Goal: Task Accomplishment & Management: Manage account settings

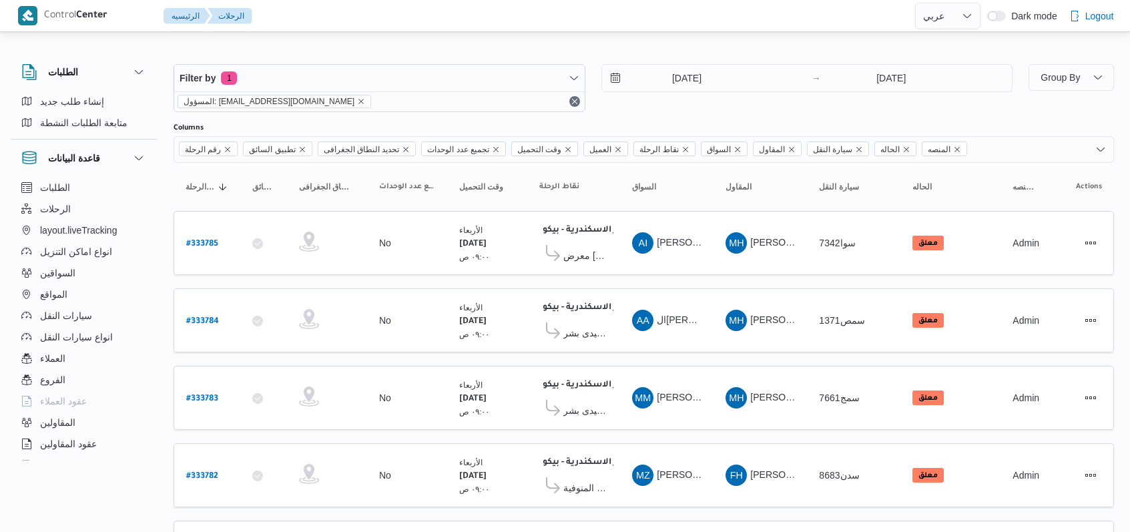
select select "ar"
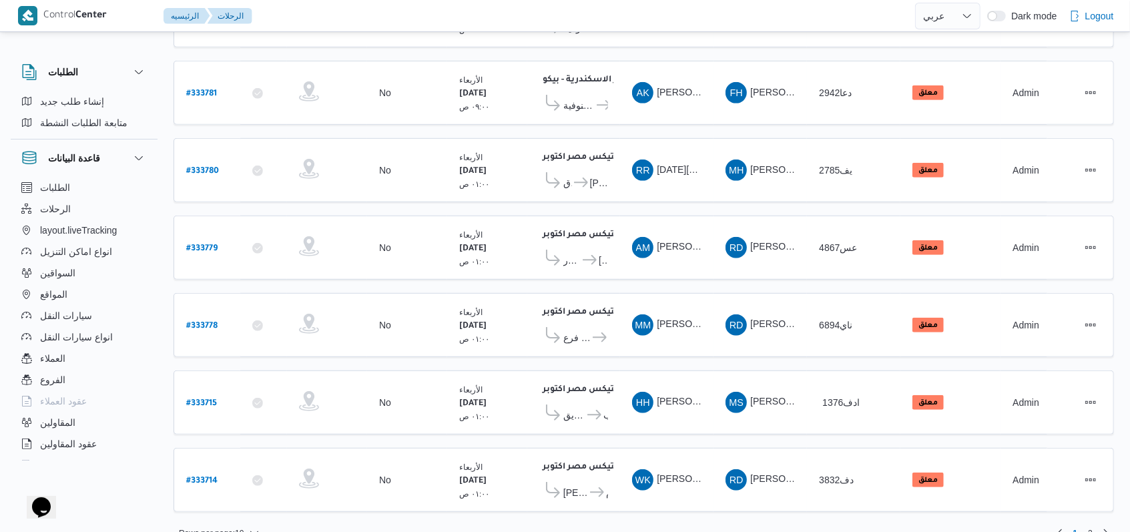
scroll to position [460, 0]
click at [195, 244] on b "# 333779" at bounding box center [201, 248] width 31 height 9
select select "ar"
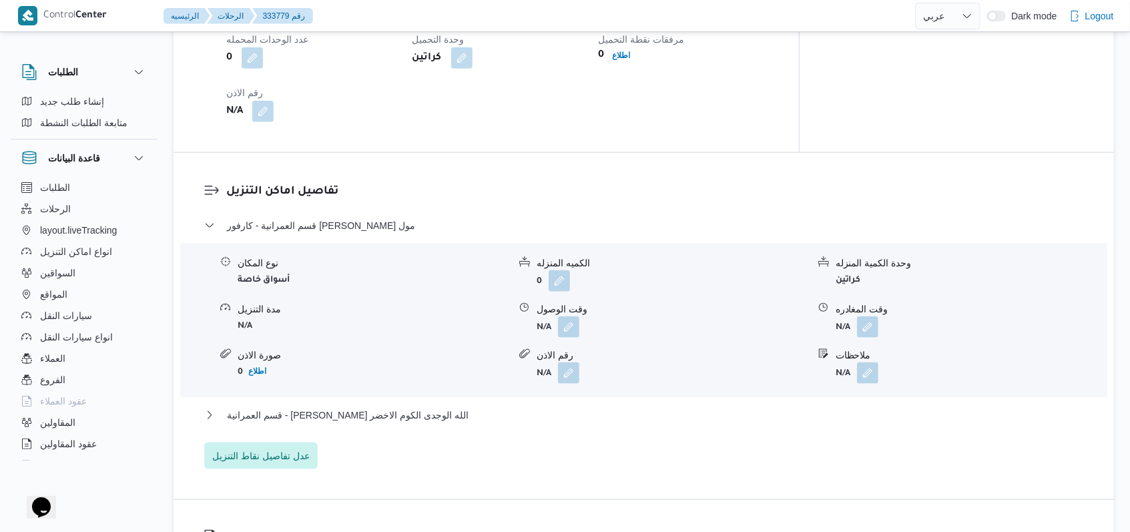
scroll to position [978, 0]
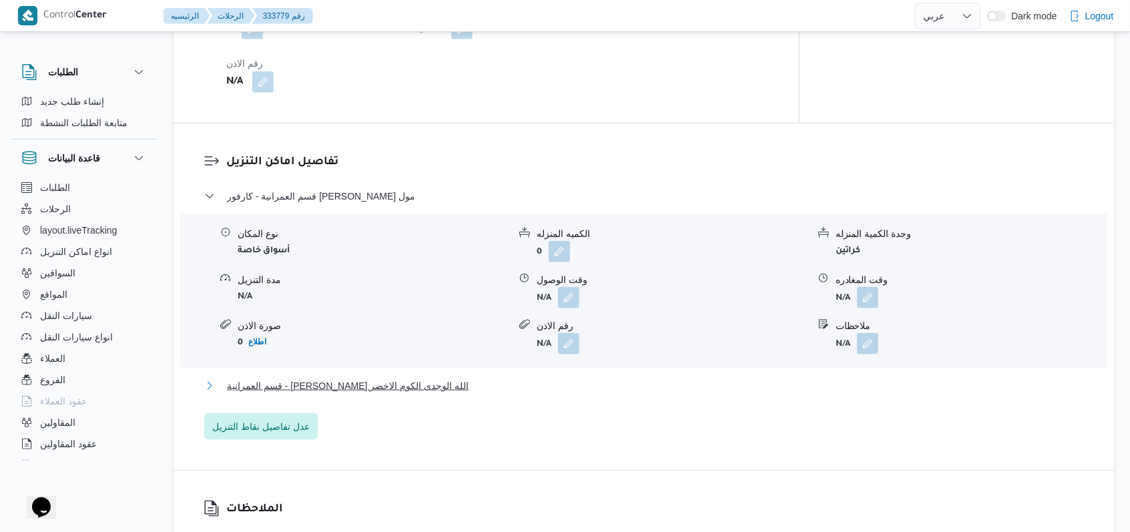
click at [399, 382] on span "قسم العمرانية - [PERSON_NAME] الله الوجدى الكوم الاخضر" at bounding box center [348, 386] width 242 height 16
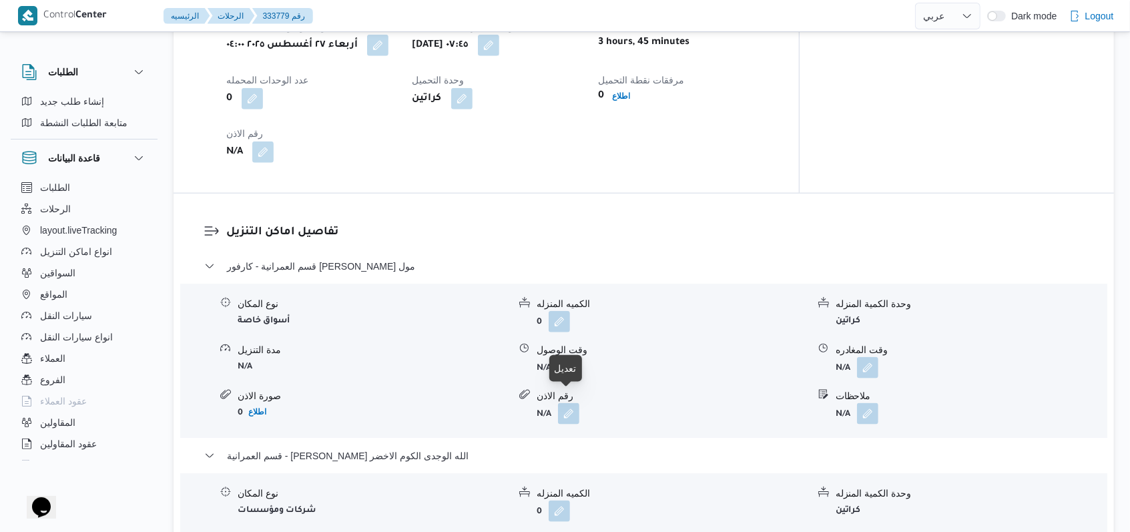
scroll to position [801, 0]
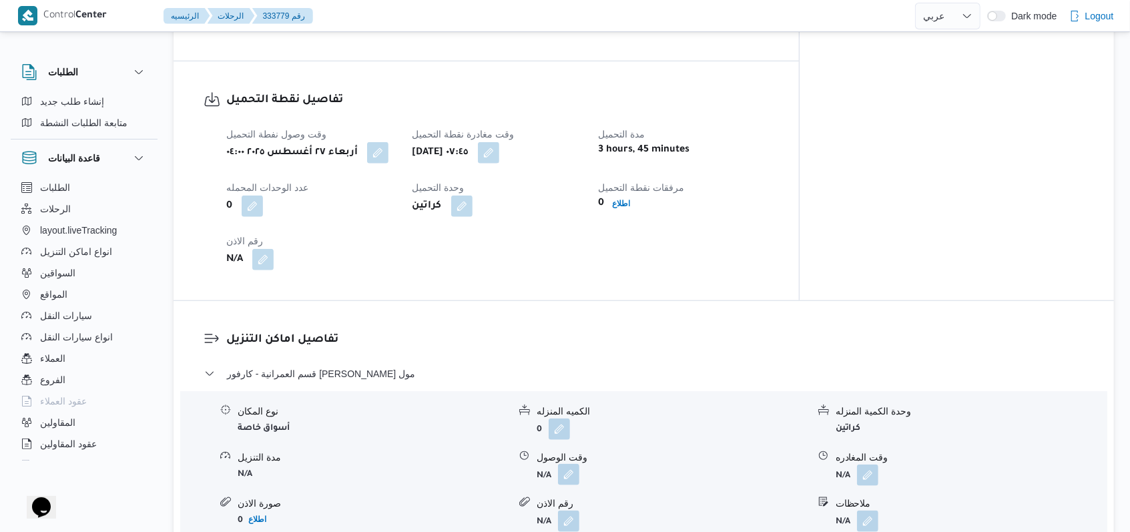
click at [561, 467] on button "button" at bounding box center [568, 474] width 21 height 21
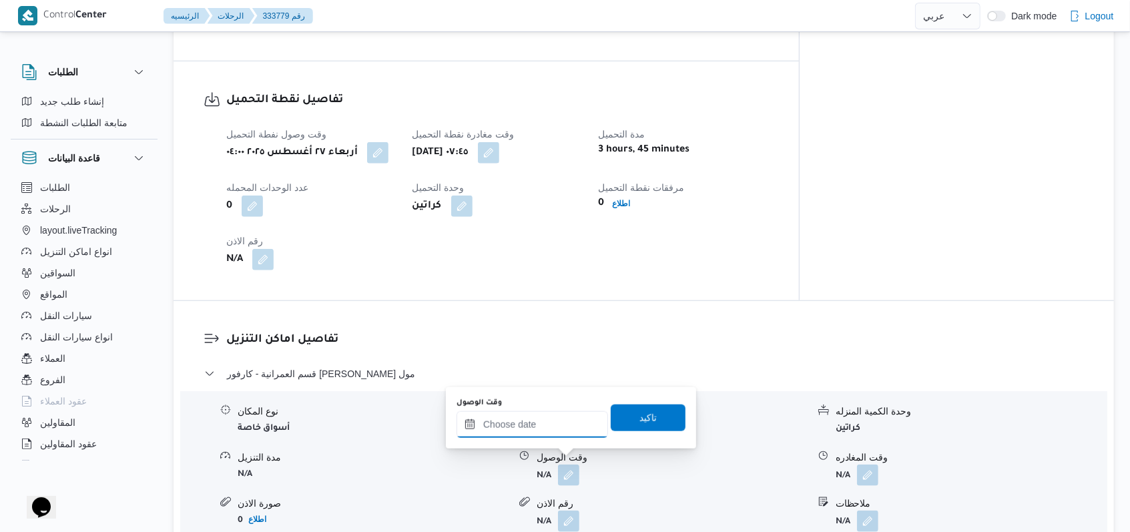
click at [530, 428] on input "وقت الوصول" at bounding box center [531, 424] width 151 height 27
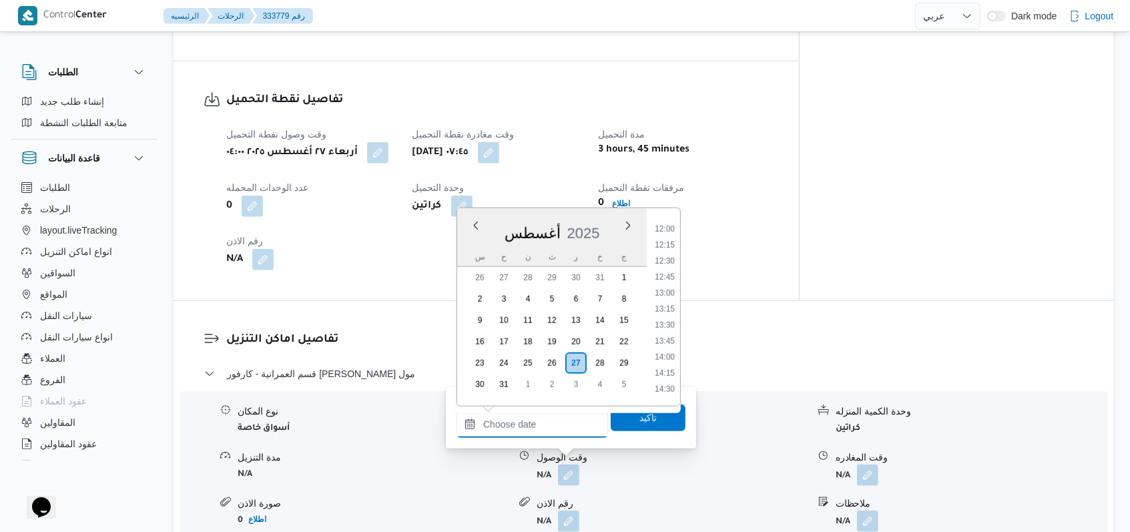
scroll to position [577, 0]
click at [673, 246] on li "09:15" at bounding box center [664, 240] width 31 height 13
type input "[DATE] ٠٩:١٥"
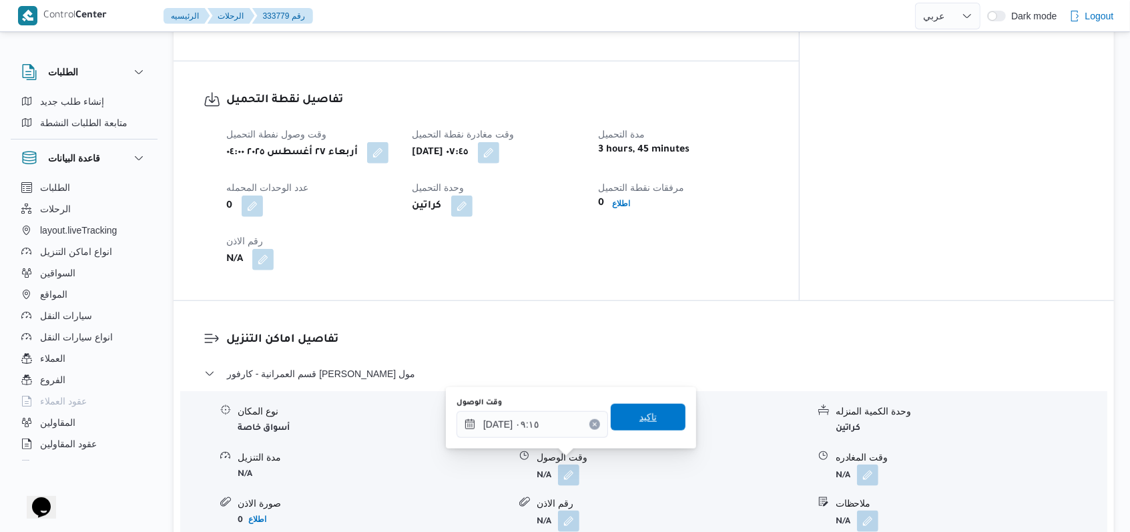
click at [655, 406] on span "تاكيد" at bounding box center [648, 417] width 75 height 27
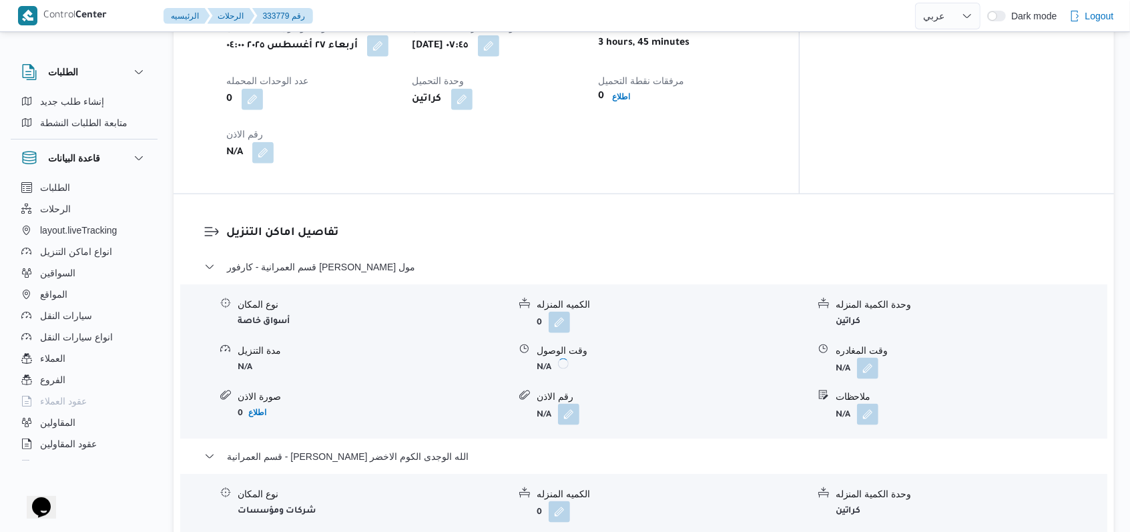
scroll to position [978, 0]
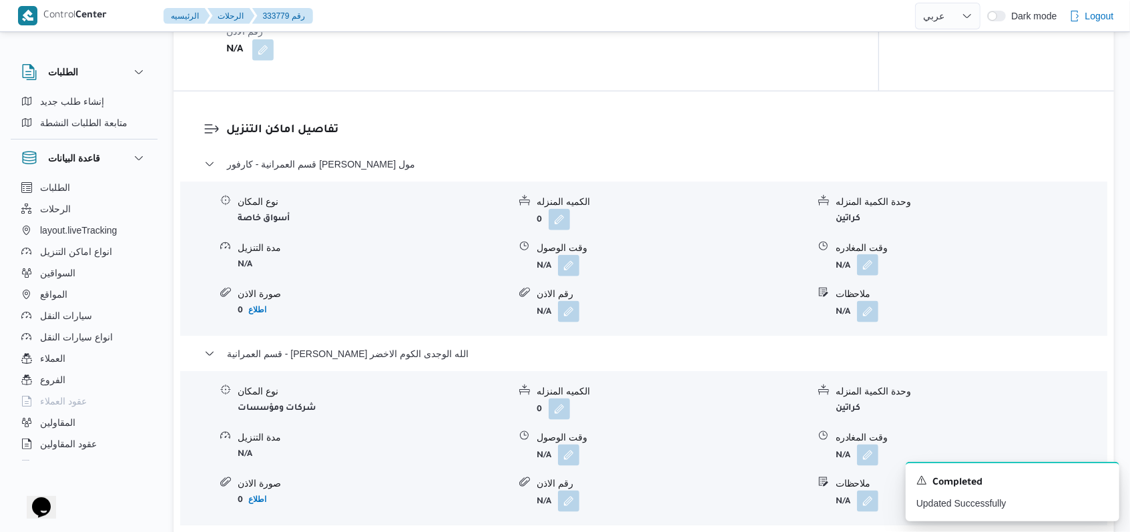
click at [871, 276] on button "button" at bounding box center [867, 264] width 21 height 21
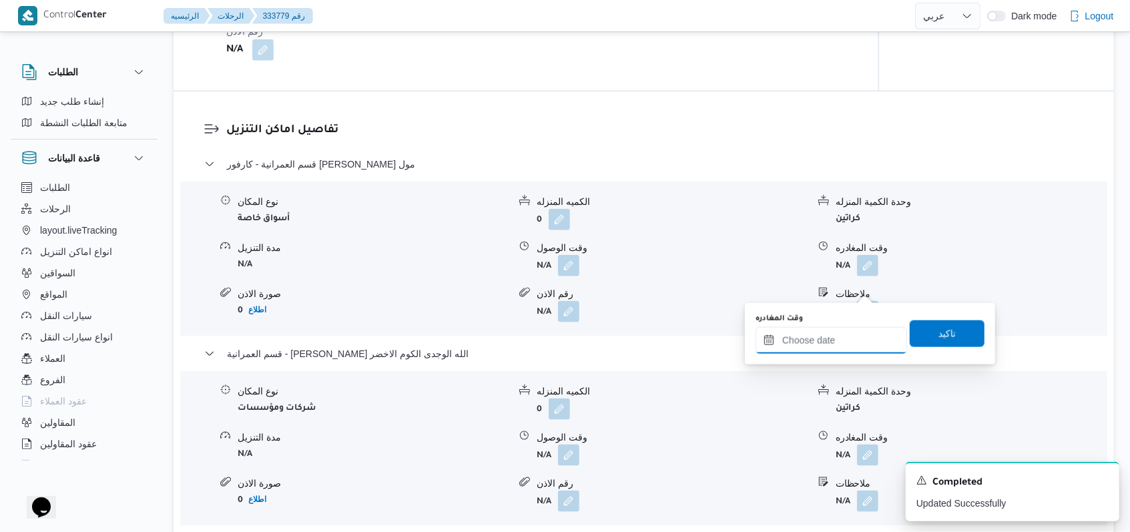
click at [833, 342] on input "وقت المغادره" at bounding box center [830, 340] width 151 height 27
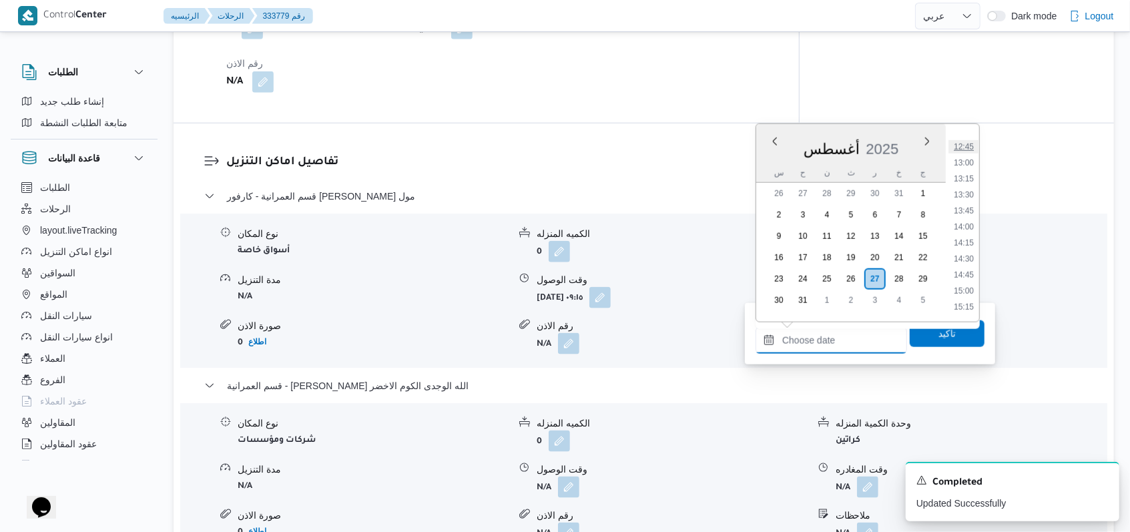
scroll to position [667, 0]
click at [966, 167] on li "10:45" at bounding box center [963, 163] width 31 height 13
type input "[DATE] ١٠:٤٥"
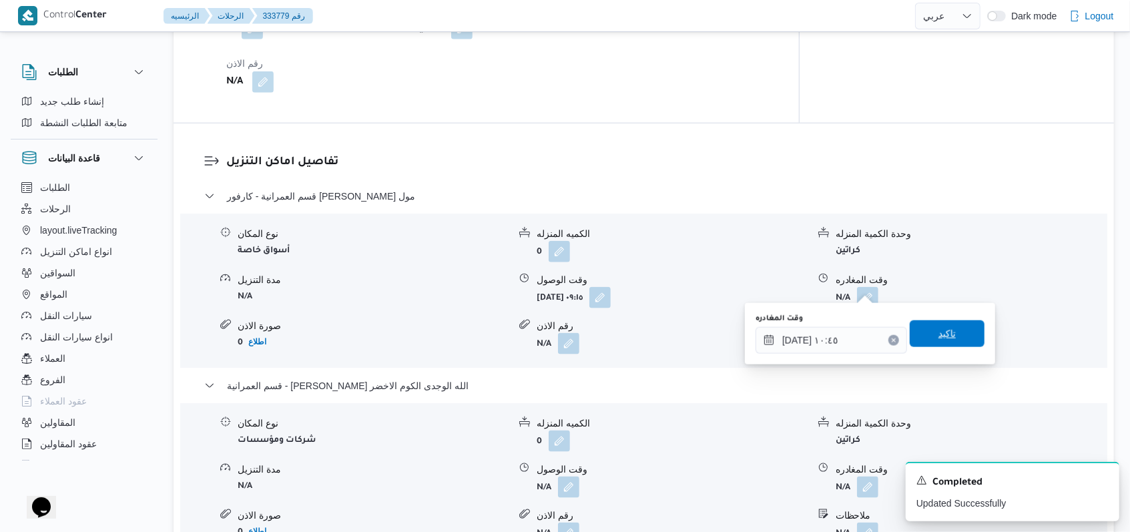
click at [948, 326] on span "تاكيد" at bounding box center [947, 333] width 75 height 27
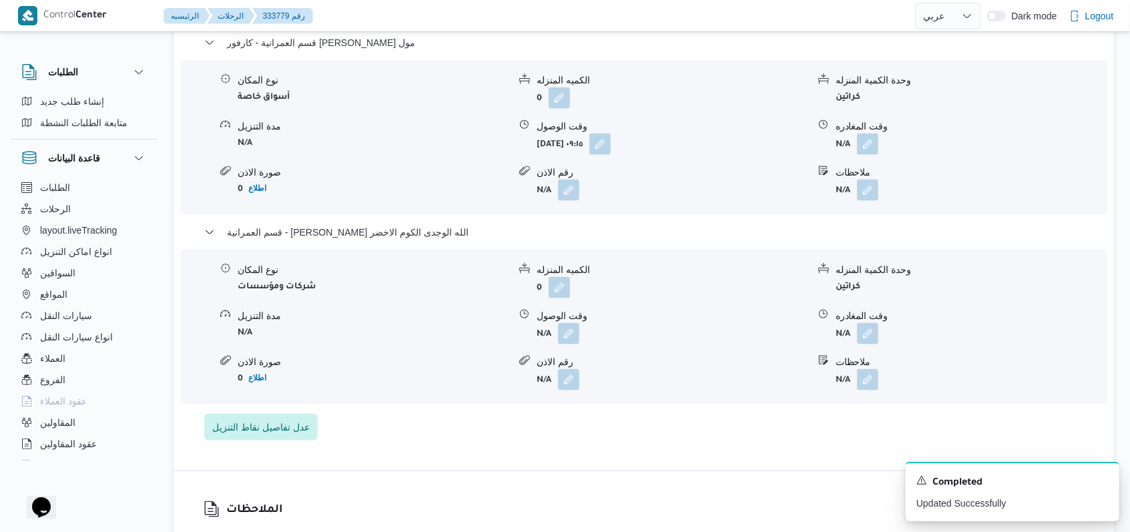
scroll to position [1157, 0]
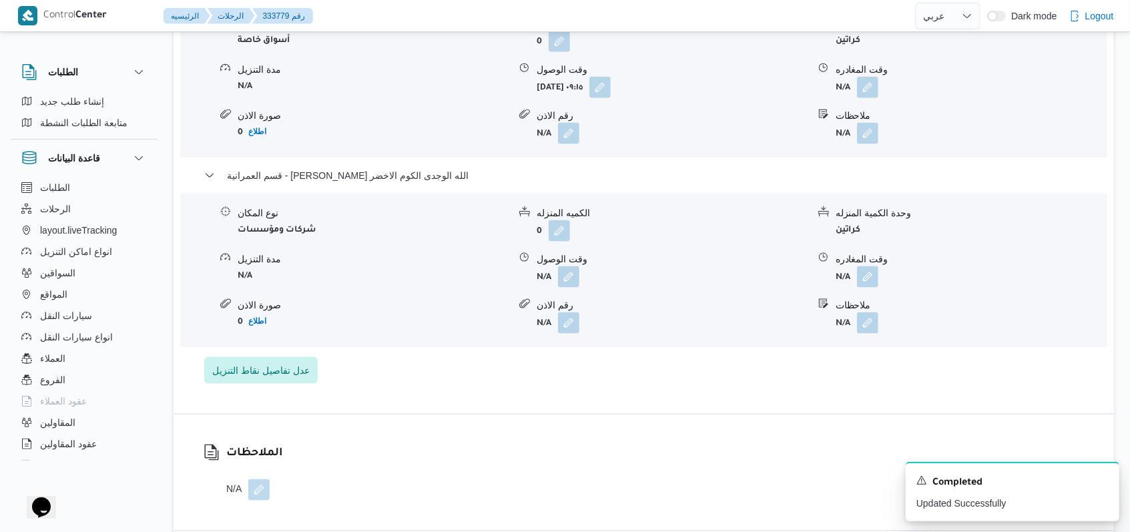
click at [567, 288] on button "button" at bounding box center [568, 276] width 21 height 21
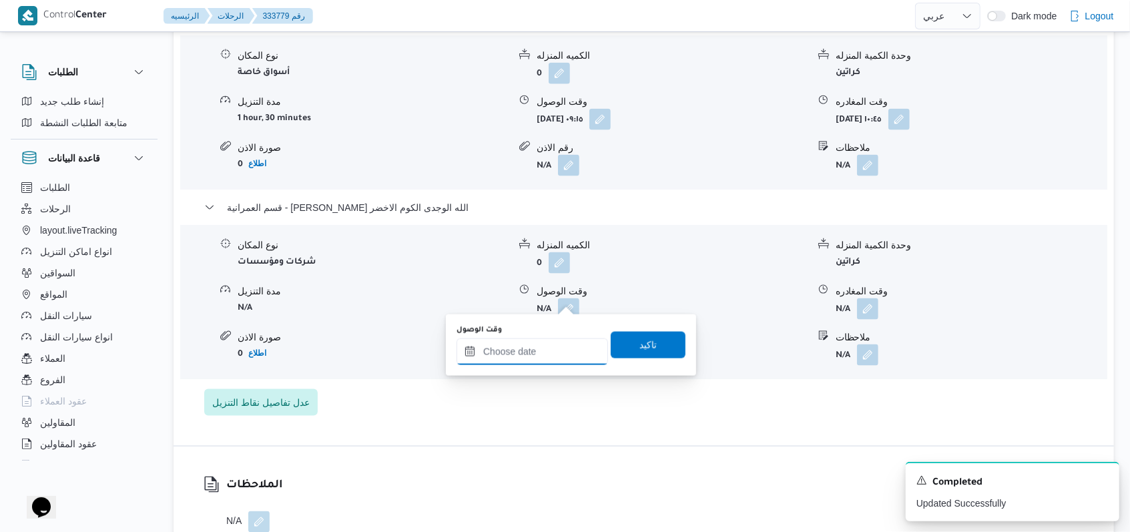
click at [531, 363] on input "وقت الوصول" at bounding box center [531, 351] width 151 height 27
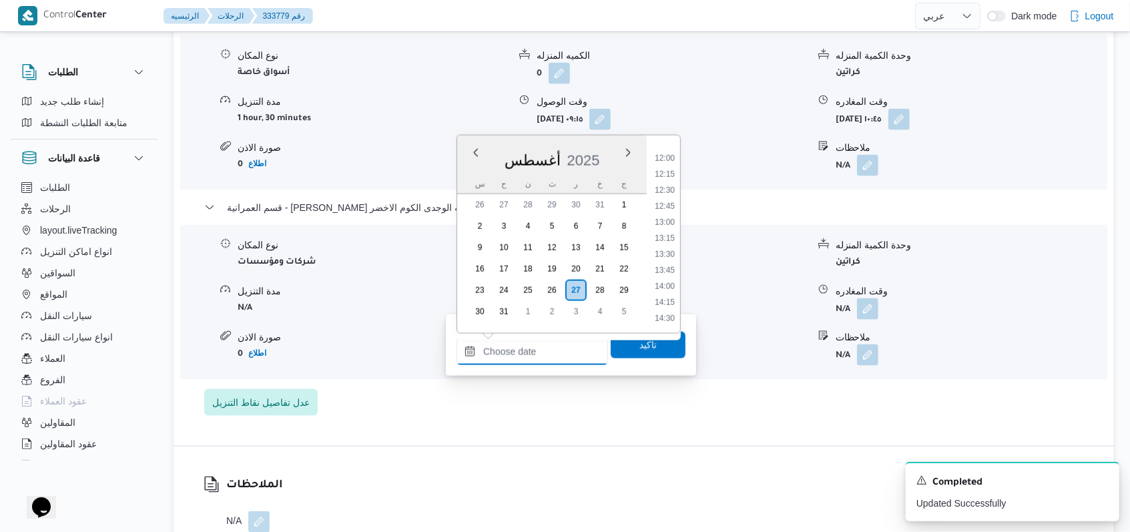
scroll to position [577, 0]
click at [669, 309] on li "11:30" at bounding box center [664, 312] width 31 height 13
type input "[DATE] ١١:٣٠"
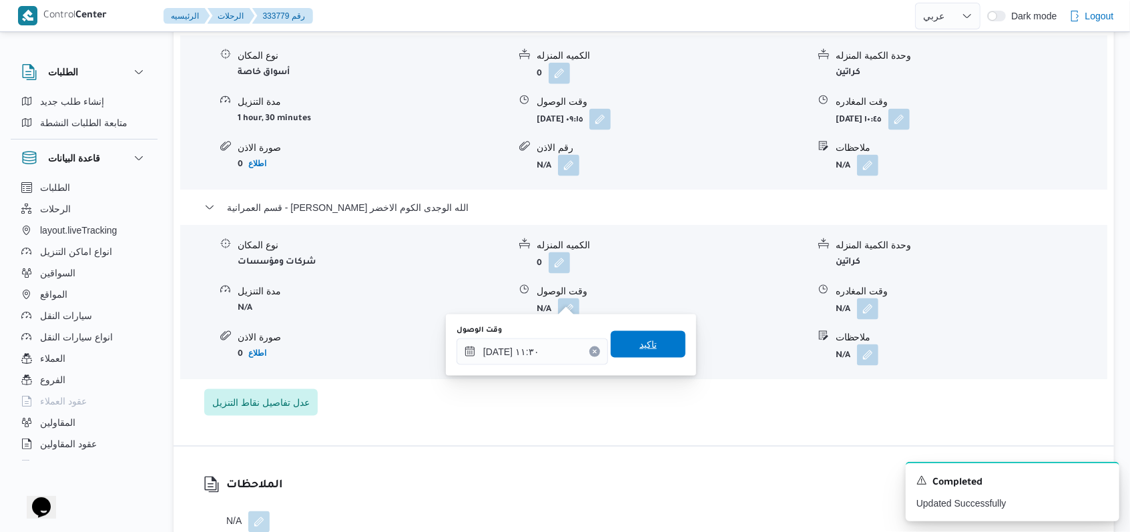
click at [648, 354] on span "تاكيد" at bounding box center [648, 344] width 75 height 27
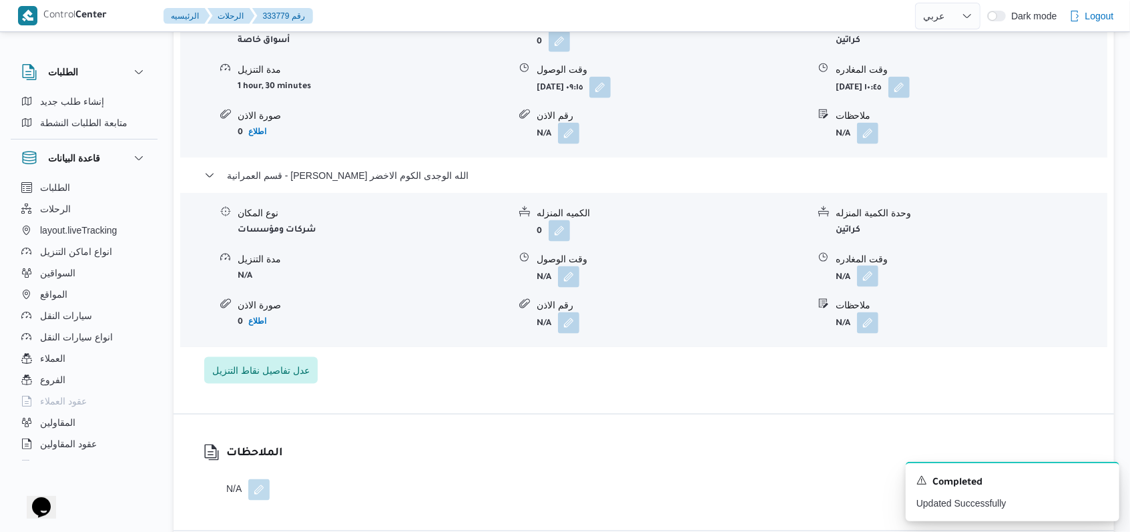
click at [873, 287] on button "button" at bounding box center [867, 276] width 21 height 21
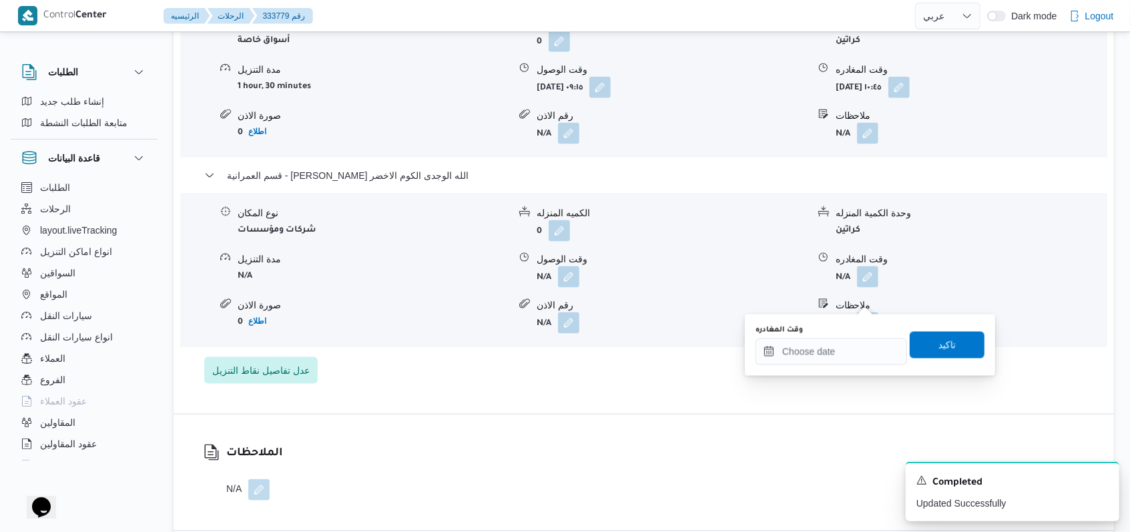
click at [833, 366] on div "You are in a dialog. To close this dialog, hit escape. وقت المغادره تاكيد" at bounding box center [870, 344] width 250 height 61
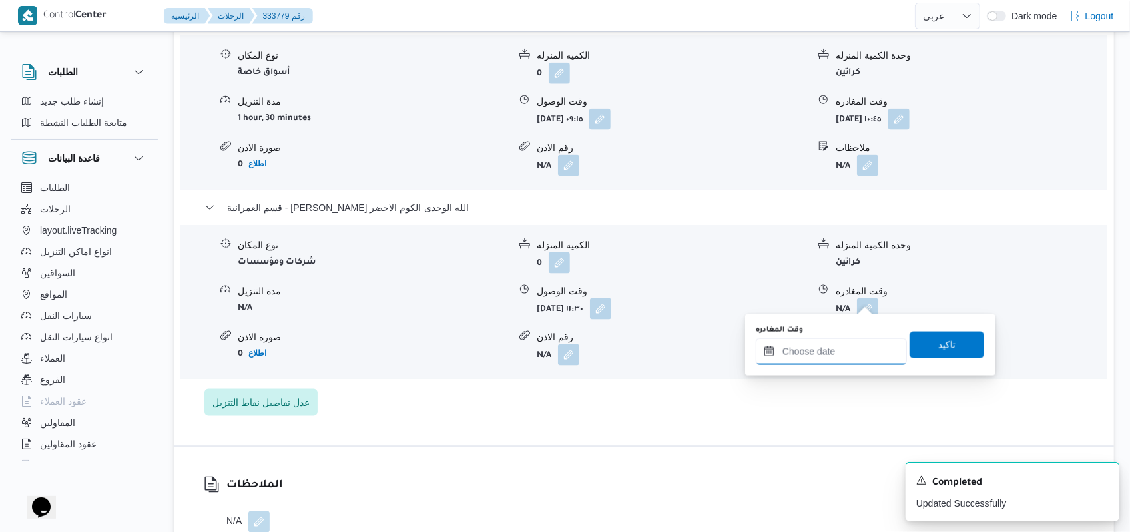
click at [864, 355] on input "وقت المغادره" at bounding box center [830, 351] width 151 height 27
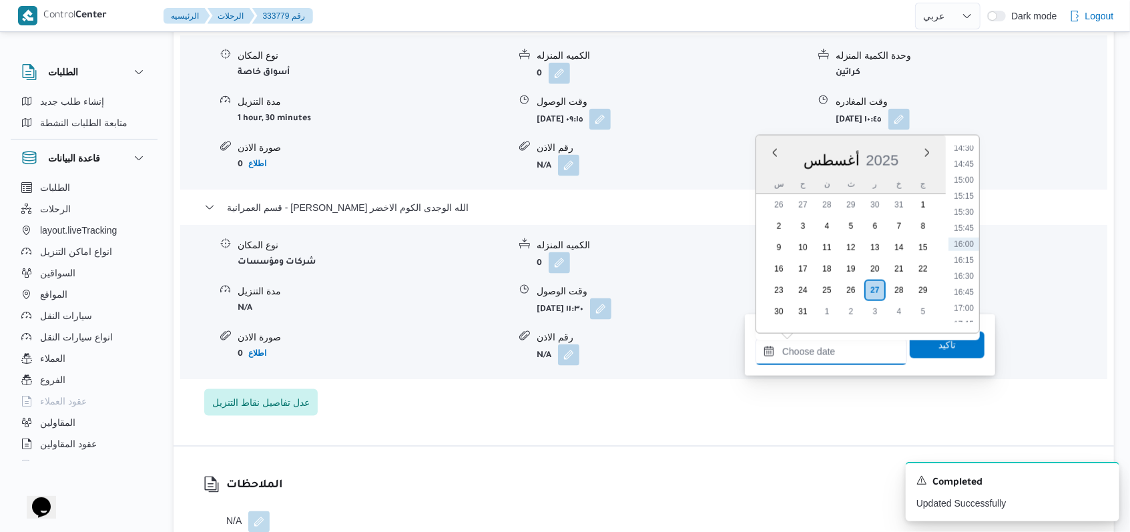
scroll to position [844, 0]
click at [963, 155] on li "13:15" at bounding box center [963, 157] width 31 height 13
type input "[DATE] ١٣:١٥"
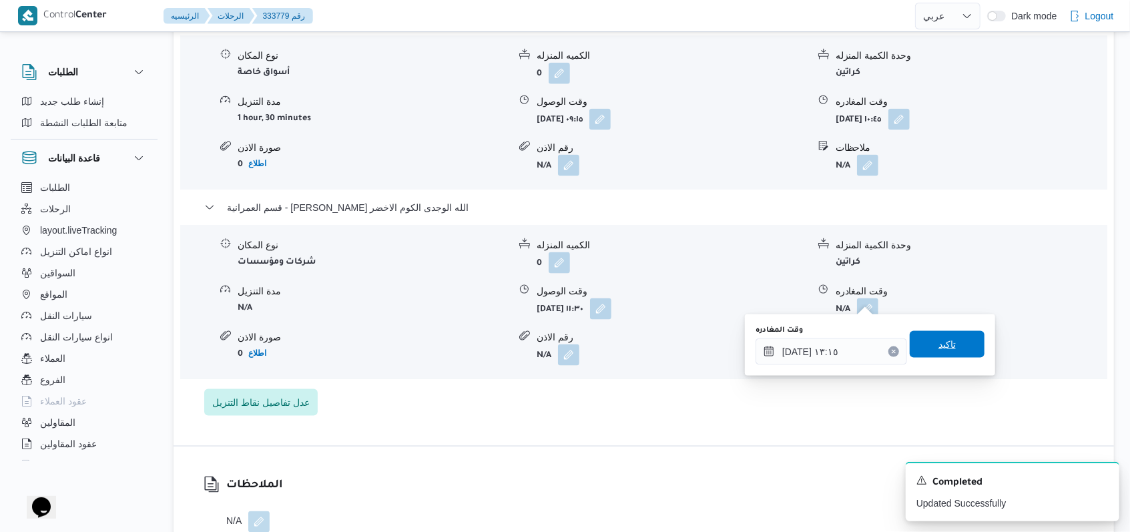
click at [938, 347] on span "تاكيد" at bounding box center [946, 344] width 17 height 16
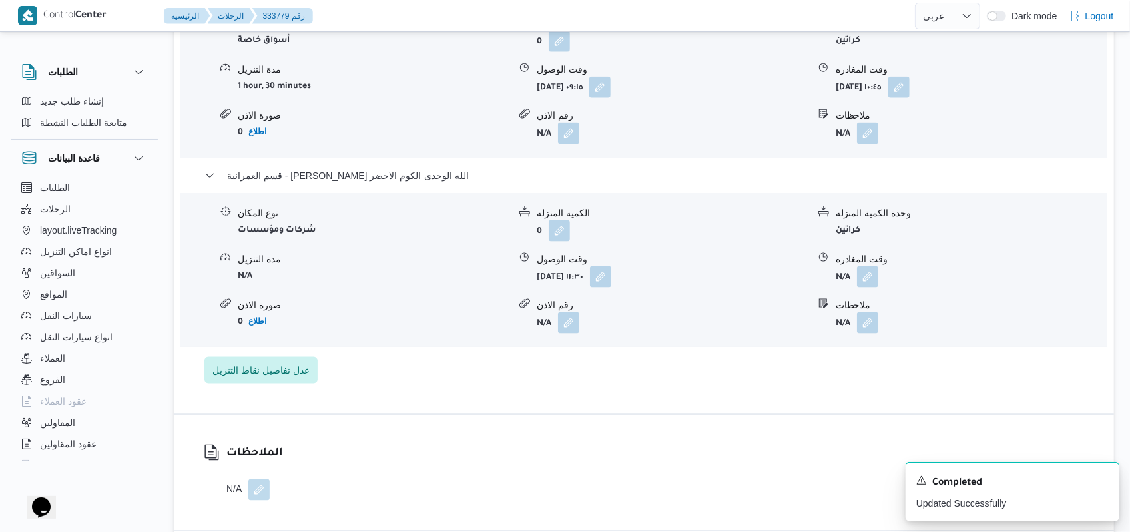
scroll to position [623, 0]
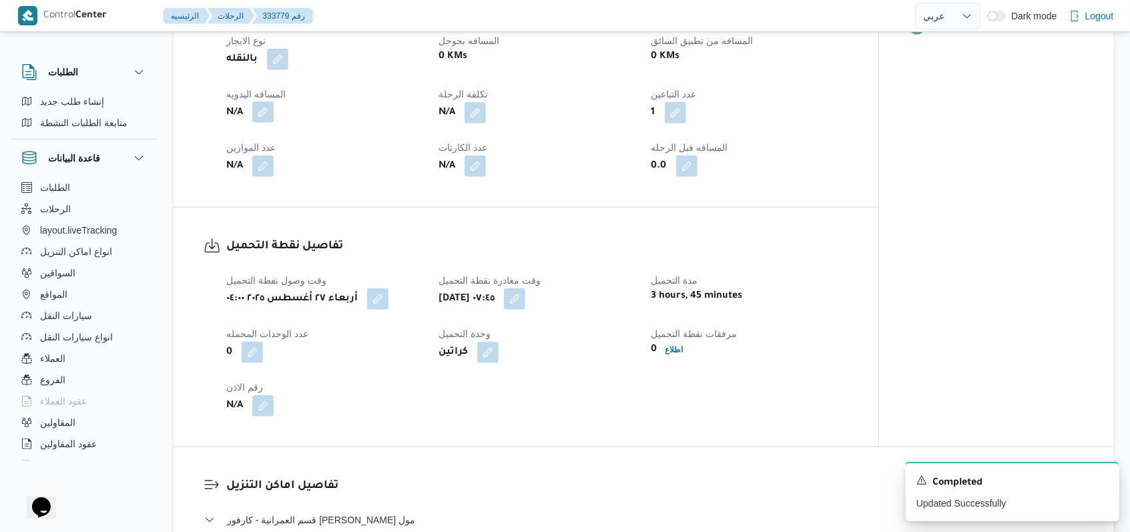
click at [272, 123] on button "button" at bounding box center [262, 111] width 21 height 21
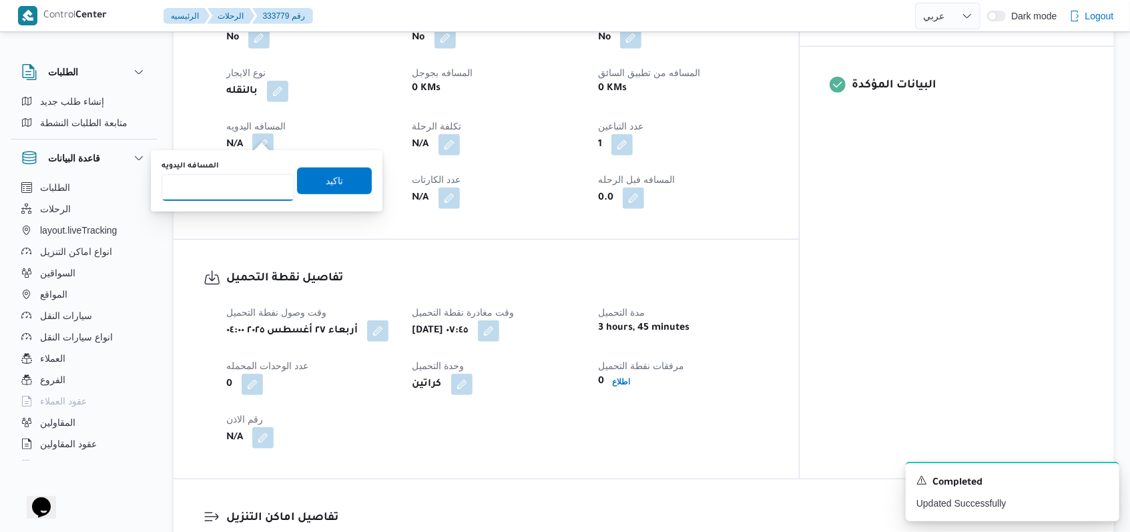
click at [238, 181] on input "المسافه اليدويه" at bounding box center [228, 187] width 133 height 27
type input "64"
click at [307, 192] on span "تاكيد" at bounding box center [334, 180] width 75 height 27
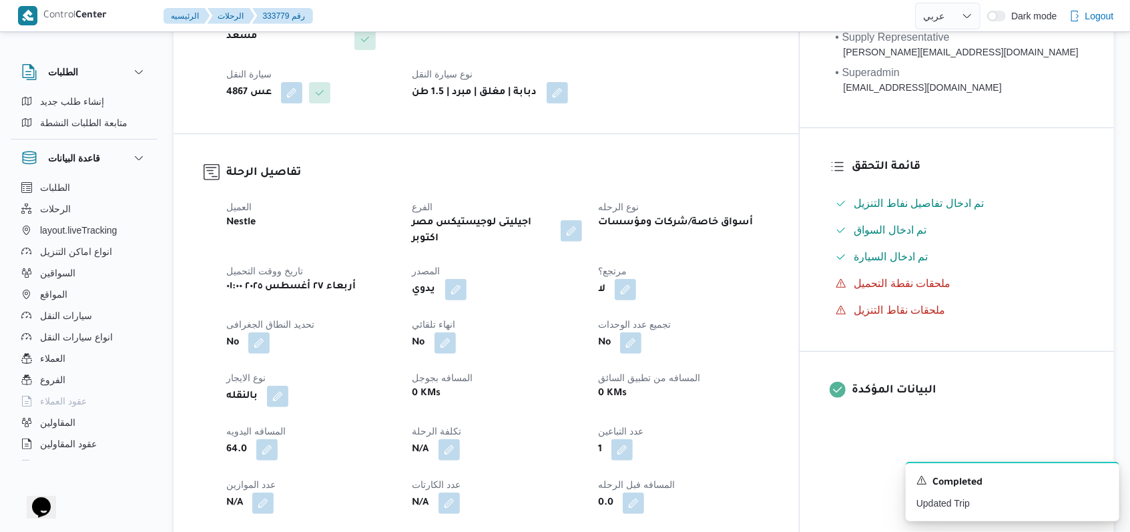
scroll to position [0, 0]
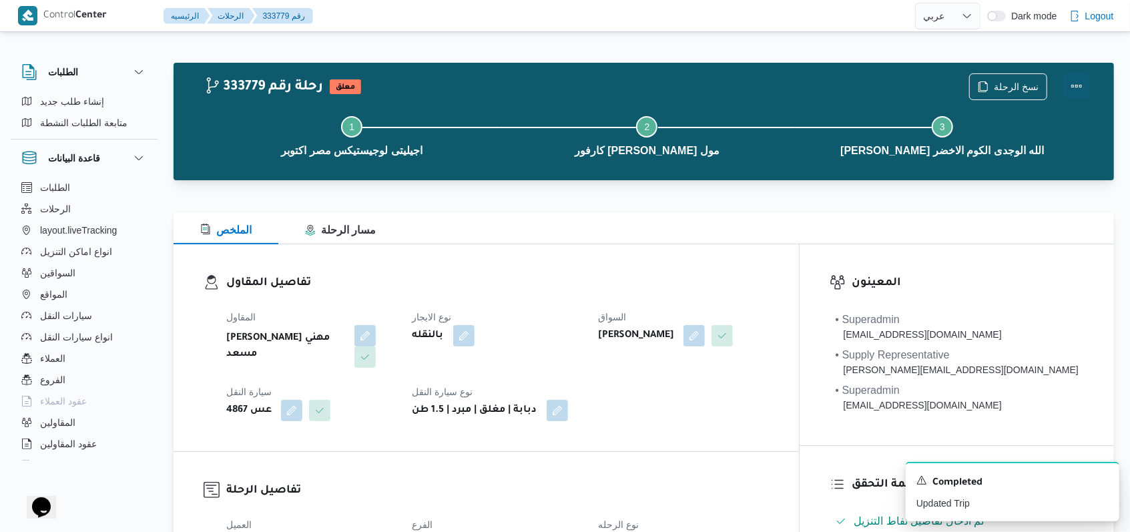
click at [1072, 88] on button "Actions" at bounding box center [1076, 86] width 27 height 27
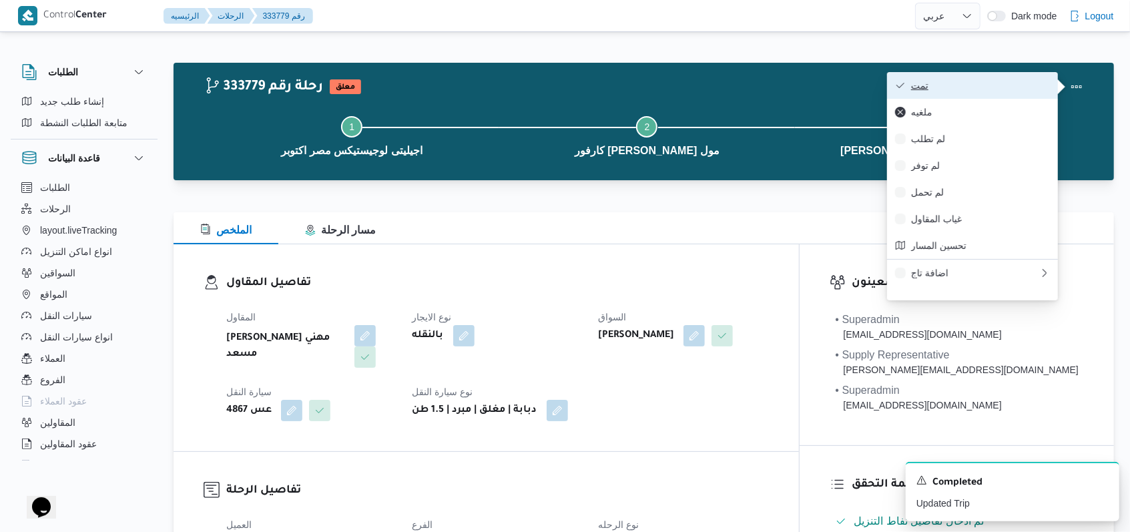
click at [1030, 88] on span "تمت" at bounding box center [980, 85] width 139 height 11
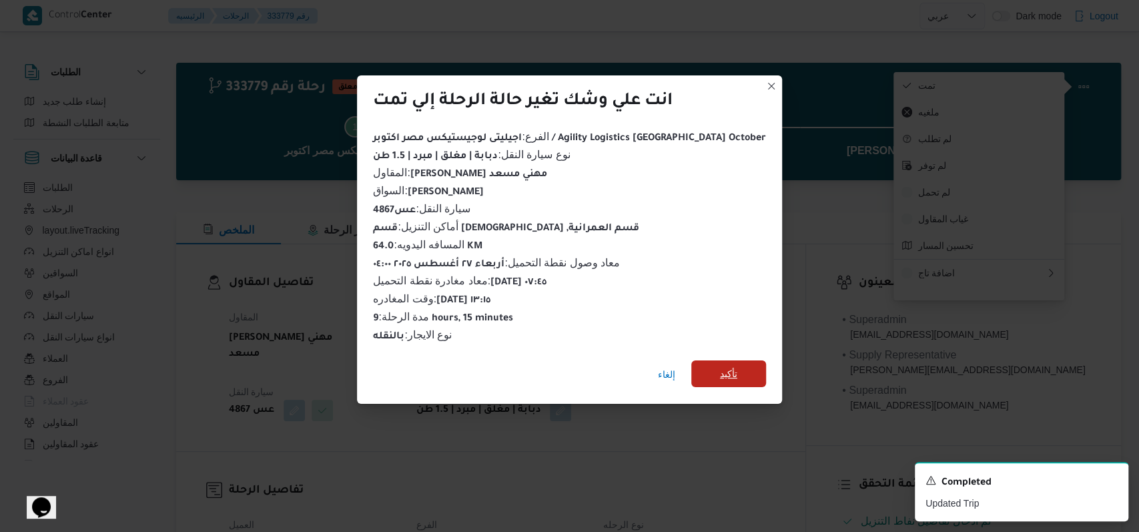
click at [720, 366] on span "تأكيد" at bounding box center [728, 374] width 17 height 16
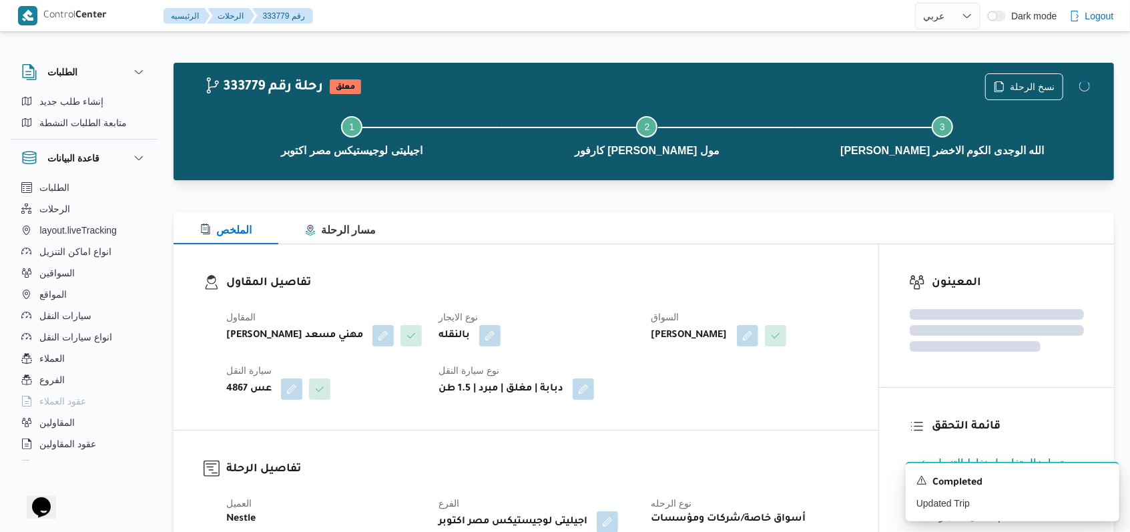
click at [598, 294] on dl "تفاصيل المقاول المقاول [PERSON_NAME] مهني مسعد نوع الايجار بالنقله السواق [PERS…" at bounding box center [537, 336] width 622 height 125
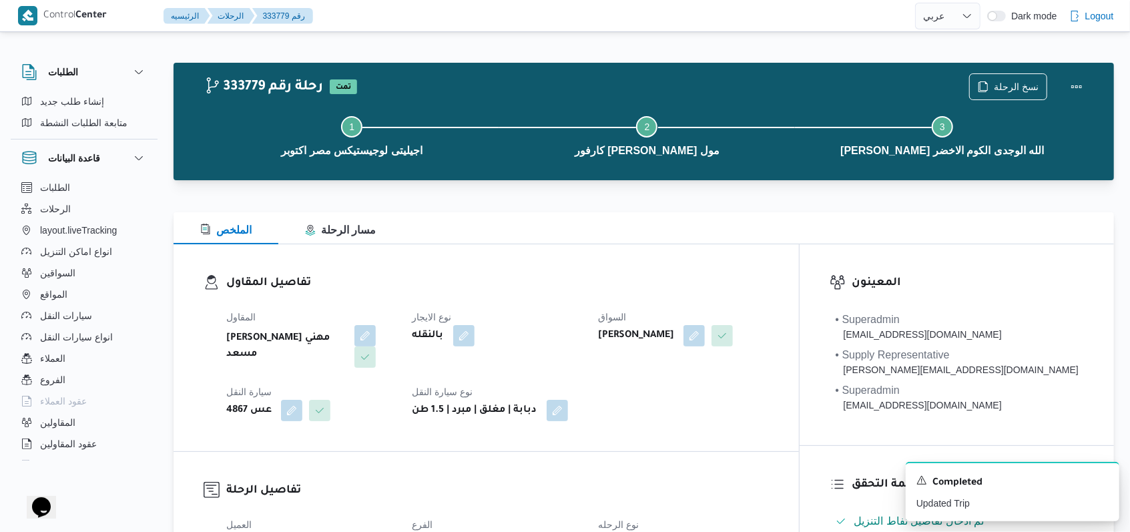
select select "ar"
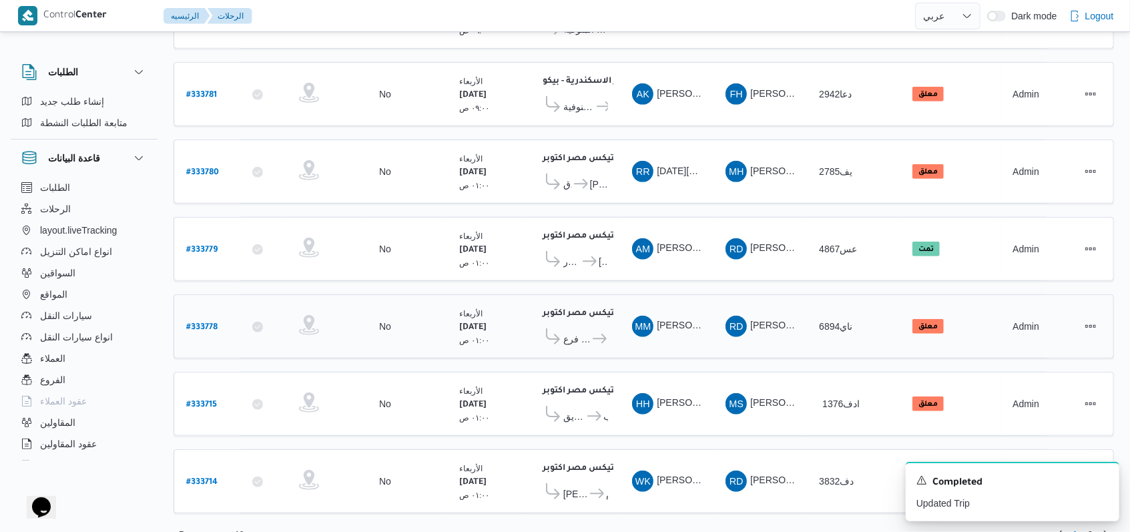
scroll to position [460, 0]
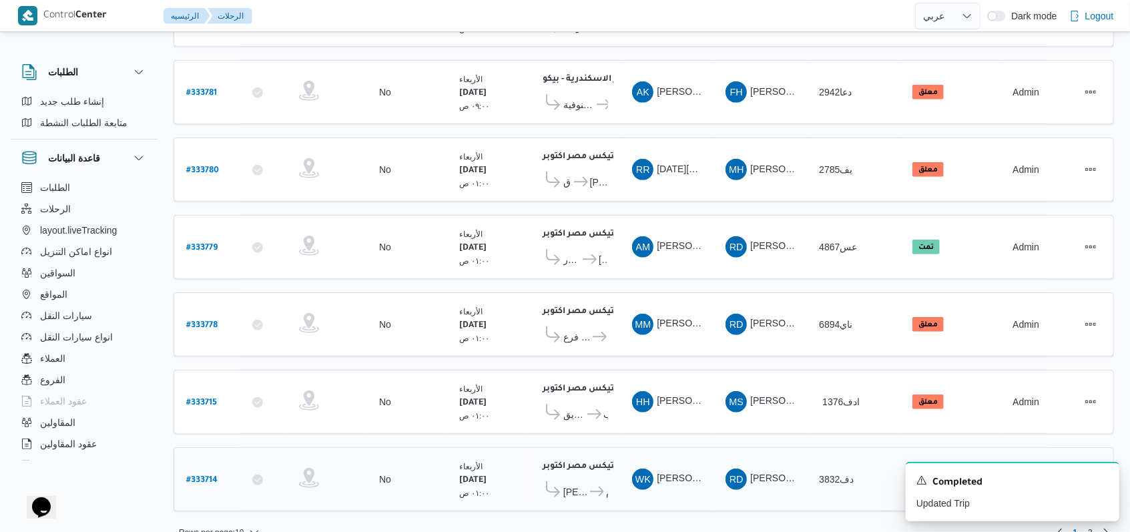
click at [208, 476] on b "# 333714" at bounding box center [201, 480] width 31 height 9
select select "ar"
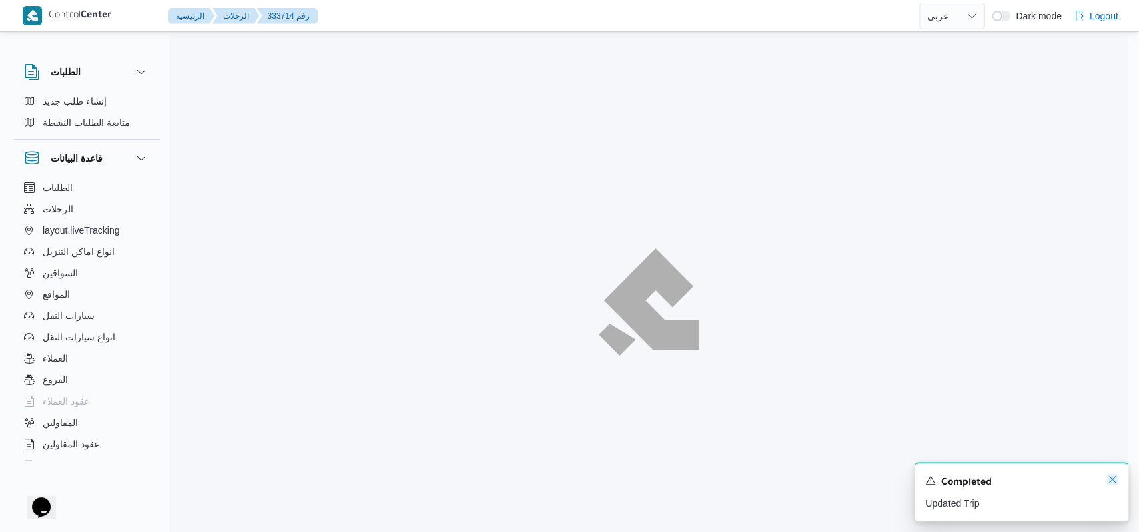
click at [1107, 481] on icon "Dismiss toast" at bounding box center [1112, 479] width 11 height 11
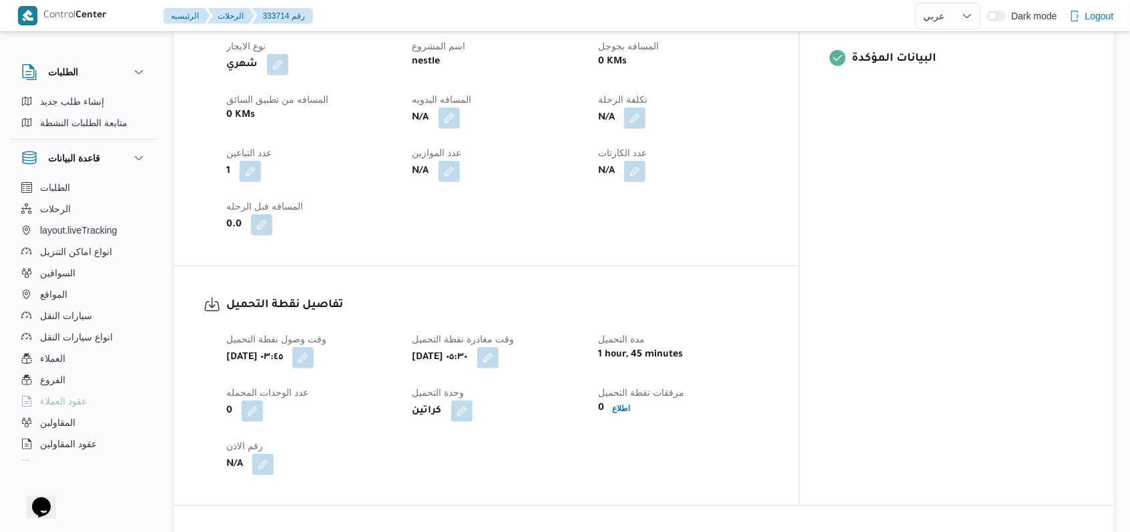
scroll to position [623, 0]
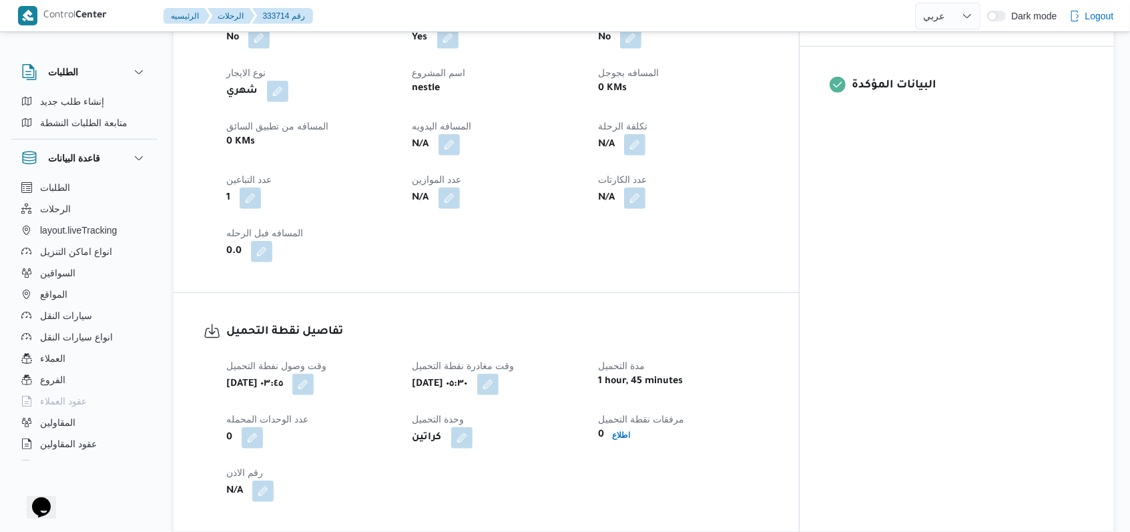
click at [491, 149] on div "العميل Nestle الفرع اجيليتى لوجيستيكس مصر اكتوبر نوع الرحله أسواق خاصة/شركات وم…" at bounding box center [497, 78] width 559 height 384
click at [489, 141] on div "N/A" at bounding box center [497, 145] width 173 height 24
click at [460, 139] on button "button" at bounding box center [448, 143] width 21 height 21
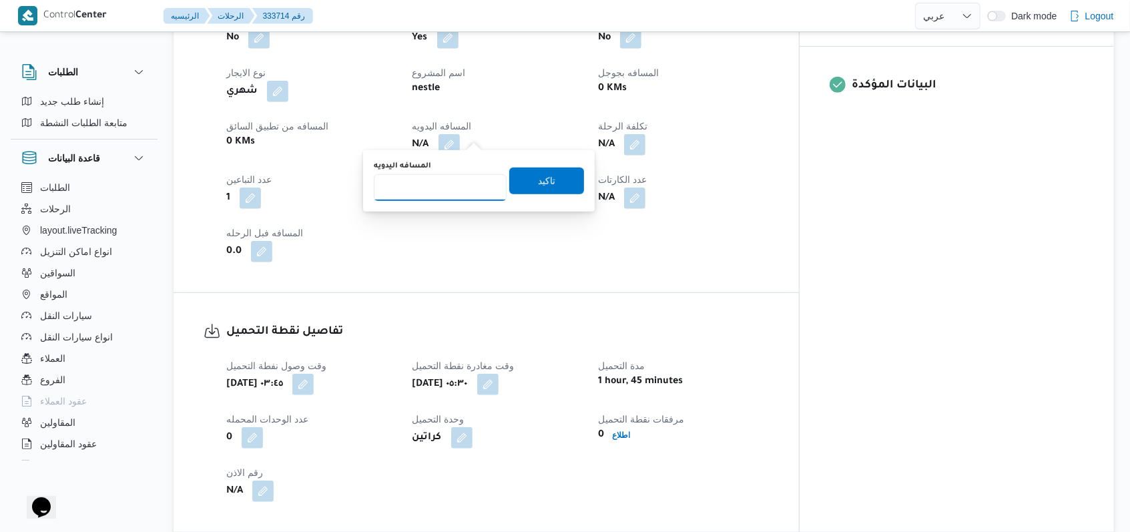
click at [436, 177] on input "المسافه اليدويه" at bounding box center [440, 187] width 133 height 27
type input "115"
click at [565, 174] on span "تاكيد" at bounding box center [546, 181] width 75 height 27
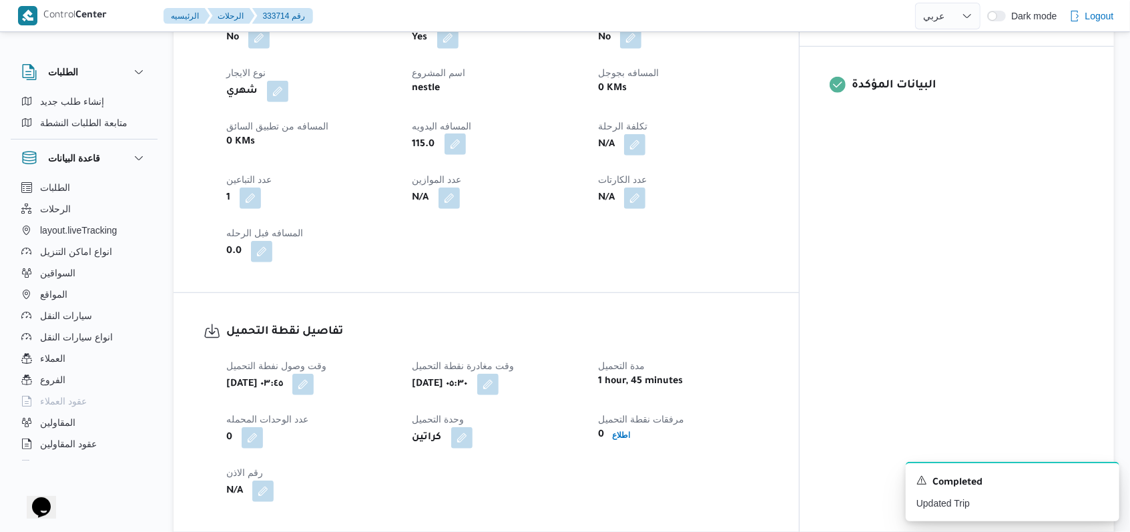
click at [466, 133] on button "button" at bounding box center [454, 143] width 21 height 21
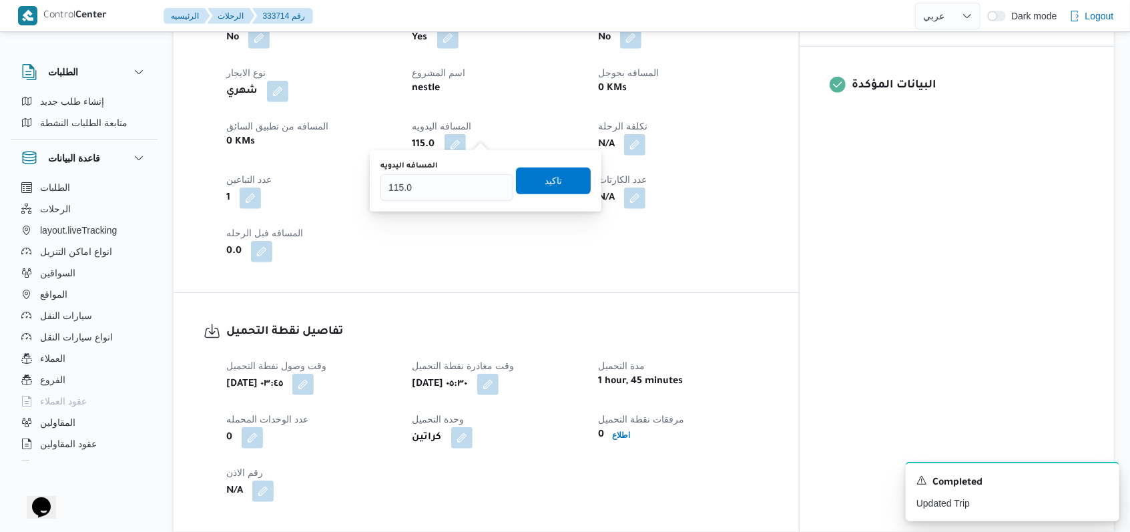
drag, startPoint x: 458, startPoint y: 200, endPoint x: 371, endPoint y: 200, distance: 87.4
click at [371, 200] on div "You are in a dialog. To close this dialog, hit escape. [DEMOGRAPHIC_DATA]ه اليد…" at bounding box center [486, 180] width 232 height 61
click at [431, 192] on input "115.0" at bounding box center [446, 187] width 133 height 27
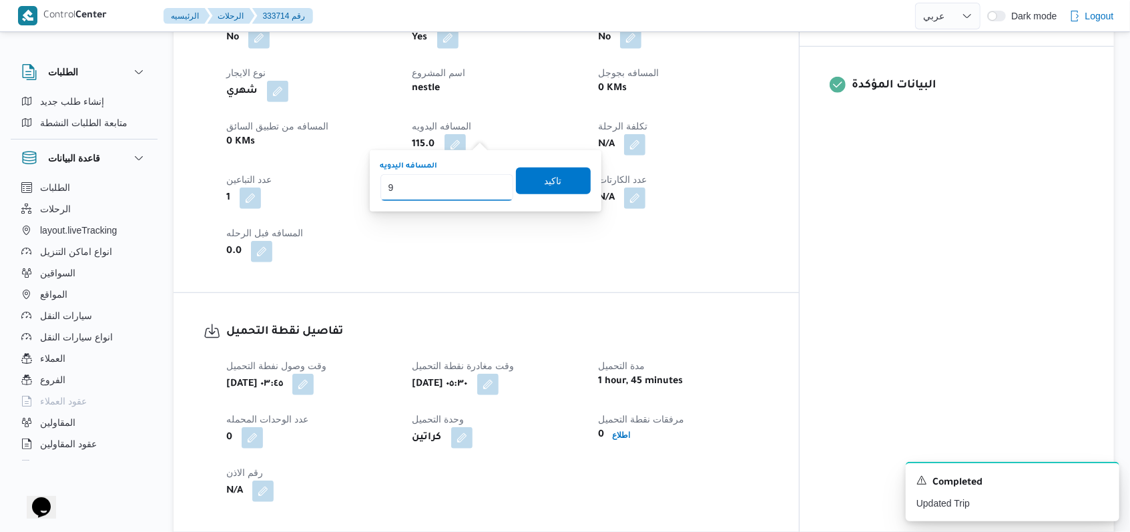
type input "97"
click at [545, 179] on span "تاكيد" at bounding box center [553, 180] width 17 height 16
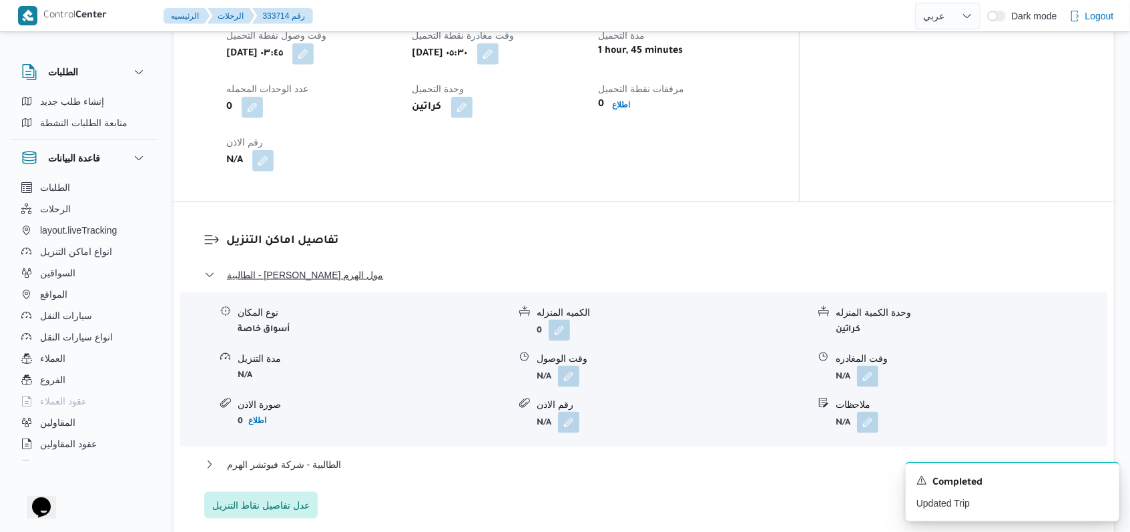
scroll to position [978, 0]
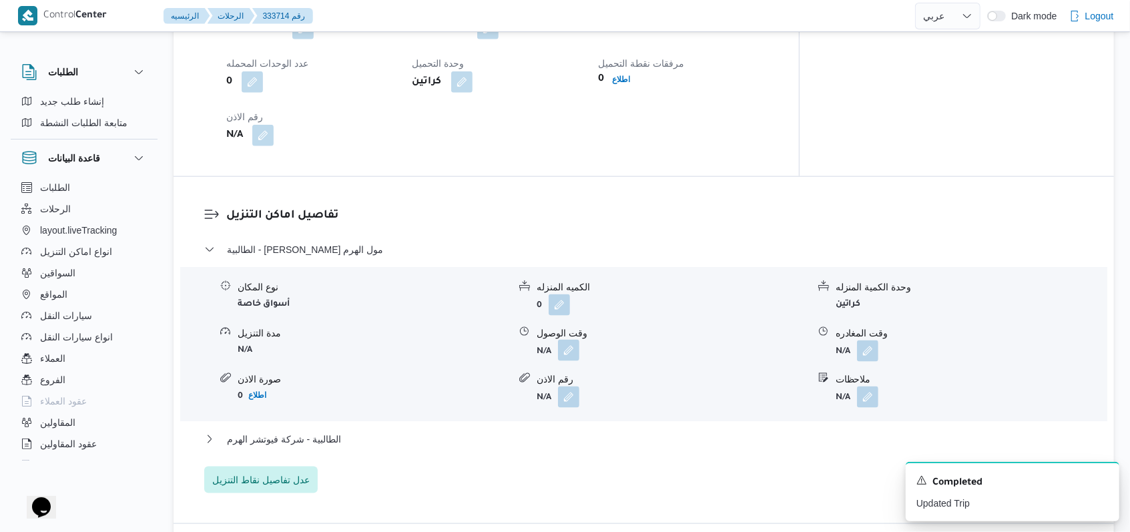
drag, startPoint x: 567, startPoint y: 343, endPoint x: 561, endPoint y: 347, distance: 7.8
click at [567, 342] on button "button" at bounding box center [568, 350] width 21 height 21
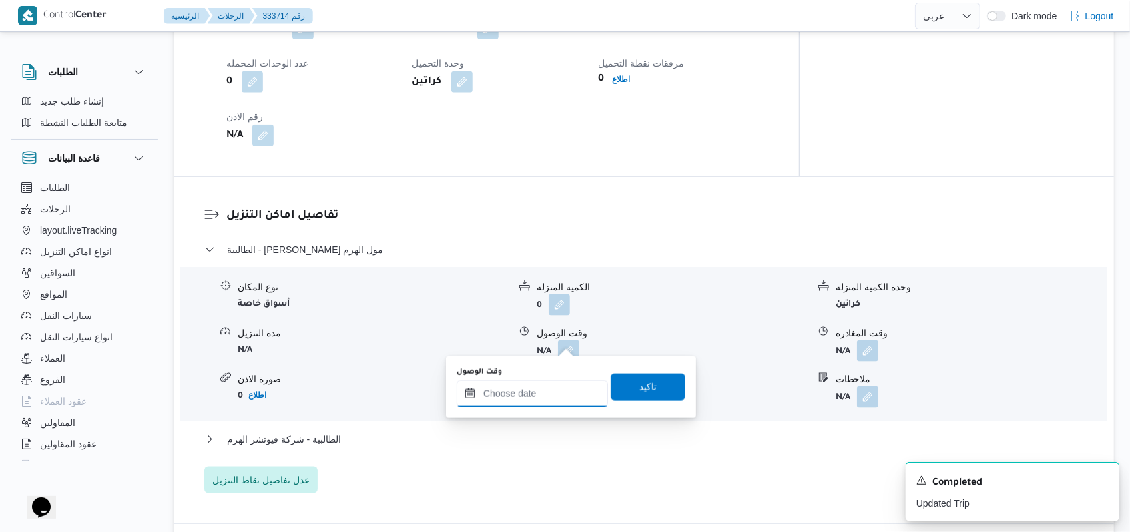
click at [537, 384] on div at bounding box center [531, 393] width 151 height 27
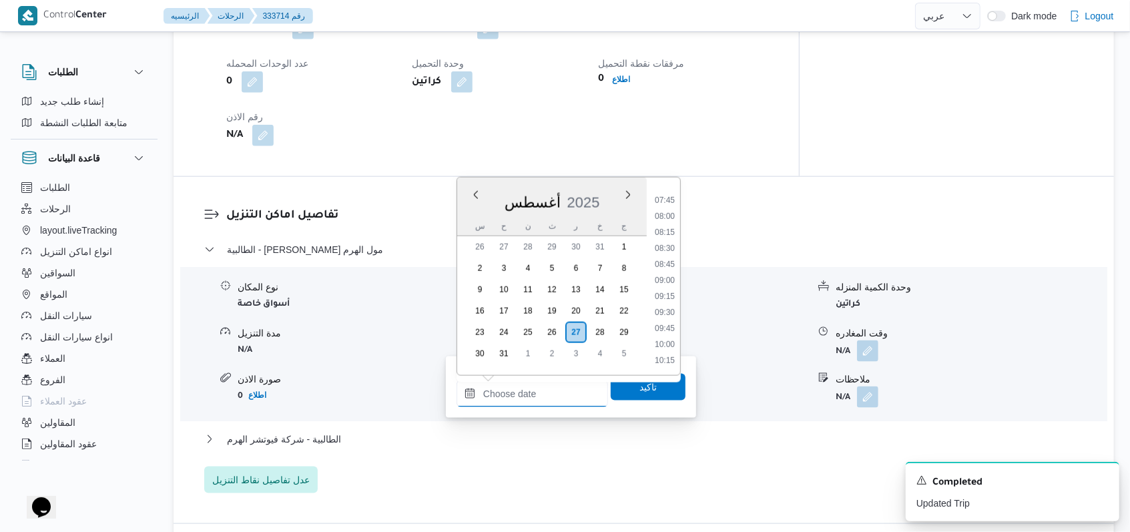
scroll to position [489, 0]
click at [671, 187] on div "Time 00:00 00:15 00:30 00:45 01:00 01:15 01:30 01:45 02:00 02:15 02:30 02:45 03…" at bounding box center [663, 277] width 33 height 198
click at [665, 192] on li "07:30" at bounding box center [664, 186] width 31 height 13
type input "[DATE] ٠٧:٣٠"
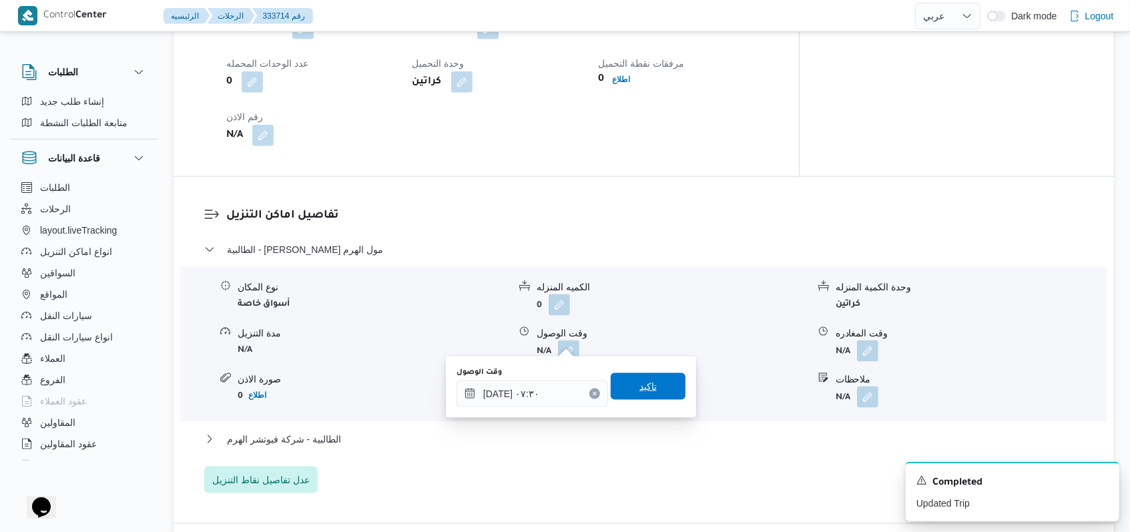
click at [643, 384] on span "تاكيد" at bounding box center [647, 386] width 17 height 16
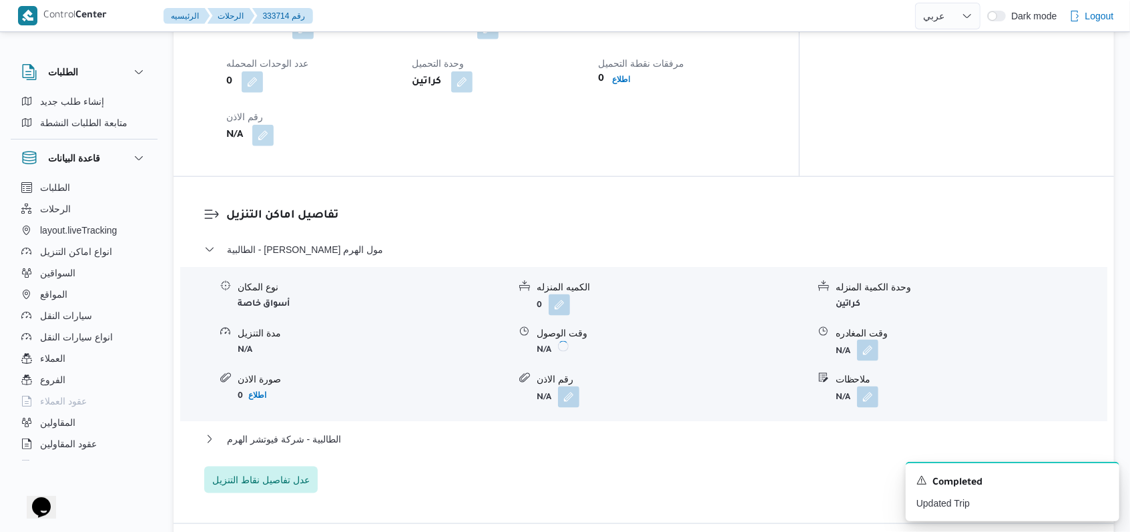
click at [868, 344] on button "button" at bounding box center [867, 350] width 21 height 21
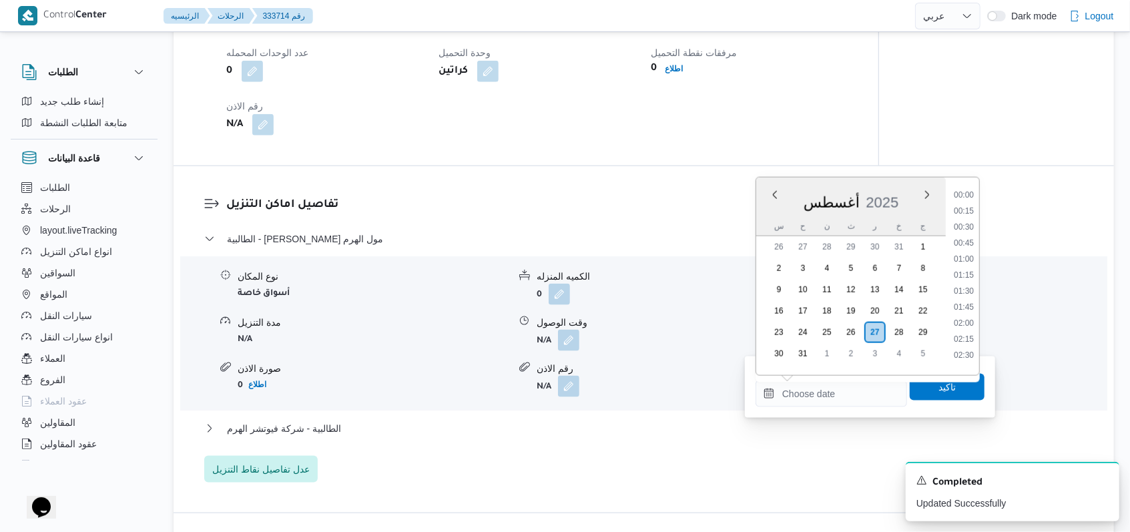
scroll to position [667, 0]
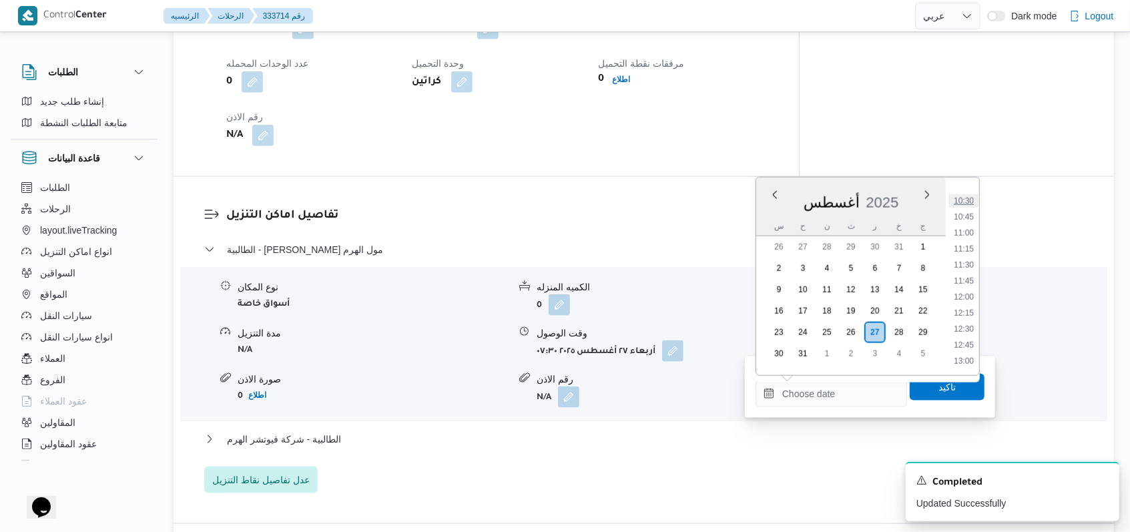
click at [968, 194] on li "10:30" at bounding box center [963, 200] width 31 height 13
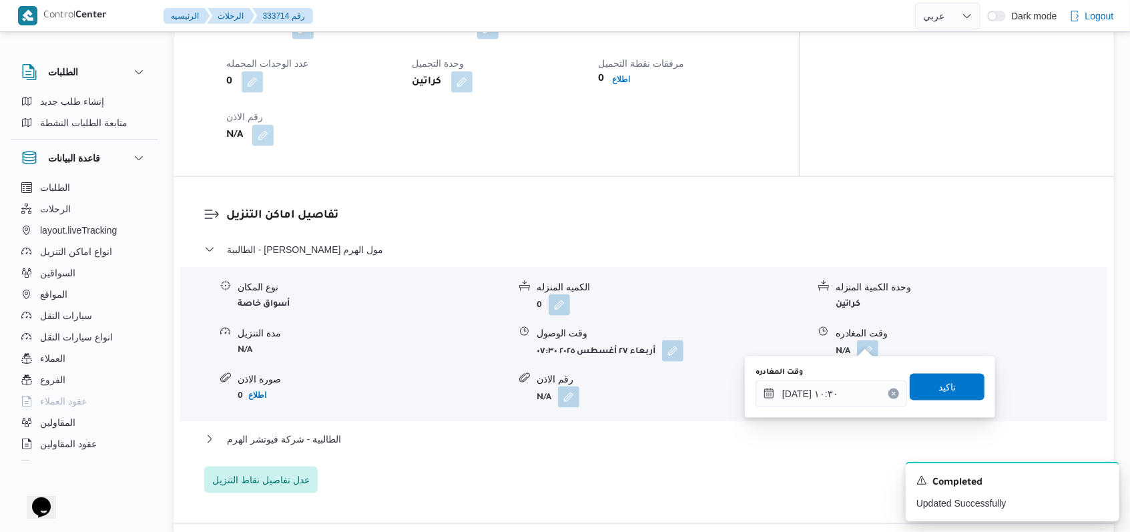
click at [837, 407] on div "وقت المغادره [DATE] ١٠:٣٠ تاكيد" at bounding box center [870, 387] width 232 height 43
click at [843, 392] on input "[DATE] ١٠:٣٠" at bounding box center [830, 393] width 151 height 27
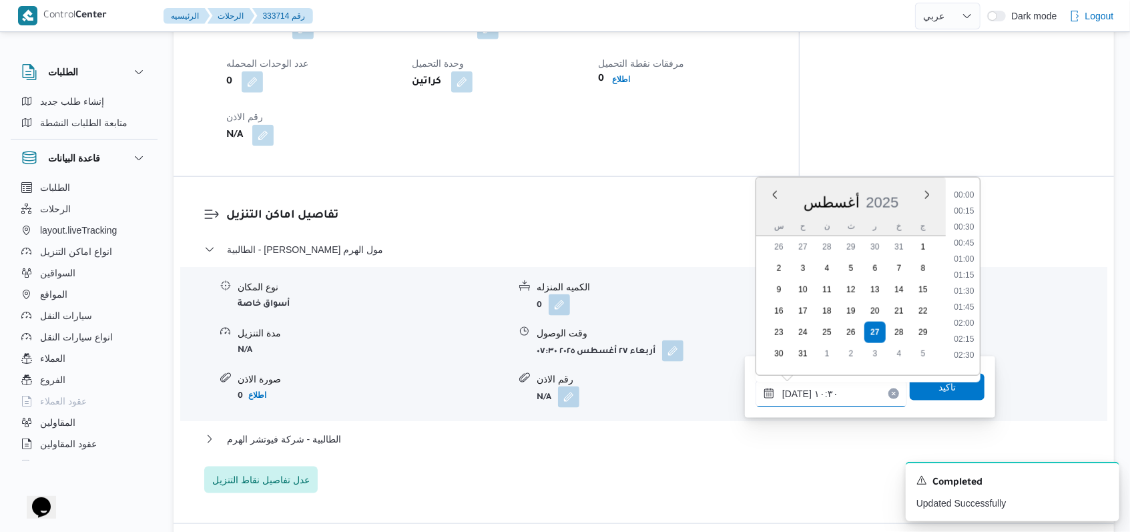
scroll to position [581, 0]
click at [963, 274] on li "10:15" at bounding box center [963, 270] width 31 height 13
type input "[DATE] ١٠:١٥"
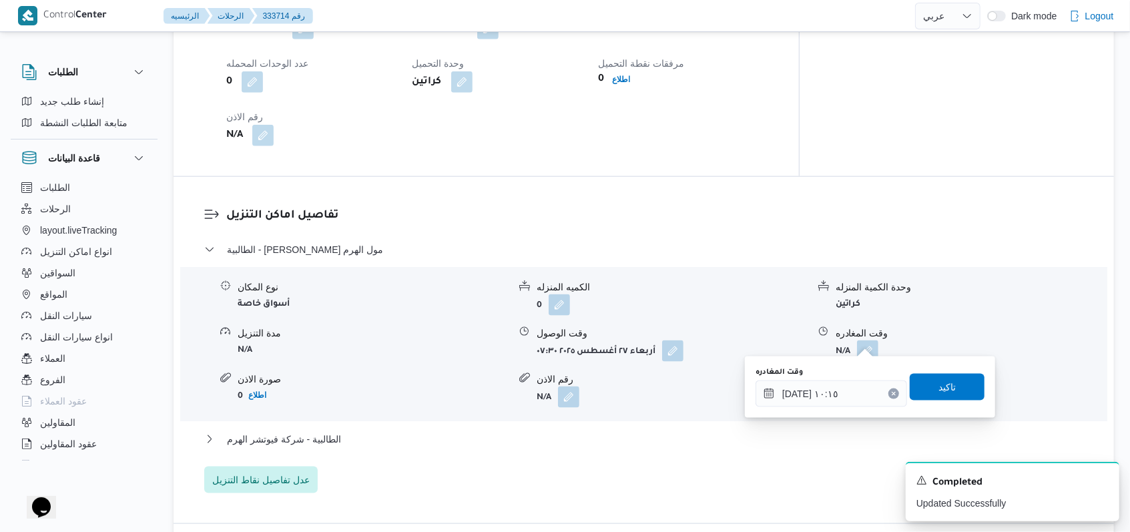
click at [939, 406] on div "وقت المغادره [DATE] ١٠:١٥ تاكيد" at bounding box center [870, 387] width 232 height 43
click at [941, 387] on span "تاكيد" at bounding box center [946, 386] width 17 height 16
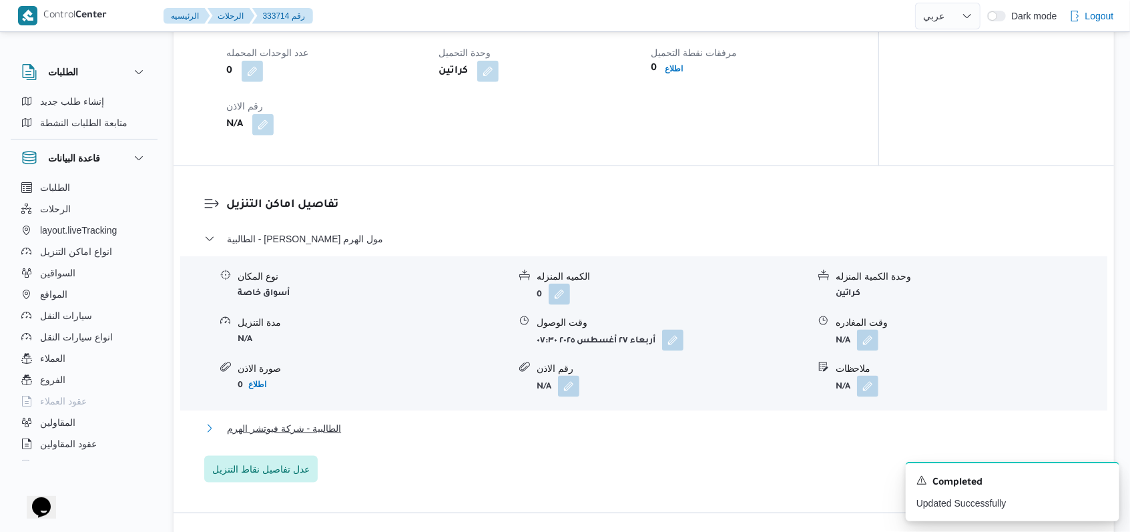
click at [324, 422] on span "الطالبية - شركة فيوتشر الهرم" at bounding box center [284, 428] width 114 height 16
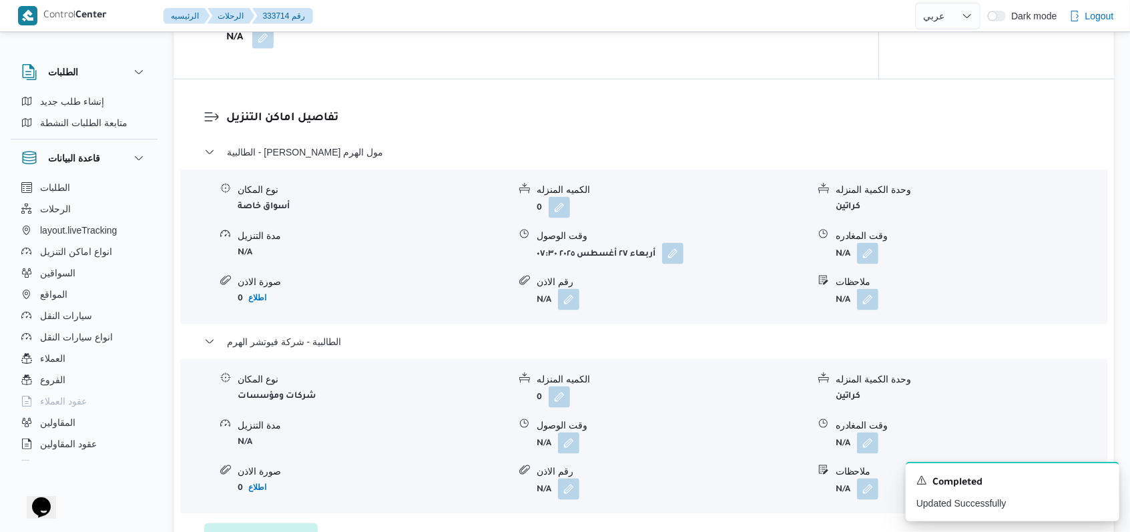
scroll to position [1068, 0]
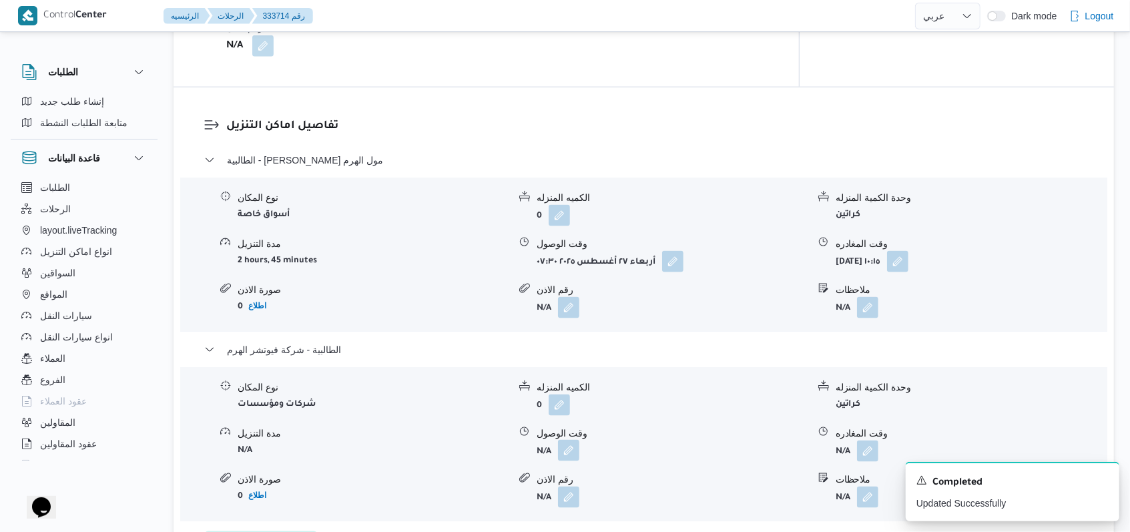
click at [570, 442] on button "button" at bounding box center [568, 450] width 21 height 21
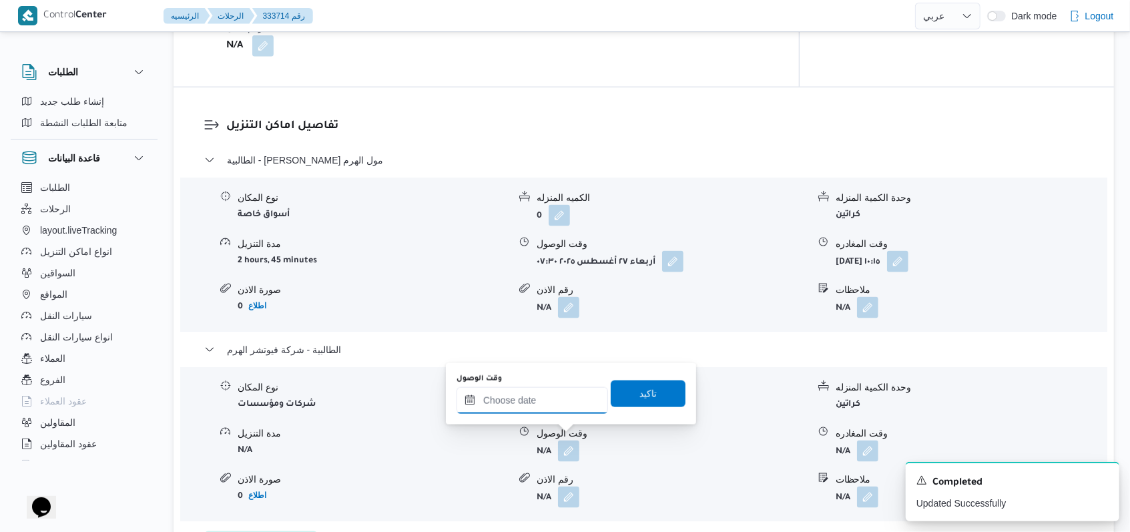
click at [533, 398] on input "وقت الوصول" at bounding box center [531, 400] width 151 height 27
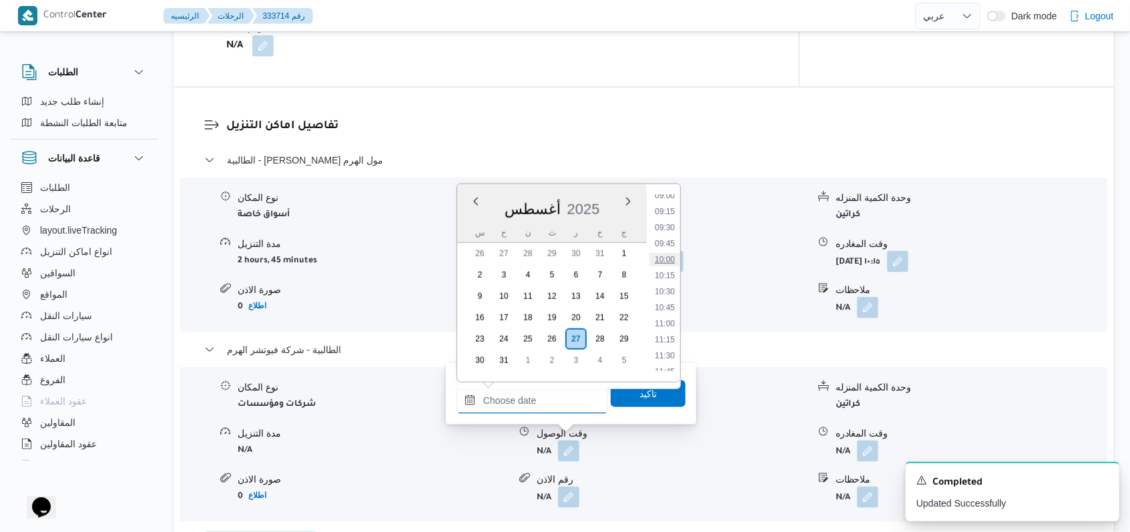
scroll to position [577, 0]
click at [673, 323] on li "11:00" at bounding box center [664, 328] width 31 height 13
type input "[DATE] ١١:٠٠"
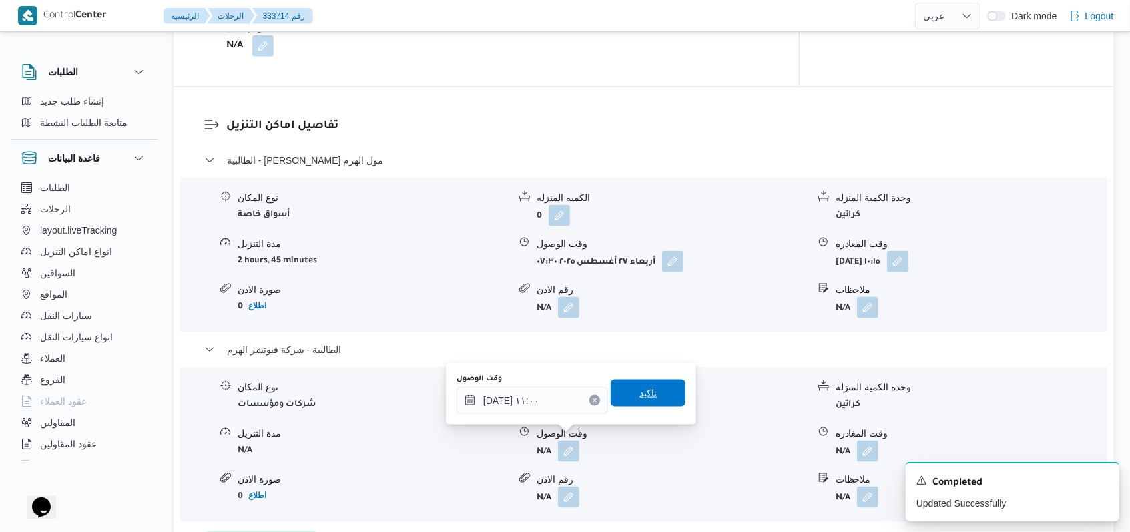
click at [657, 396] on span "تاكيد" at bounding box center [648, 393] width 75 height 27
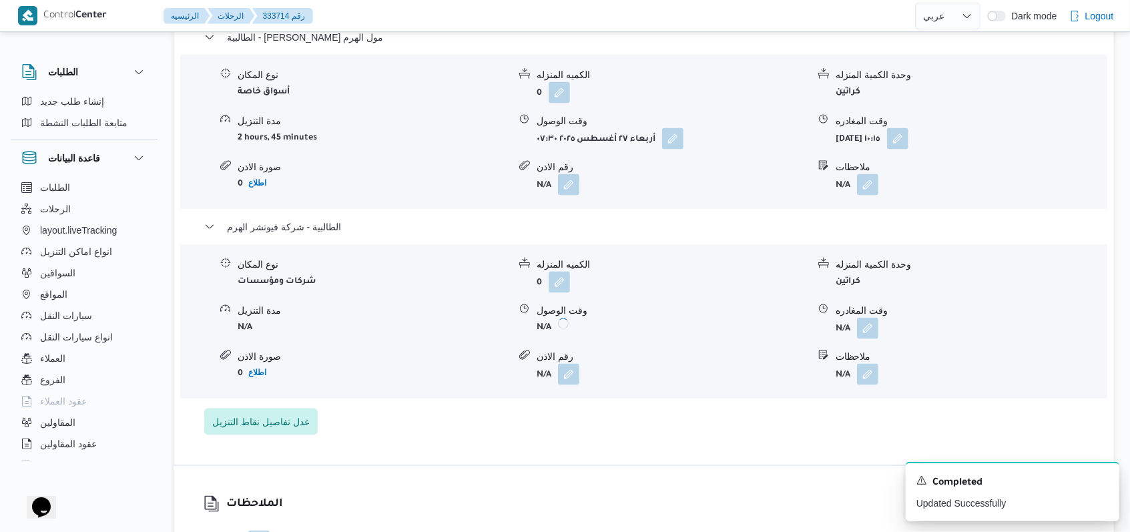
scroll to position [1245, 0]
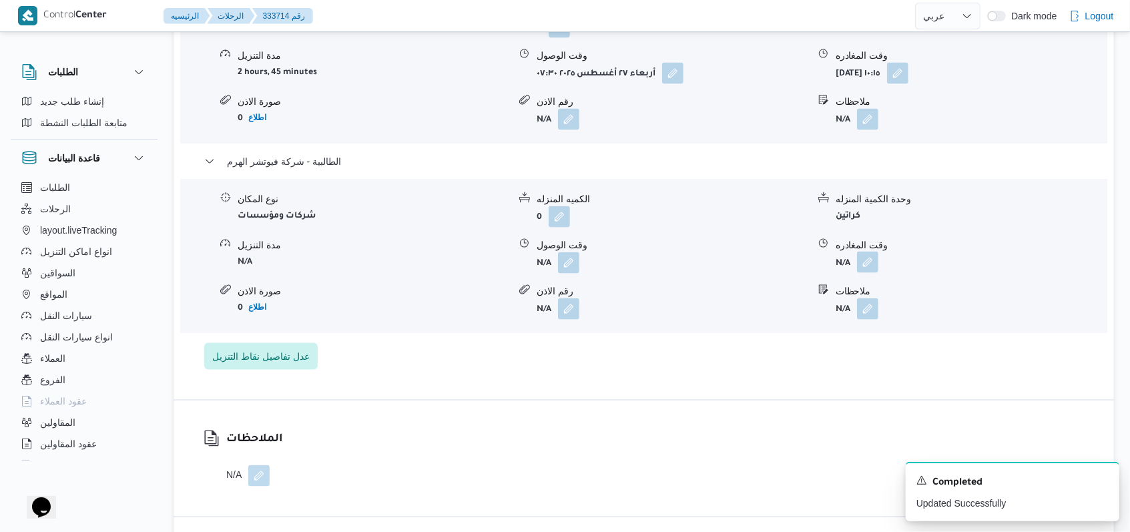
click at [872, 252] on button "button" at bounding box center [867, 262] width 21 height 21
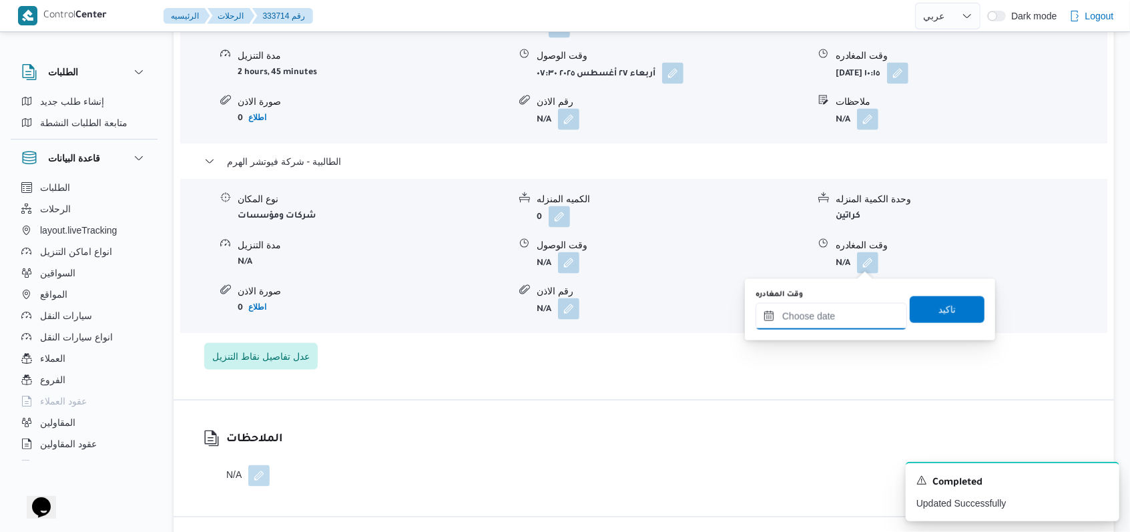
click at [847, 304] on input "وقت المغادره" at bounding box center [830, 316] width 151 height 27
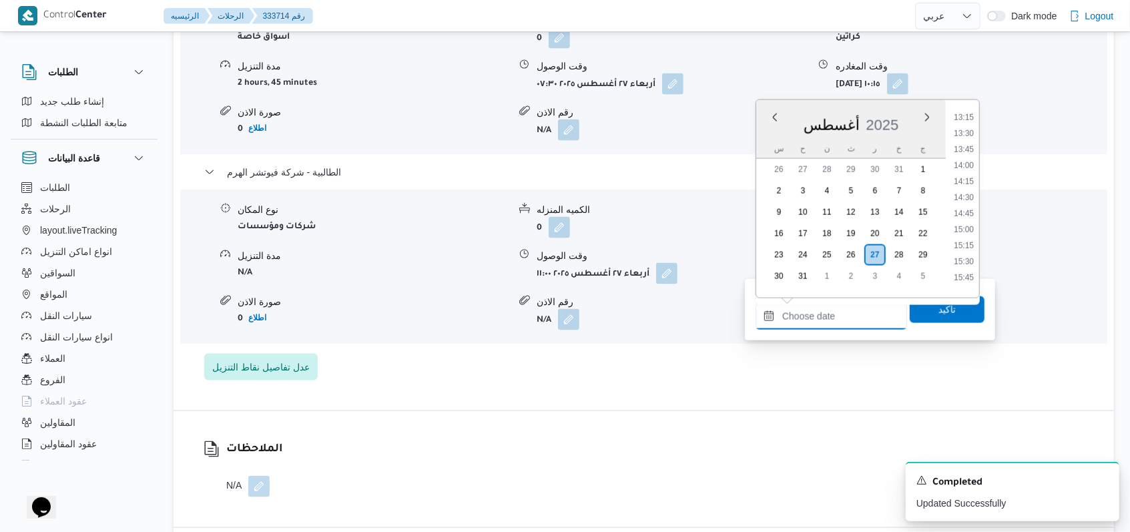
scroll to position [755, 0]
click at [960, 162] on li "12:30" at bounding box center [963, 162] width 31 height 13
type input "[DATE] ١٢:٣٠"
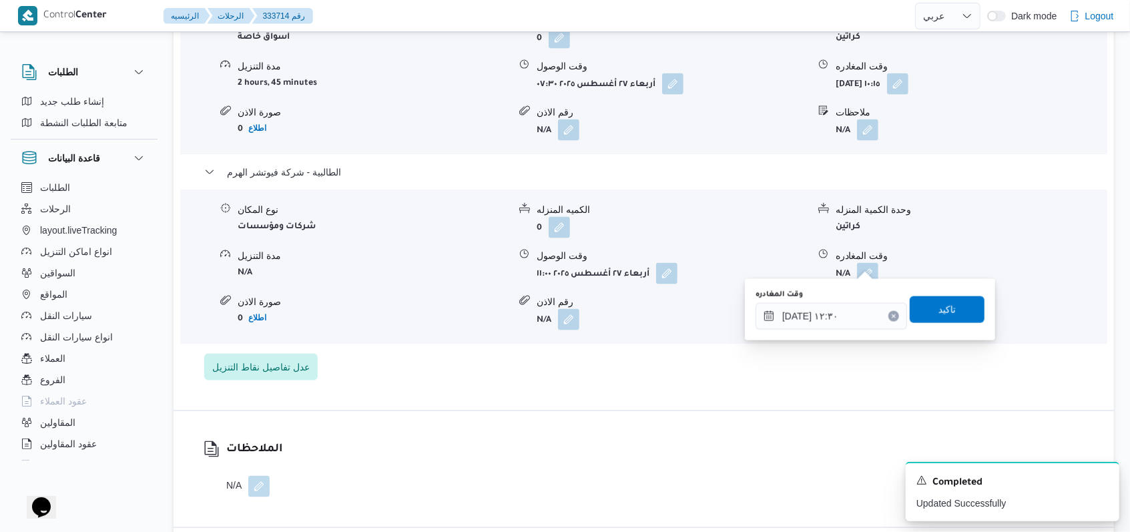
click at [928, 292] on div "وقت المغادره [DATE] ١٢:٣٠ تاكيد" at bounding box center [870, 309] width 232 height 43
click at [938, 307] on span "تاكيد" at bounding box center [946, 309] width 17 height 16
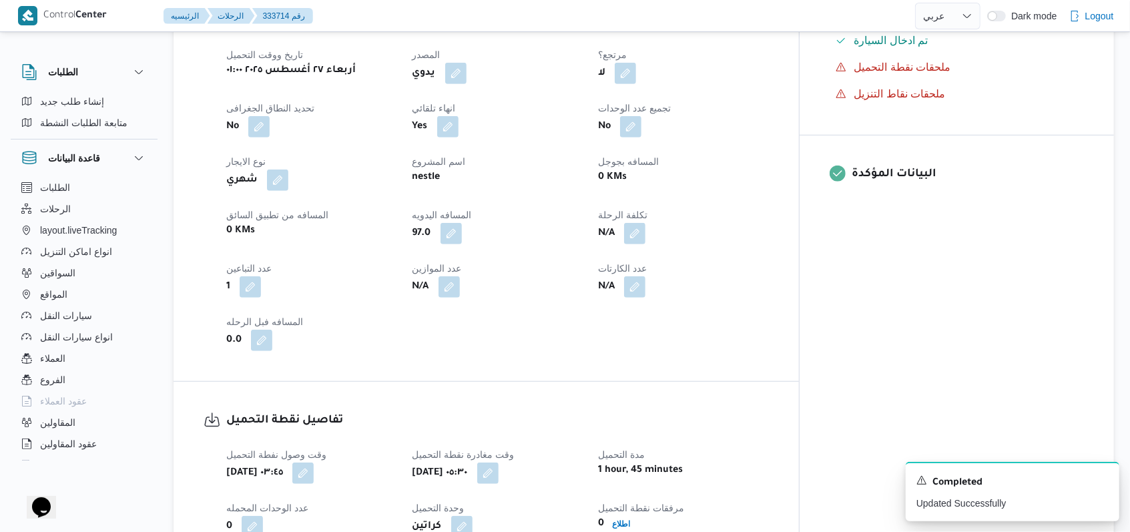
scroll to position [0, 0]
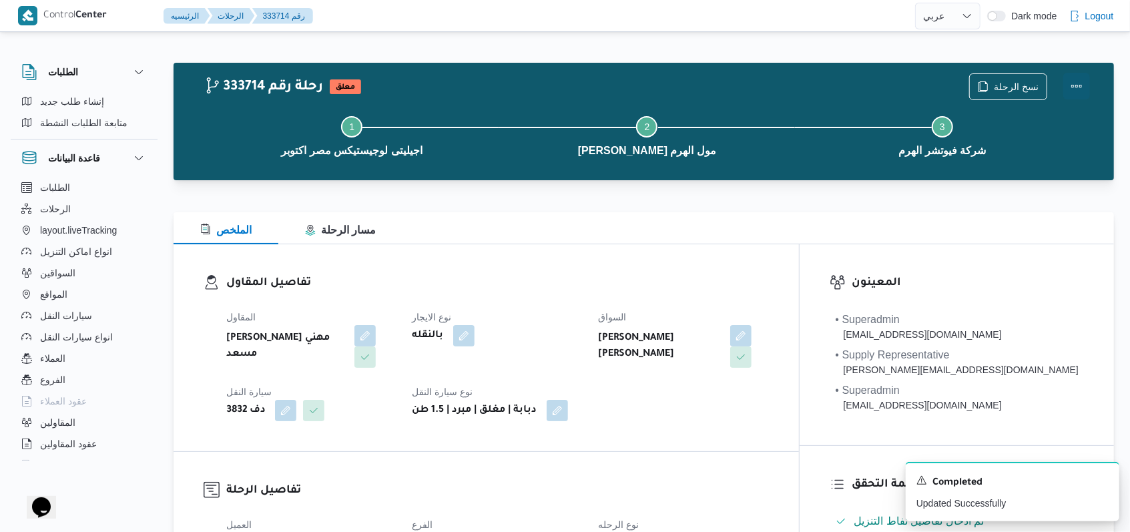
click at [1064, 94] on button "Actions" at bounding box center [1076, 86] width 27 height 27
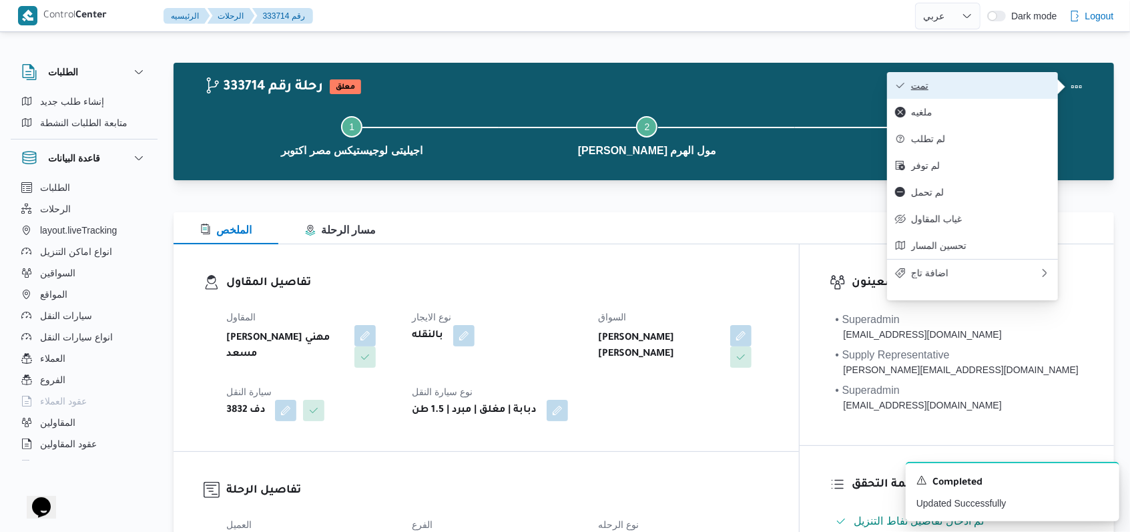
click at [1026, 81] on span "تمت" at bounding box center [980, 85] width 139 height 11
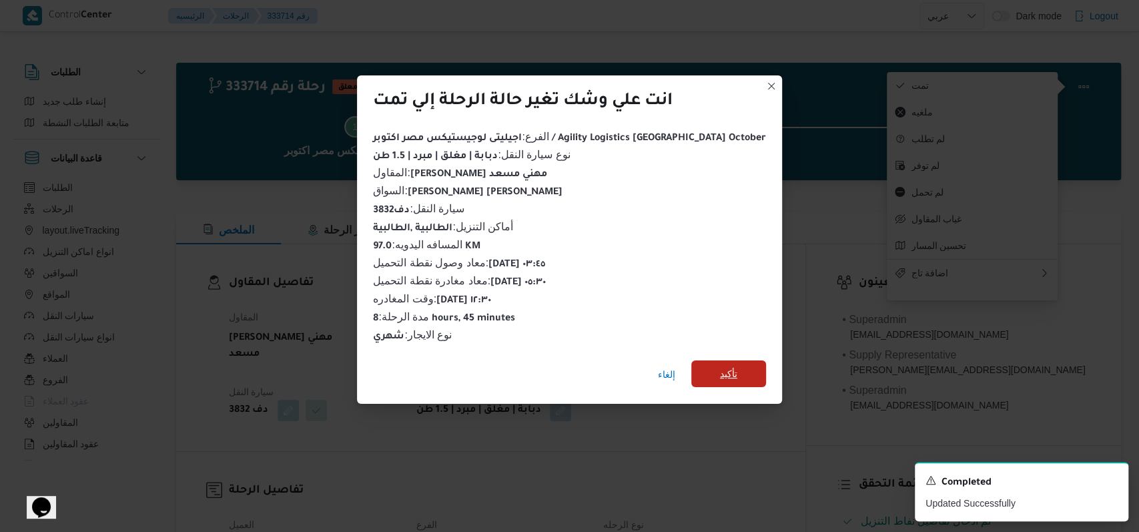
click at [720, 366] on span "تأكيد" at bounding box center [728, 374] width 17 height 16
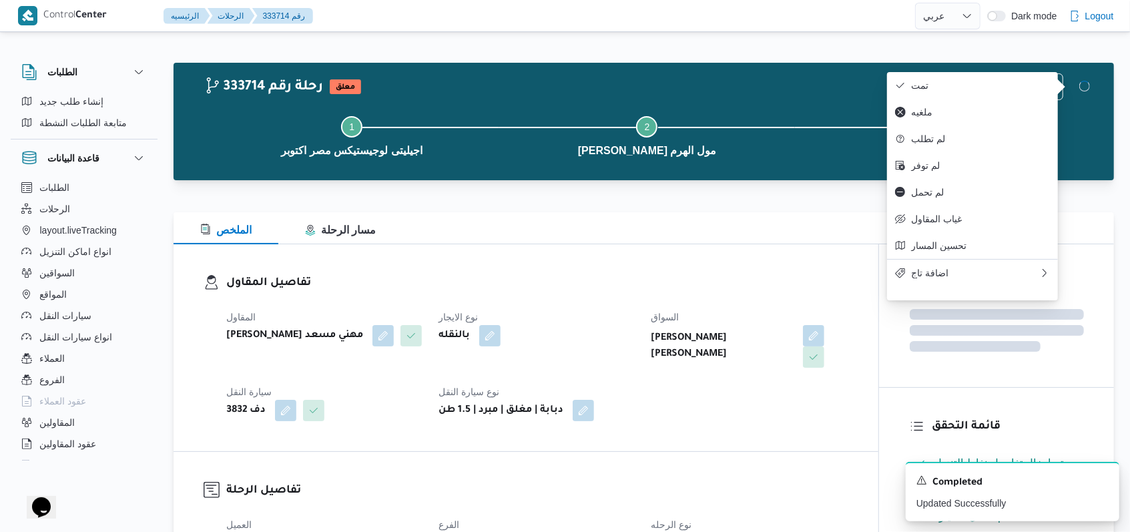
click at [707, 394] on div "المقاول [PERSON_NAME] مهني مسعد نوع الايجار بالنقله السواق [PERSON_NAME] [PERSO…" at bounding box center [537, 365] width 638 height 128
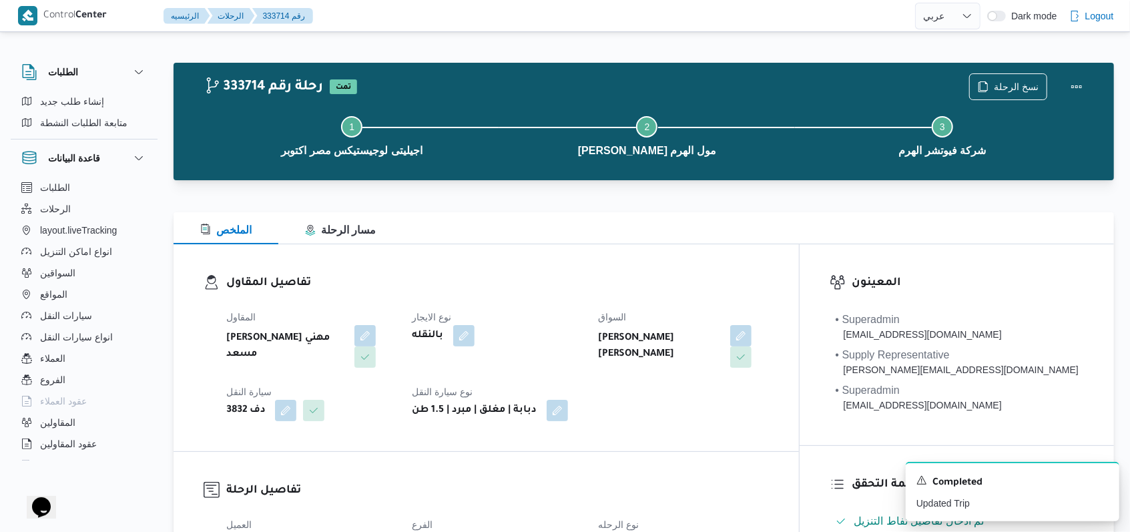
select select "ar"
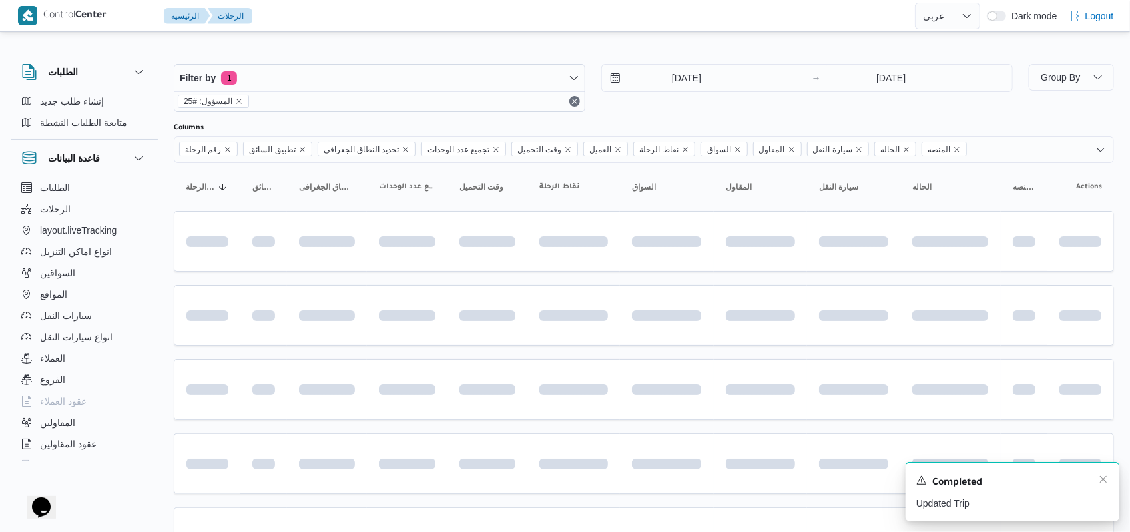
scroll to position [446, 0]
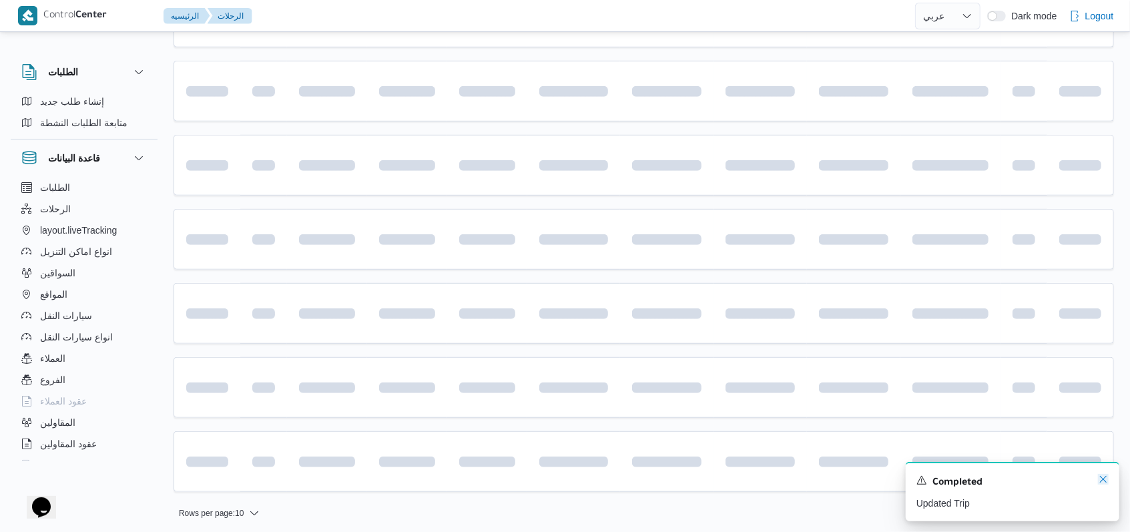
click at [1106, 482] on icon "Dismiss toast" at bounding box center [1103, 479] width 11 height 11
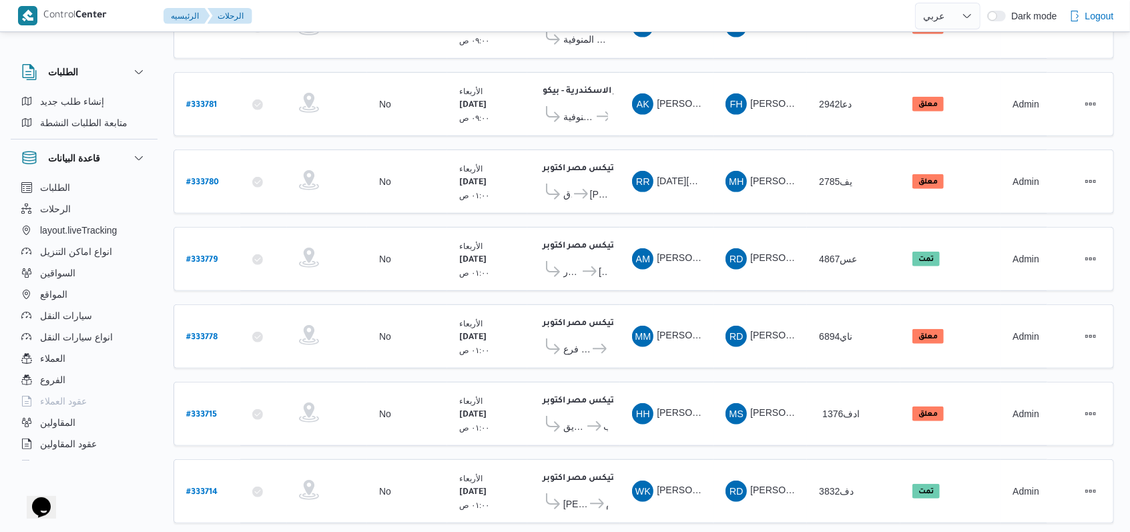
scroll to position [460, 0]
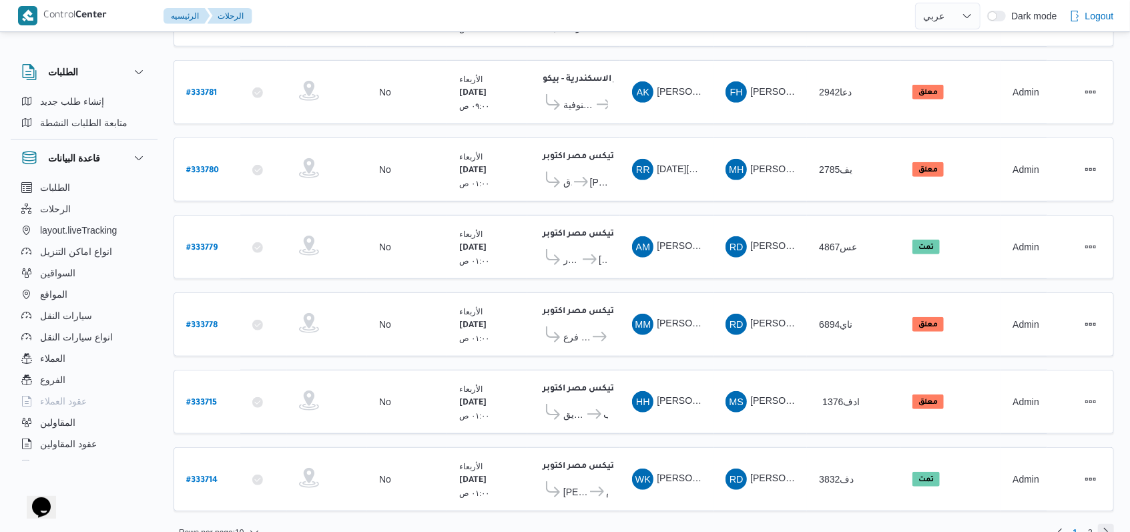
click at [1099, 524] on link "Next page, 2" at bounding box center [1106, 532] width 16 height 16
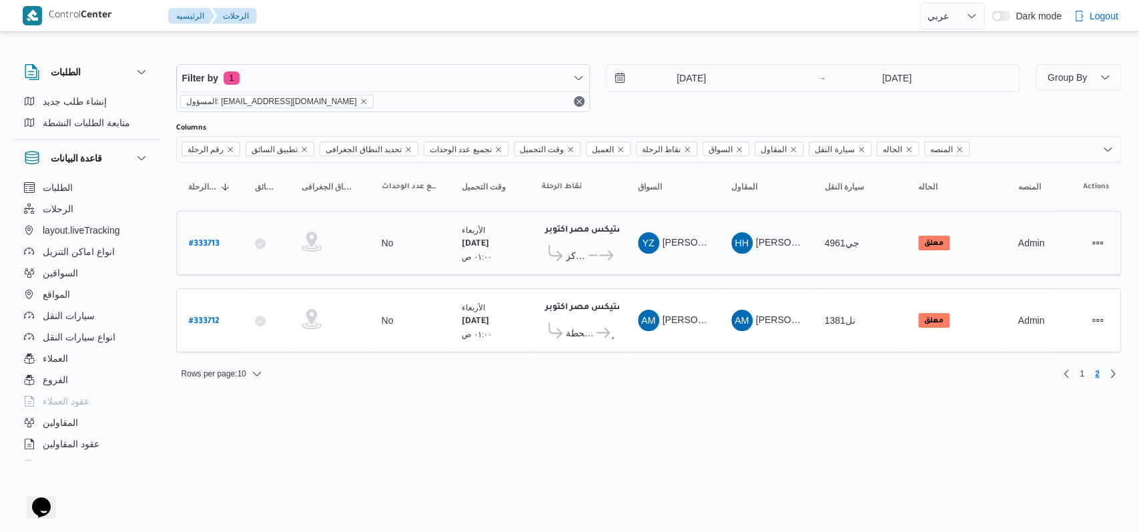
click at [208, 240] on b "# 333713" at bounding box center [204, 244] width 31 height 9
select select "ar"
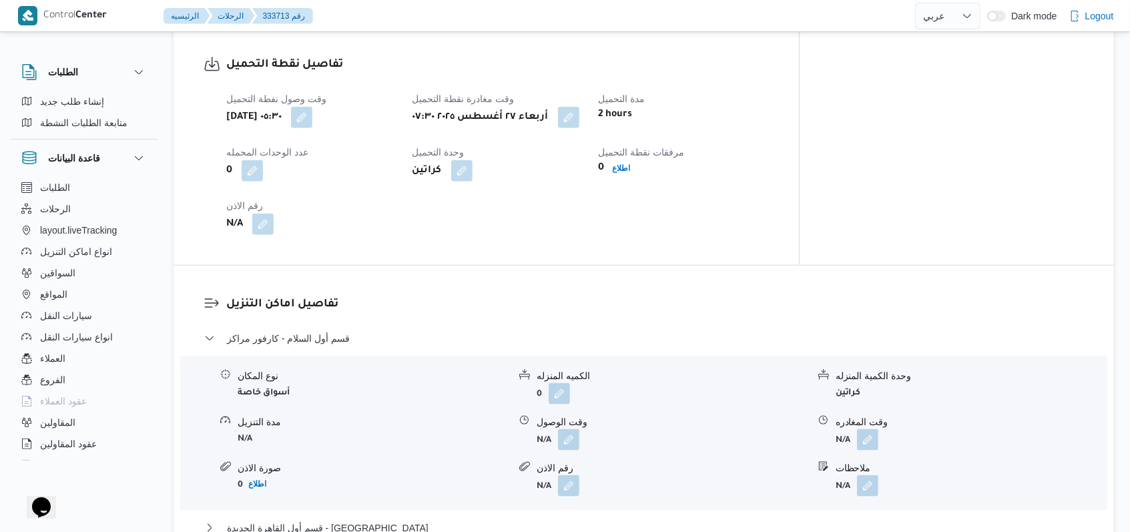
scroll to position [978, 0]
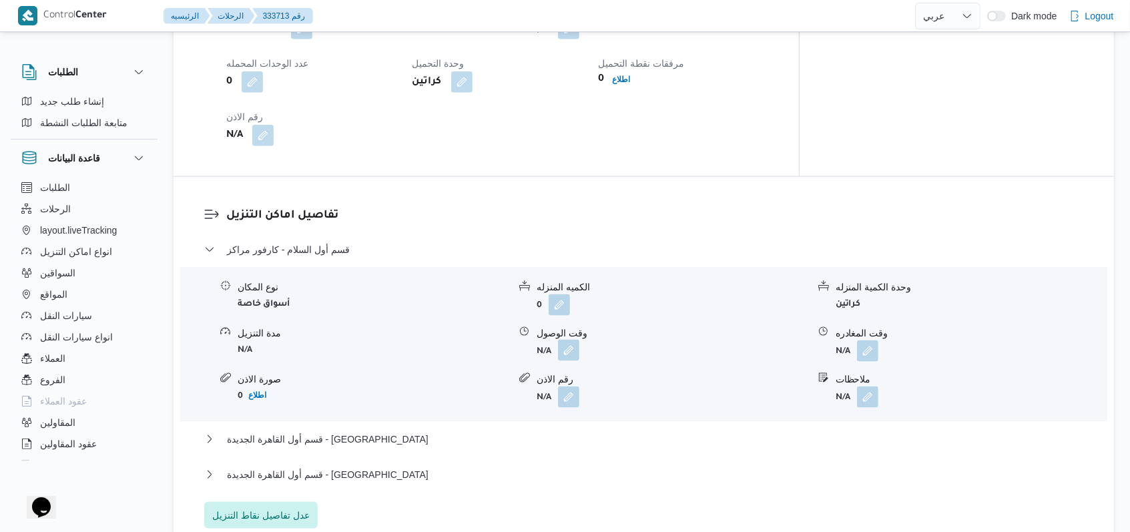
click at [565, 340] on button "button" at bounding box center [568, 350] width 21 height 21
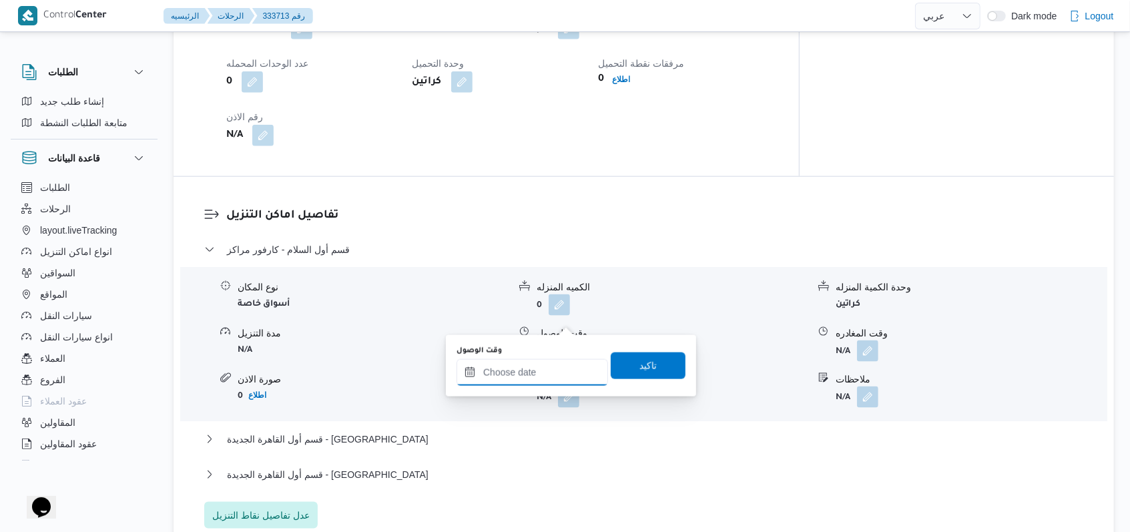
click at [535, 366] on input "وقت الوصول" at bounding box center [531, 372] width 151 height 27
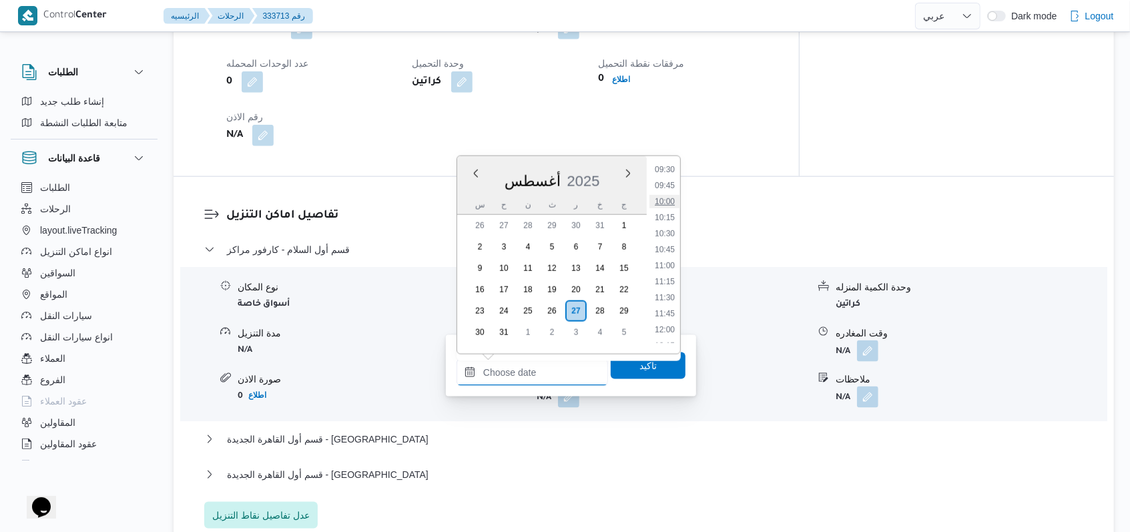
scroll to position [577, 0]
click at [666, 176] on li "09:00" at bounding box center [664, 172] width 31 height 13
type input "[DATE] ٠٩:٠٠"
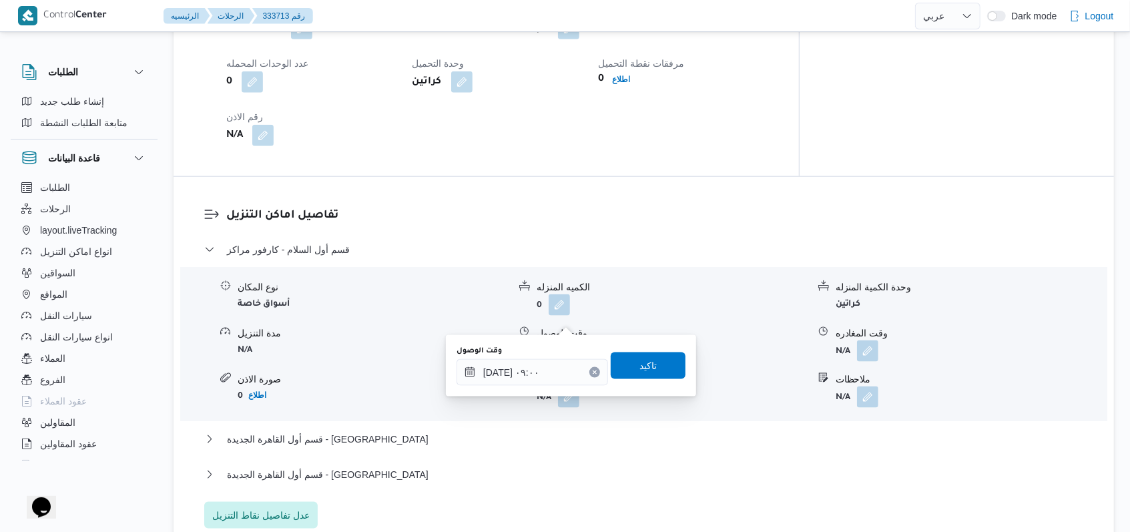
click at [643, 379] on div "وقت الوصول [DATE] ٠٩:٠٠ تاكيد" at bounding box center [571, 365] width 232 height 43
click at [663, 360] on span "تاكيد" at bounding box center [648, 365] width 75 height 27
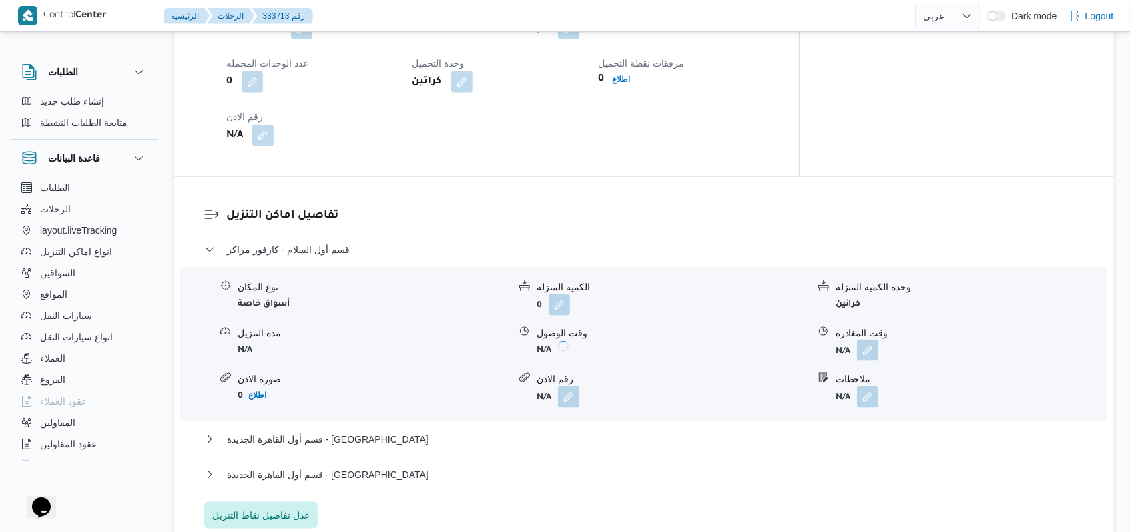
click at [878, 340] on button "button" at bounding box center [867, 350] width 21 height 21
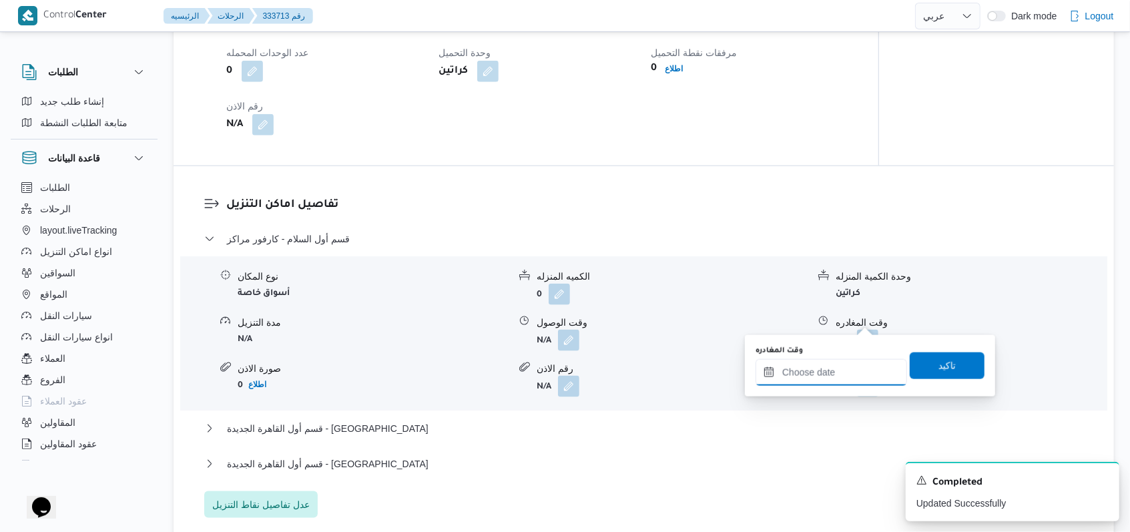
click at [839, 380] on input "وقت المغادره" at bounding box center [830, 372] width 151 height 27
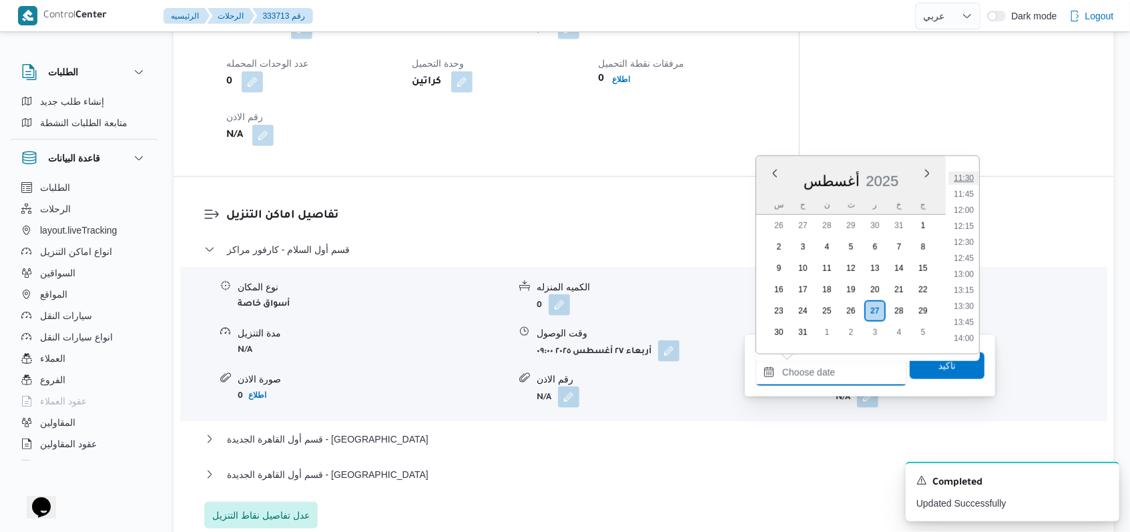
scroll to position [667, 0]
click at [966, 183] on li "10:30" at bounding box center [963, 179] width 31 height 13
type input "[DATE] ١٠:٣٠"
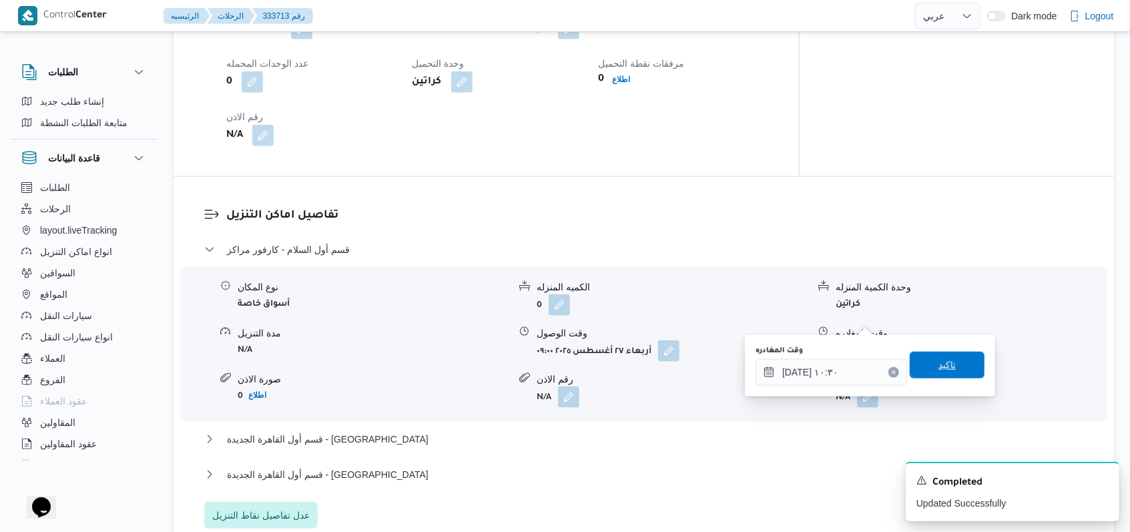
click at [922, 373] on span "تاكيد" at bounding box center [947, 365] width 75 height 27
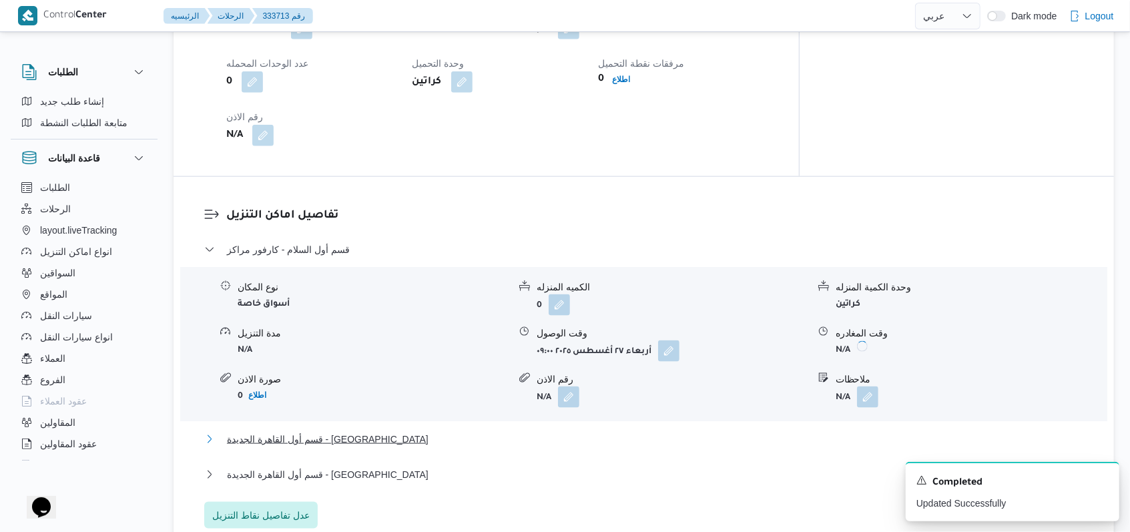
click at [350, 431] on span "قسم أول القاهرة الجديدة - [GEOGRAPHIC_DATA]" at bounding box center [328, 439] width 202 height 16
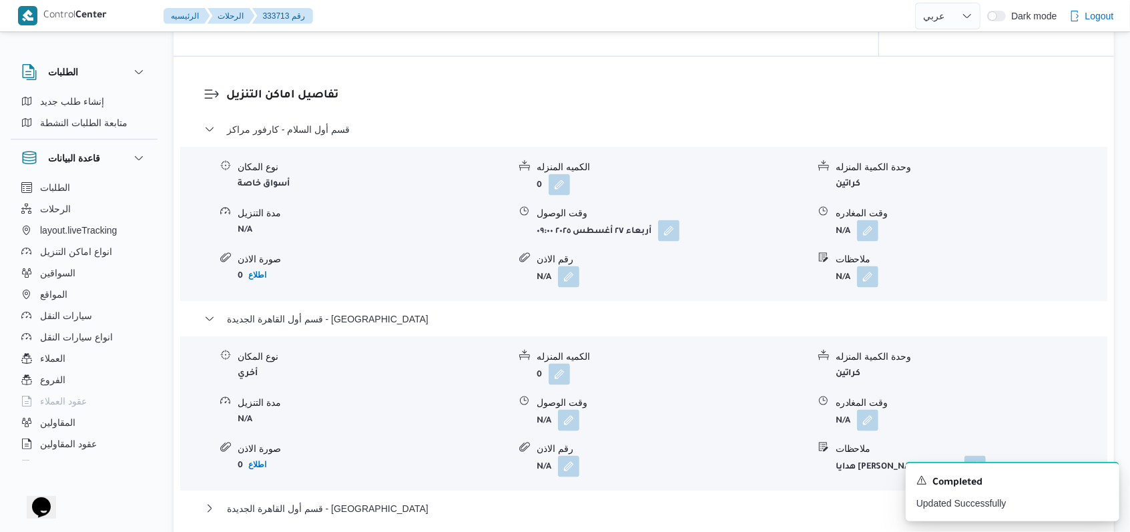
scroll to position [1157, 0]
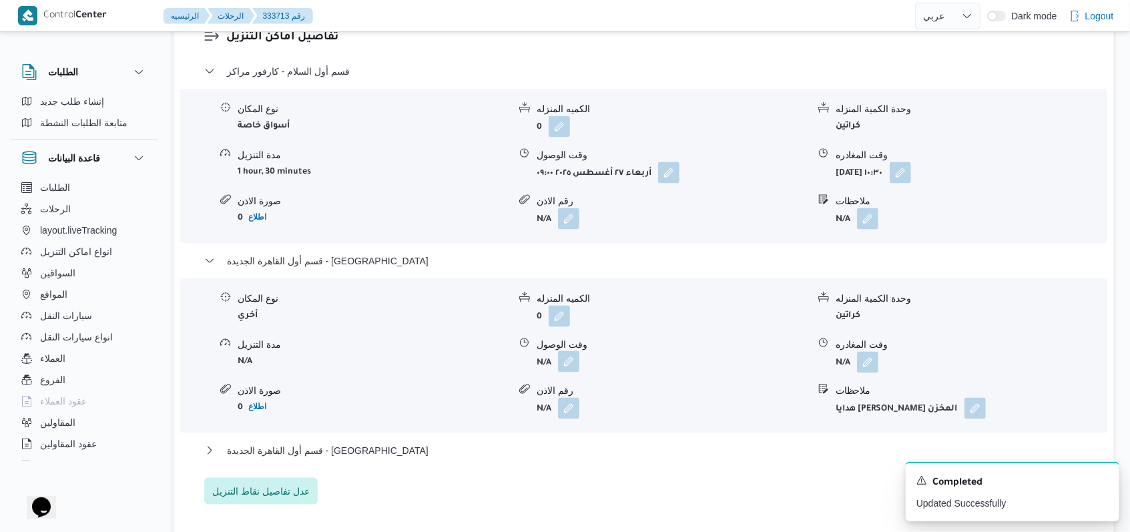
click at [565, 351] on button "button" at bounding box center [568, 361] width 21 height 21
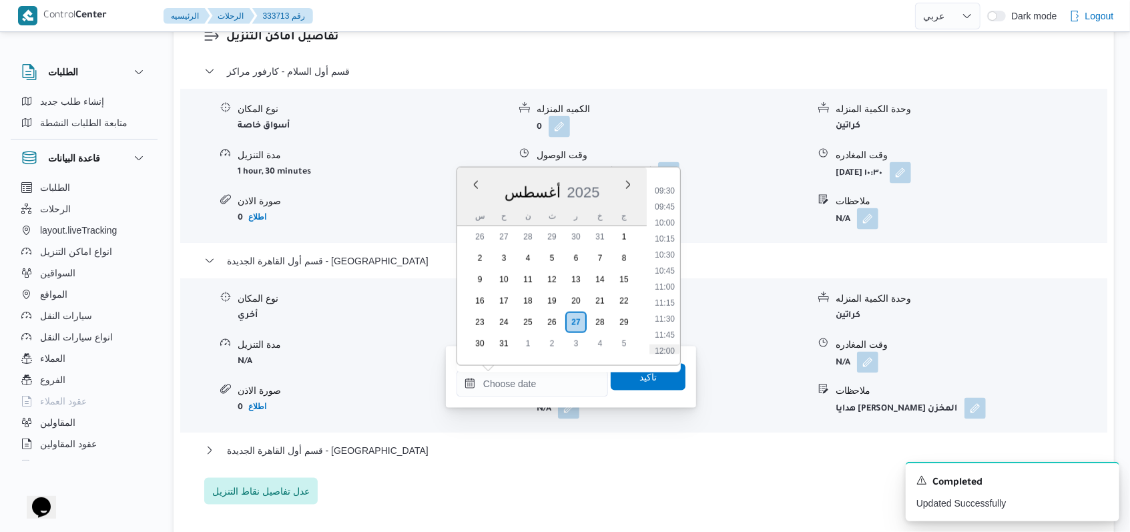
scroll to position [577, 0]
click at [666, 328] on li "11:15" at bounding box center [664, 328] width 31 height 13
type input "[DATE] ١١:١٥"
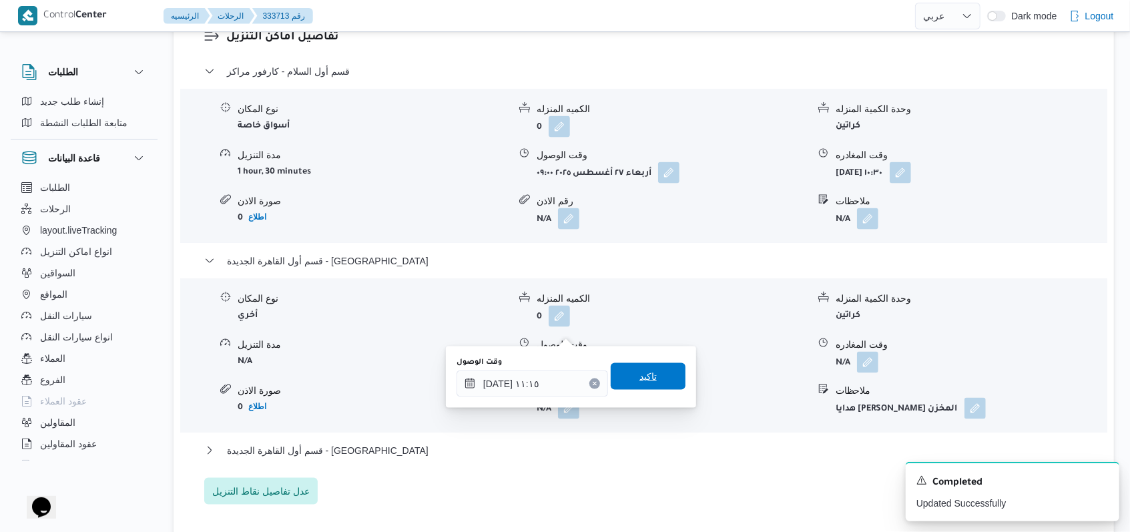
click at [651, 364] on span "تاكيد" at bounding box center [648, 376] width 75 height 27
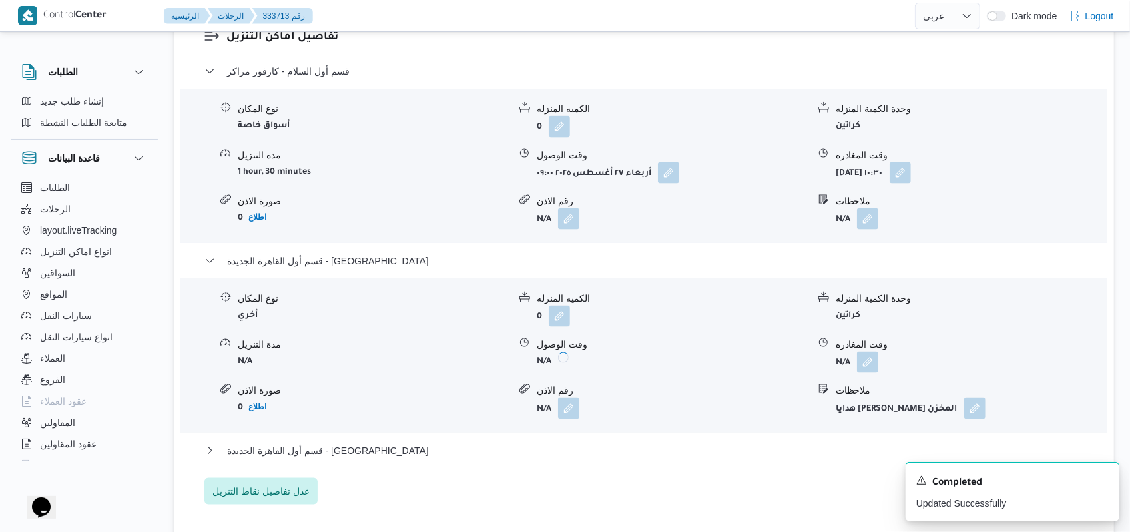
click at [862, 338] on div "وقت المغادره" at bounding box center [971, 345] width 271 height 14
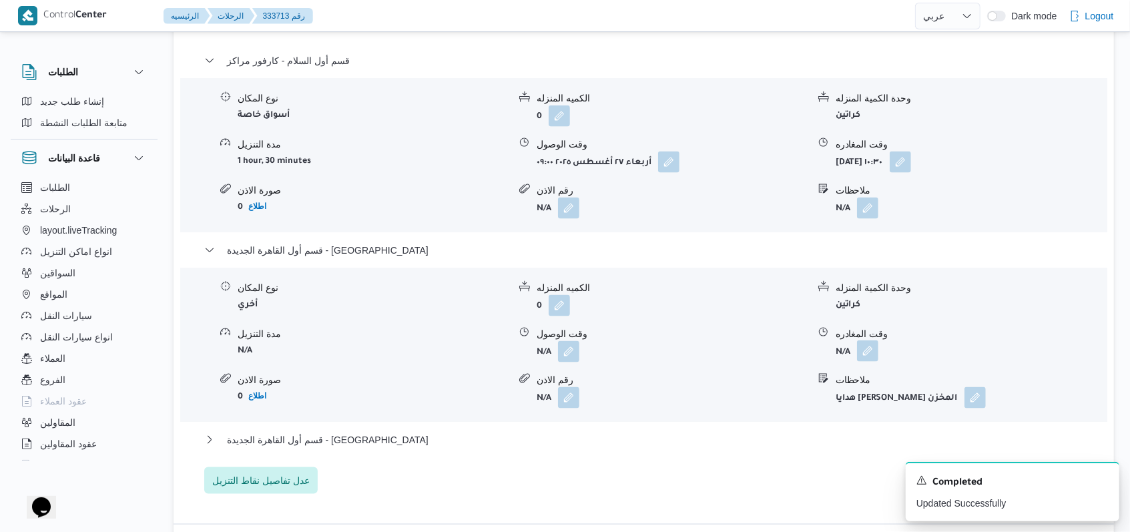
click at [864, 340] on button "button" at bounding box center [867, 350] width 21 height 21
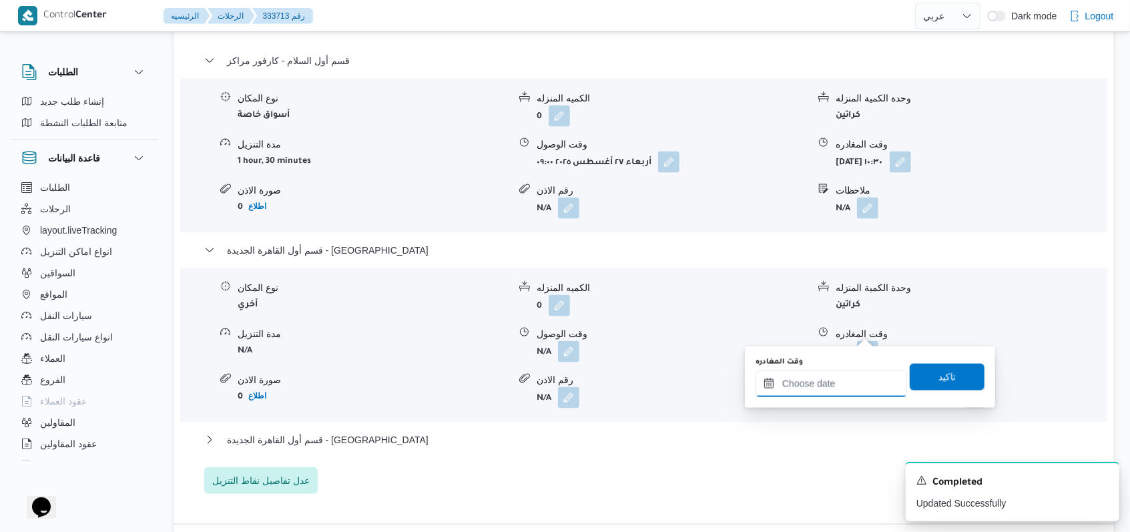
click at [837, 376] on div at bounding box center [830, 383] width 151 height 27
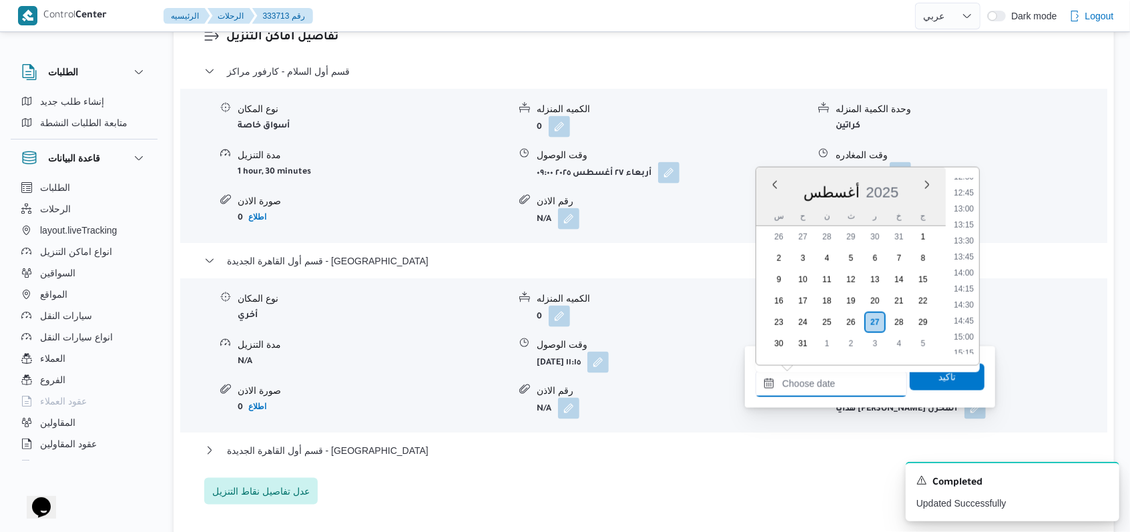
scroll to position [755, 0]
click at [972, 200] on li "12:00" at bounding box center [963, 198] width 31 height 13
type input "[DATE] ١٢:٠٠"
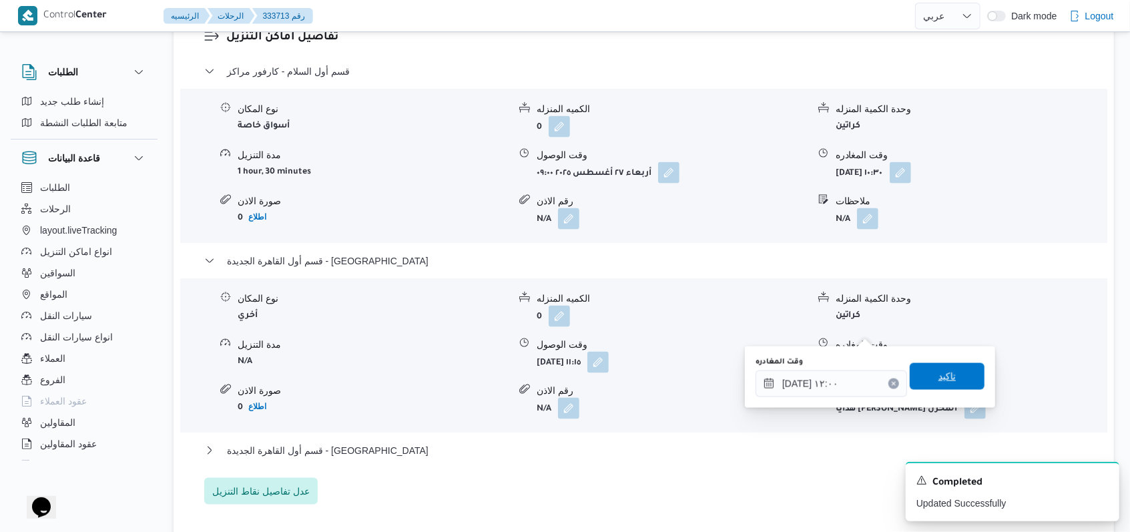
click at [942, 371] on span "تاكيد" at bounding box center [946, 376] width 17 height 16
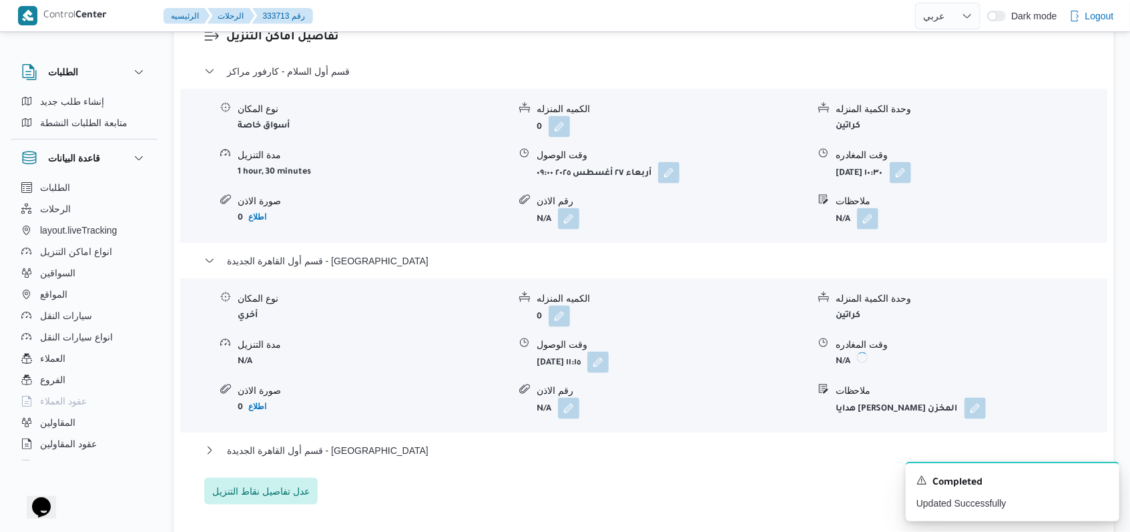
click at [310, 409] on div "قسم أول السلام - كارفور مراكز نوع المكان أسواق خاصة الكميه المنزله 0 وحدة الكمي…" at bounding box center [644, 283] width 880 height 441
click at [314, 442] on span "قسم أول القاهرة الجديدة - [GEOGRAPHIC_DATA]" at bounding box center [328, 450] width 202 height 16
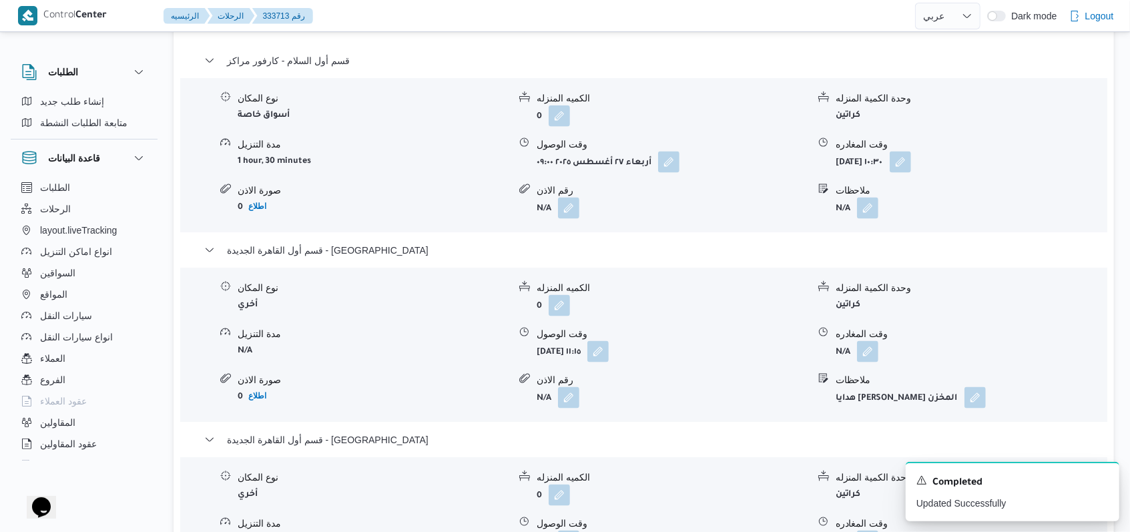
scroll to position [1335, 0]
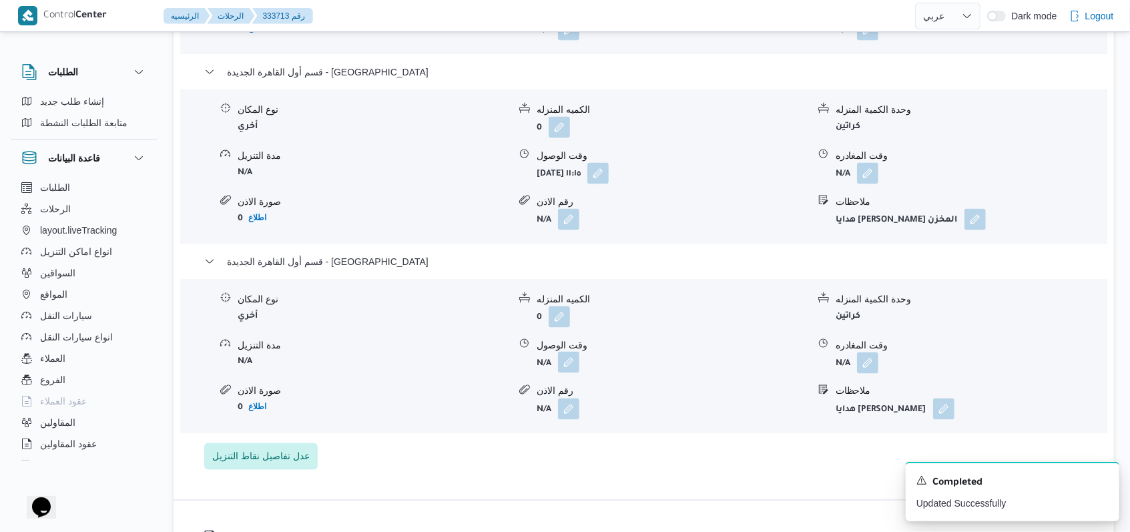
click at [569, 352] on button "button" at bounding box center [568, 362] width 21 height 21
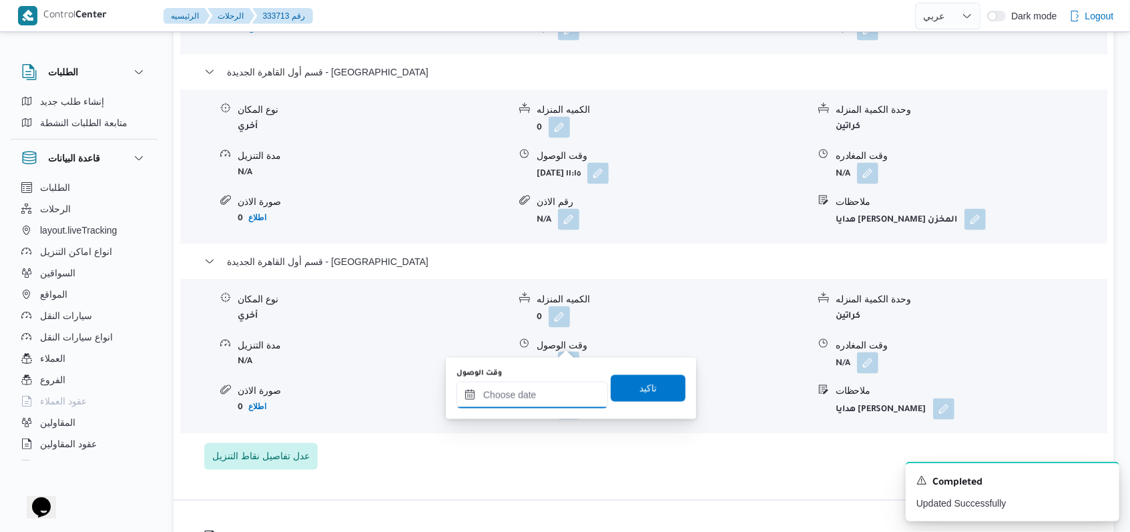
click at [536, 402] on input "وقت الوصول" at bounding box center [531, 395] width 151 height 27
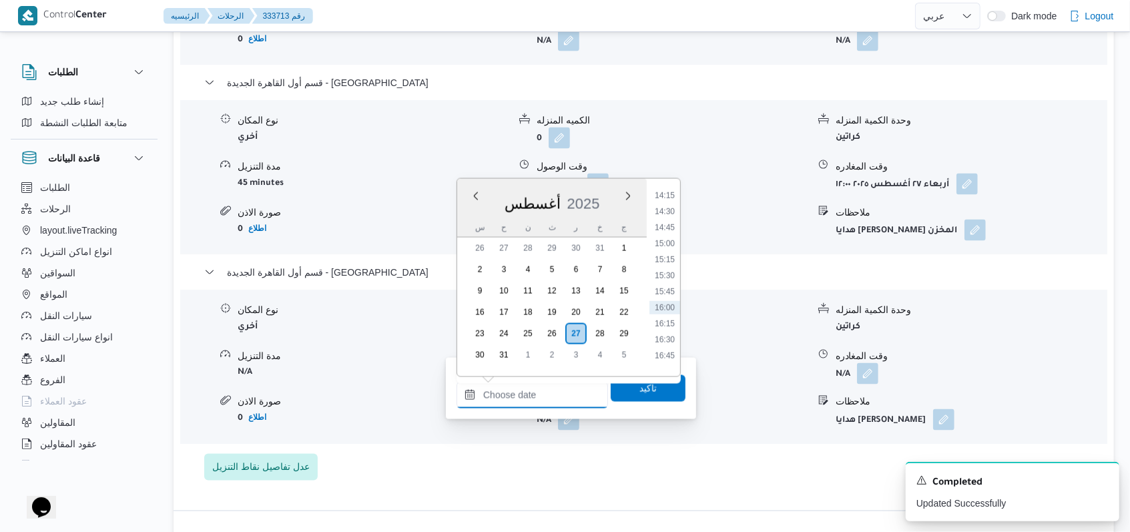
scroll to position [667, 0]
click at [670, 335] on li "12:30" at bounding box center [664, 330] width 31 height 13
type input "[DATE] ١٢:٣٠"
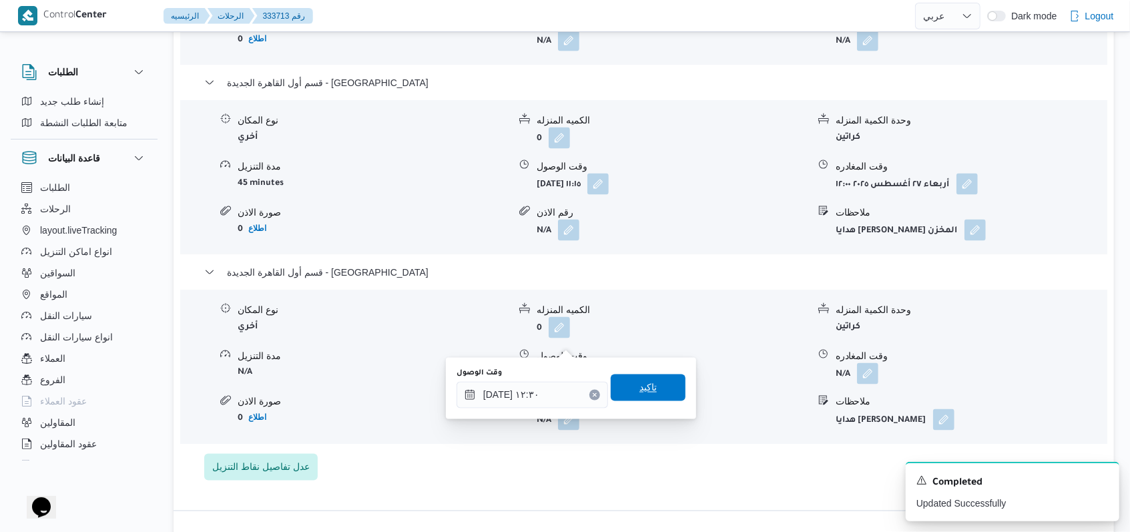
click at [650, 384] on span "تاكيد" at bounding box center [648, 387] width 75 height 27
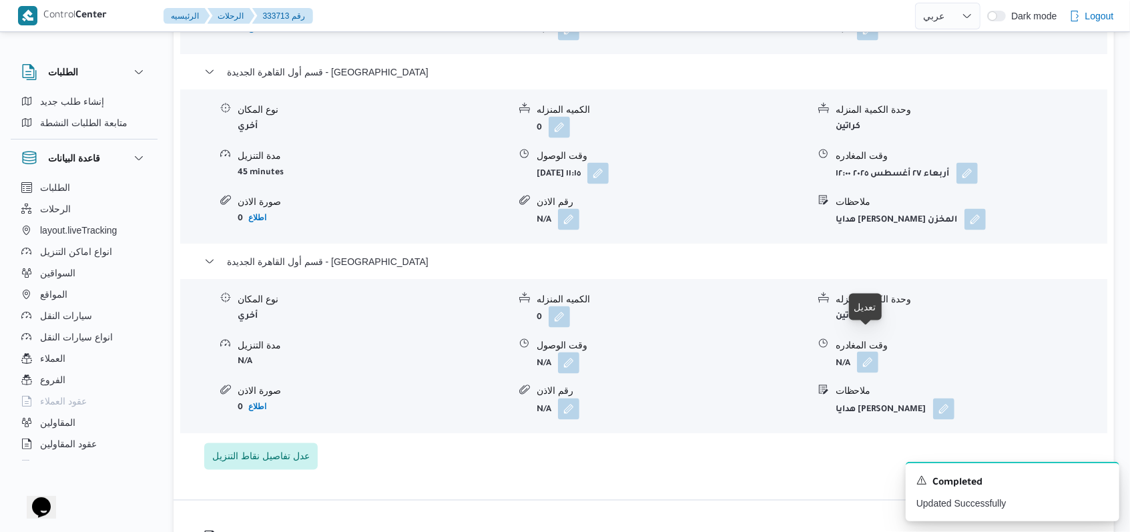
click at [865, 352] on button "button" at bounding box center [867, 362] width 21 height 21
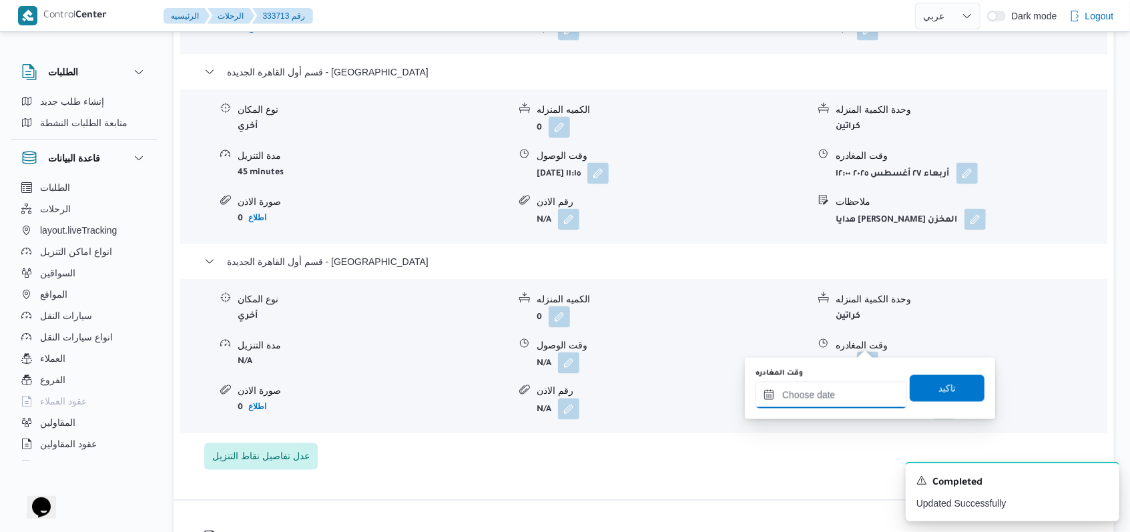
click at [833, 392] on input "وقت المغادره" at bounding box center [830, 395] width 151 height 27
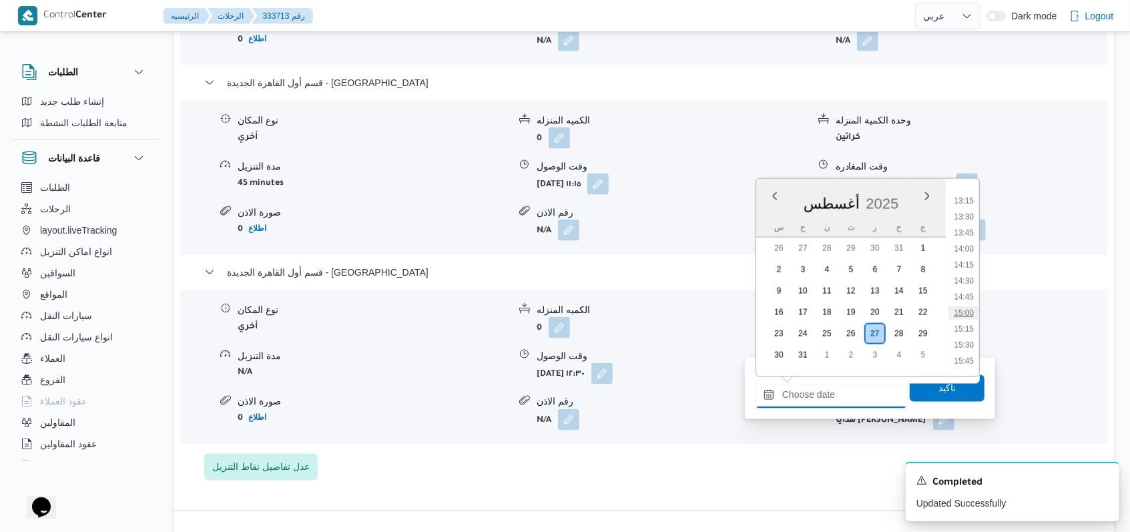
scroll to position [755, 0]
click at [972, 274] on li "13:00" at bounding box center [963, 273] width 31 height 13
type input "[DATE] ١٣:٠٠"
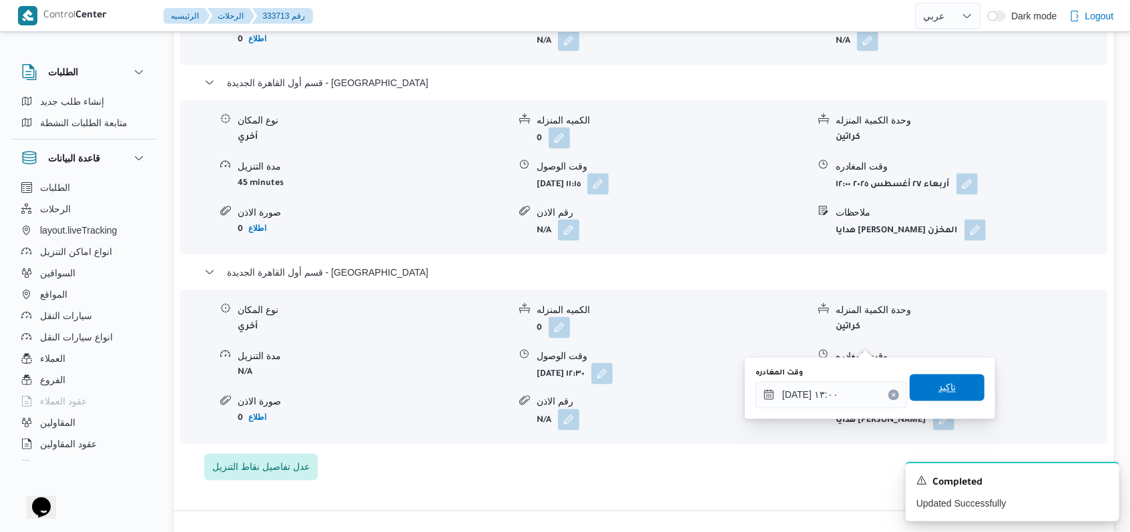
click at [940, 385] on span "تاكيد" at bounding box center [946, 388] width 17 height 16
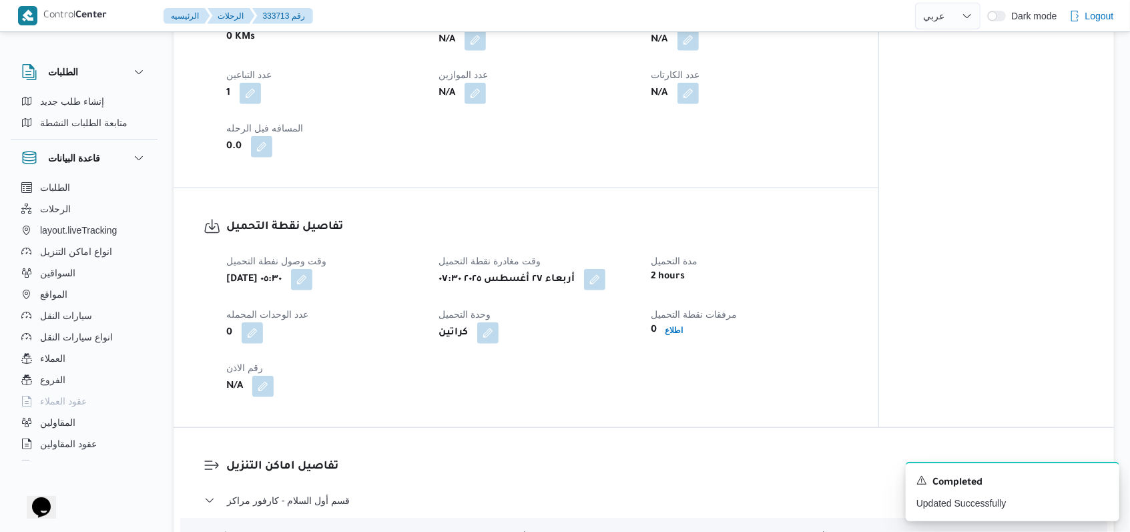
scroll to position [534, 0]
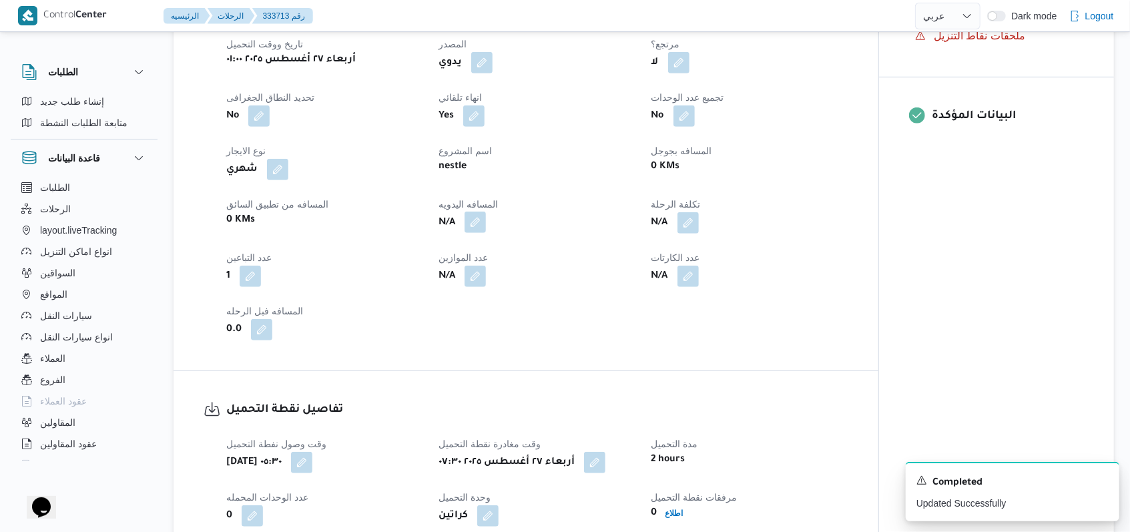
click at [472, 212] on button "button" at bounding box center [474, 222] width 21 height 21
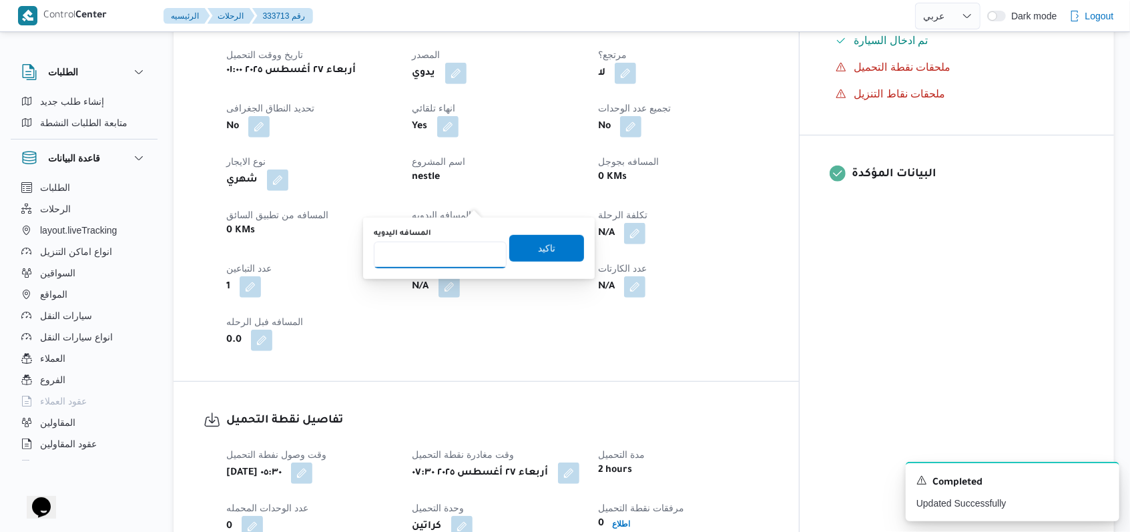
click at [459, 254] on input "المسافه اليدويه" at bounding box center [440, 255] width 133 height 27
type input "145"
click at [525, 249] on span "تاكيد" at bounding box center [546, 248] width 75 height 27
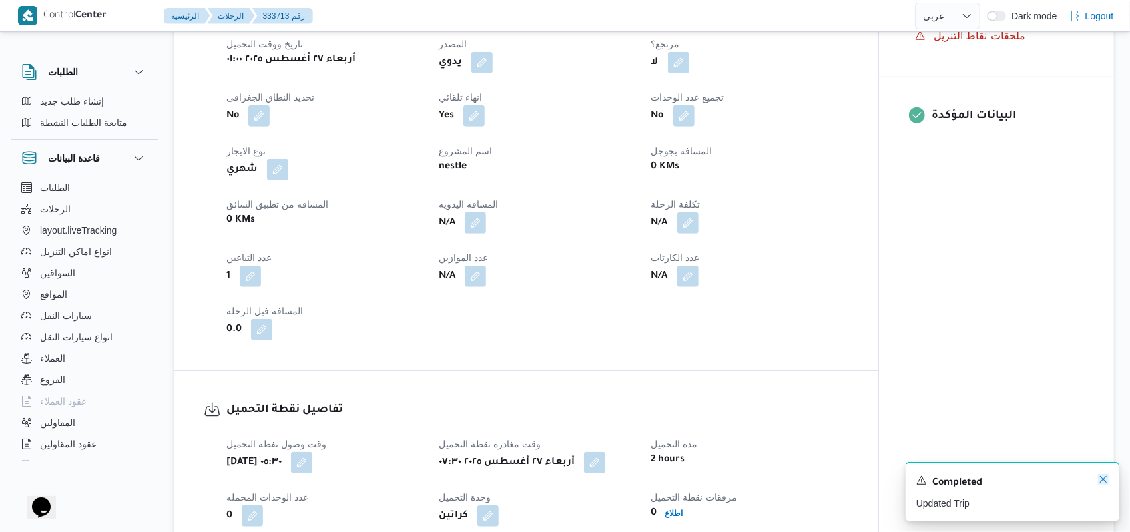
click at [1105, 477] on icon "Dismiss toast" at bounding box center [1103, 479] width 11 height 11
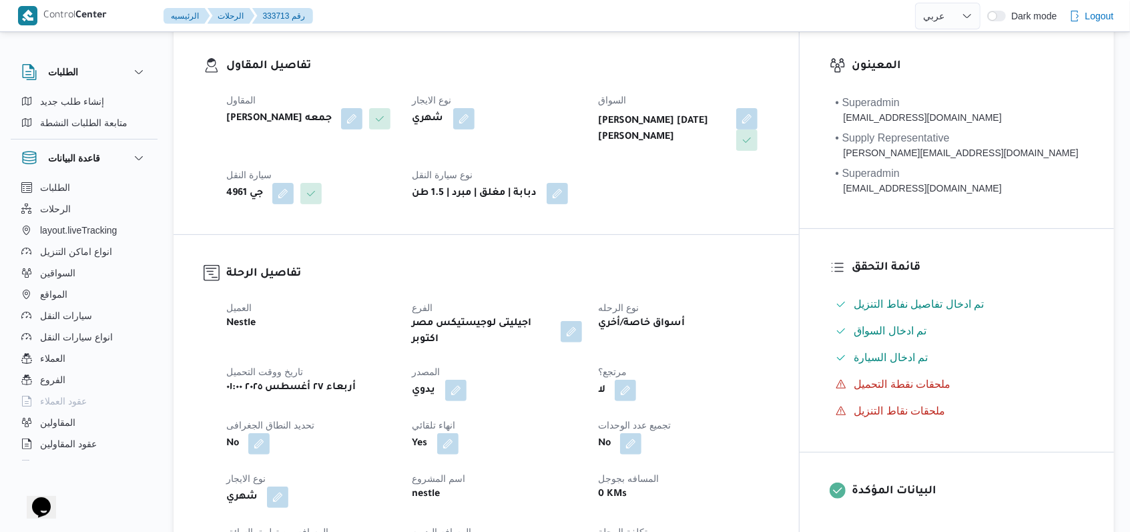
scroll to position [0, 0]
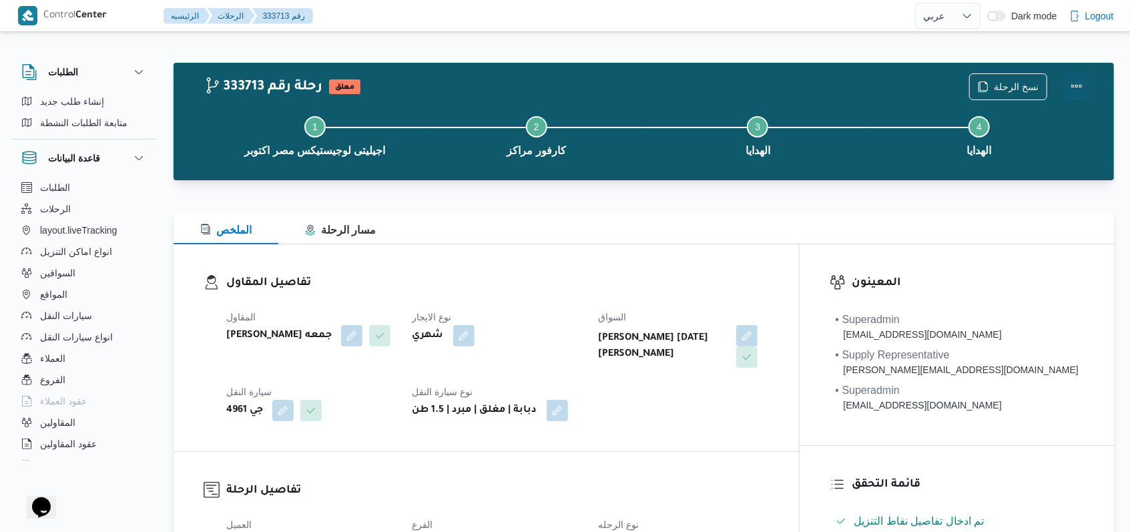
click at [1075, 85] on button "Actions" at bounding box center [1076, 86] width 27 height 27
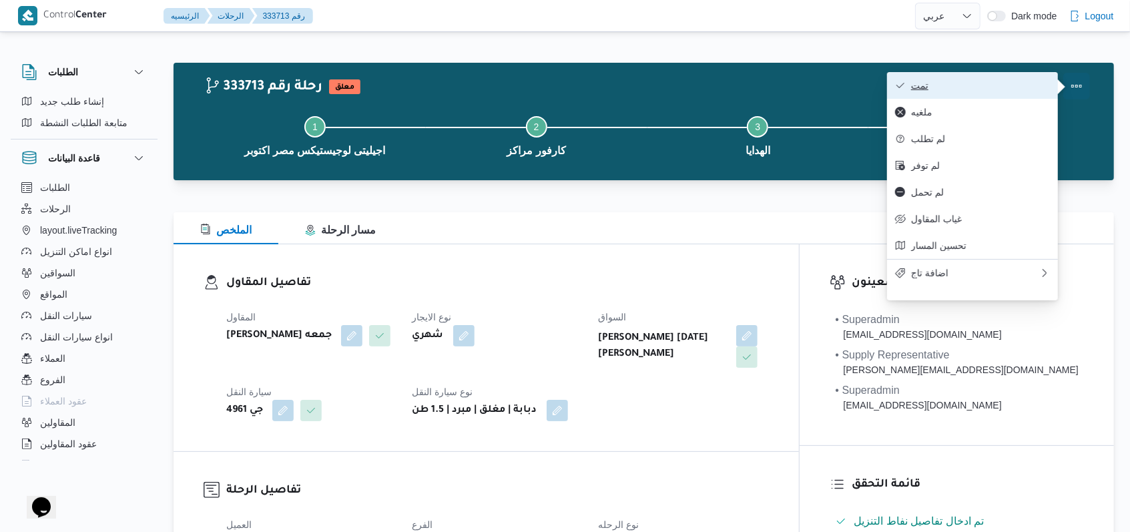
click at [1038, 85] on span "تمت" at bounding box center [980, 85] width 139 height 11
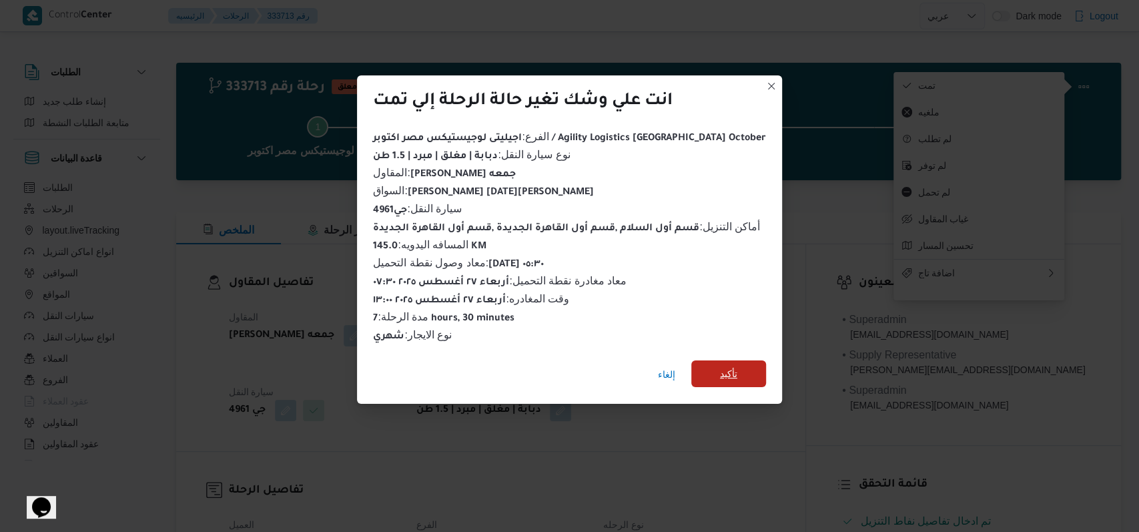
click at [720, 366] on span "تأكيد" at bounding box center [728, 374] width 17 height 16
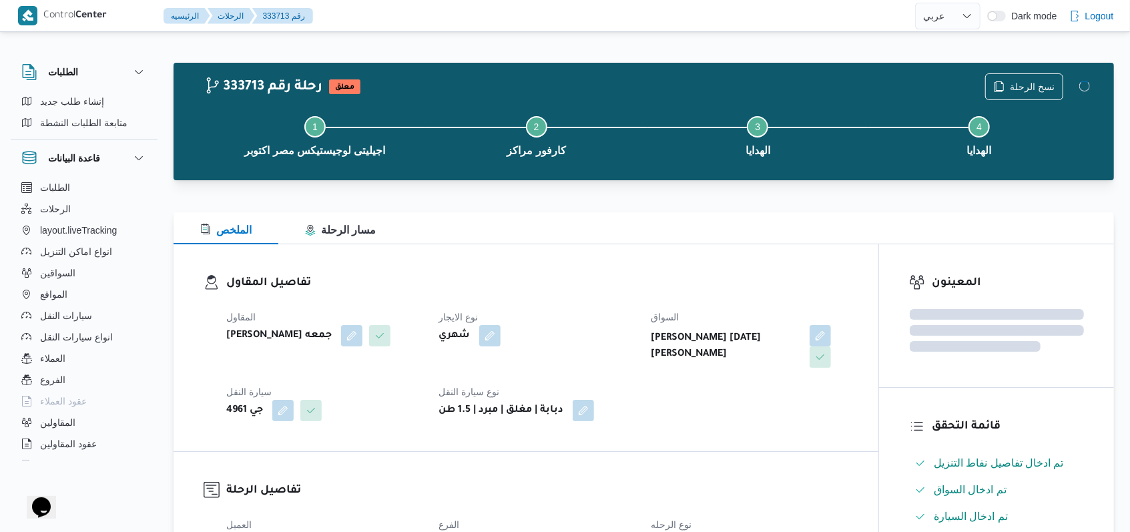
click at [633, 339] on div "شهري" at bounding box center [536, 336] width 199 height 24
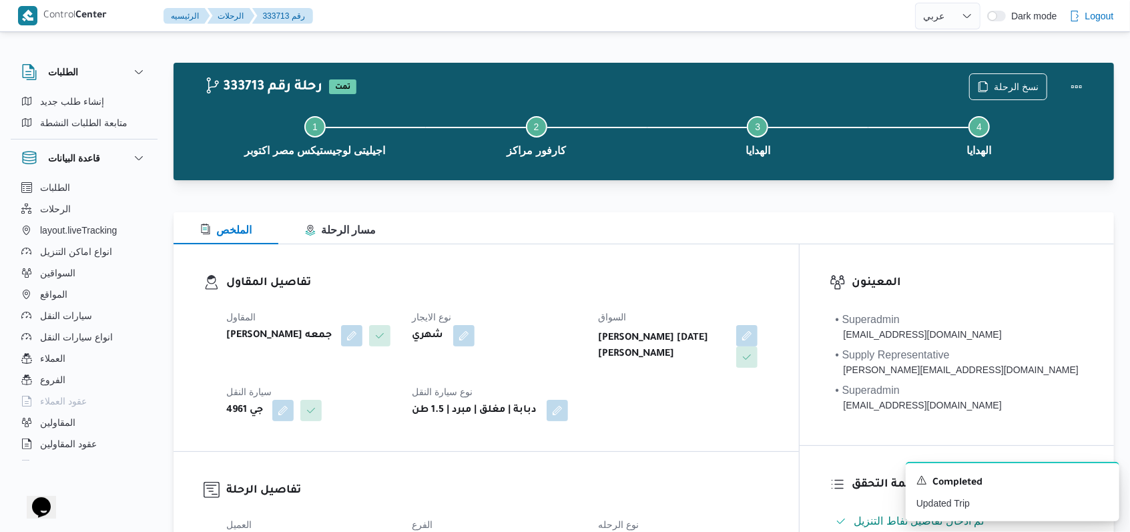
select select "ar"
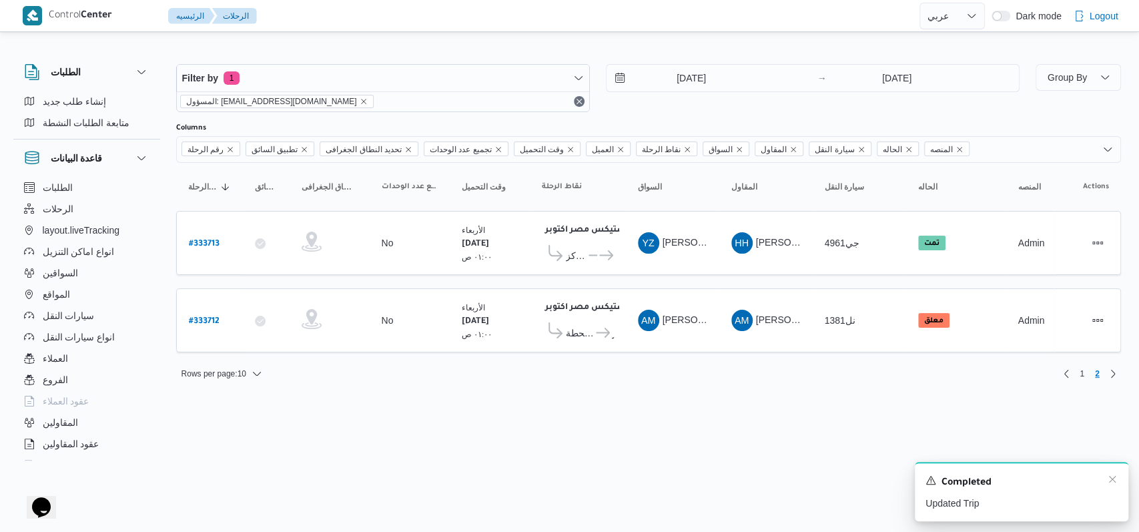
click at [1105, 481] on div "Completed" at bounding box center [1022, 482] width 192 height 17
click at [1109, 481] on icon "Dismiss toast" at bounding box center [1112, 479] width 11 height 11
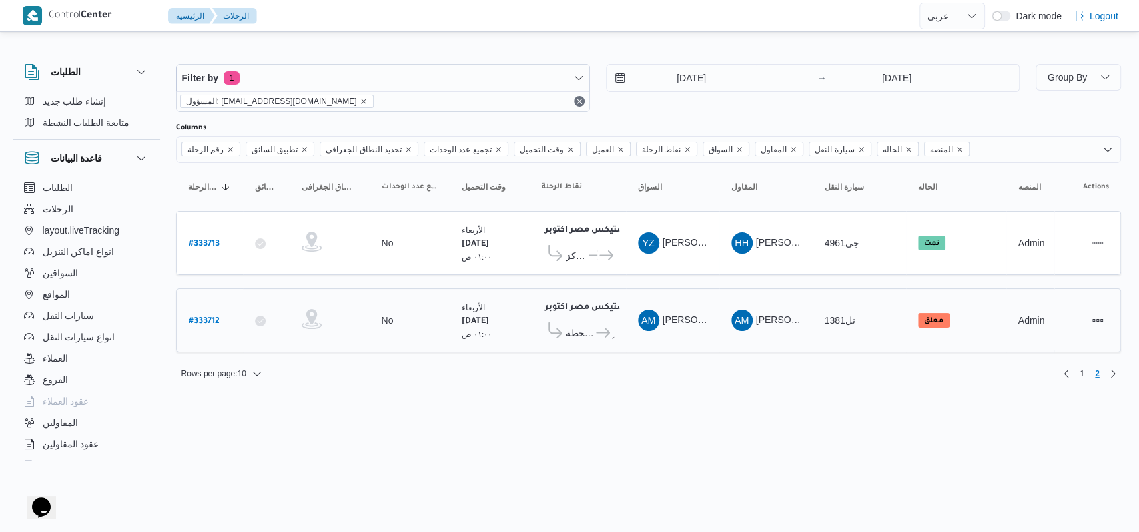
click at [206, 317] on b "# 333712" at bounding box center [204, 321] width 31 height 9
select select "ar"
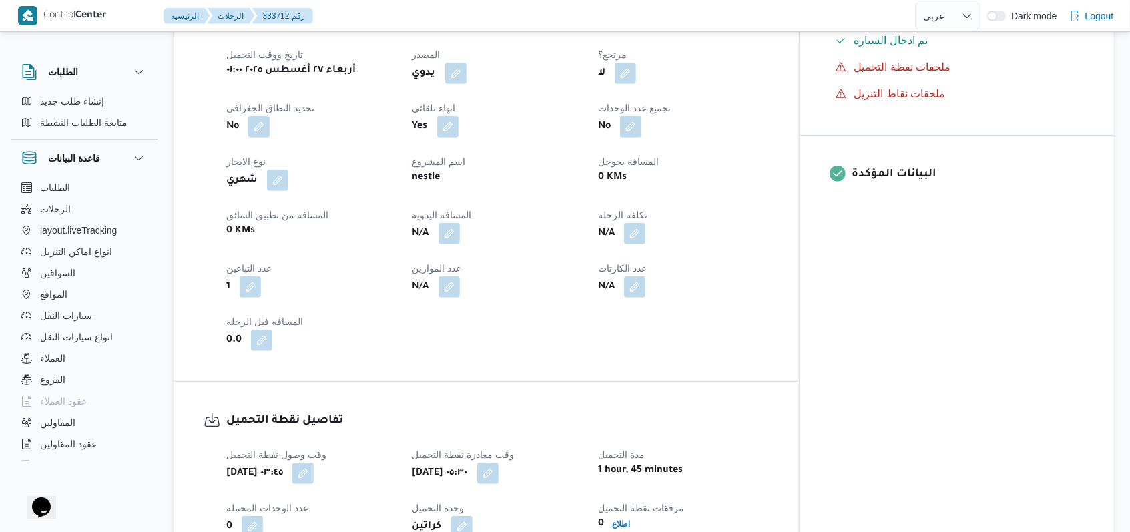
scroll to position [623, 0]
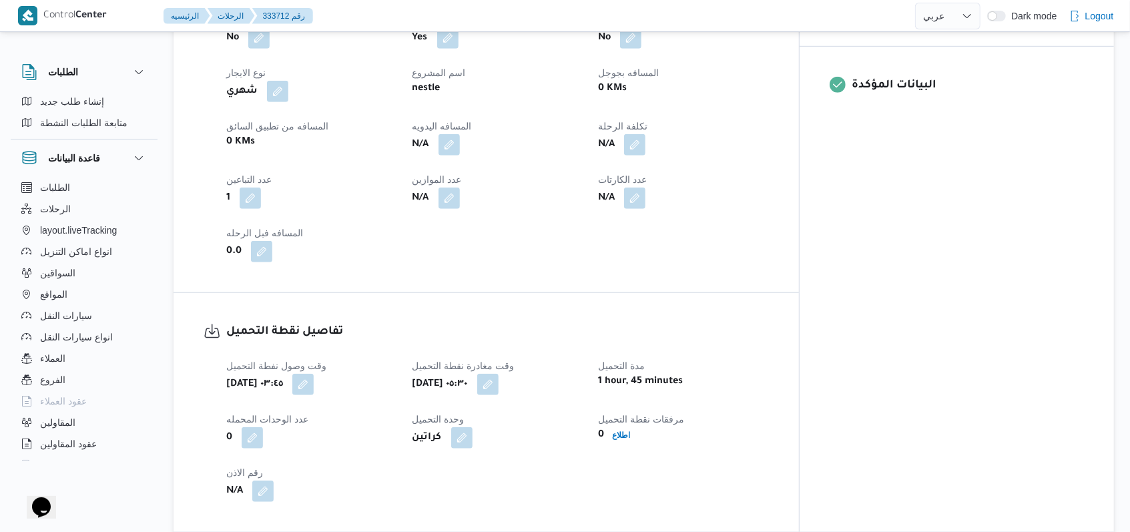
click at [460, 134] on button "button" at bounding box center [448, 144] width 21 height 21
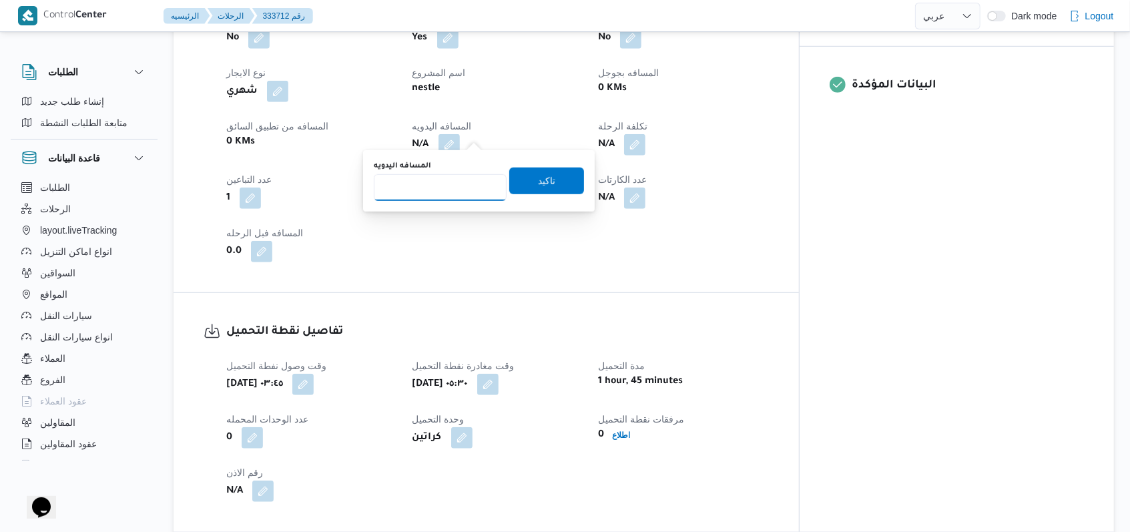
click at [438, 188] on input "المسافه اليدويه" at bounding box center [440, 187] width 133 height 27
type input "454"
click at [507, 195] on div "المسافه اليدويه 454 تاكيد" at bounding box center [478, 181] width 213 height 43
click at [538, 182] on span "تاكيد" at bounding box center [546, 180] width 17 height 16
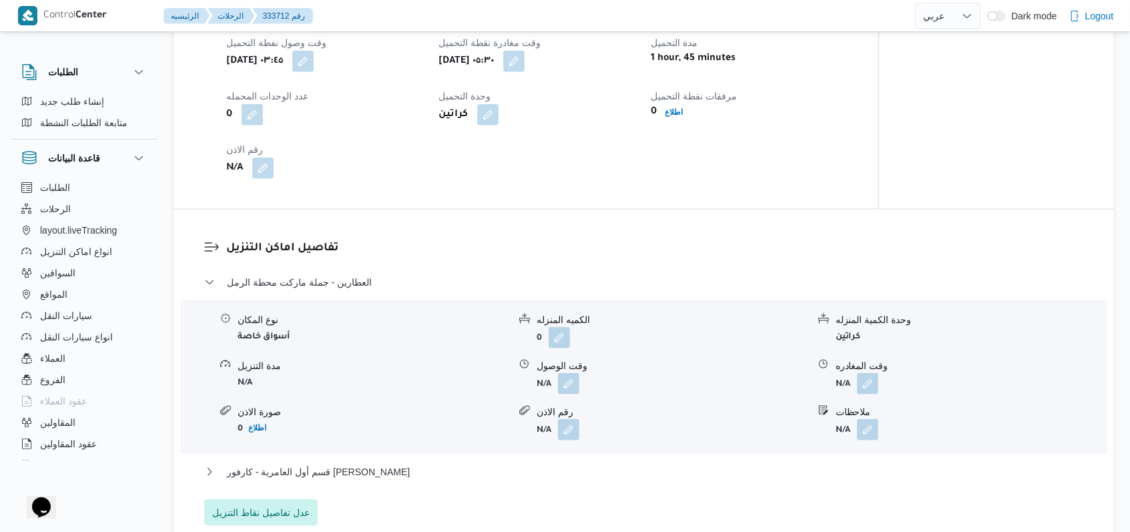
scroll to position [1068, 0]
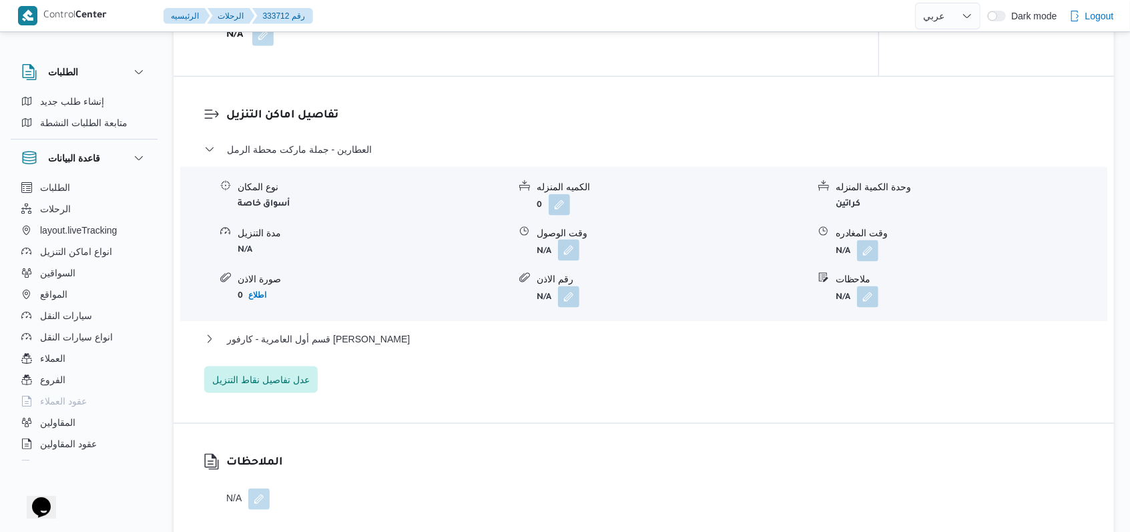
click at [579, 248] on button "button" at bounding box center [568, 250] width 21 height 21
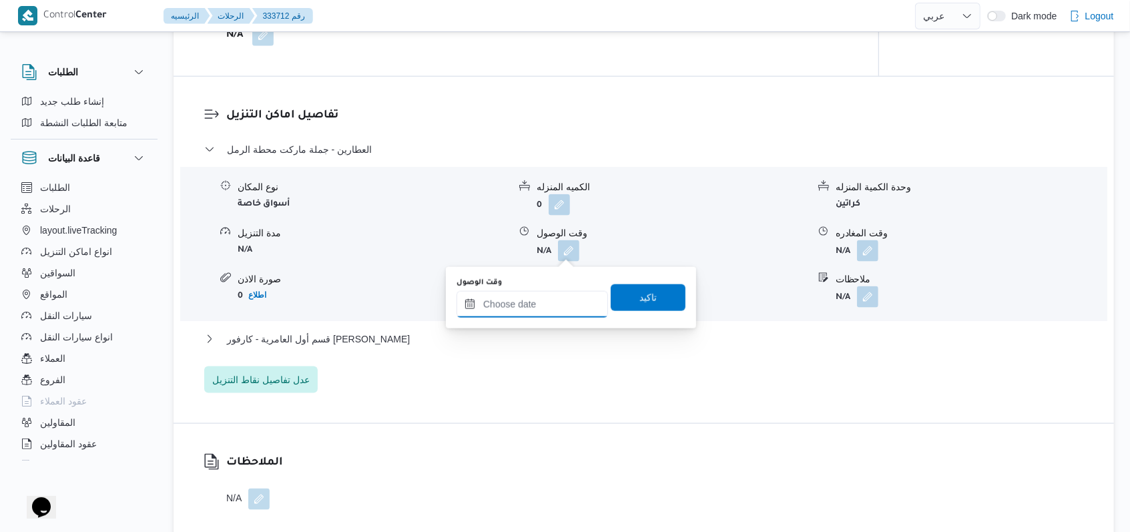
click at [537, 308] on input "وقت الوصول" at bounding box center [531, 304] width 151 height 27
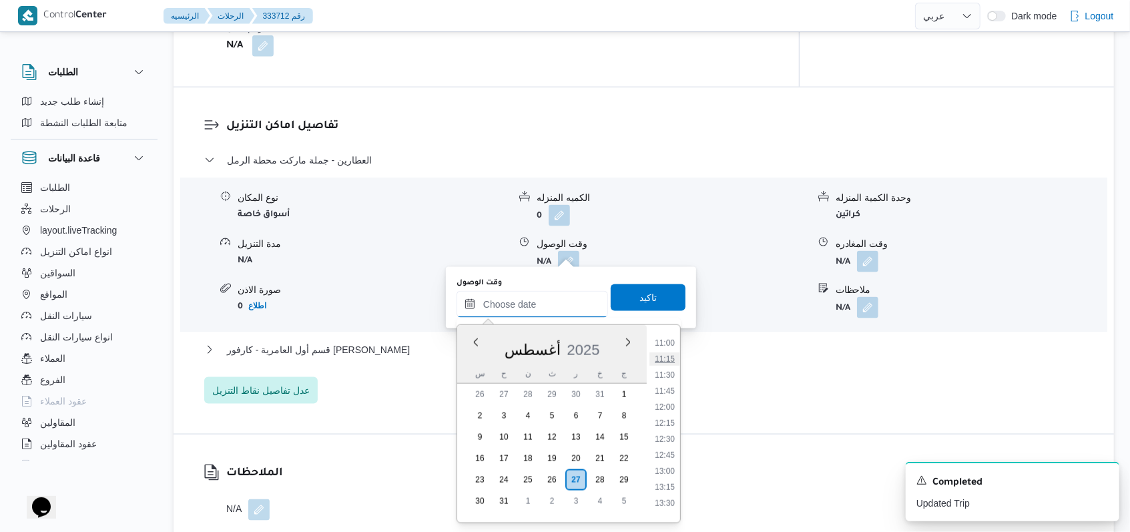
scroll to position [667, 0]
click at [671, 348] on li "10:30" at bounding box center [664, 348] width 31 height 13
type input "[DATE] ١٠:٣٠"
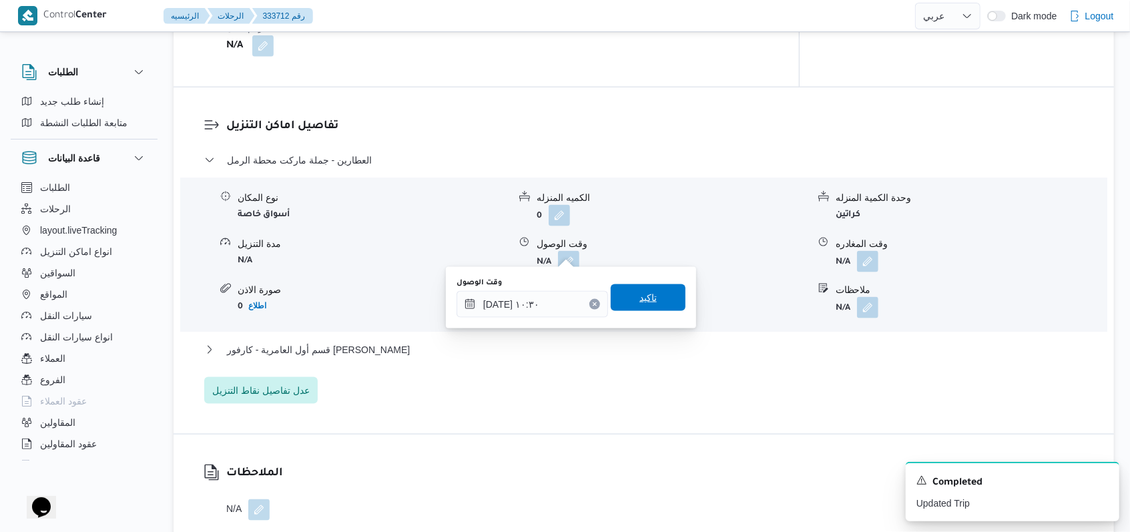
click at [653, 298] on span "تاكيد" at bounding box center [648, 297] width 75 height 27
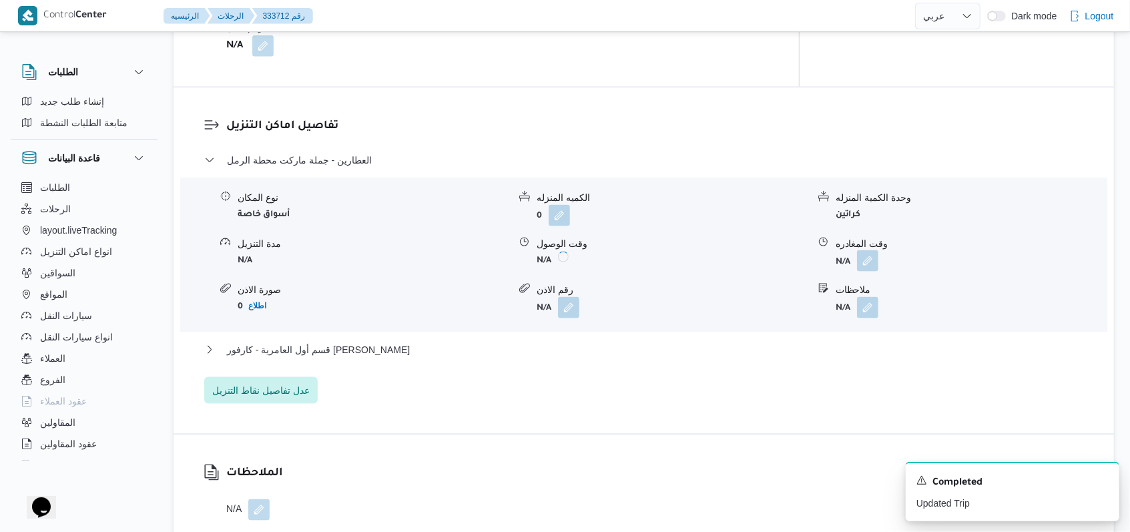
click at [866, 250] on button "button" at bounding box center [867, 260] width 21 height 21
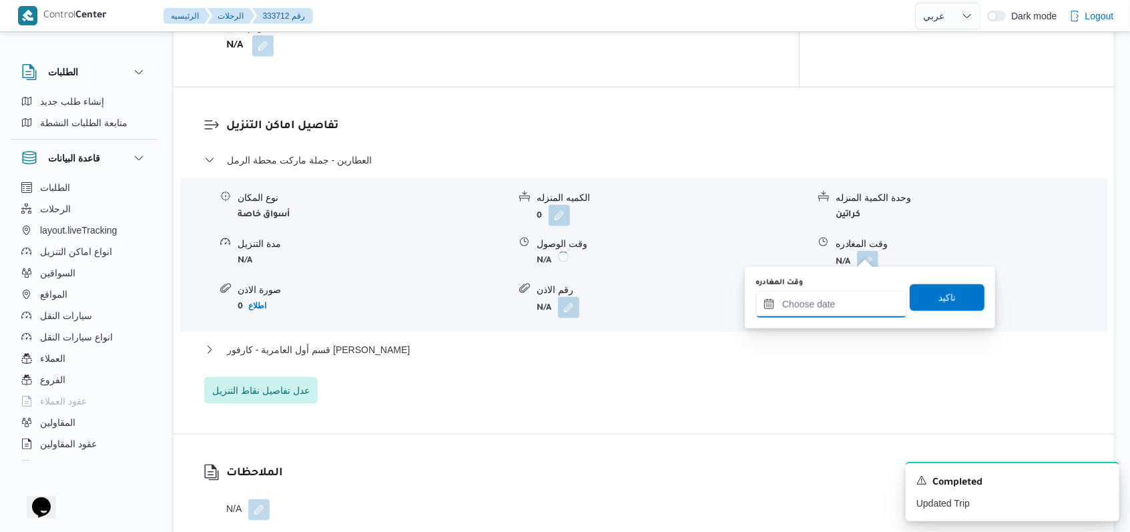
click at [833, 295] on input "وقت المغادره" at bounding box center [830, 304] width 151 height 27
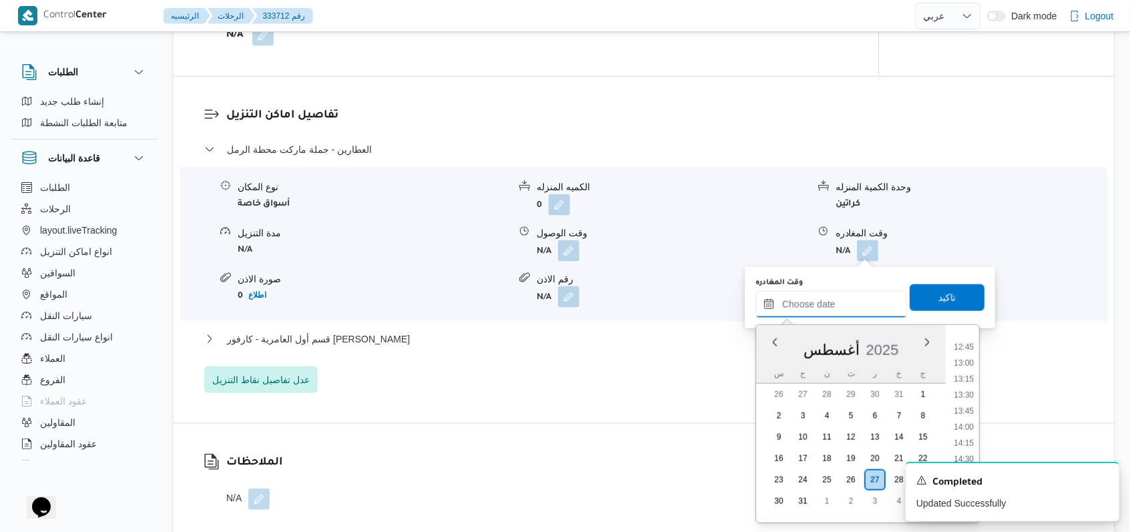
scroll to position [755, 0]
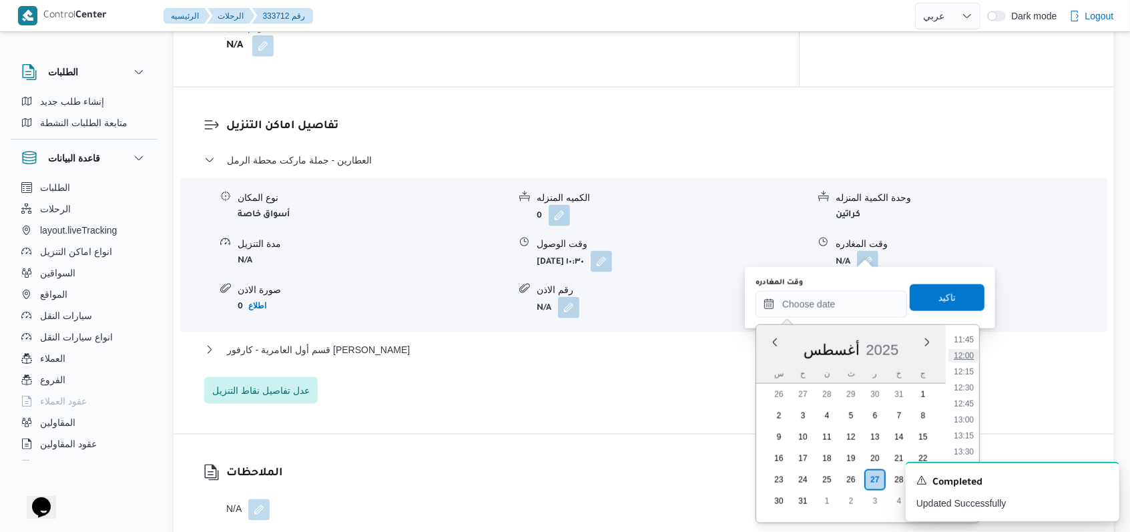
click at [972, 351] on li "12:00" at bounding box center [963, 355] width 31 height 13
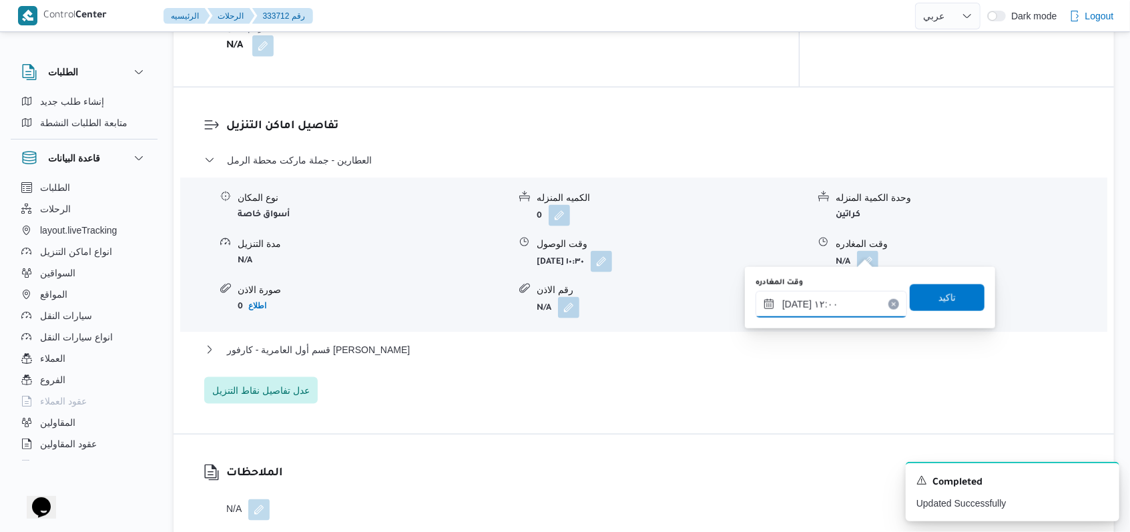
type input "[DATE] ١٢:٠٠"
click at [951, 291] on span "تاكيد" at bounding box center [947, 297] width 75 height 27
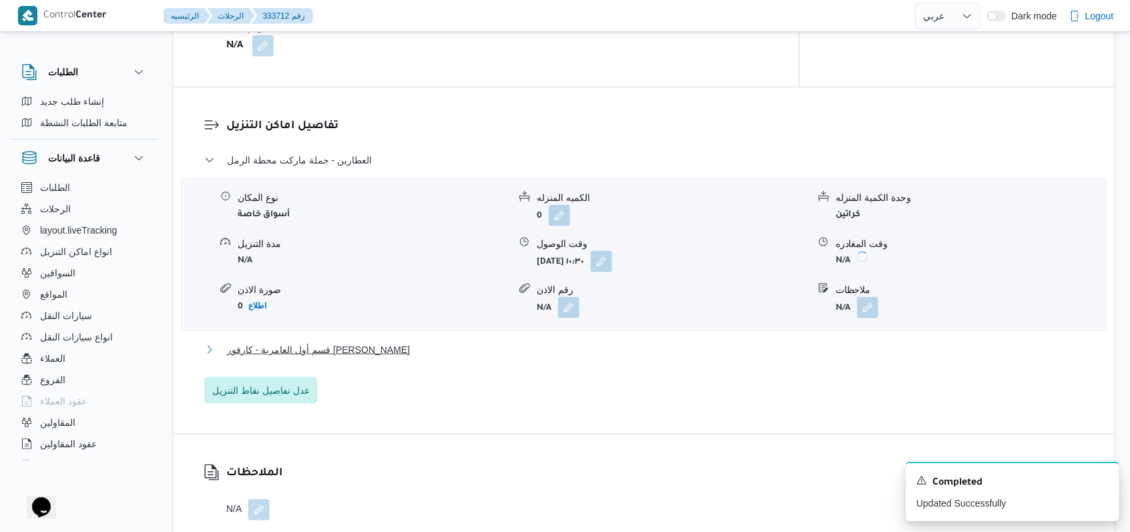
click at [424, 343] on button "قسم أول العامرية - كارفور [PERSON_NAME]" at bounding box center [644, 350] width 880 height 16
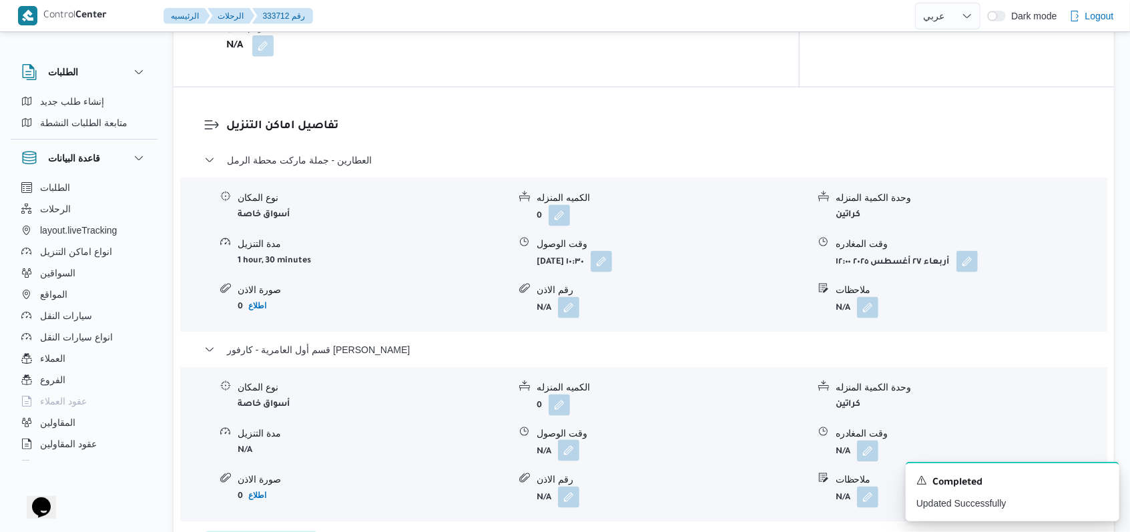
click at [565, 444] on button "button" at bounding box center [568, 450] width 21 height 21
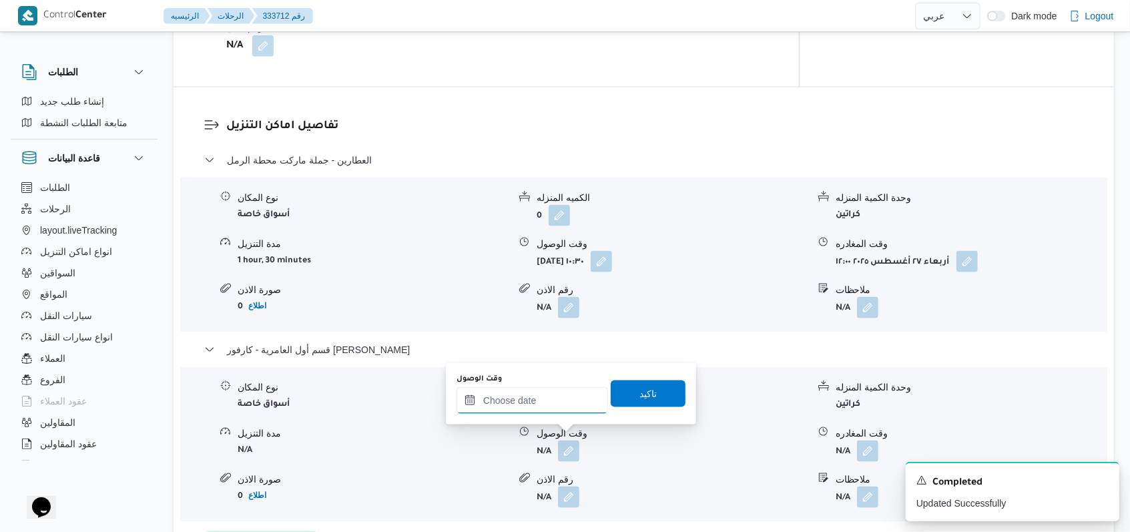
click at [535, 413] on input "وقت الوصول" at bounding box center [531, 400] width 151 height 27
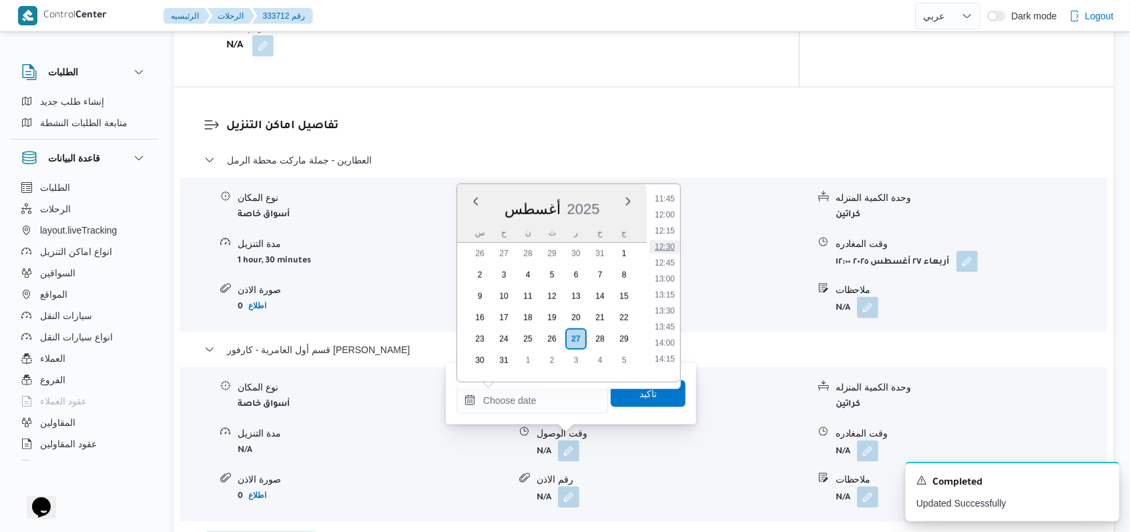
click at [674, 253] on li "12:30" at bounding box center [664, 246] width 31 height 13
type input "[DATE] ١٢:٣٠"
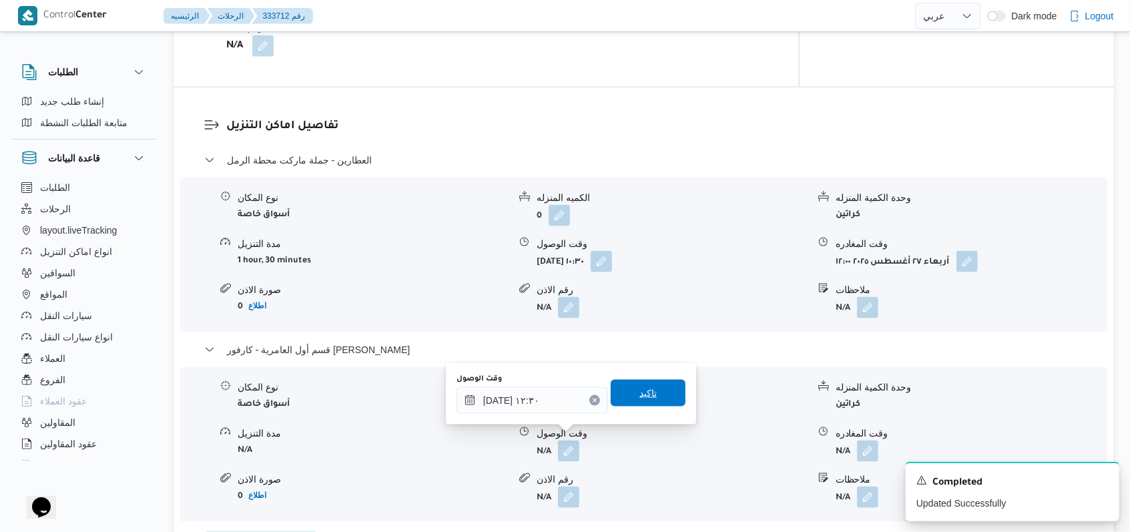
click at [627, 388] on span "تاكيد" at bounding box center [648, 393] width 75 height 27
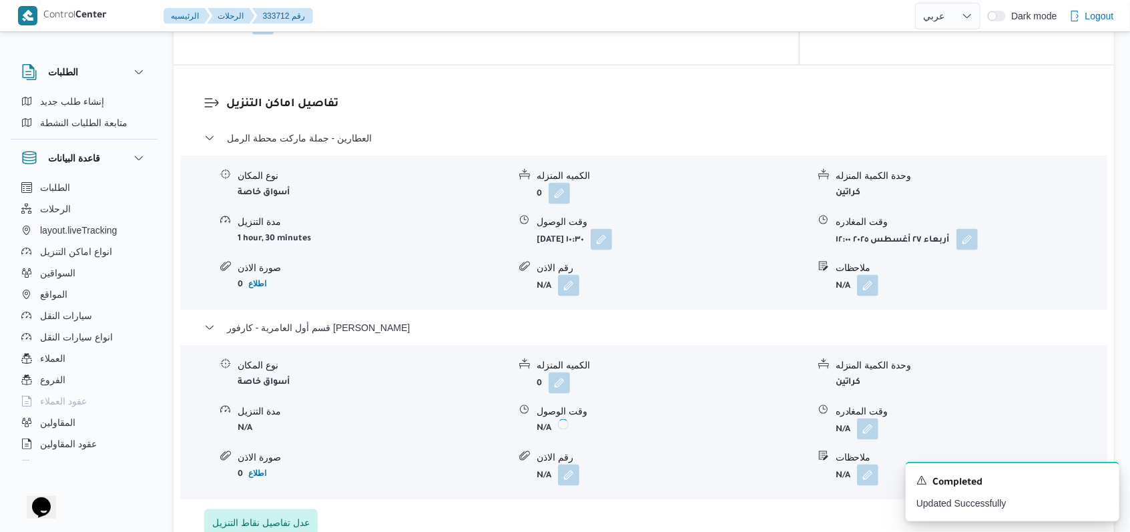
scroll to position [1157, 0]
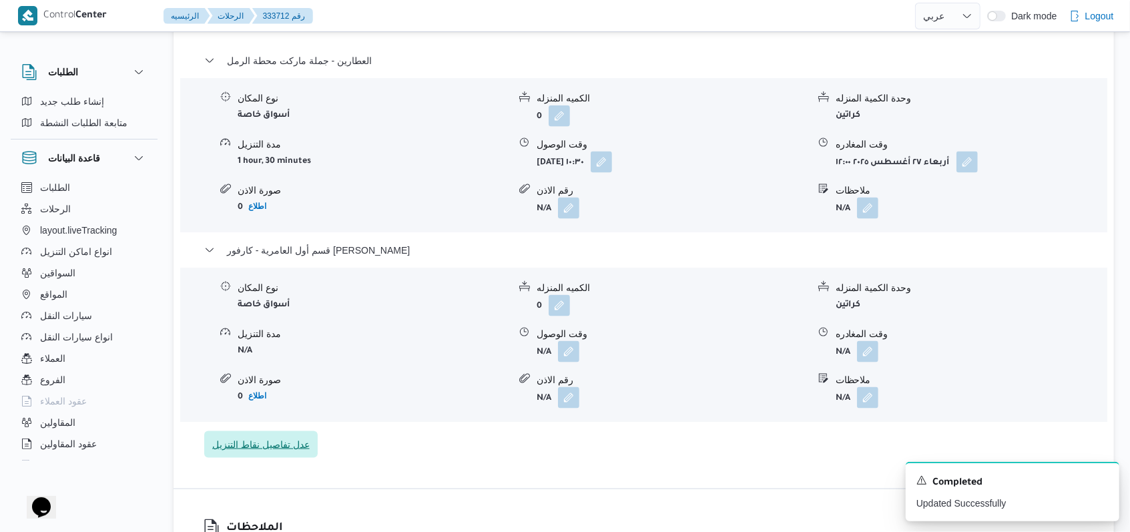
click at [288, 448] on span "عدل تفاصيل نقاط التنزيل" at bounding box center [260, 444] width 97 height 16
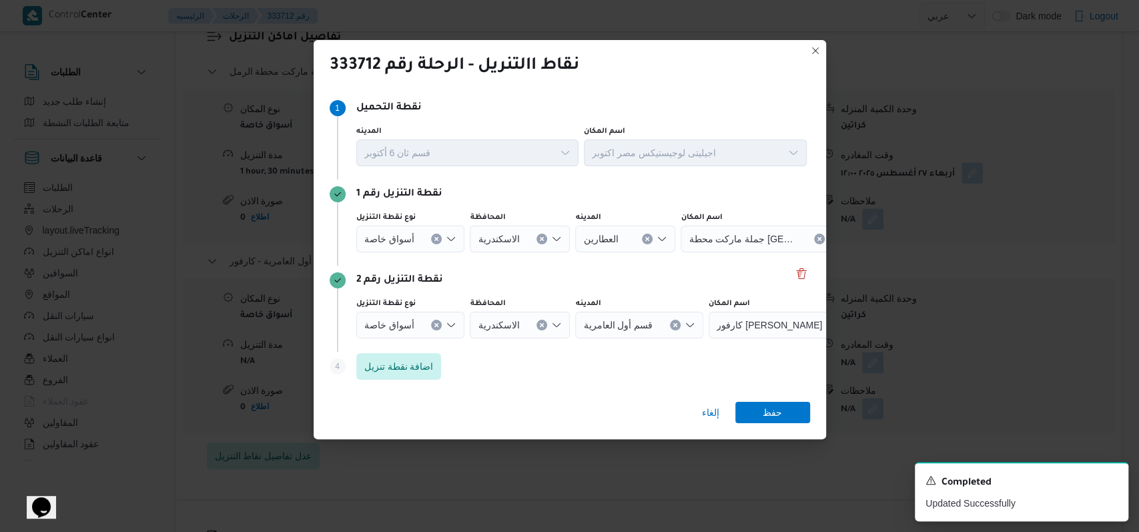
click at [674, 324] on icon "Clear input" at bounding box center [675, 324] width 3 height 3
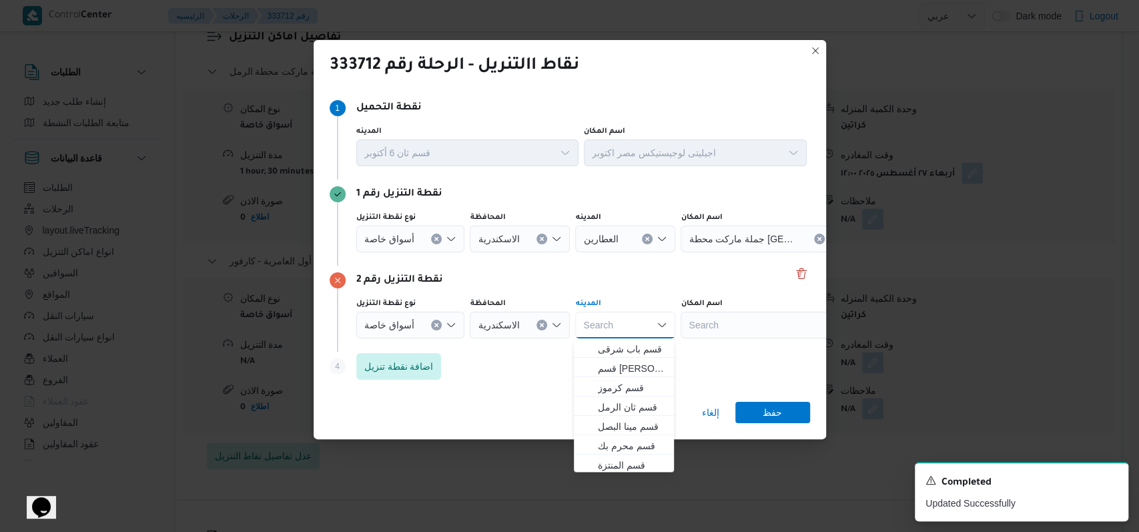
click at [645, 239] on icon "Clear input" at bounding box center [647, 238] width 5 height 5
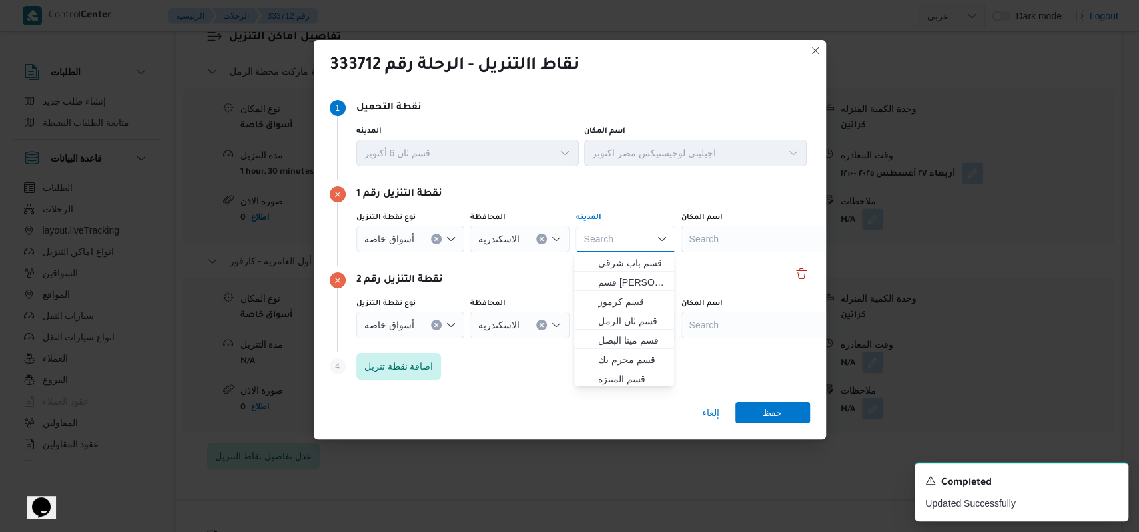
click at [748, 248] on div "Search" at bounding box center [764, 239] width 167 height 27
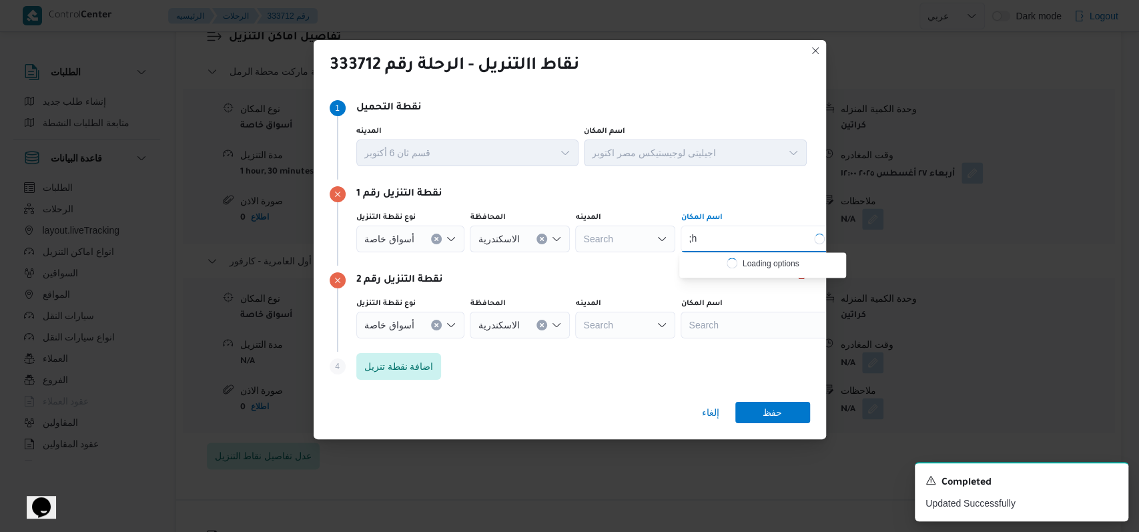
type input ";"
type input "[PERSON_NAME]"
click at [733, 262] on span "كارفور [PERSON_NAME] | [PERSON_NAME] | قطاع الطريق الصحراوي" at bounding box center [770, 263] width 135 height 16
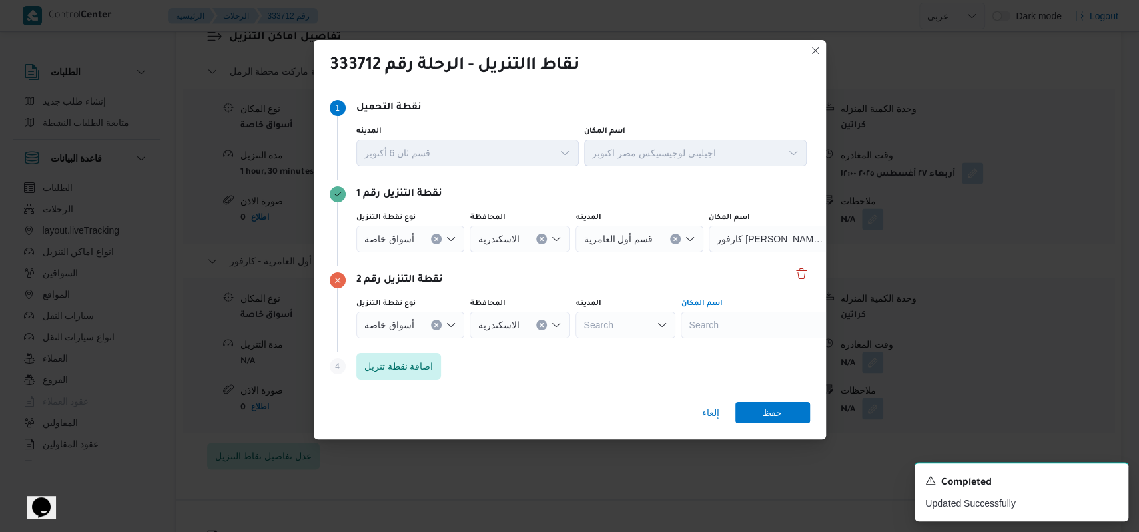
click at [728, 312] on div "Search" at bounding box center [764, 325] width 167 height 27
type input "محطة الرمل"
click at [760, 353] on span "جملة ماركت محطة [GEOGRAPHIC_DATA] | | المسلة شرق" at bounding box center [770, 349] width 135 height 16
click at [762, 414] on span "حفظ" at bounding box center [772, 411] width 75 height 21
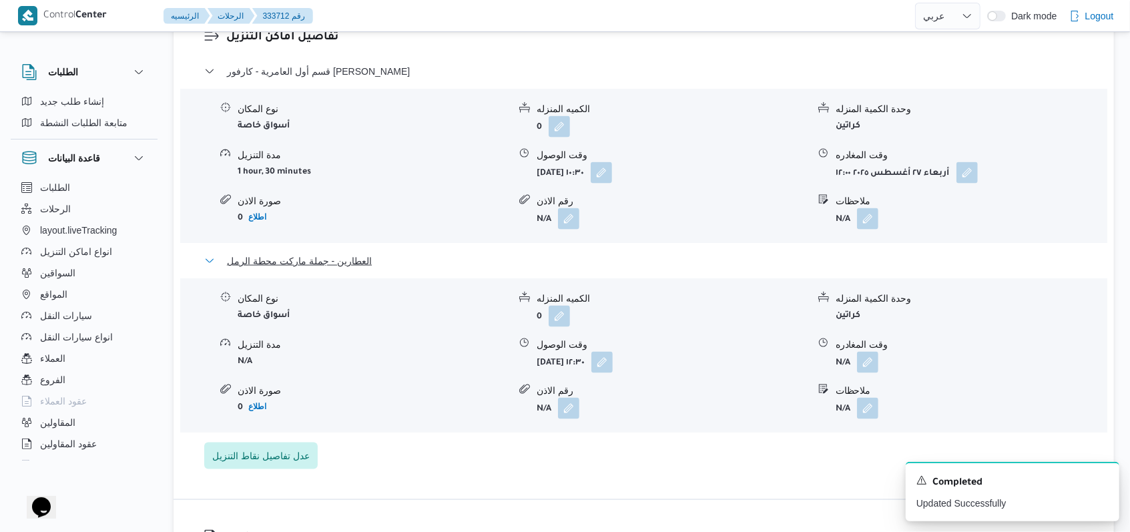
click at [289, 254] on span "العطارين - جملة ماركت محطة الرمل" at bounding box center [299, 261] width 145 height 16
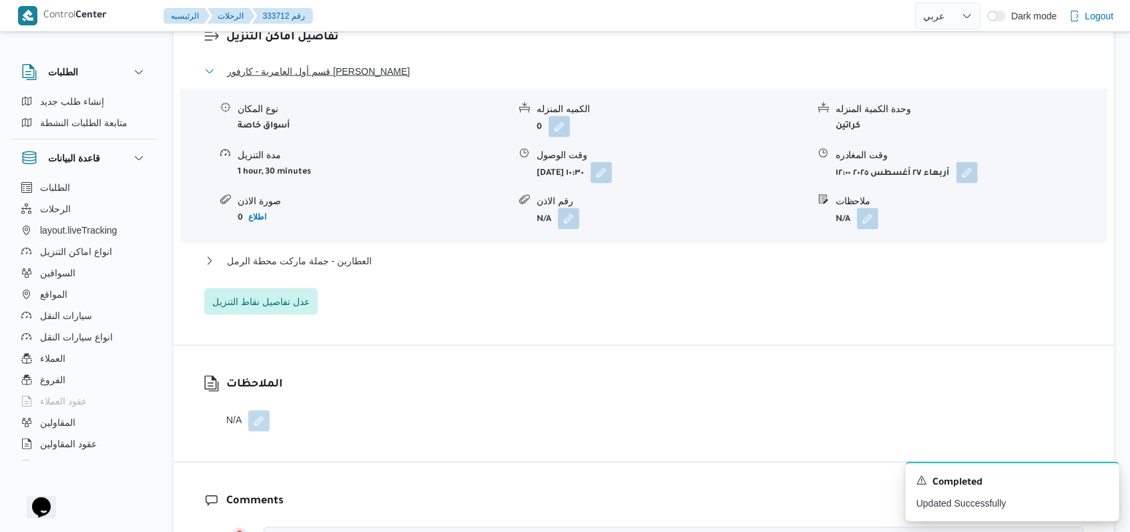
click at [364, 63] on span "قسم أول العامرية - كارفور [PERSON_NAME]" at bounding box center [318, 71] width 183 height 16
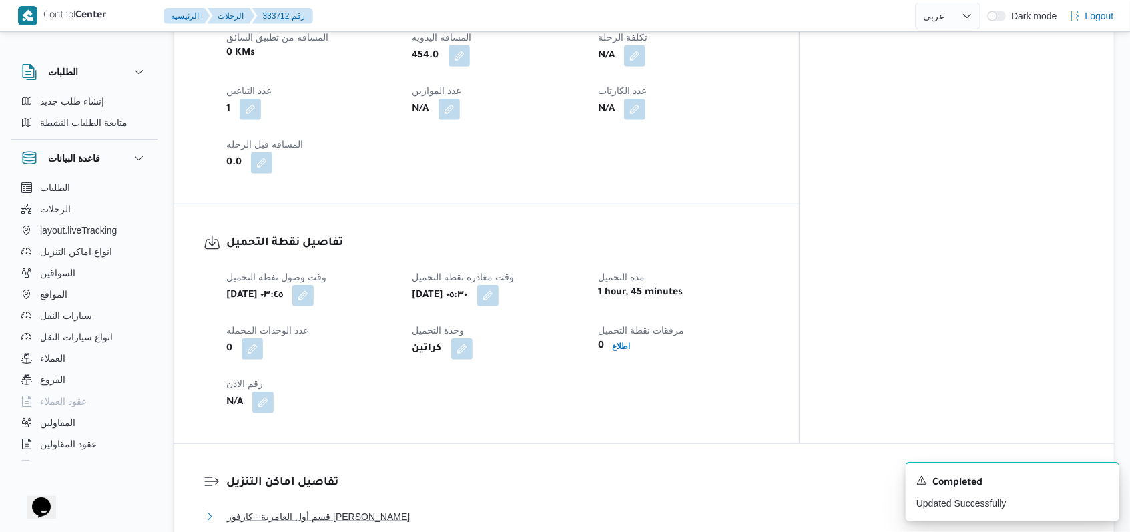
scroll to position [444, 0]
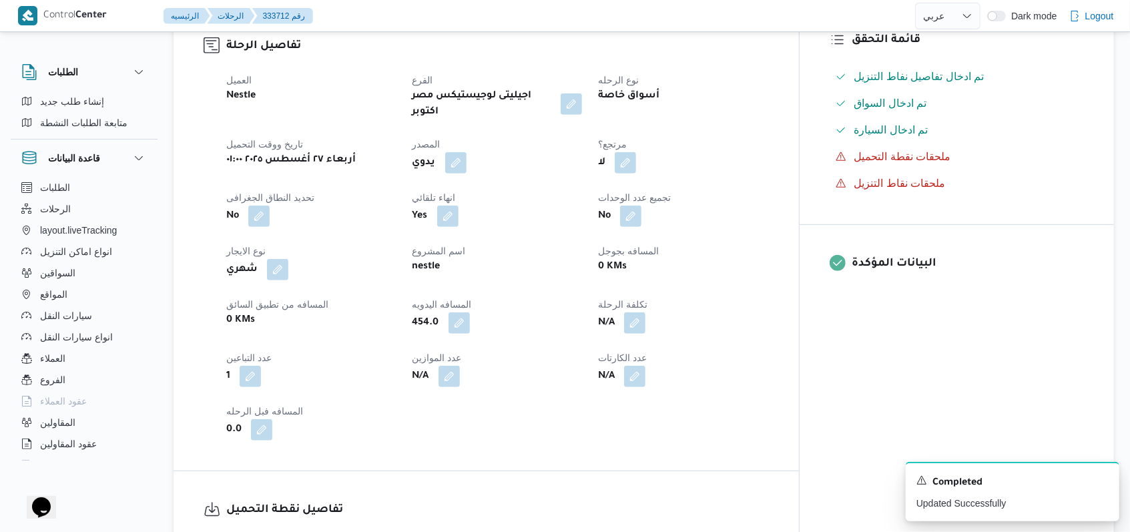
select select "ar"
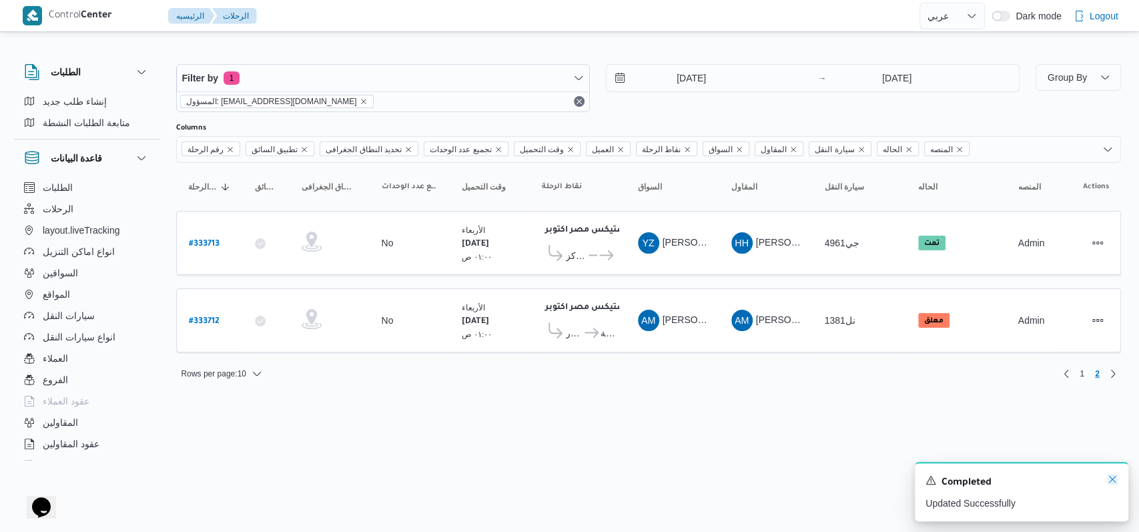
click at [1116, 479] on icon "Dismiss toast" at bounding box center [1112, 479] width 11 height 11
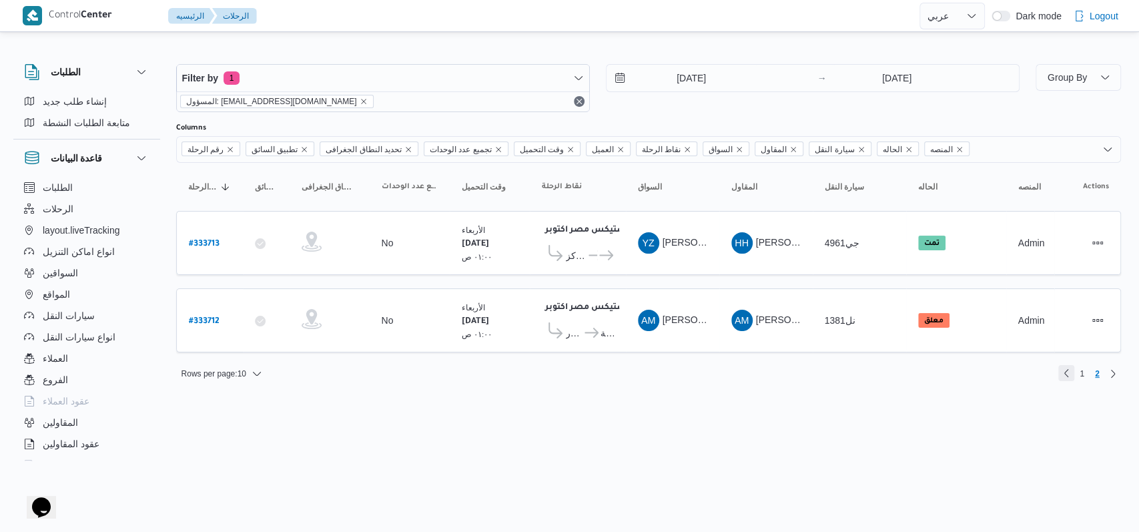
click at [1068, 369] on link "Previous page, 1" at bounding box center [1066, 373] width 16 height 16
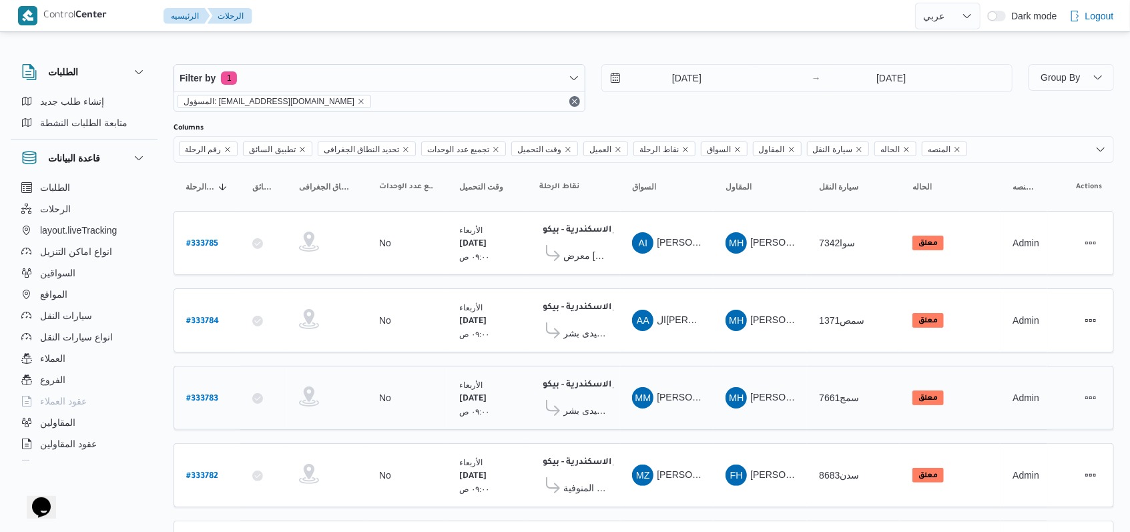
scroll to position [444, 0]
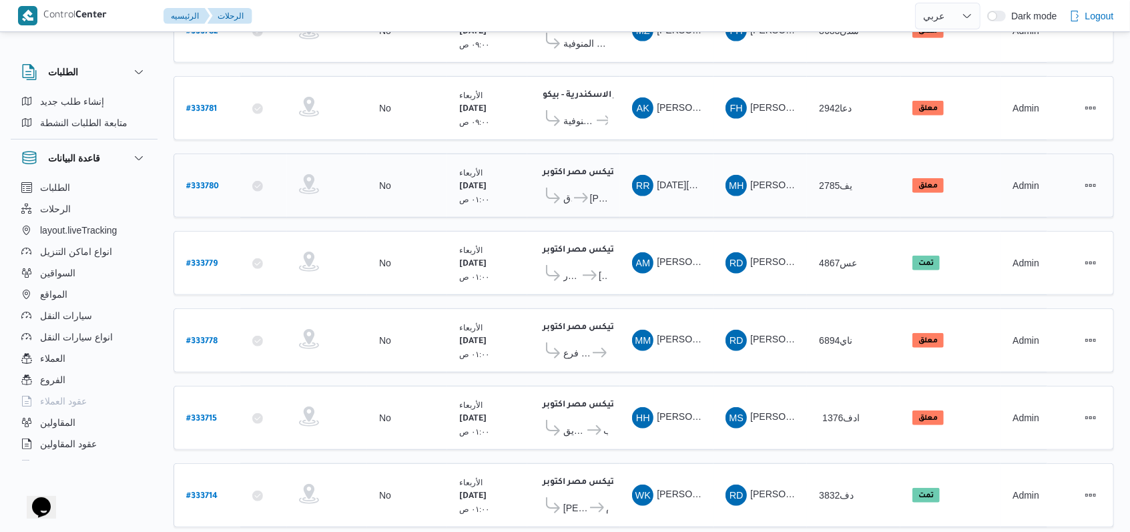
click at [212, 182] on b "# 333780" at bounding box center [202, 186] width 33 height 9
select select "ar"
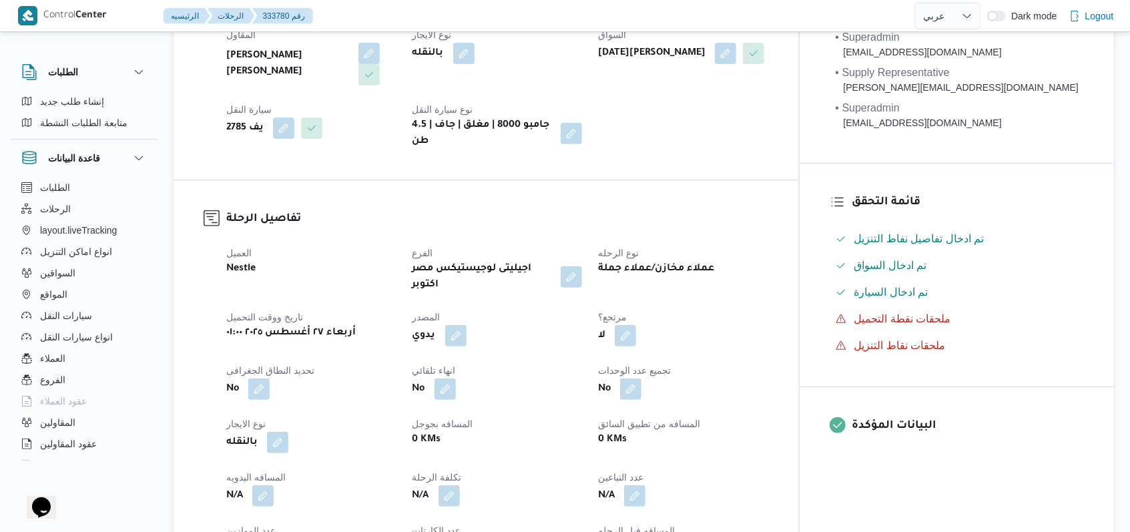
scroll to position [89, 0]
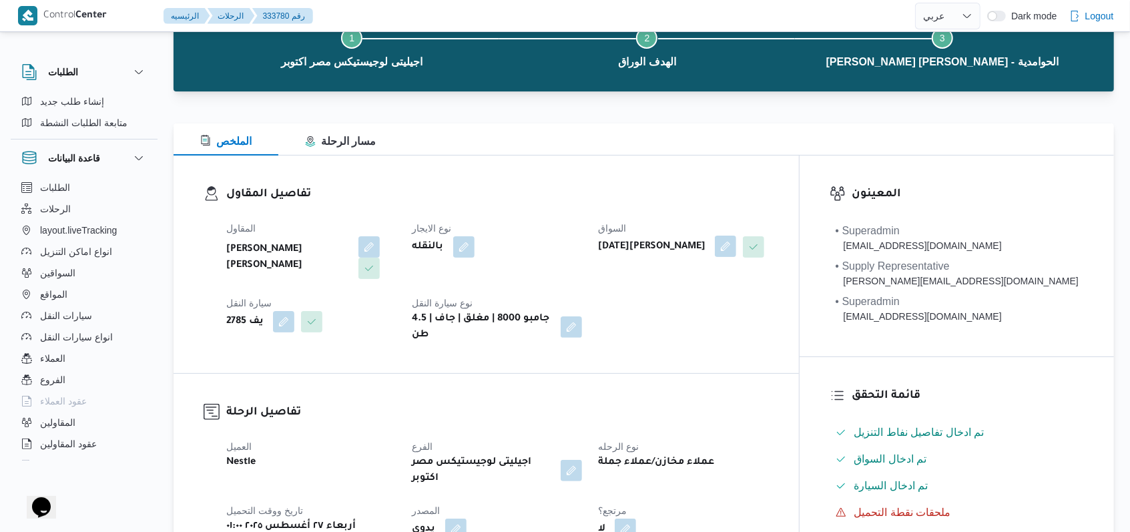
click at [736, 244] on button "button" at bounding box center [725, 246] width 21 height 21
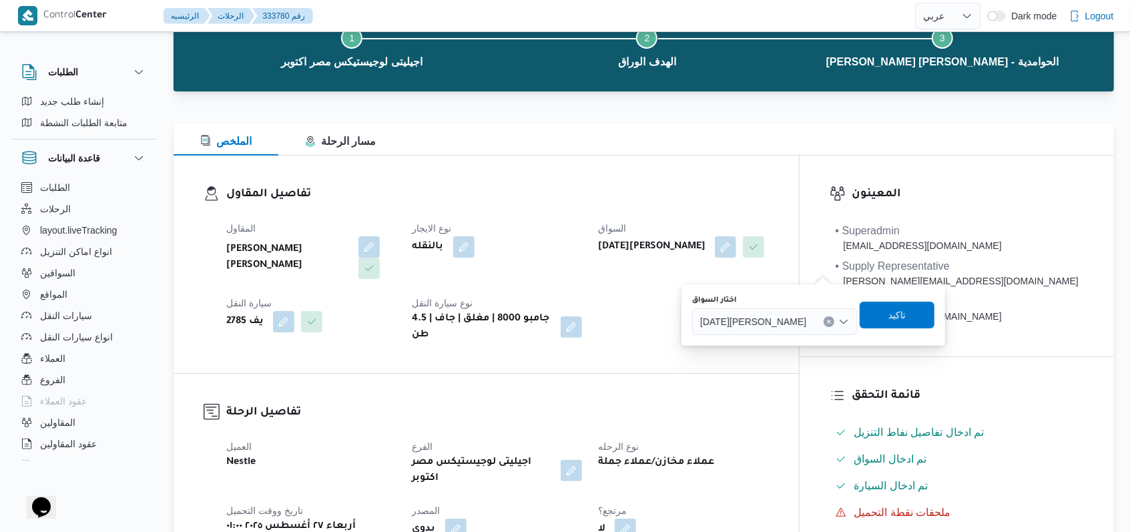
click at [787, 316] on span "[DATE][PERSON_NAME]" at bounding box center [753, 321] width 106 height 15
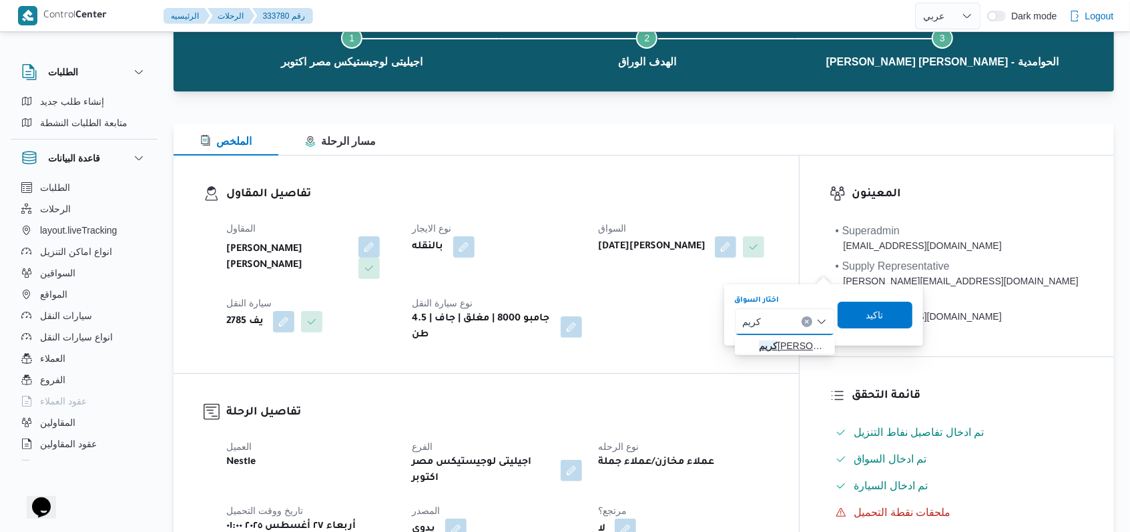
type input "كريم"
click at [769, 341] on span "كريم [PERSON_NAME] [PERSON_NAME]" at bounding box center [793, 346] width 68 height 16
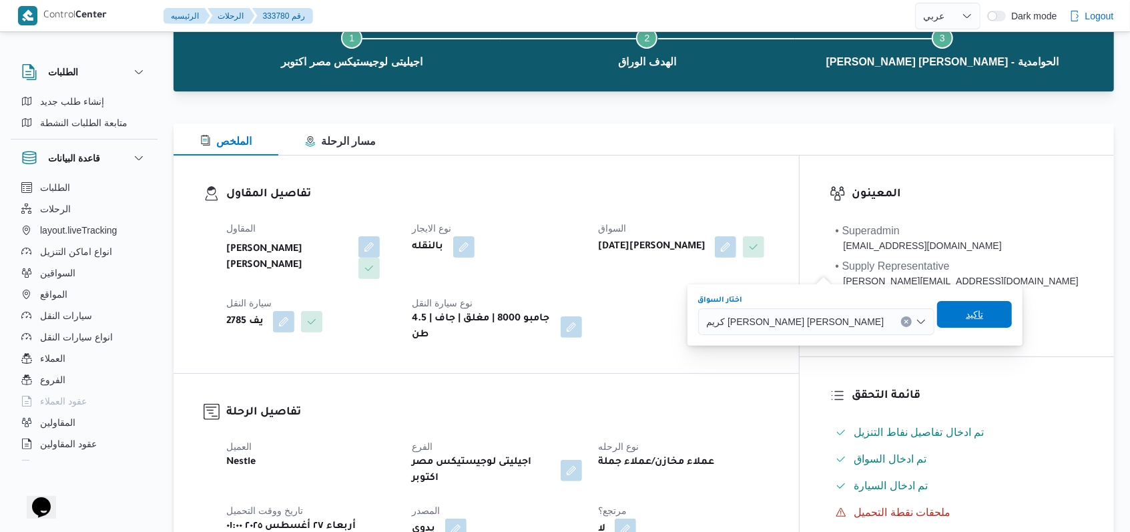
click at [937, 322] on span "تاكيد" at bounding box center [974, 314] width 75 height 27
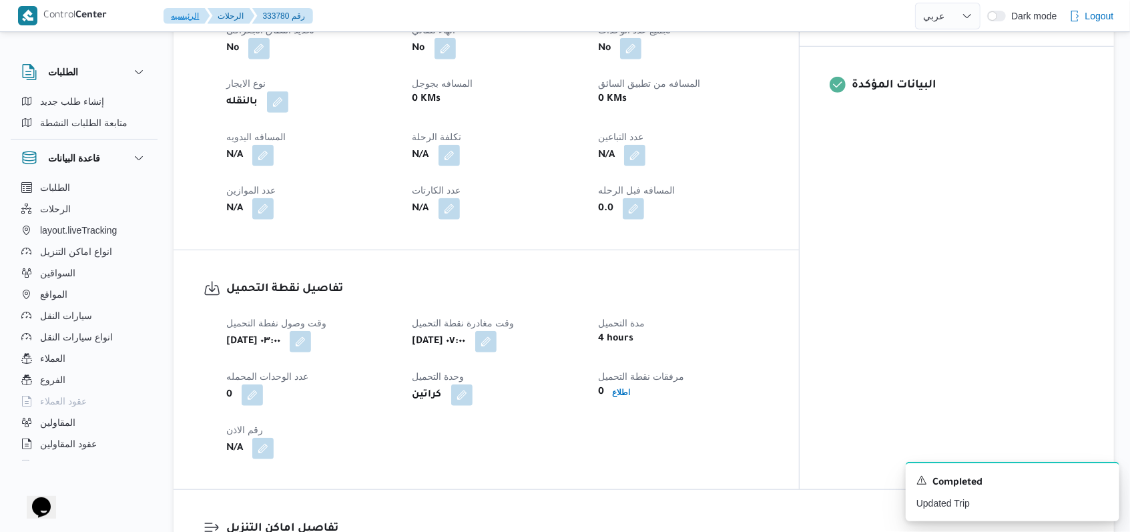
scroll to position [890, 0]
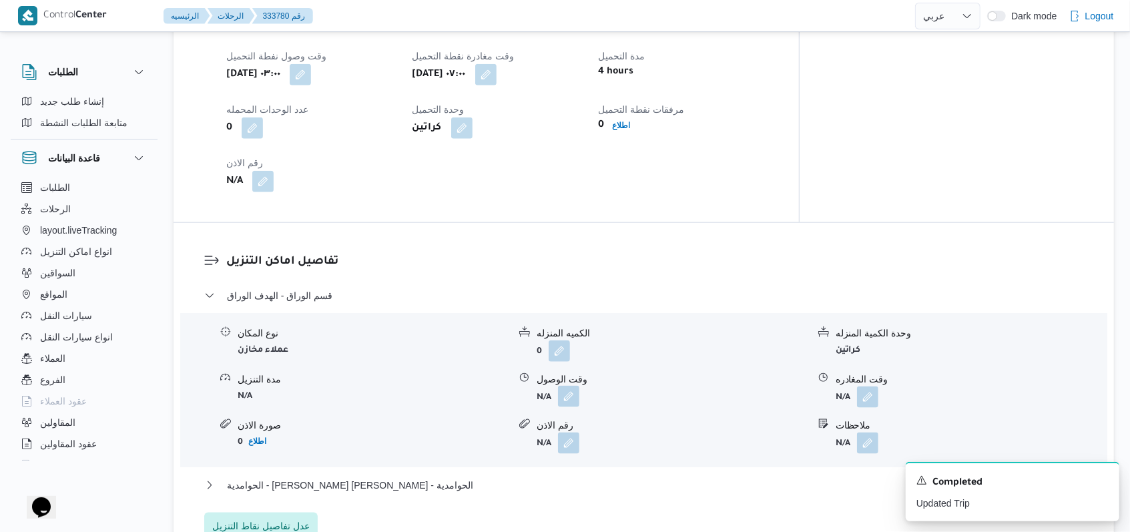
click at [567, 386] on button "button" at bounding box center [568, 396] width 21 height 21
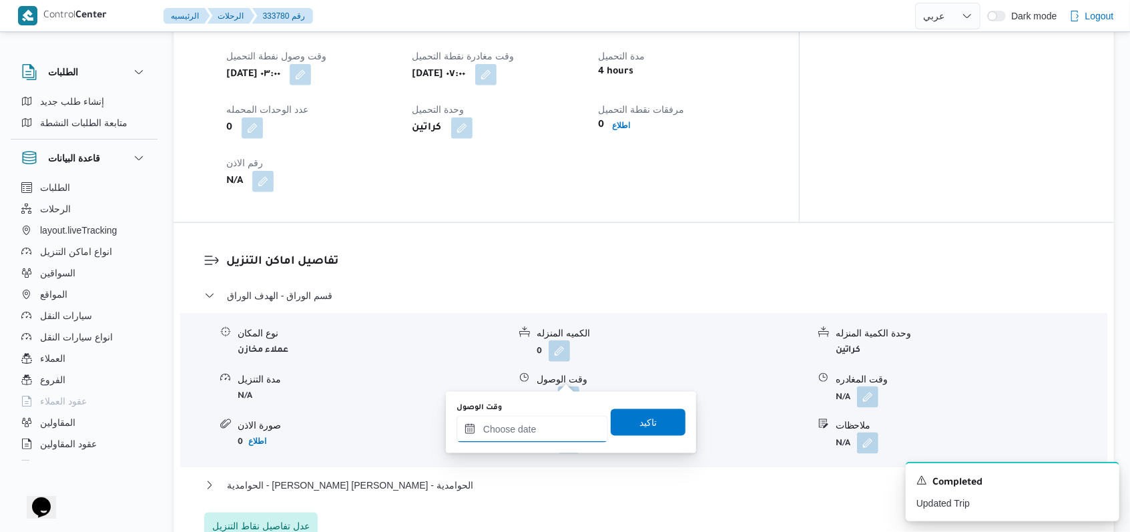
click at [545, 433] on input "وقت الوصول" at bounding box center [531, 429] width 151 height 27
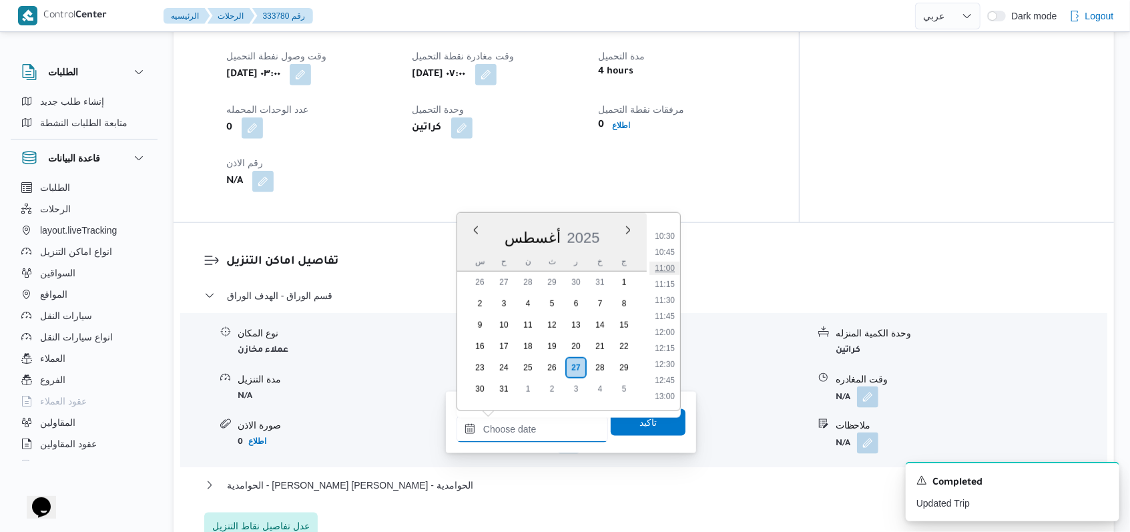
scroll to position [489, 0]
click at [664, 284] on li "08:30" at bounding box center [664, 286] width 31 height 13
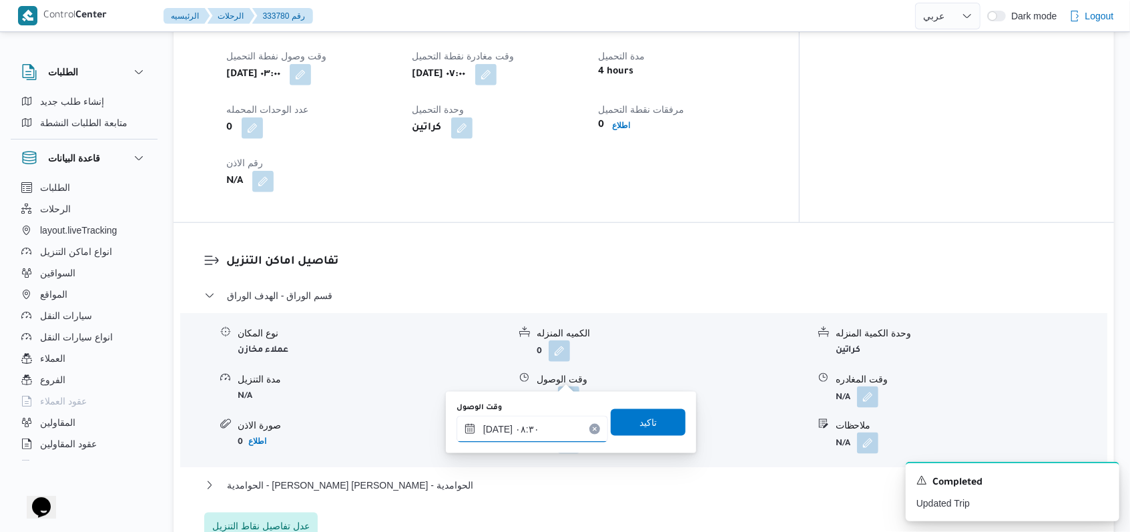
type input "[DATE] ٠٨:٣٠"
click at [642, 429] on span "تاكيد" at bounding box center [647, 422] width 17 height 16
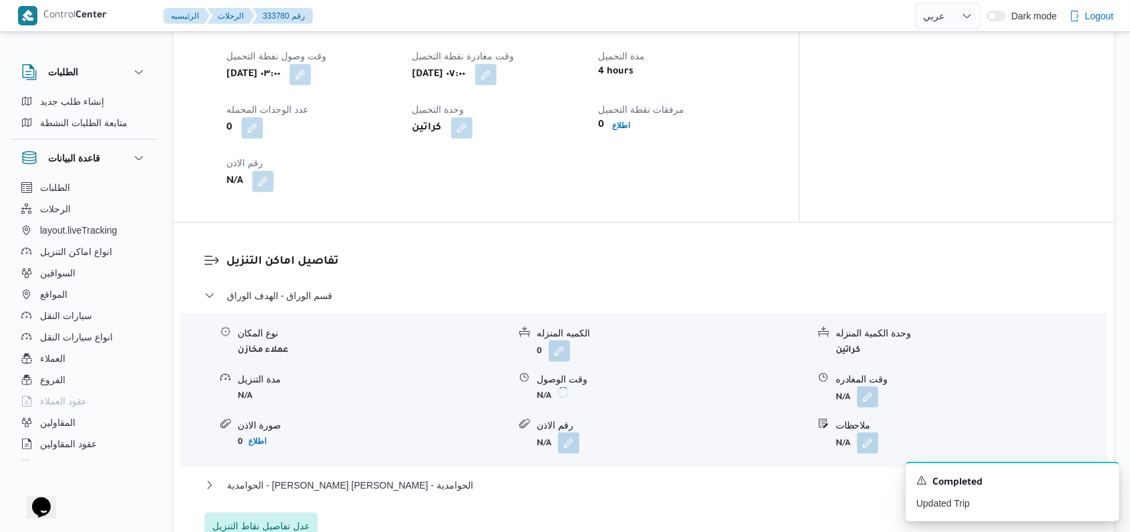
click at [879, 386] on form "N/A" at bounding box center [971, 396] width 271 height 21
click at [874, 386] on button "button" at bounding box center [867, 396] width 21 height 21
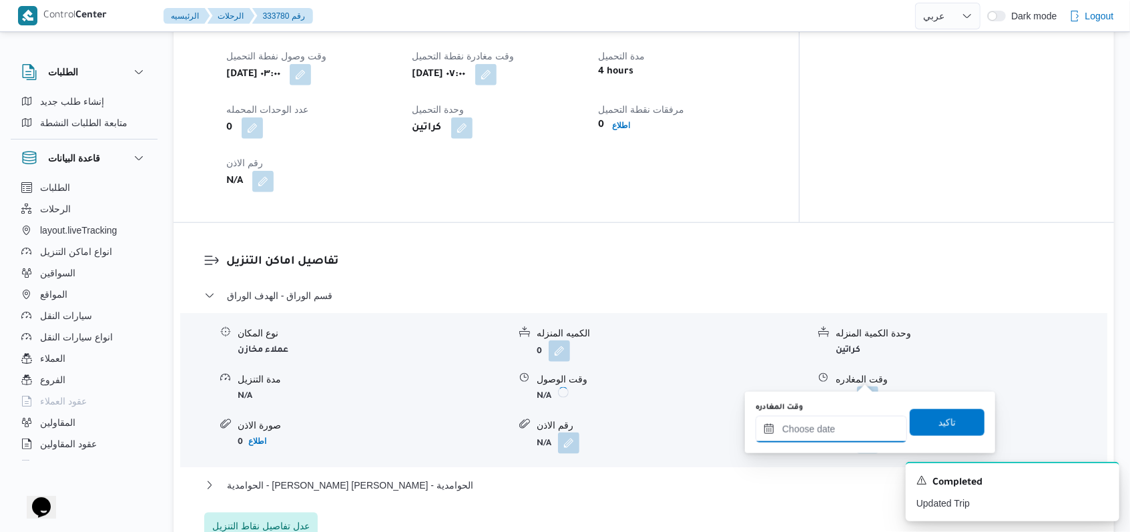
click at [848, 427] on input "وقت المغادره" at bounding box center [830, 429] width 151 height 27
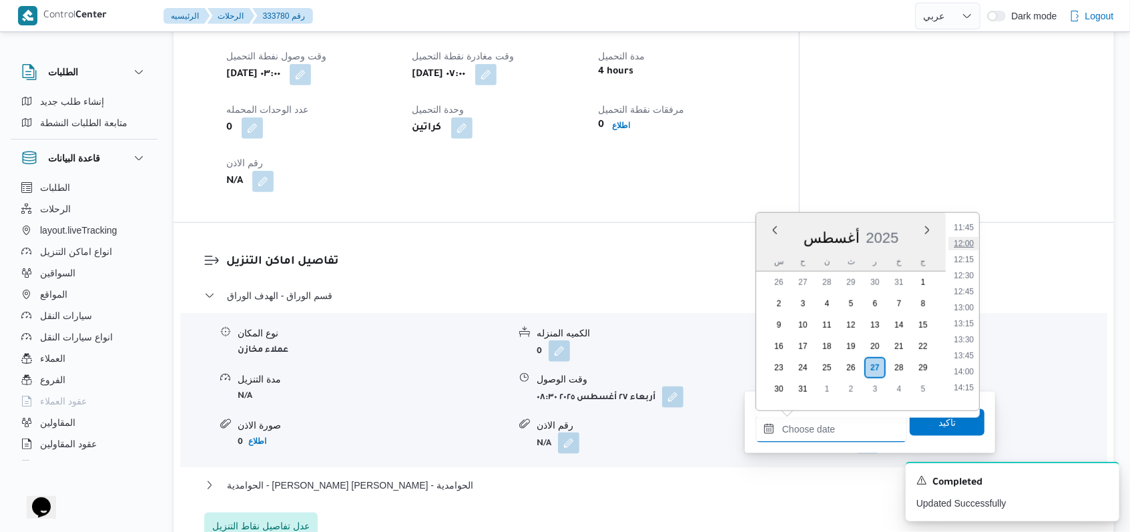
scroll to position [667, 0]
click at [969, 286] on li "11:15" at bounding box center [963, 284] width 31 height 13
type input "[DATE] ١١:١٥"
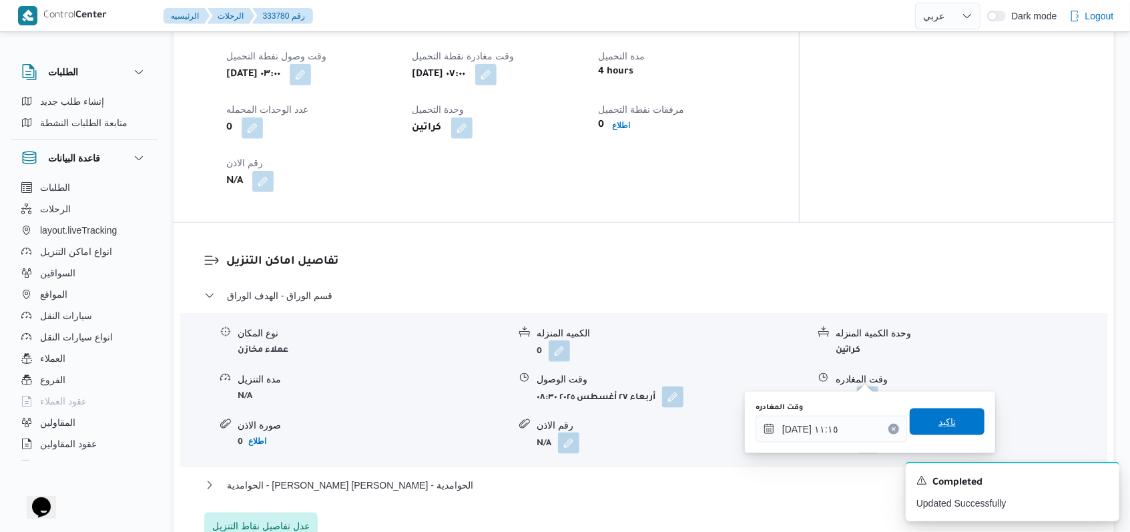
click at [942, 424] on span "تاكيد" at bounding box center [946, 422] width 17 height 16
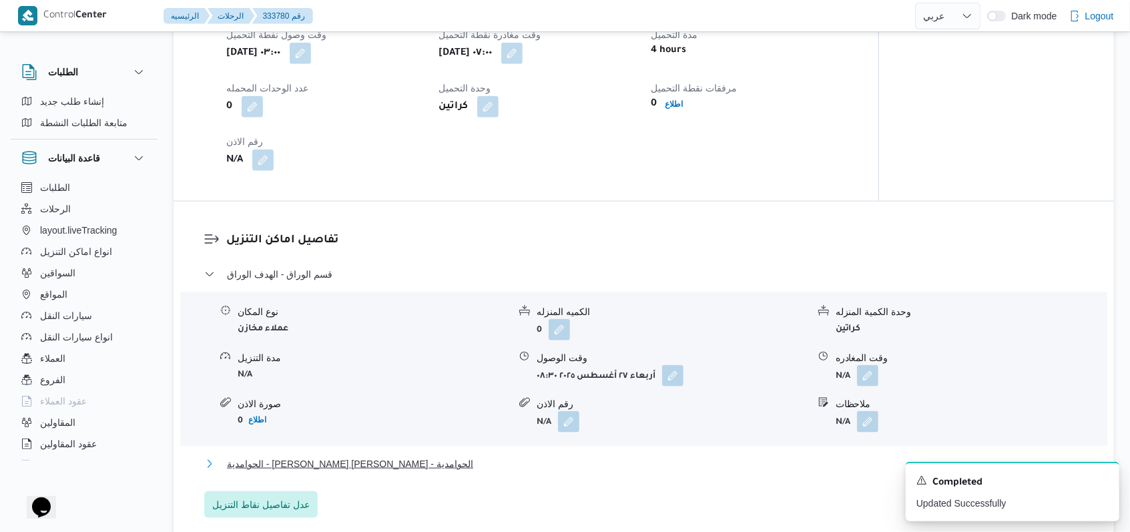
click at [322, 464] on span "الحوامدية - [PERSON_NAME] [PERSON_NAME] - الحوامدية" at bounding box center [350, 464] width 246 height 16
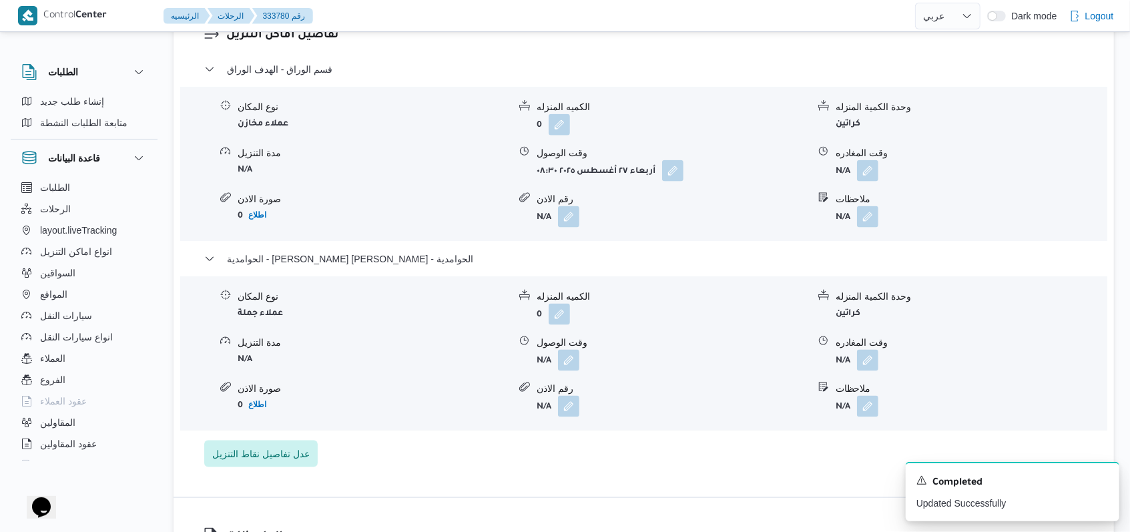
scroll to position [1157, 0]
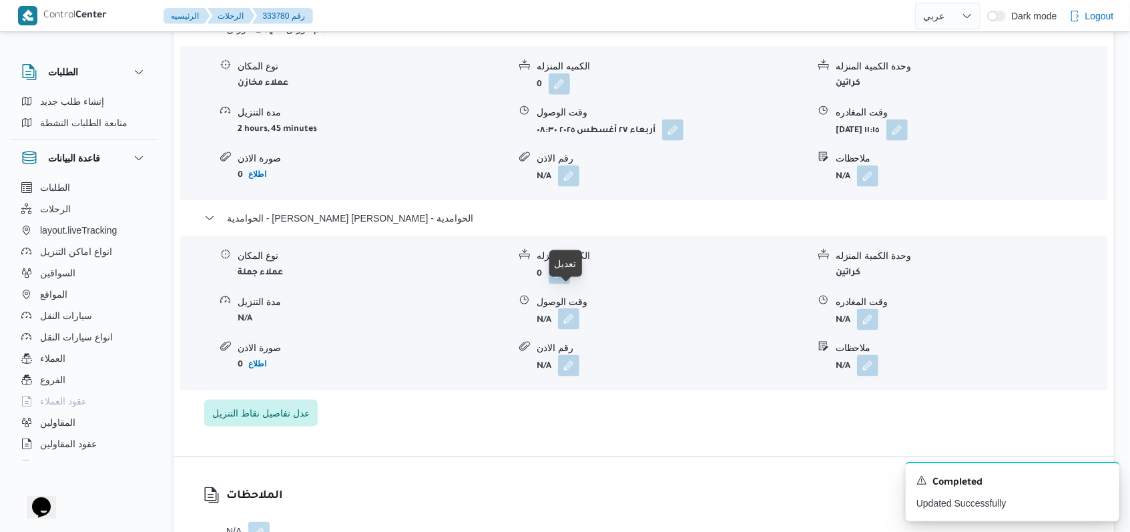
click at [573, 308] on button "button" at bounding box center [568, 318] width 21 height 21
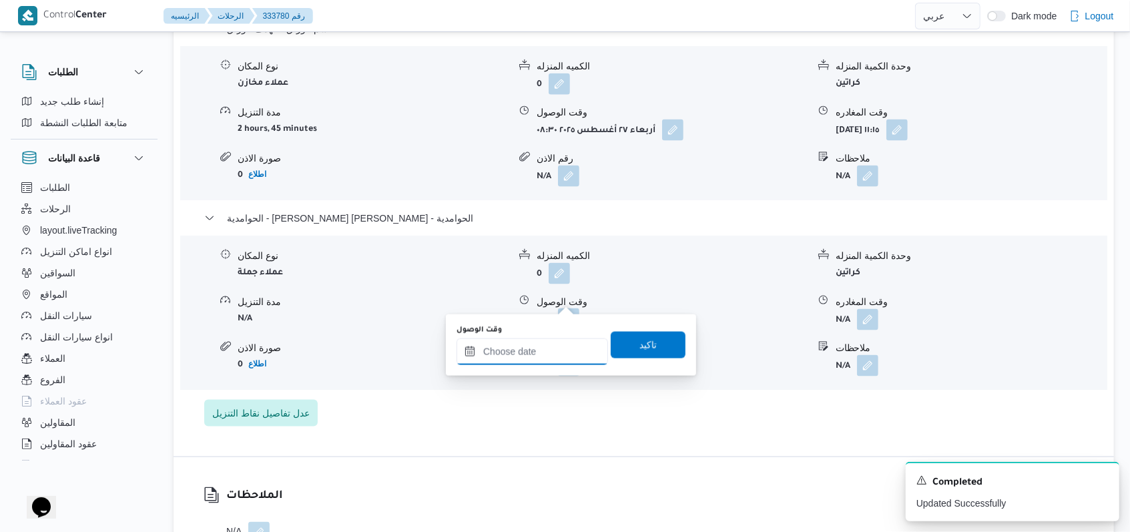
click at [548, 354] on input "وقت الوصول" at bounding box center [531, 351] width 151 height 27
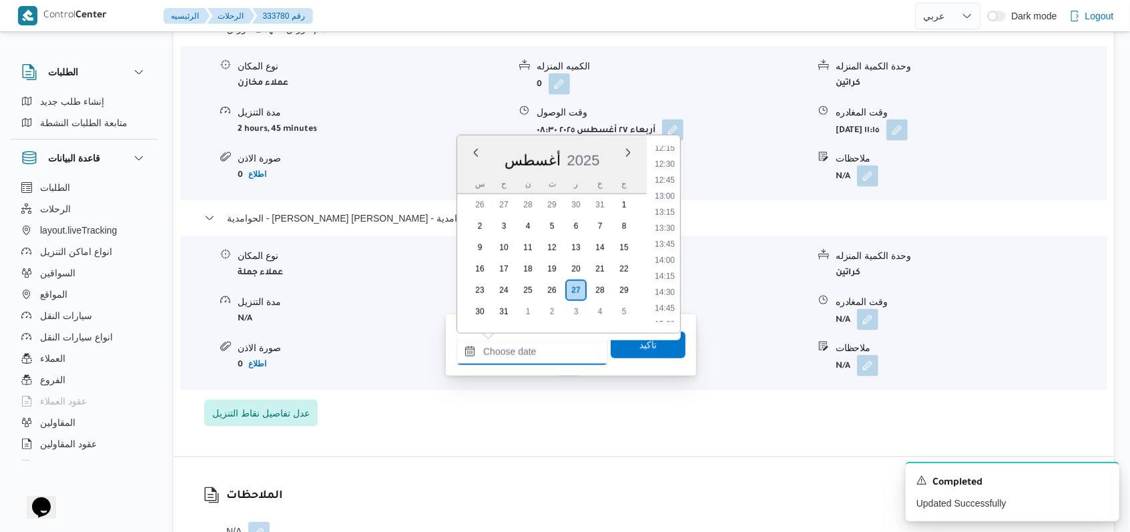
scroll to position [667, 0]
click at [669, 286] on li "12:30" at bounding box center [664, 286] width 31 height 13
type input "[DATE] ١٢:٣٠"
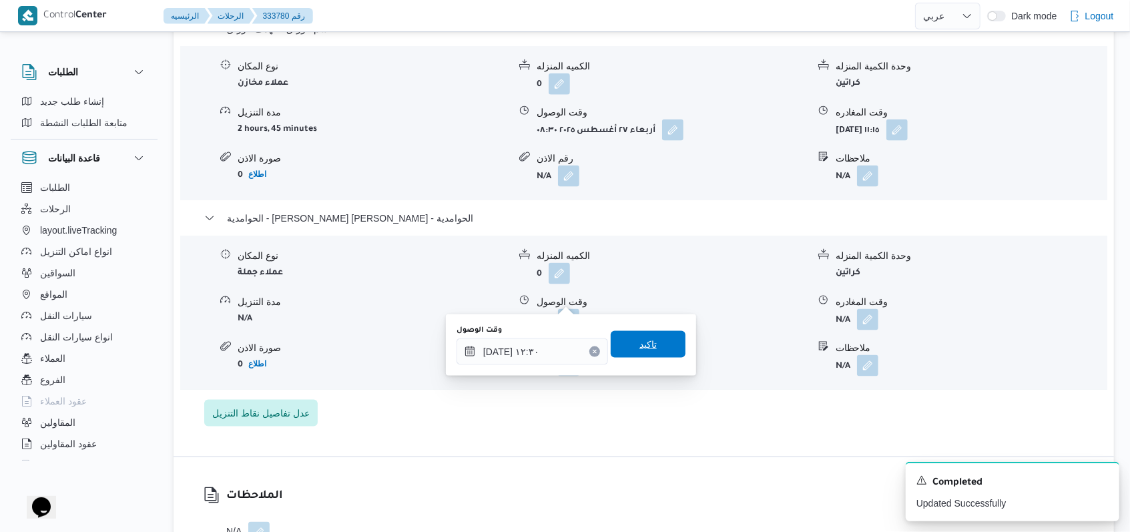
click at [655, 350] on span "تاكيد" at bounding box center [648, 344] width 75 height 27
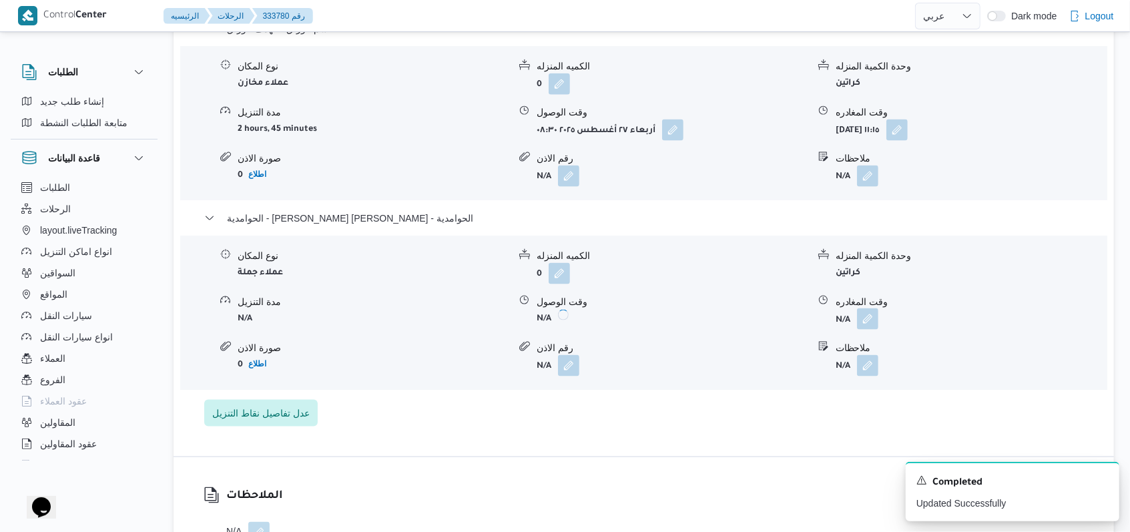
click at [876, 308] on button "button" at bounding box center [867, 318] width 21 height 21
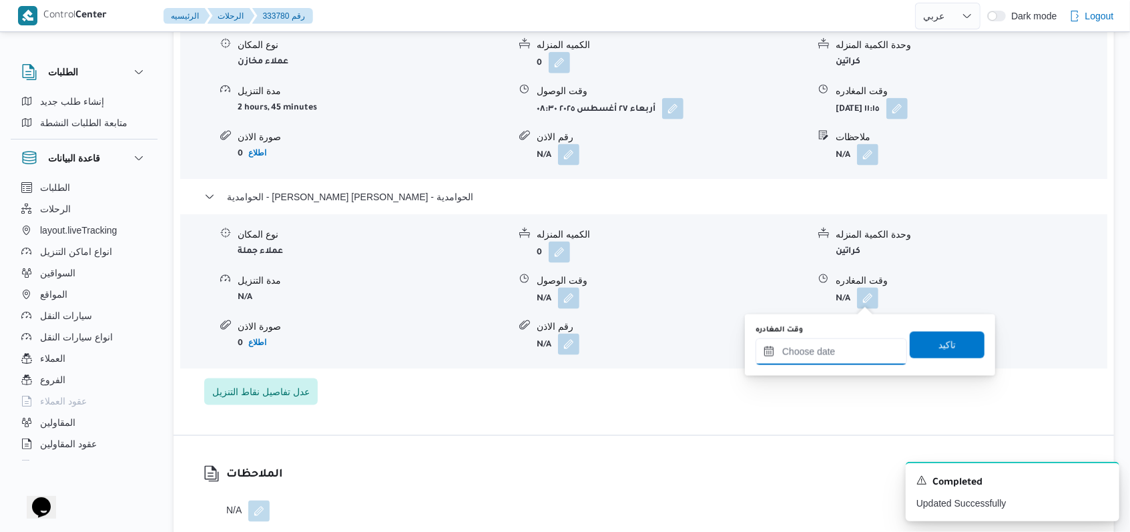
click at [834, 356] on input "وقت المغادره" at bounding box center [830, 351] width 151 height 27
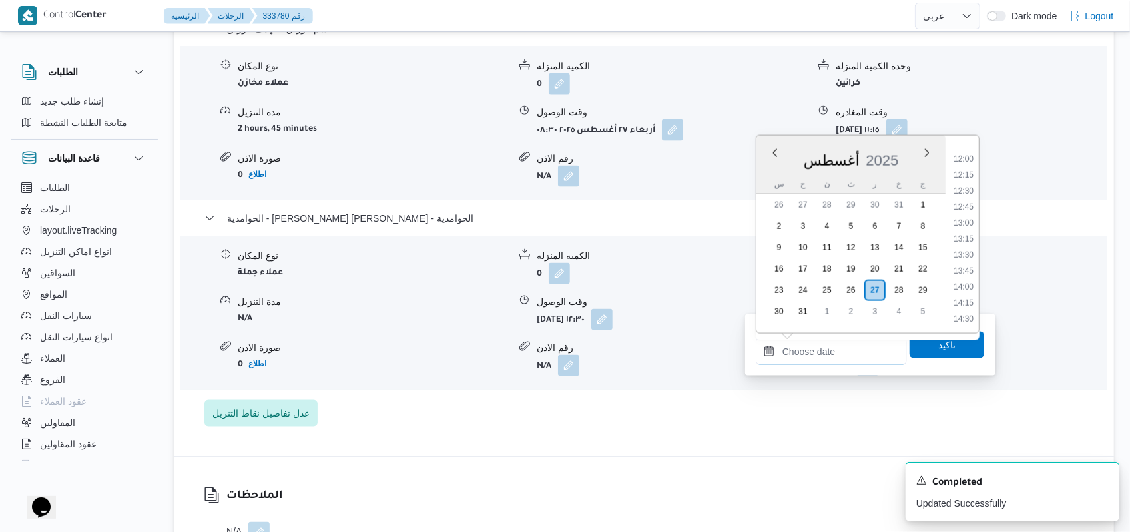
scroll to position [844, 0]
click at [970, 203] on li "14:00" at bounding box center [963, 205] width 31 height 13
type input "[DATE] ١٤:٠٠"
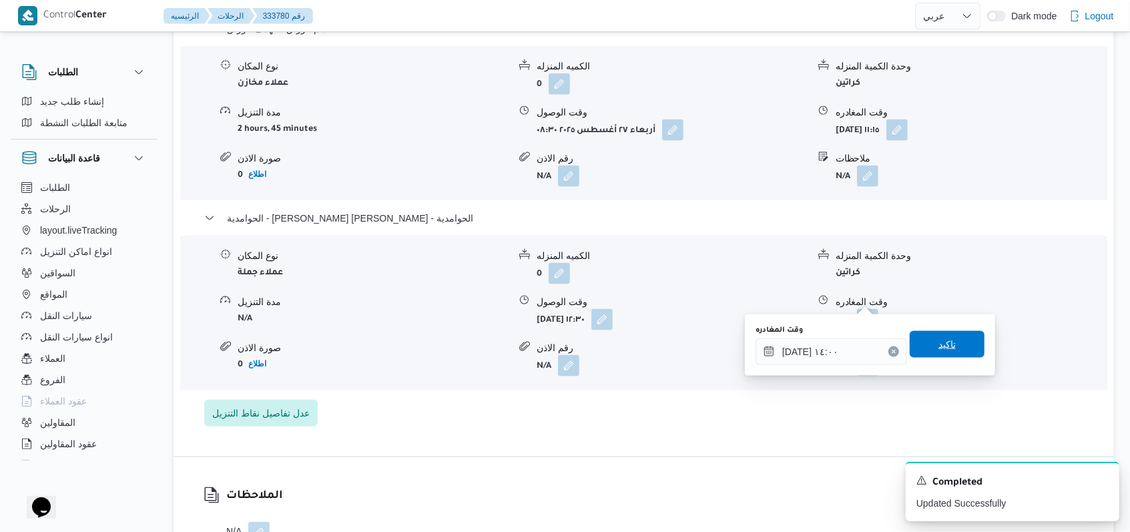
click at [952, 348] on span "تاكيد" at bounding box center [947, 344] width 75 height 27
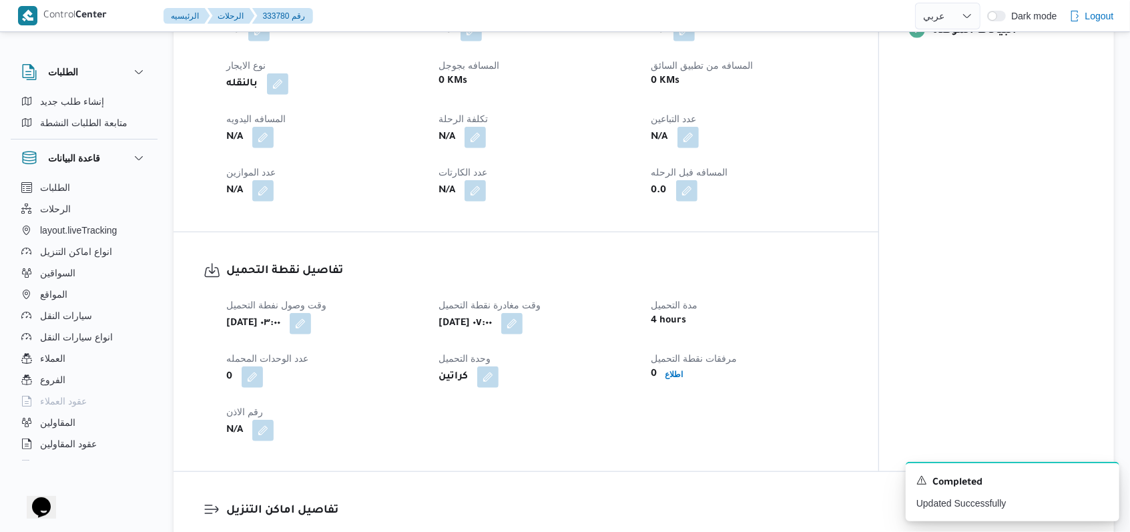
scroll to position [534, 0]
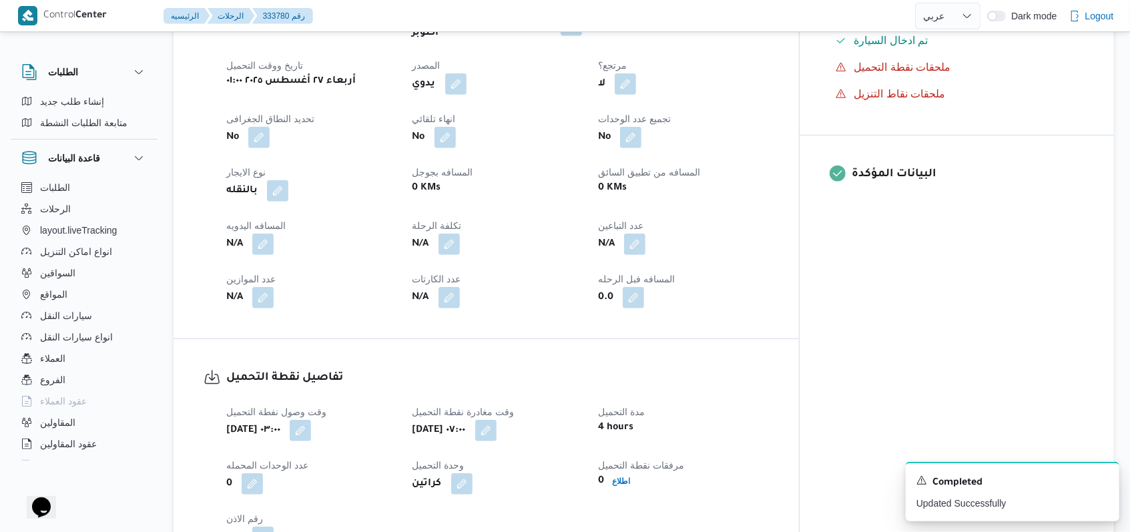
click at [275, 232] on div "N/A" at bounding box center [311, 244] width 173 height 24
click at [264, 233] on button "button" at bounding box center [262, 243] width 21 height 21
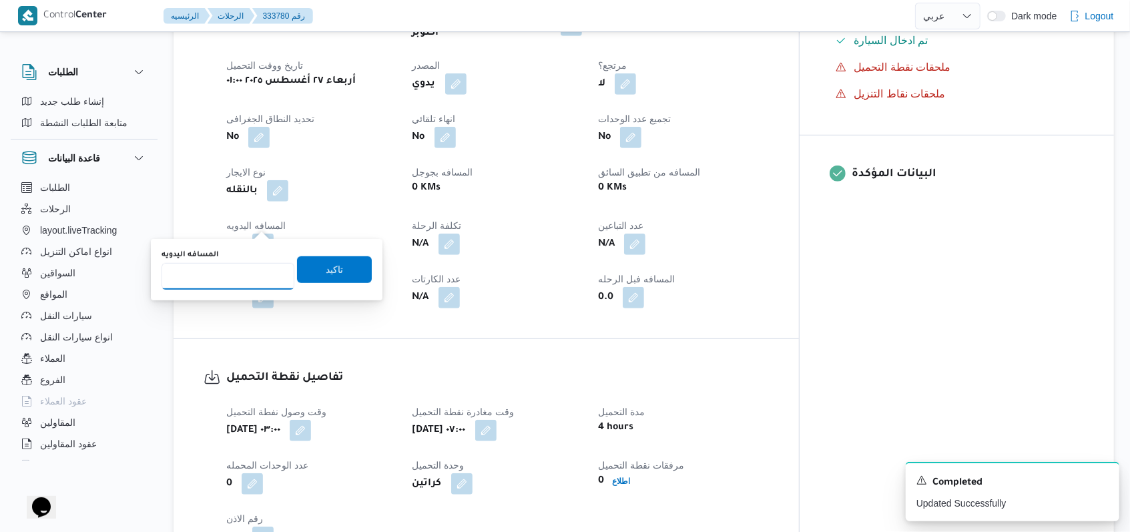
click at [241, 271] on input "المسافه اليدويه" at bounding box center [228, 276] width 133 height 27
type input "98"
click at [314, 270] on span "تاكيد" at bounding box center [334, 269] width 75 height 27
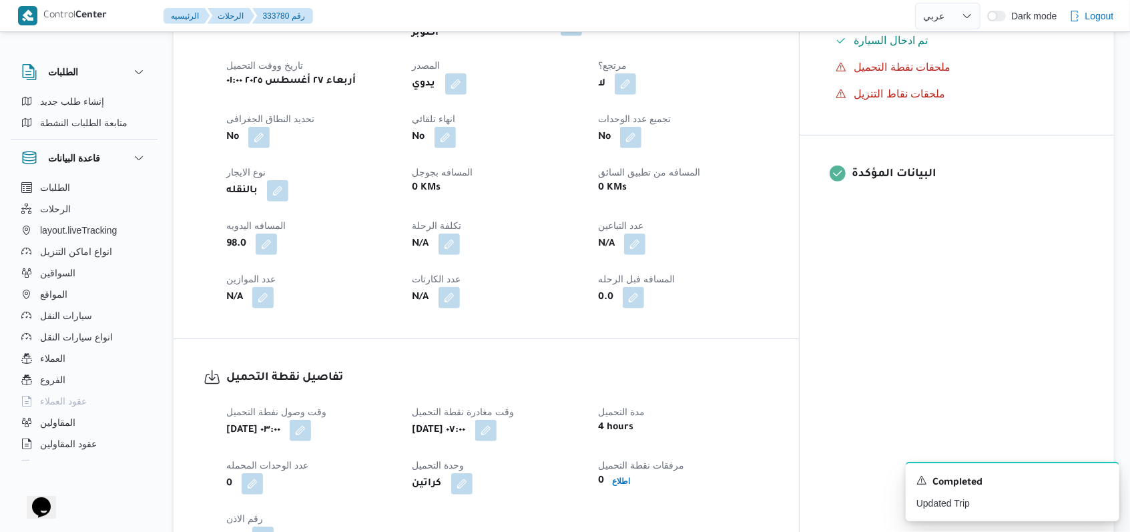
scroll to position [0, 0]
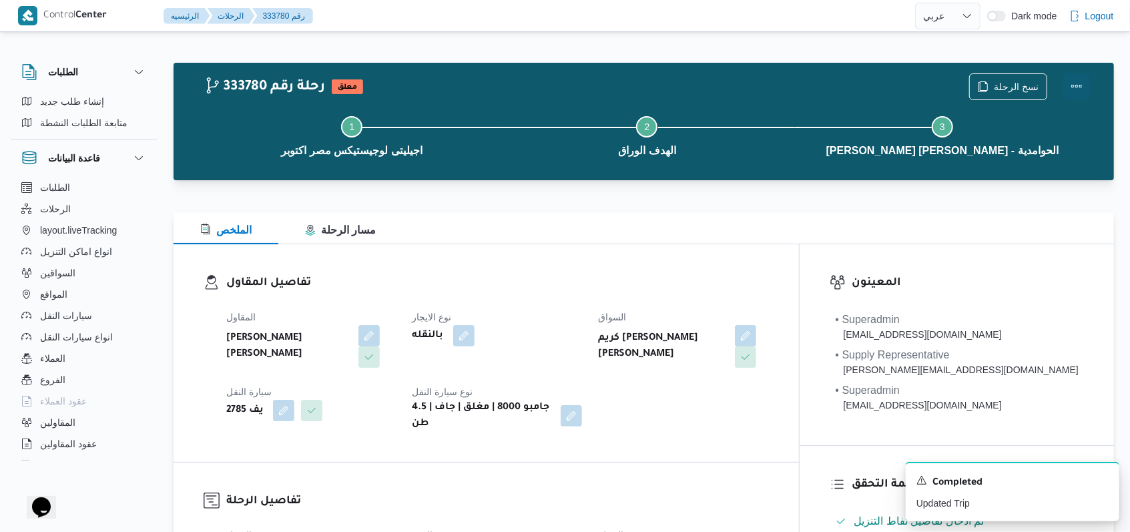
click at [1081, 84] on button "Actions" at bounding box center [1076, 86] width 27 height 27
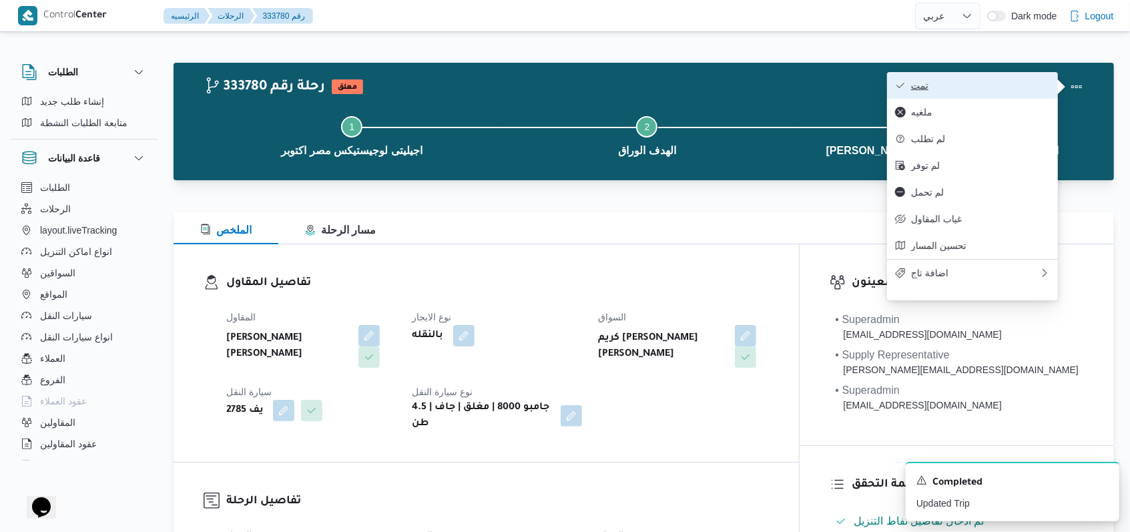
click at [1039, 84] on span "تمت" at bounding box center [980, 85] width 139 height 11
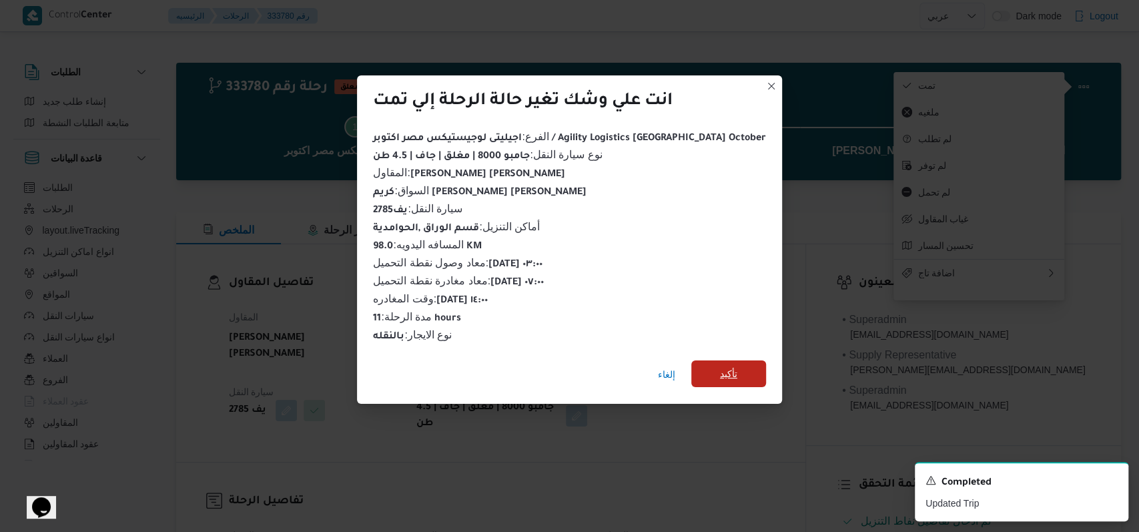
click at [720, 366] on span "تأكيد" at bounding box center [728, 374] width 17 height 16
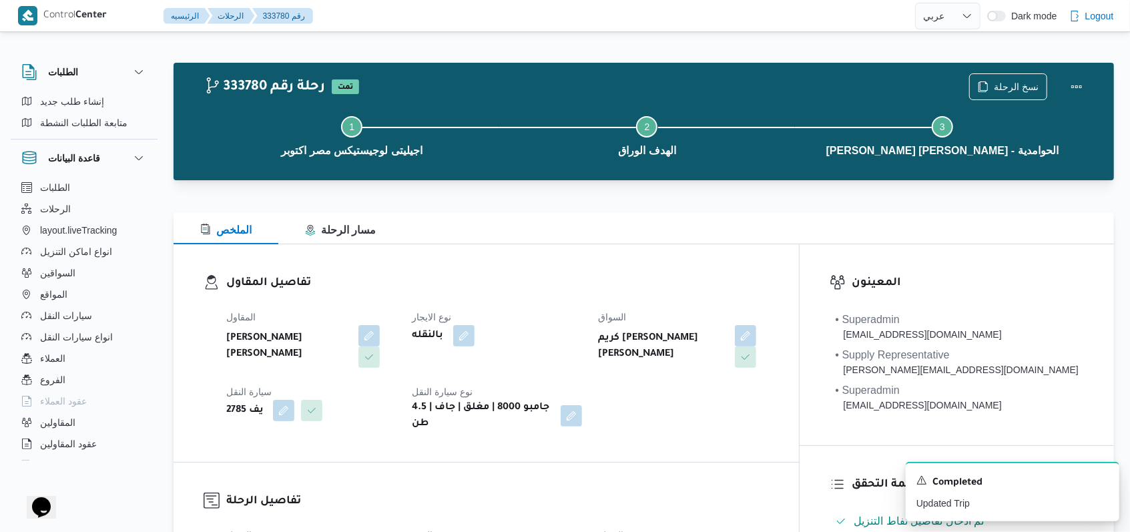
click at [273, 408] on span at bounding box center [280, 410] width 28 height 21
drag, startPoint x: 277, startPoint y: 408, endPoint x: 282, endPoint y: 414, distance: 7.6
click at [278, 410] on button "button" at bounding box center [283, 409] width 21 height 21
click at [268, 453] on div "يف 2785" at bounding box center [258, 463] width 100 height 27
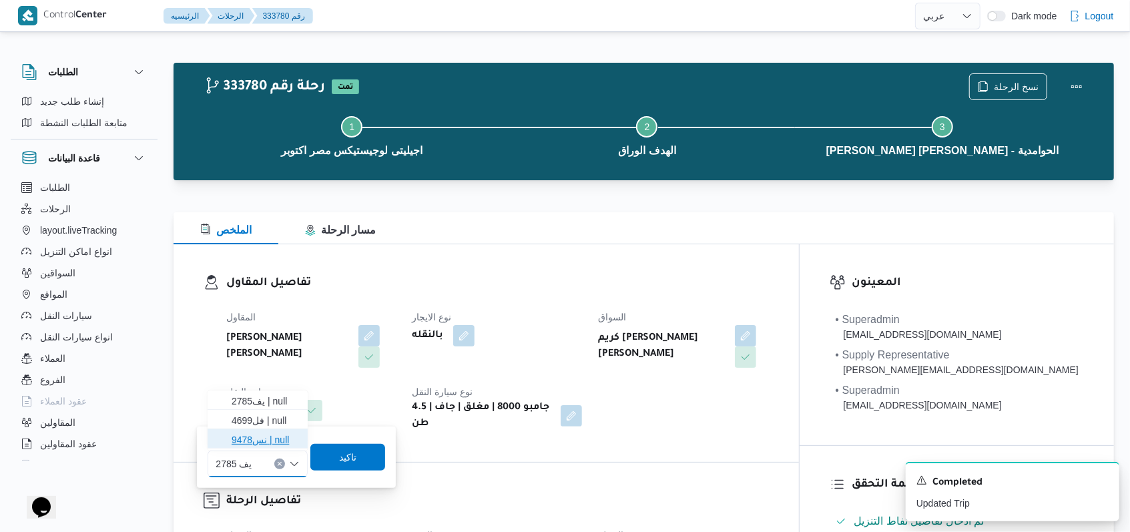
click at [268, 446] on span "نس9478 | null" at bounding box center [266, 440] width 68 height 16
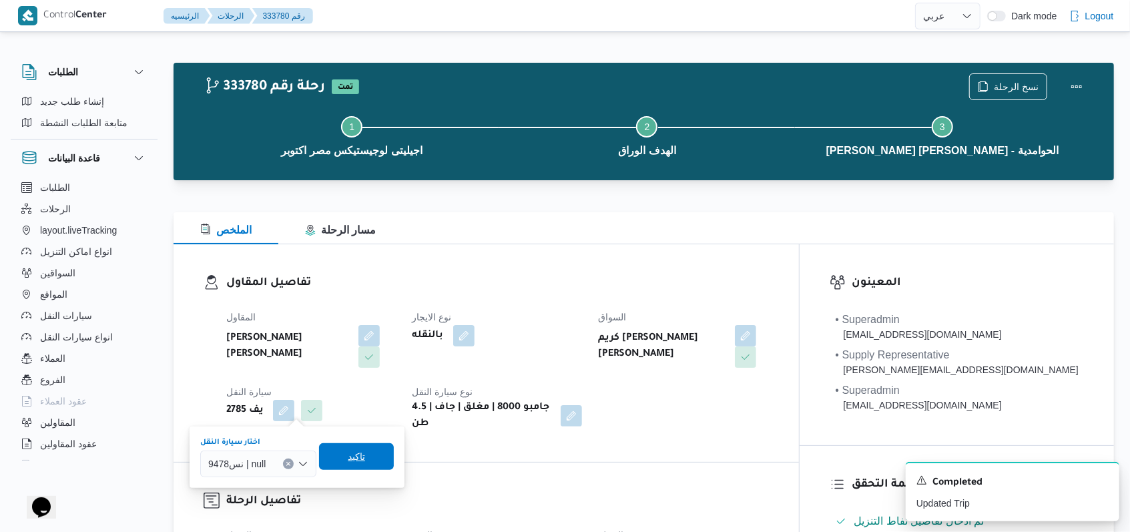
click at [356, 458] on span "تاكيد" at bounding box center [356, 456] width 17 height 16
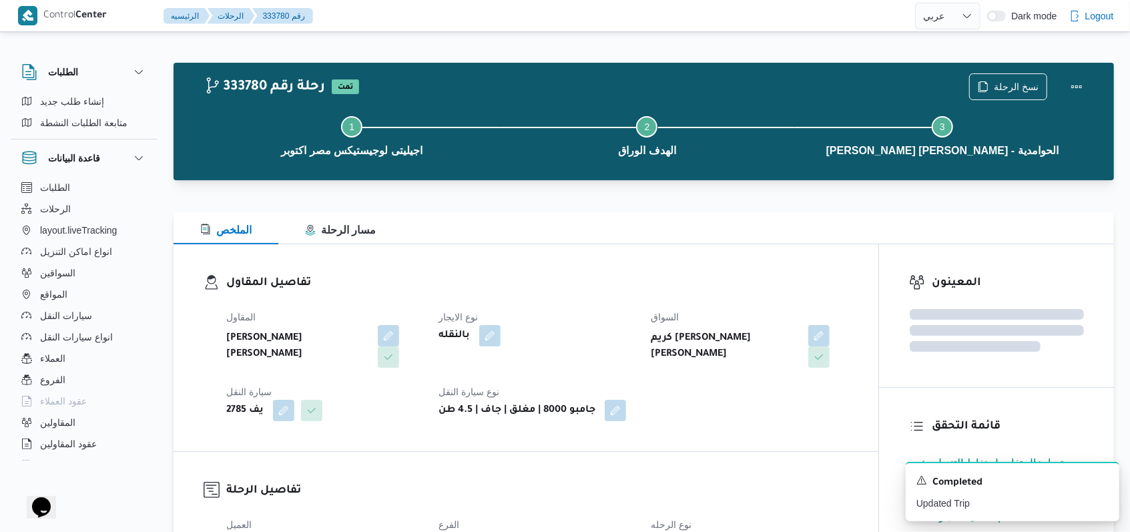
select select "ar"
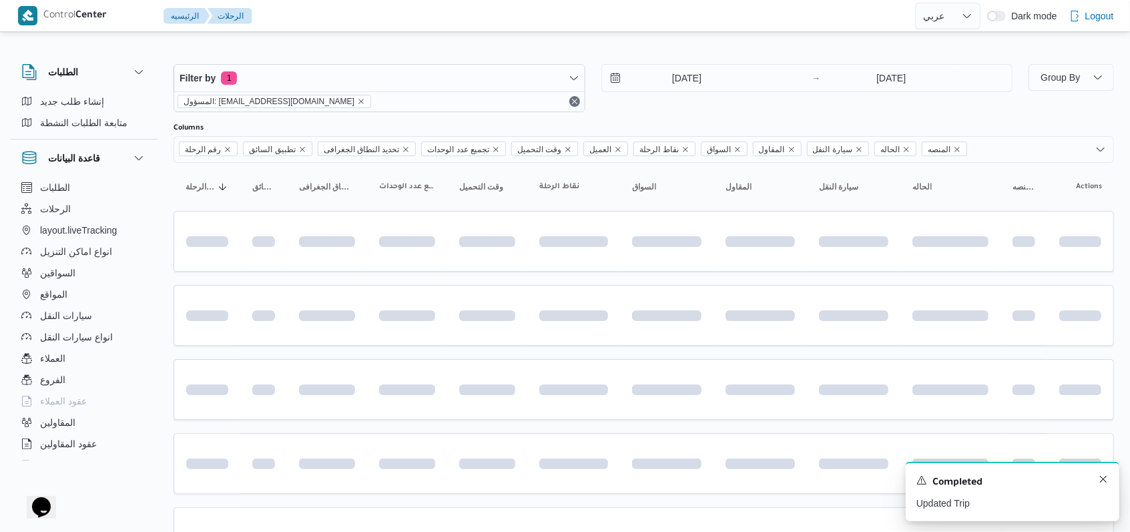
scroll to position [444, 0]
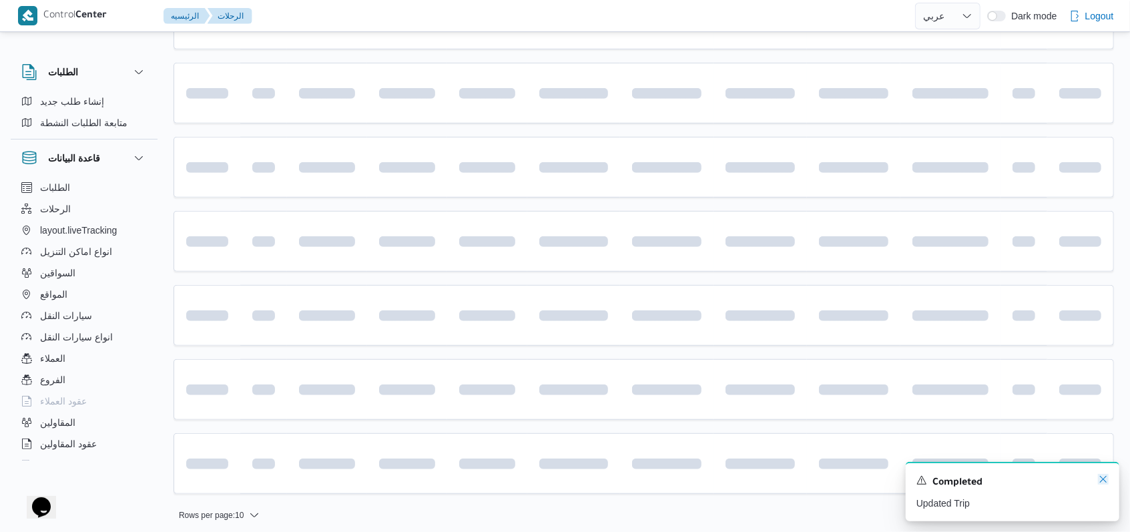
click at [1101, 483] on icon "Dismiss toast" at bounding box center [1103, 479] width 11 height 11
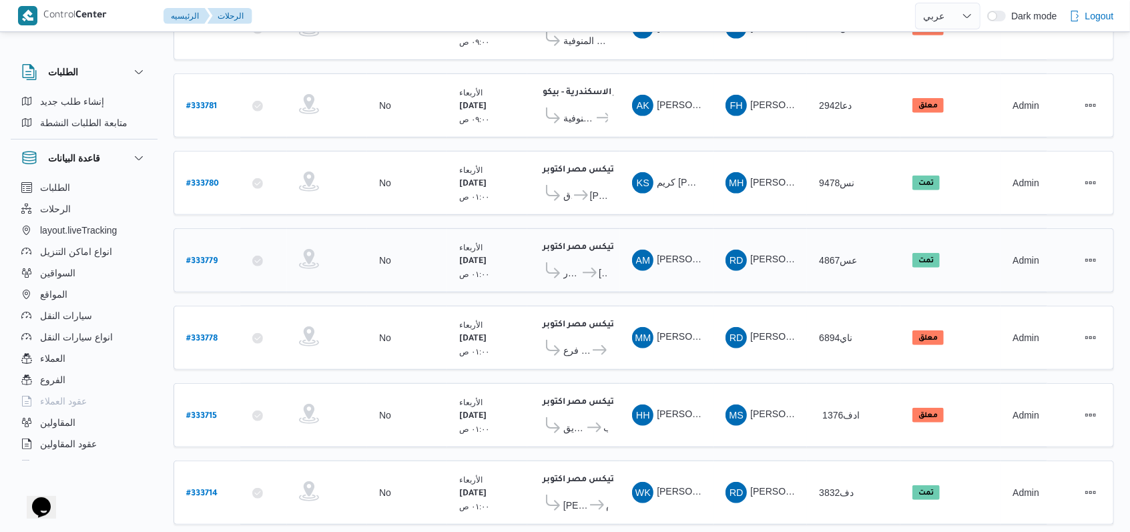
scroll to position [460, 0]
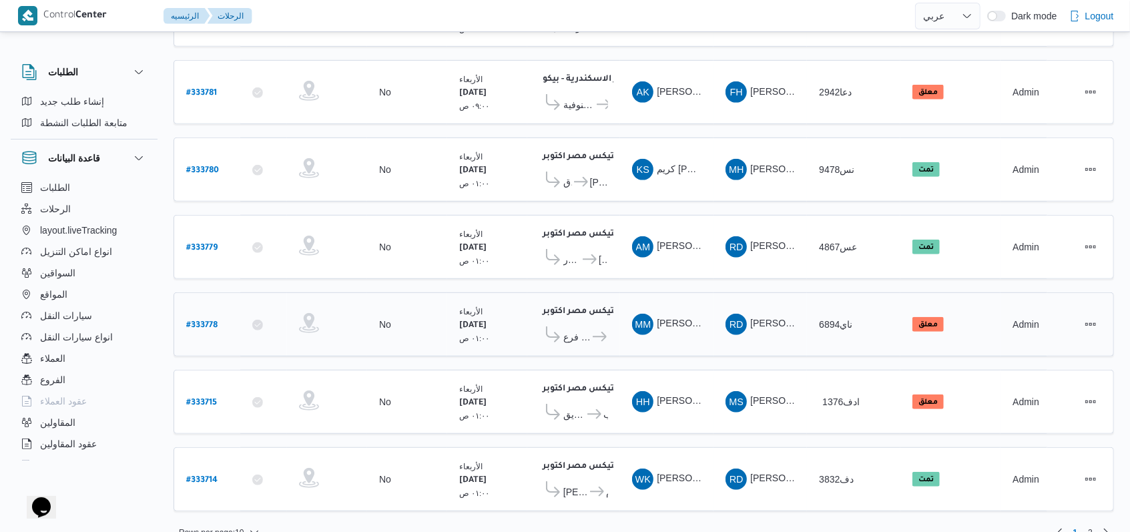
click at [212, 321] on b "# 333778" at bounding box center [201, 325] width 31 height 9
select select "ar"
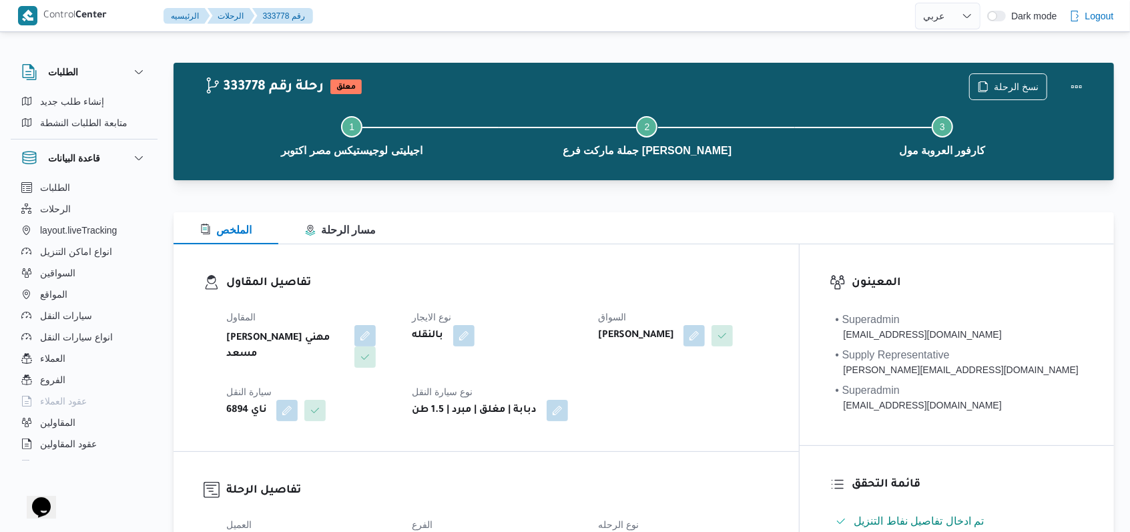
scroll to position [890, 0]
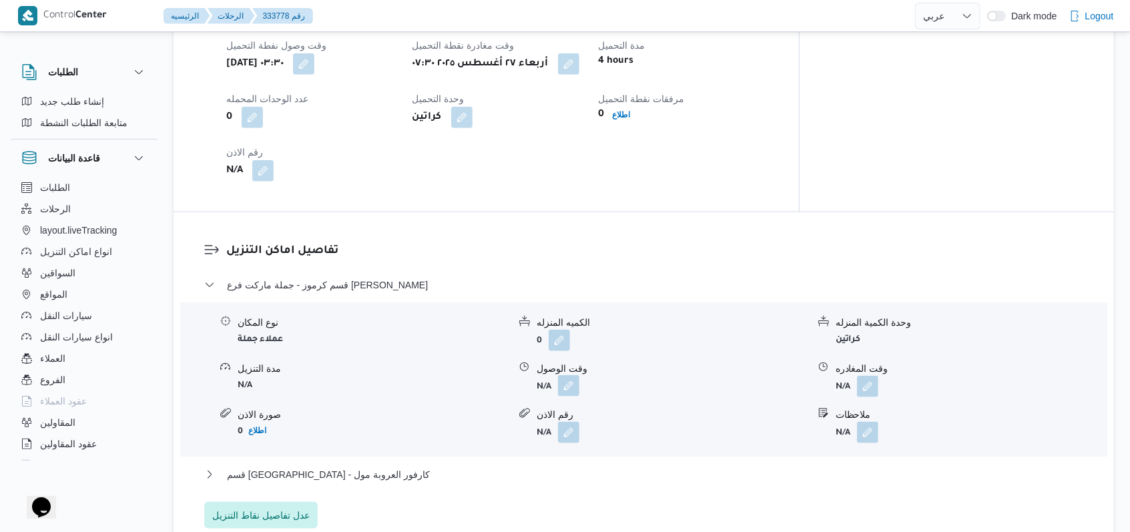
click at [572, 383] on button "button" at bounding box center [568, 385] width 21 height 21
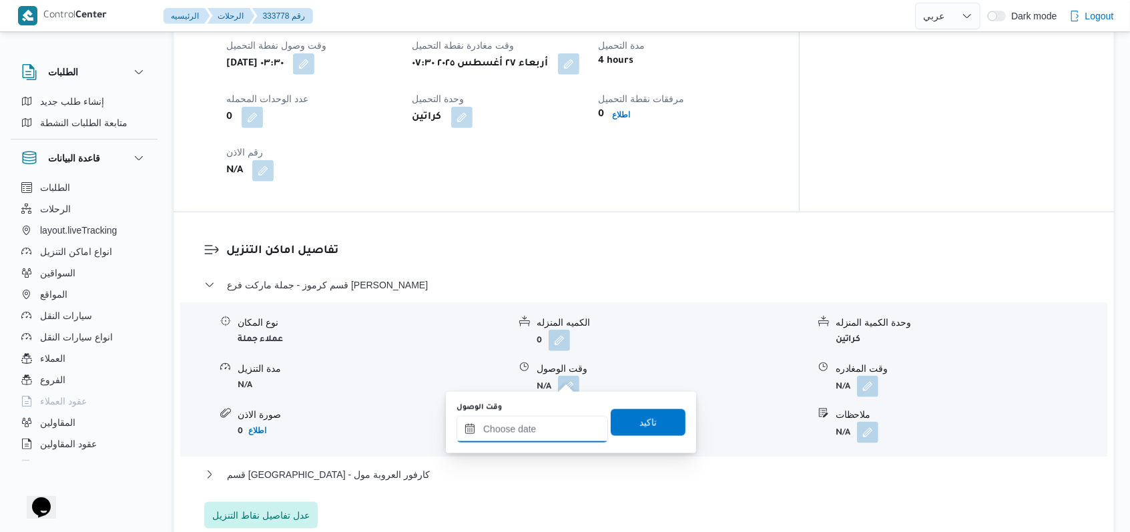
click at [544, 425] on input "وقت الوصول" at bounding box center [531, 429] width 151 height 27
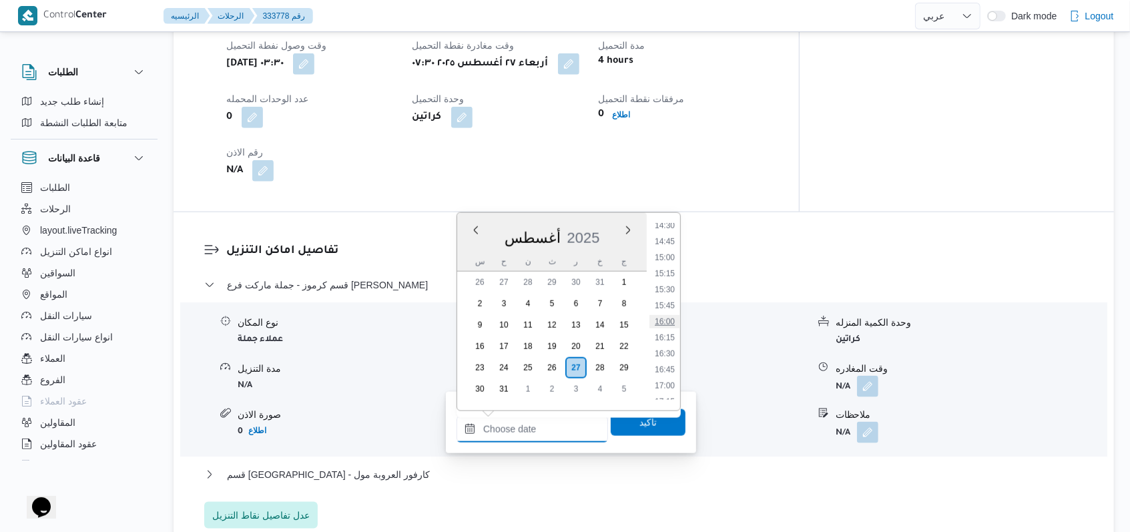
scroll to position [667, 0]
click at [673, 271] on li "11:00" at bounding box center [664, 268] width 31 height 13
type input "[DATE] ١١:٠٠"
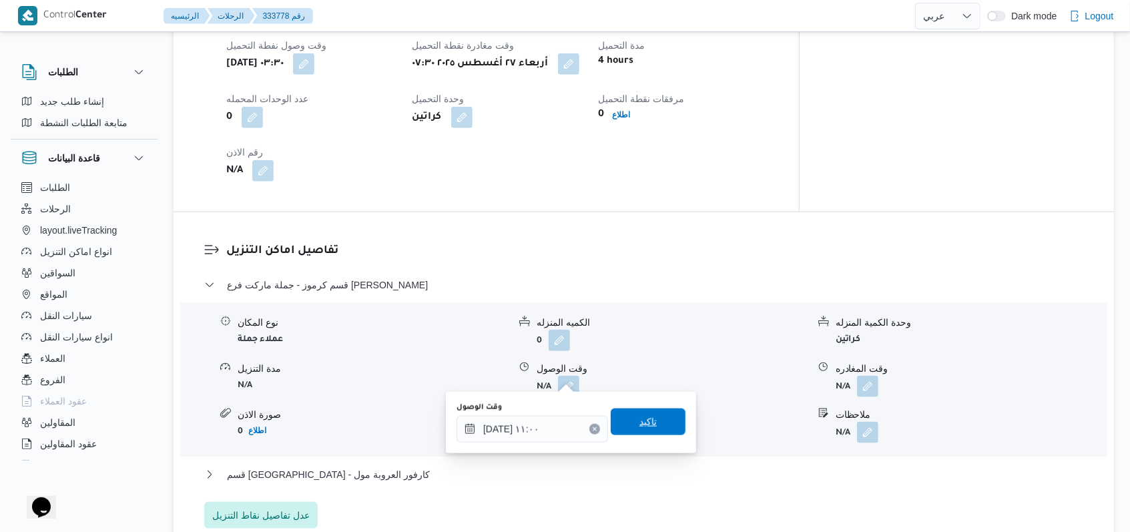
click at [651, 420] on span "تاكيد" at bounding box center [648, 421] width 75 height 27
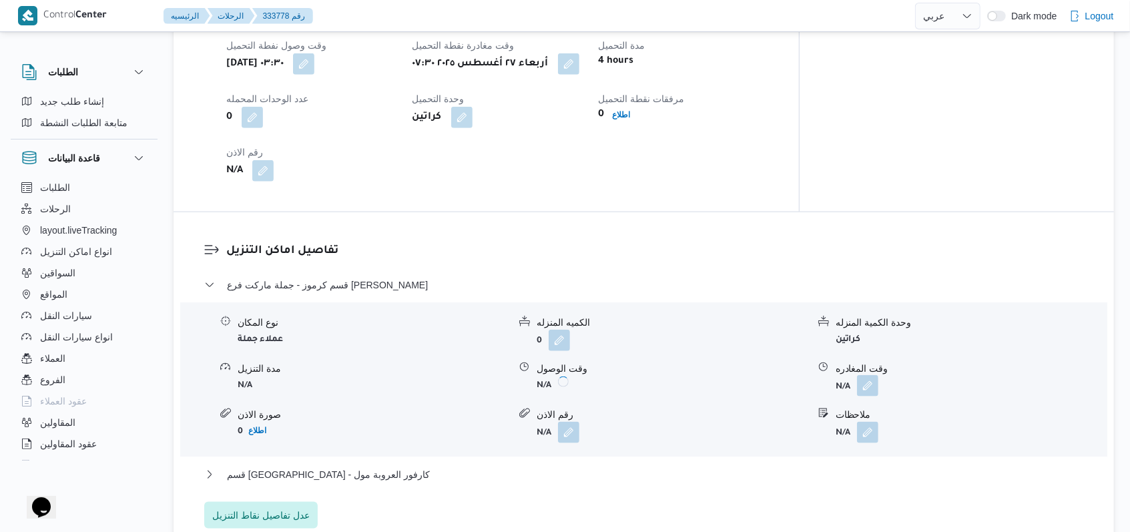
click at [877, 375] on button "button" at bounding box center [867, 385] width 21 height 21
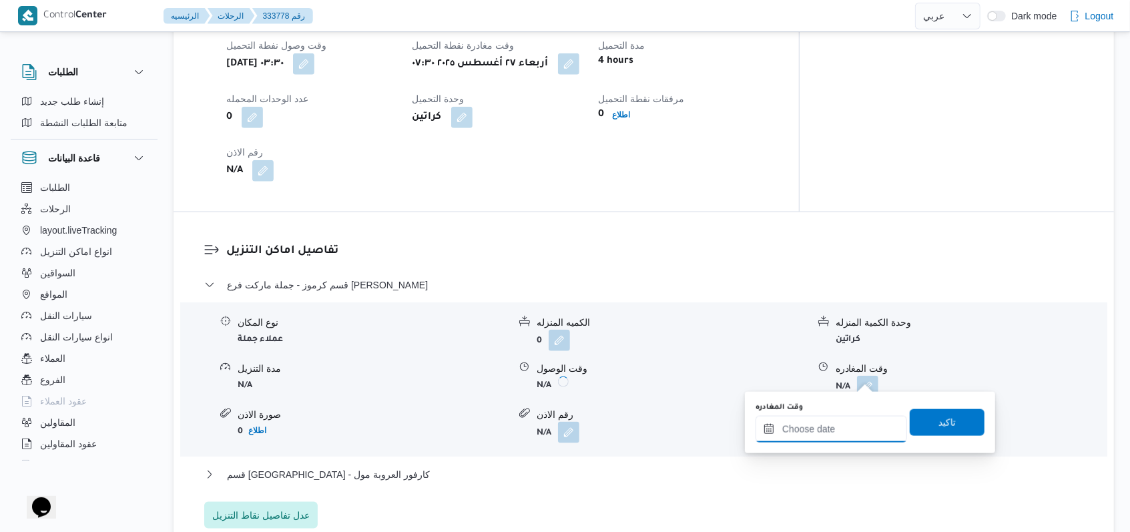
click at [842, 426] on input "وقت المغادره" at bounding box center [830, 429] width 151 height 27
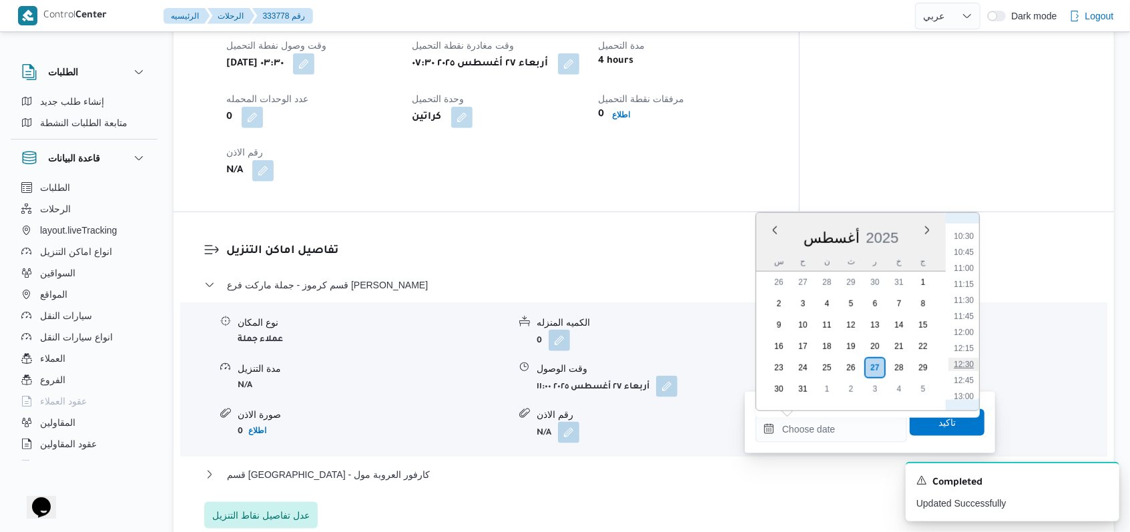
click at [970, 364] on li "12:30" at bounding box center [963, 364] width 31 height 13
type input "[DATE] ١٢:٣٠"
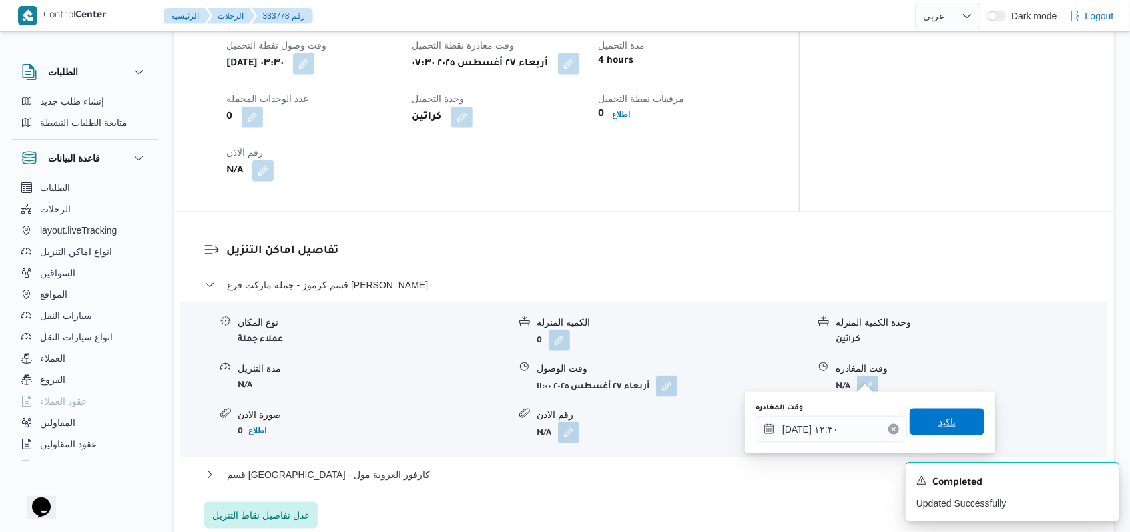
click at [957, 424] on span "تاكيد" at bounding box center [947, 421] width 75 height 27
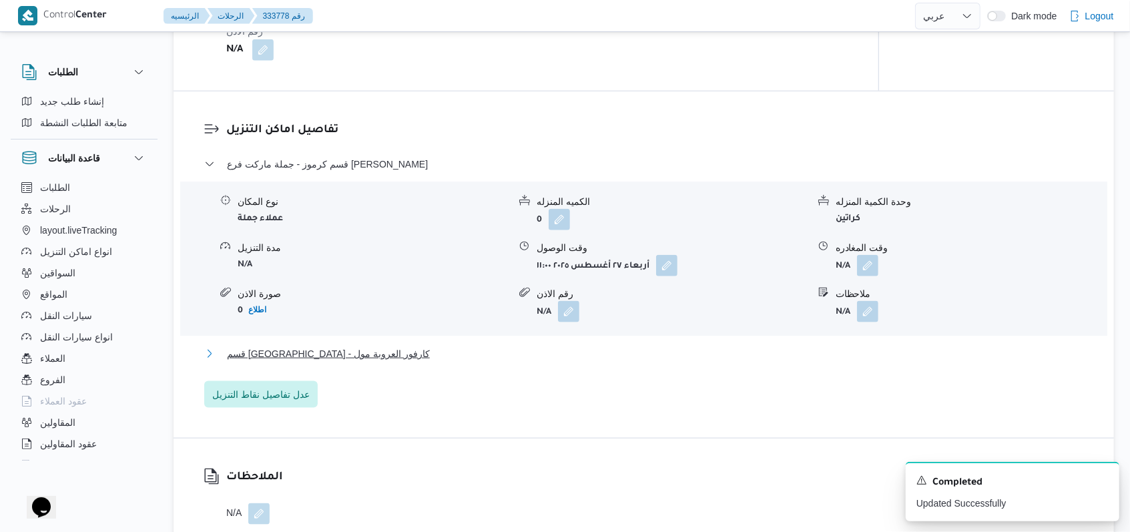
click at [360, 362] on span "قسم [GEOGRAPHIC_DATA] - كارفور العروبة مول" at bounding box center [328, 354] width 203 height 16
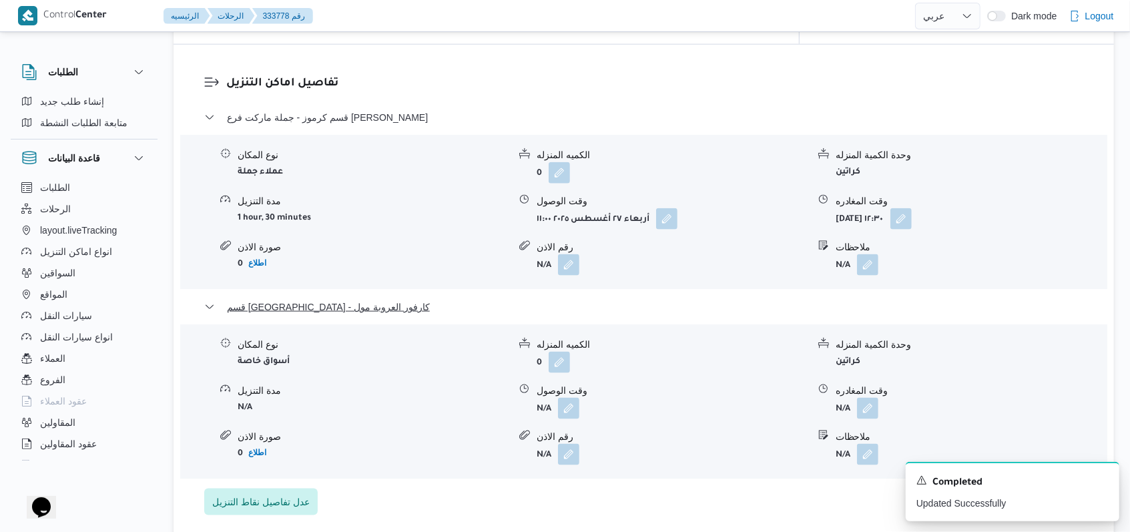
scroll to position [1157, 0]
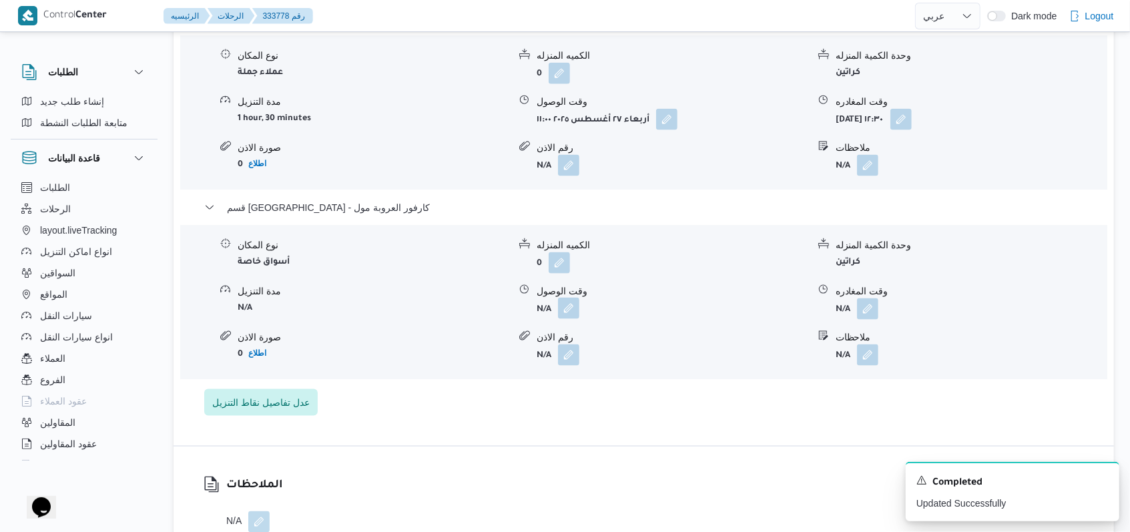
click at [574, 298] on button "button" at bounding box center [568, 308] width 21 height 21
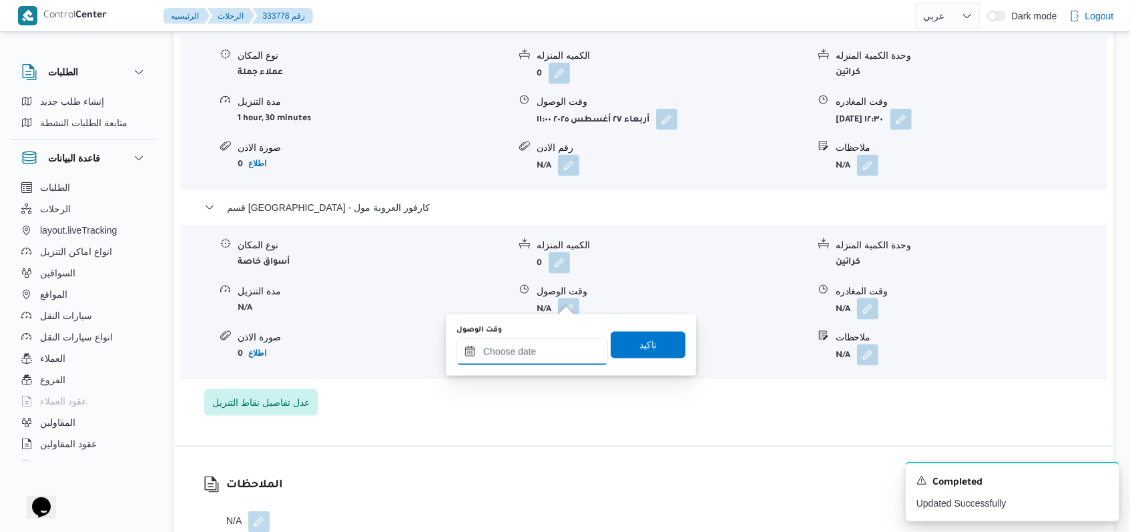
click at [543, 338] on div at bounding box center [531, 351] width 151 height 27
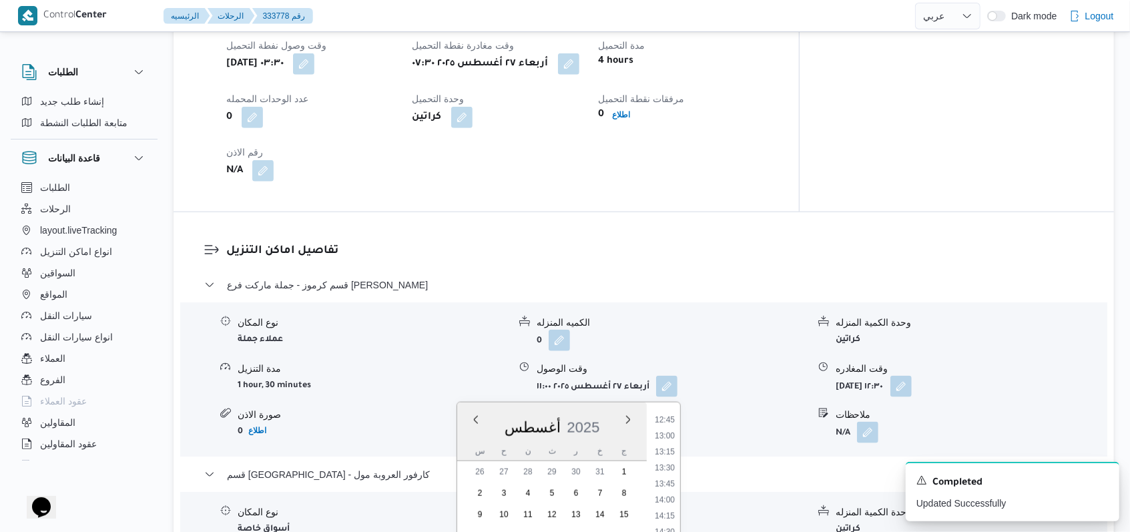
scroll to position [755, 0]
click at [667, 508] on li "13:15" at bounding box center [664, 513] width 31 height 13
type input "[DATE] ١٣:١٥"
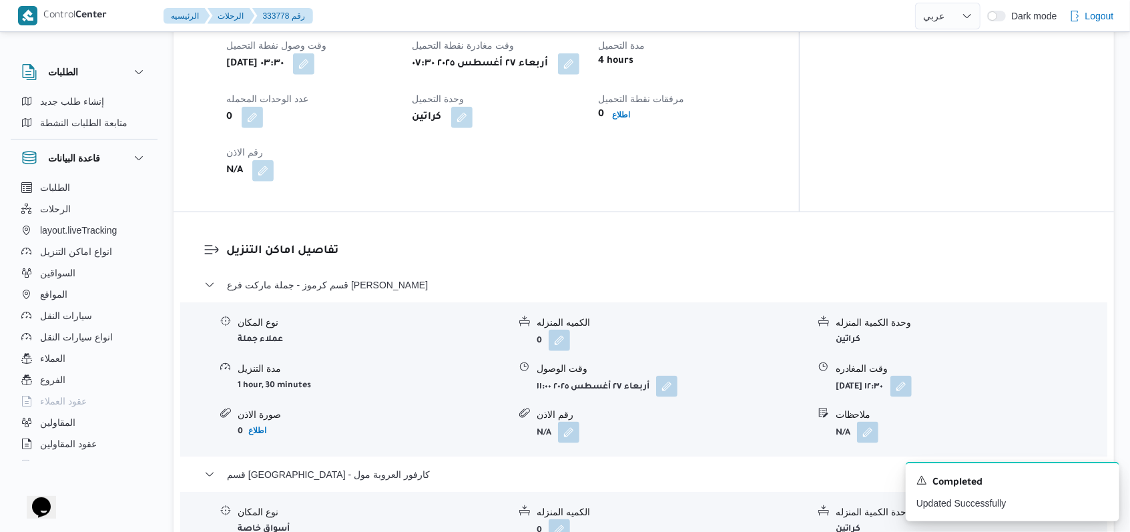
scroll to position [1242, 0]
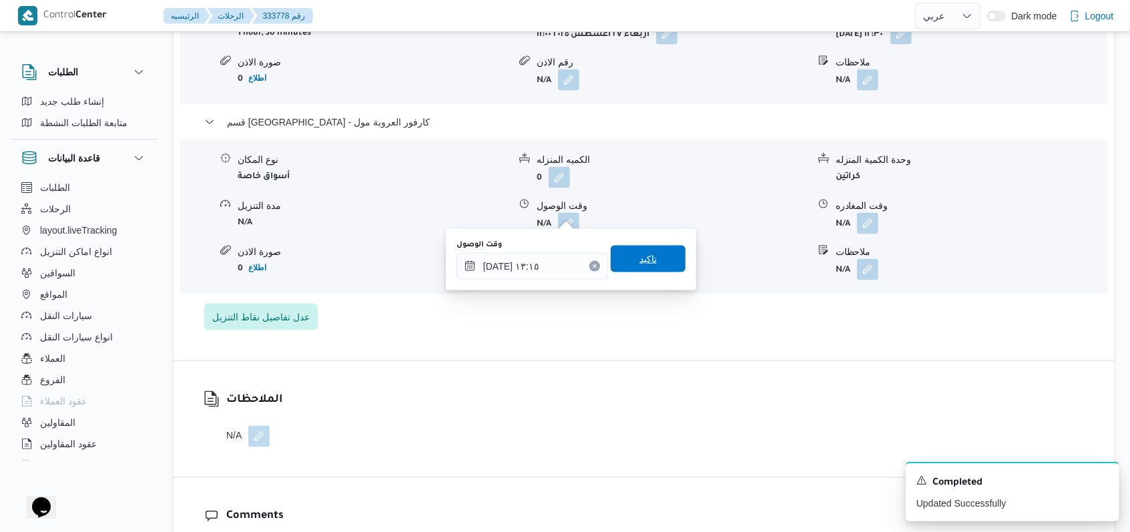
click at [663, 270] on span "تاكيد" at bounding box center [648, 259] width 75 height 27
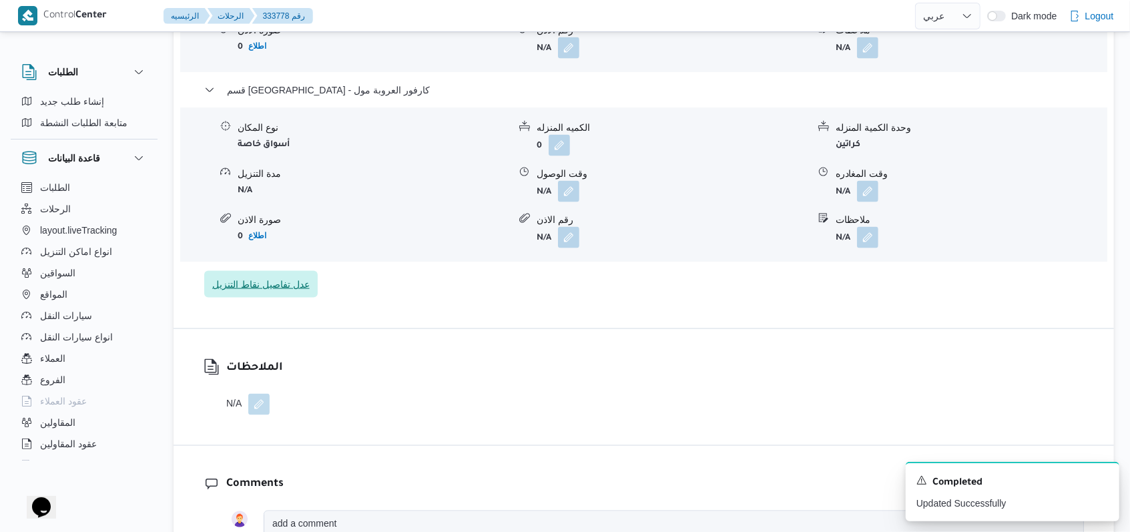
click at [289, 292] on span "عدل تفاصيل نقاط التنزيل" at bounding box center [260, 284] width 97 height 16
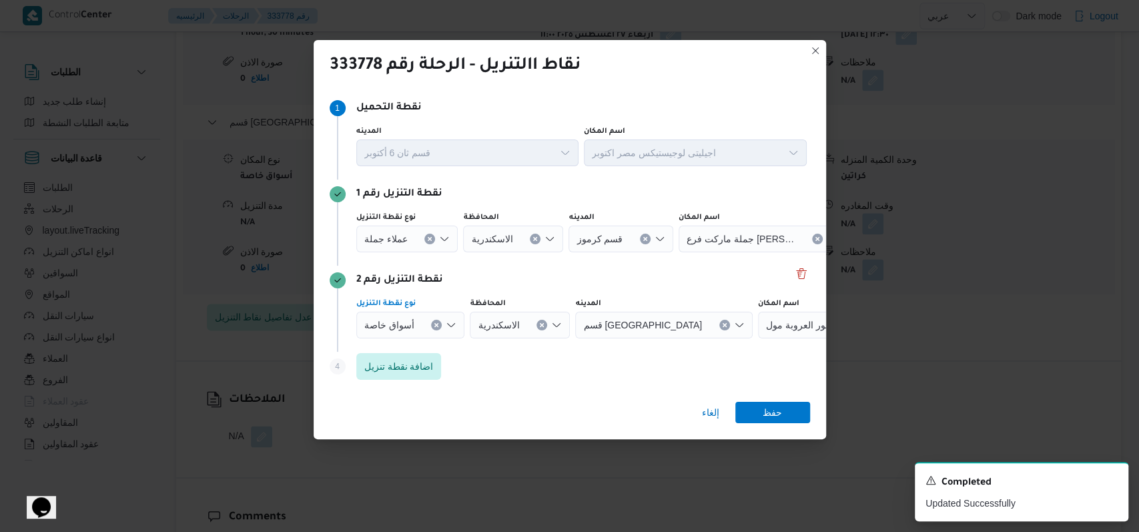
click at [438, 325] on button "Clear input" at bounding box center [436, 325] width 11 height 11
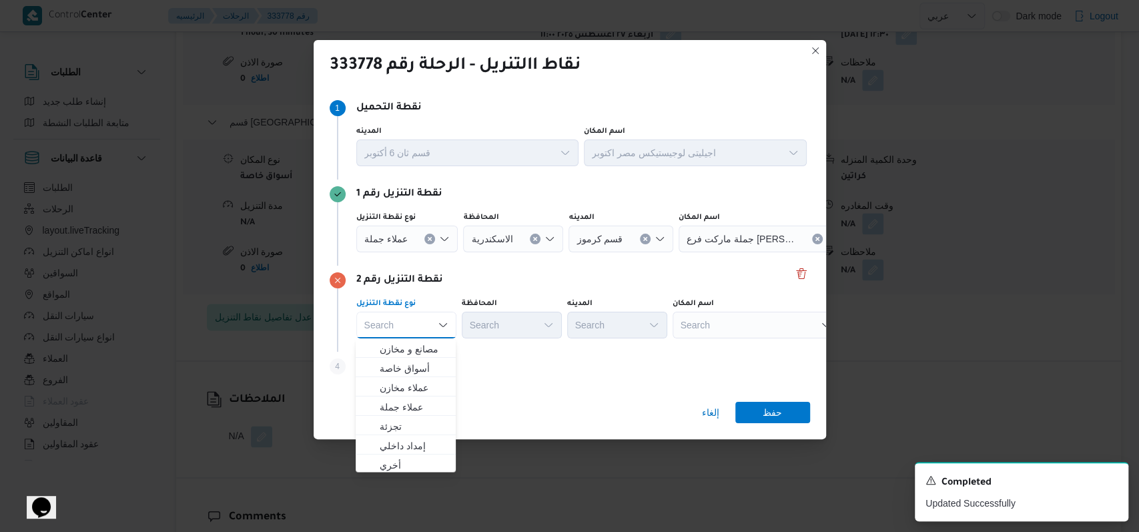
click at [430, 238] on icon "Clear input" at bounding box center [429, 238] width 3 height 3
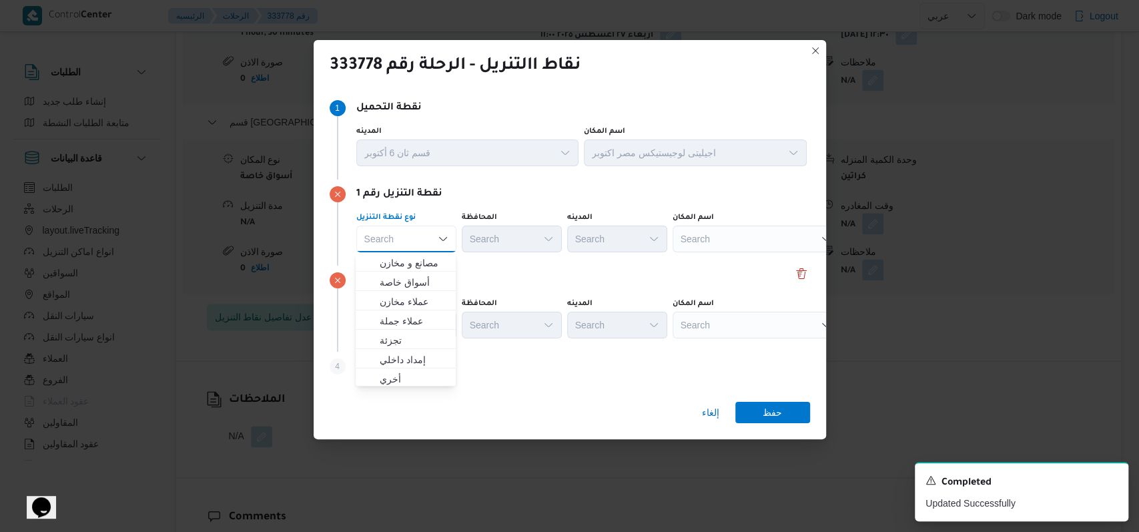
click at [757, 227] on div "Search" at bounding box center [756, 239] width 167 height 27
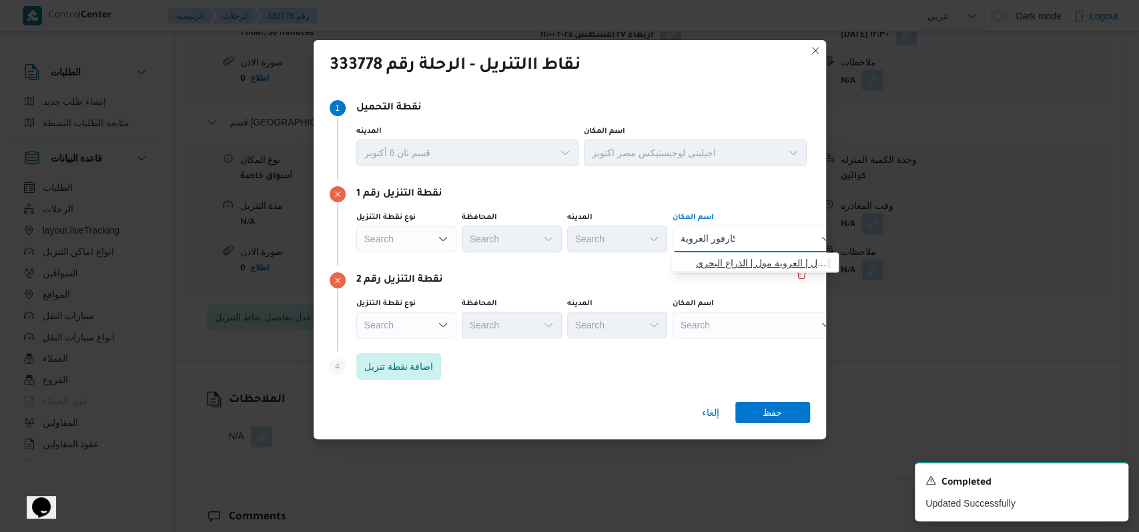
type input "كارفور العروبة"
click at [745, 261] on span "كارفور العروبة مول | العروبة مول | الذراع البحري" at bounding box center [763, 263] width 135 height 16
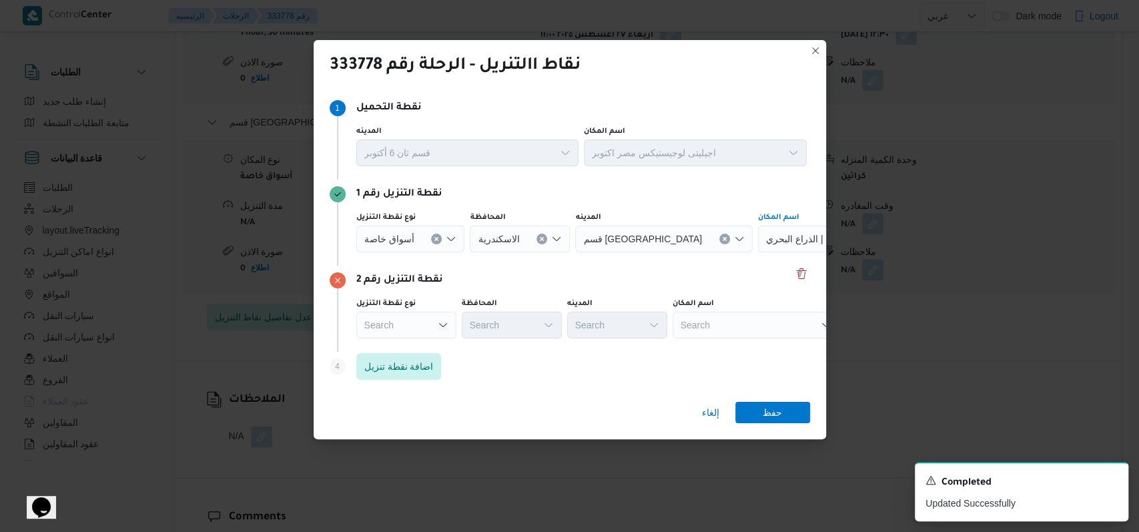
click at [719, 317] on div "Search" at bounding box center [756, 325] width 167 height 27
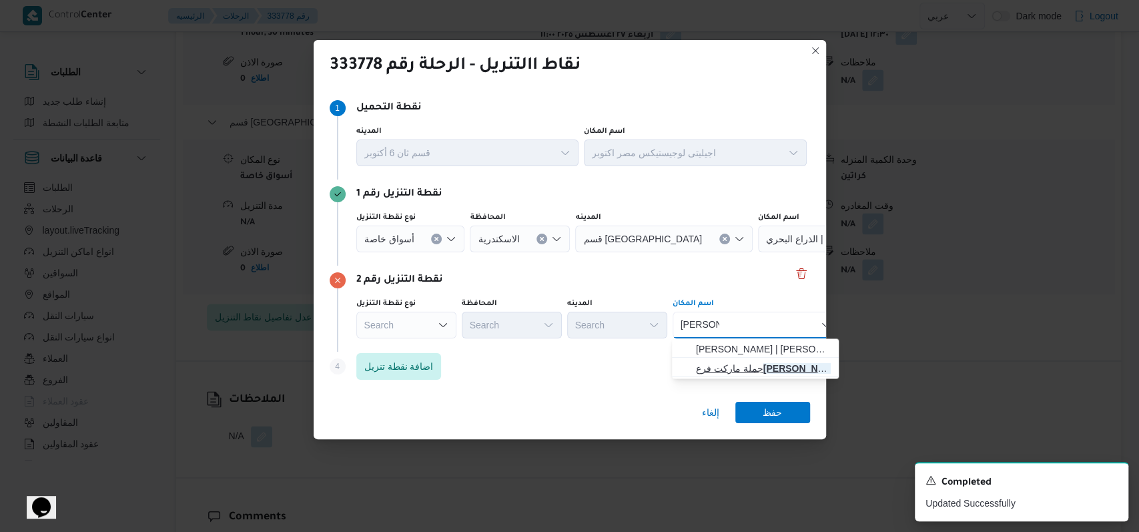
type input "[PERSON_NAME]"
click at [781, 364] on span "جملة ماركت فرع [PERSON_NAME] | جملة ماركت - راغب | نوبار" at bounding box center [763, 368] width 135 height 16
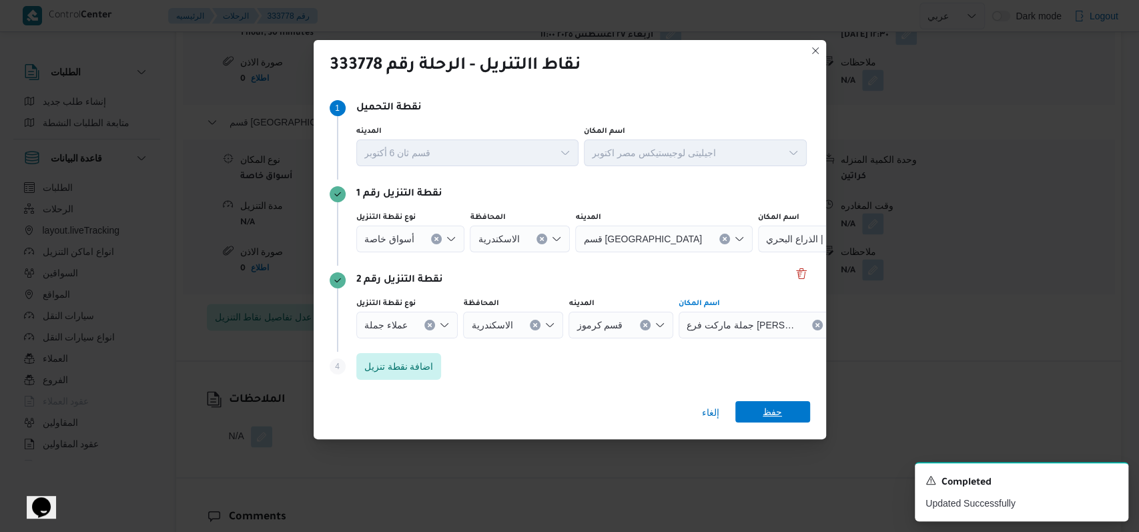
click at [778, 401] on div "إلغاء حفظ" at bounding box center [570, 415] width 513 height 48
click at [757, 404] on span "حفظ" at bounding box center [772, 411] width 75 height 21
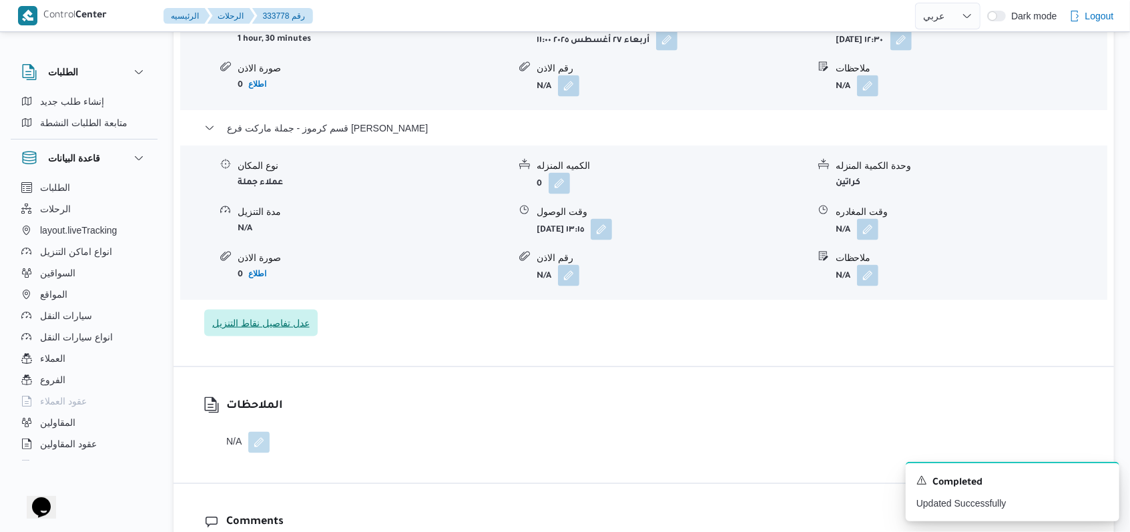
scroll to position [1153, 0]
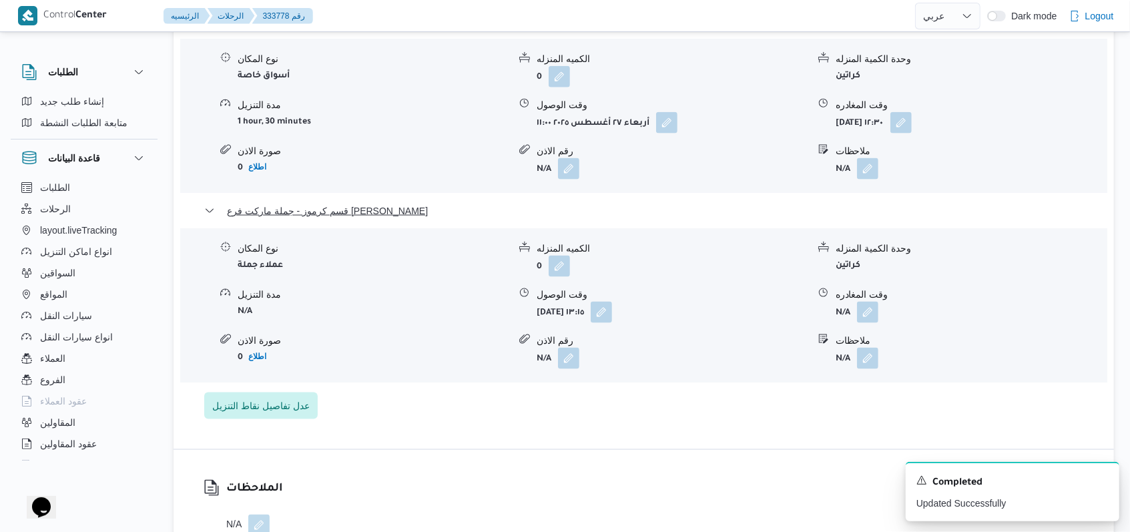
click at [374, 210] on div "قسم كرموز - جملة ماركت فرع [PERSON_NAME]" at bounding box center [644, 215] width 880 height 25
click at [369, 203] on span "قسم كرموز - جملة ماركت فرع [PERSON_NAME]" at bounding box center [327, 211] width 201 height 16
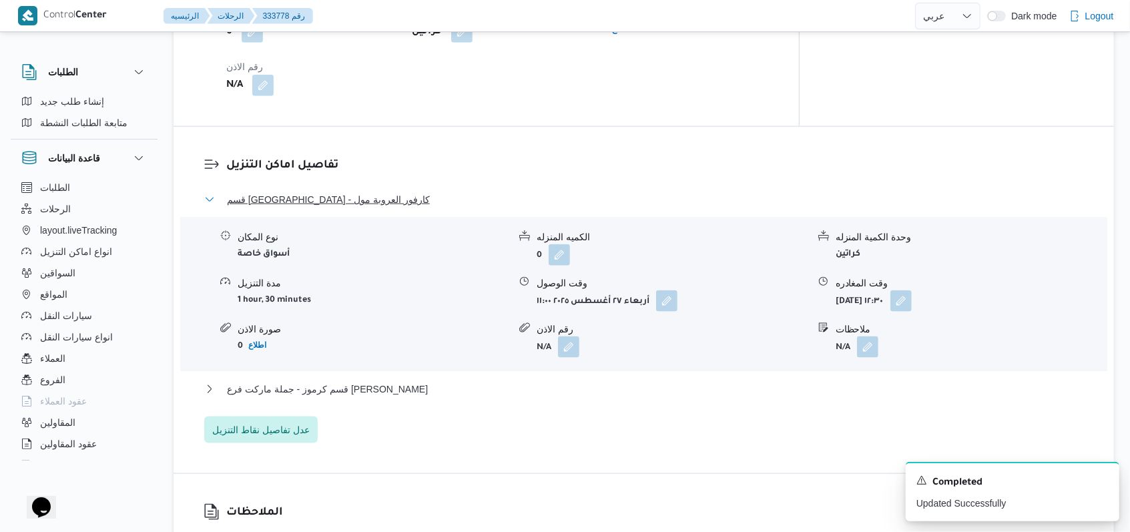
click at [347, 192] on span "قسم [GEOGRAPHIC_DATA] - كارفور العروبة مول" at bounding box center [328, 200] width 203 height 16
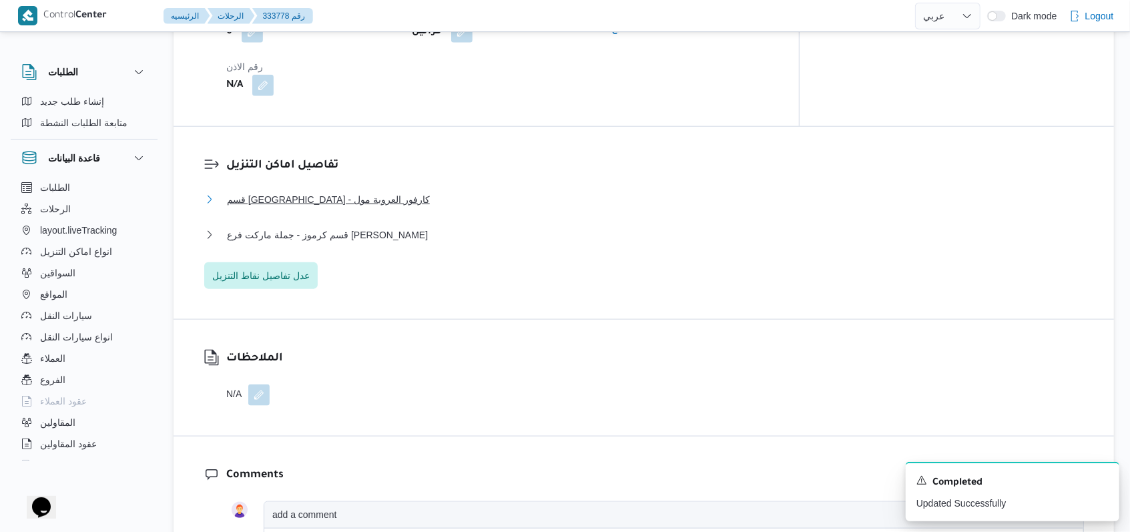
scroll to position [530, 0]
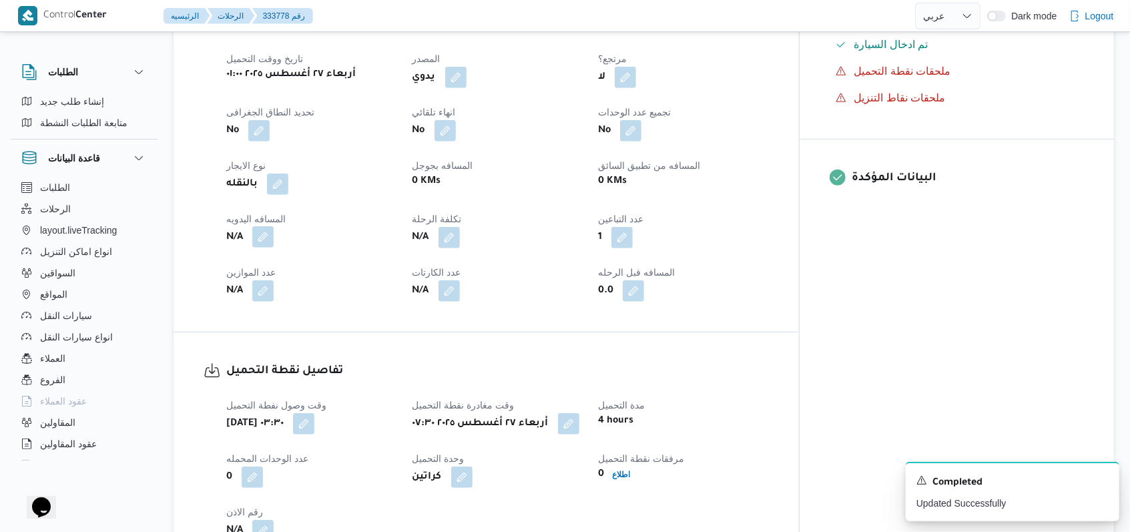
click at [266, 232] on button "button" at bounding box center [262, 236] width 21 height 21
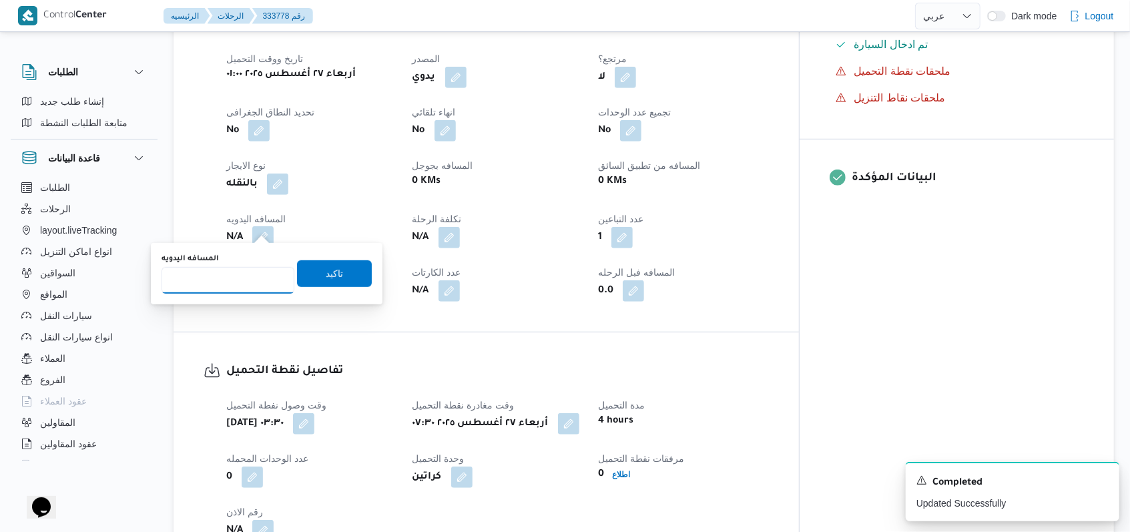
click at [223, 284] on input "المسافه اليدويه" at bounding box center [228, 280] width 133 height 27
type input "254"
click at [331, 278] on span "تاكيد" at bounding box center [334, 274] width 17 height 16
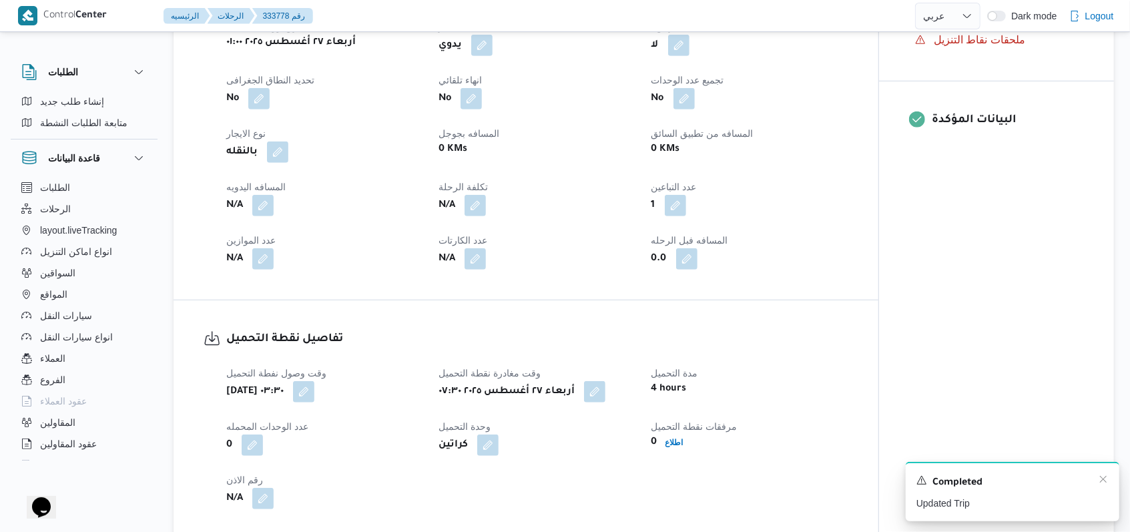
click at [1103, 473] on div "A new notification appears Completed Updated Trip" at bounding box center [1013, 491] width 214 height 59
click at [1101, 481] on icon "Dismiss toast" at bounding box center [1103, 479] width 11 height 11
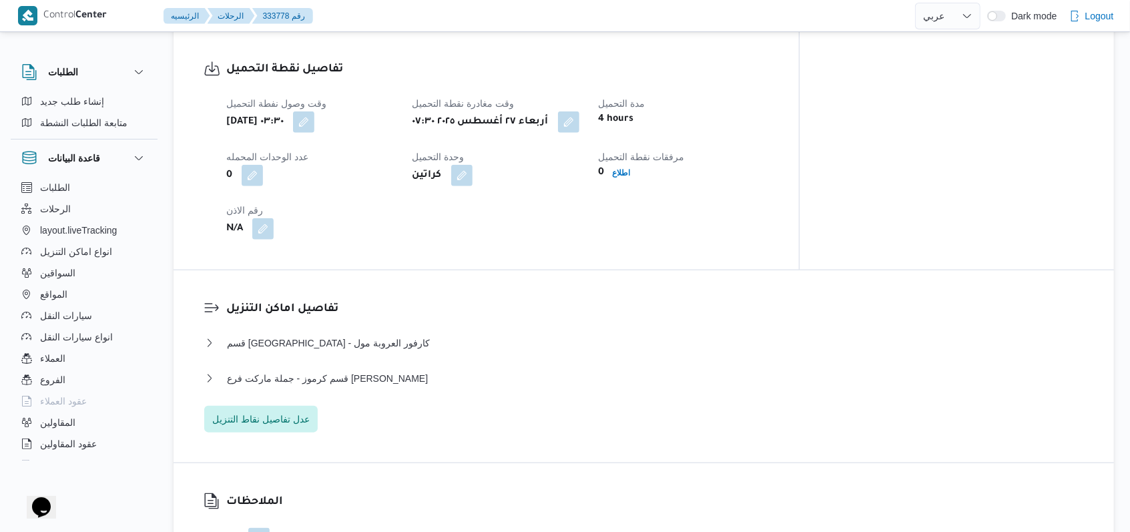
scroll to position [890, 0]
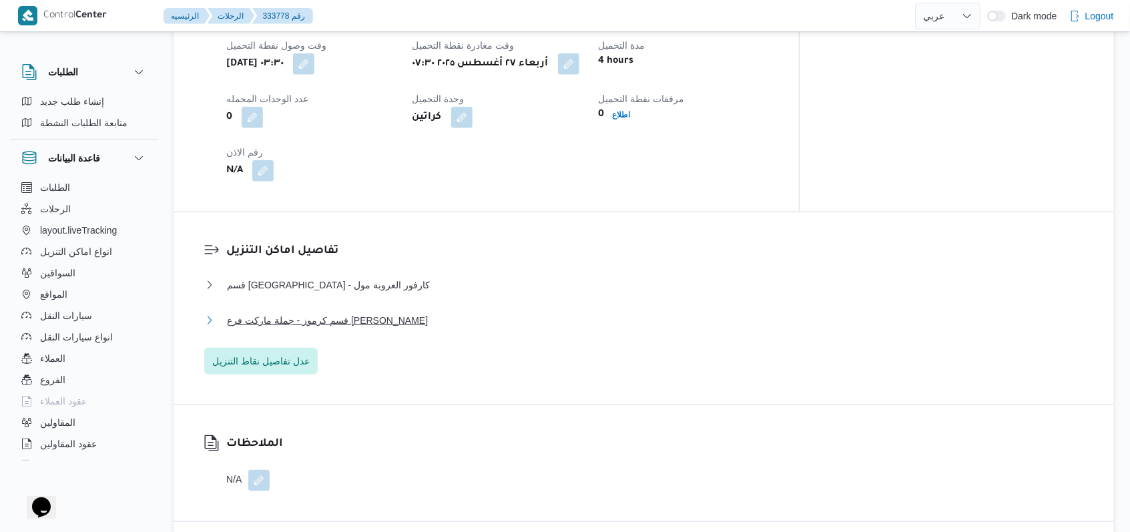
click at [349, 312] on span "قسم كرموز - جملة ماركت فرع [PERSON_NAME]" at bounding box center [327, 320] width 201 height 16
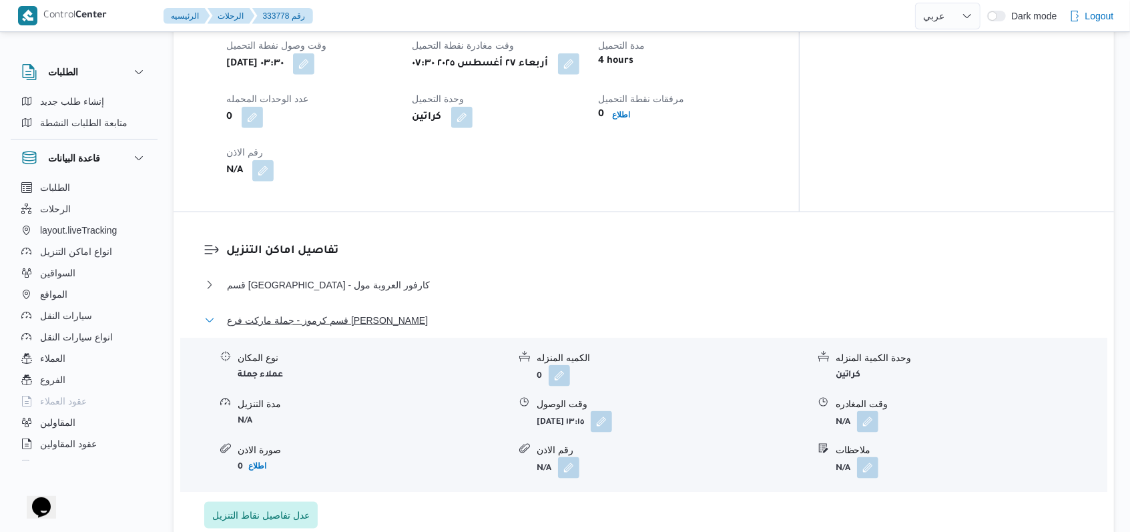
click at [349, 312] on span "قسم كرموز - جملة ماركت فرع [PERSON_NAME]" at bounding box center [327, 320] width 201 height 16
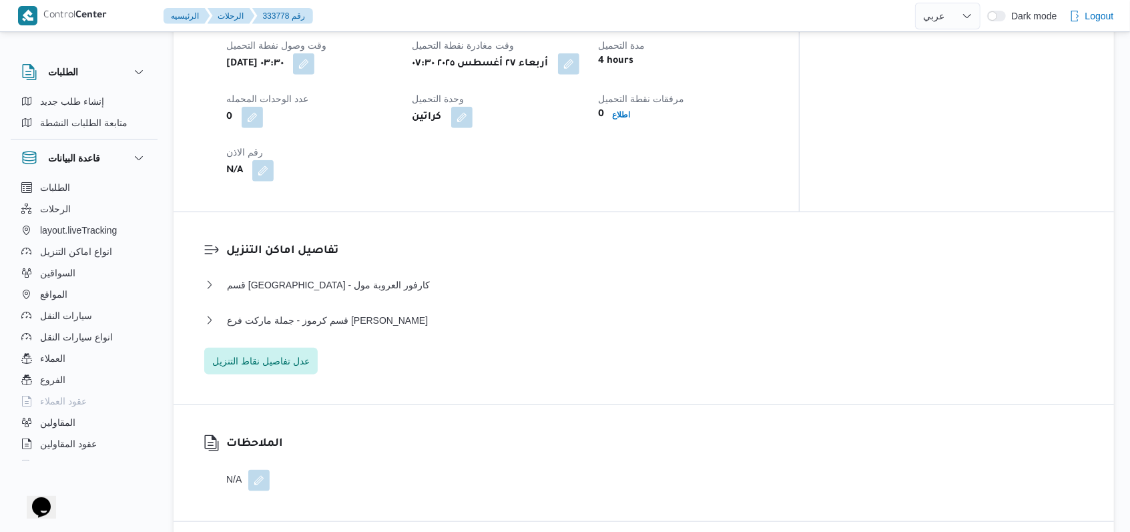
select select "ar"
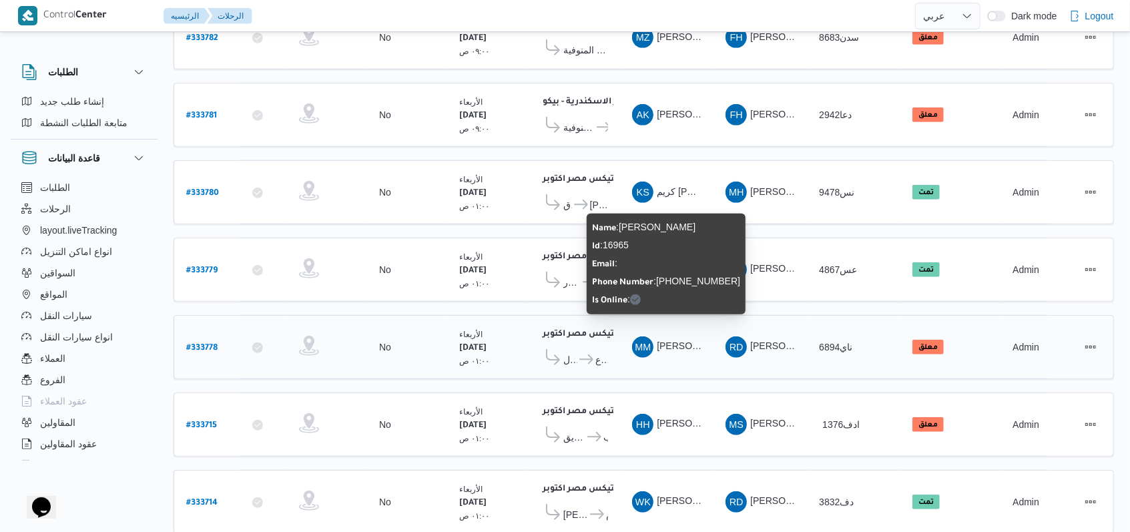
scroll to position [460, 0]
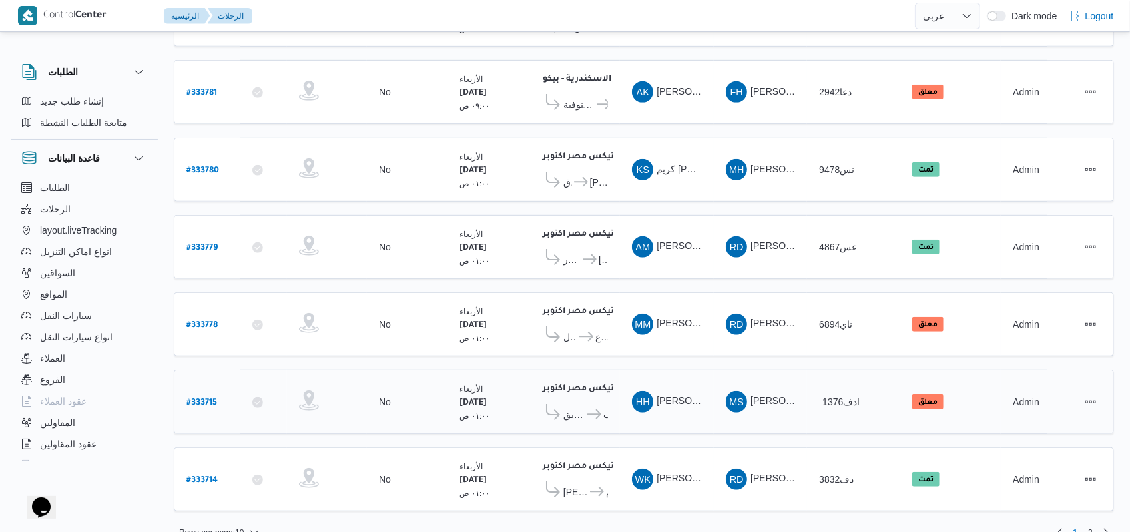
click at [187, 398] on b "# 333715" at bounding box center [201, 402] width 31 height 9
select select "ar"
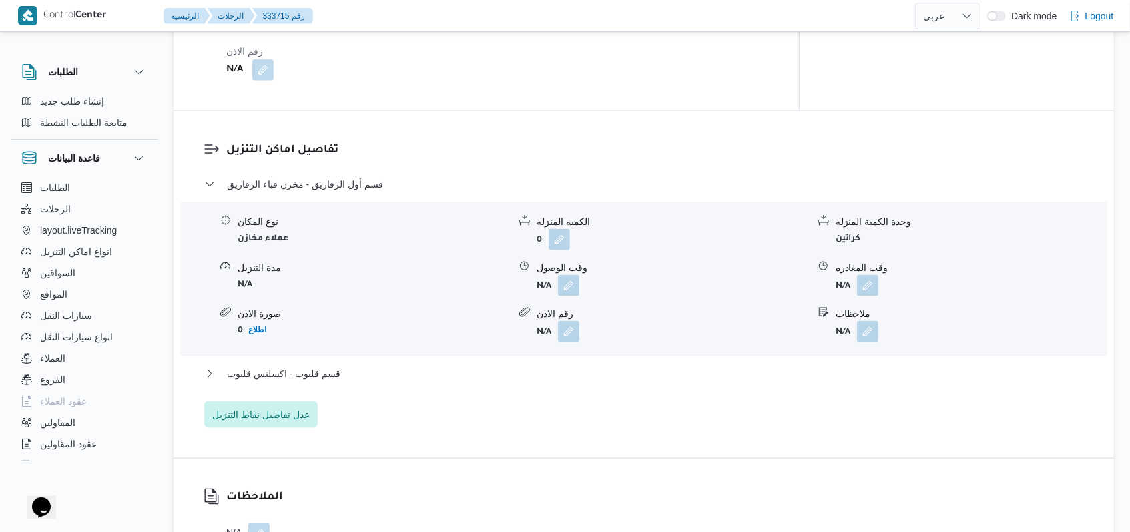
scroll to position [1157, 0]
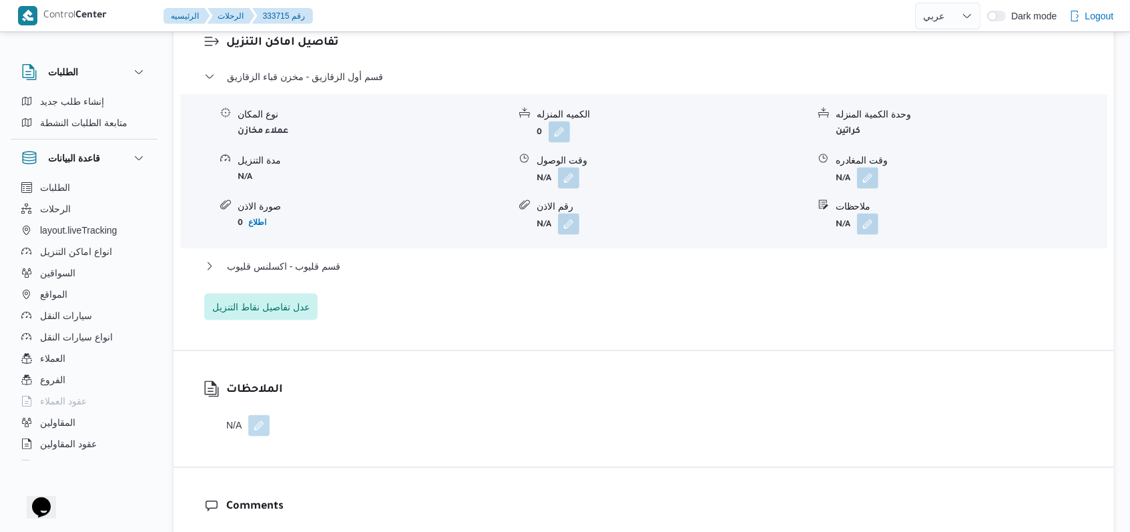
click at [252, 415] on button "button" at bounding box center [258, 425] width 21 height 21
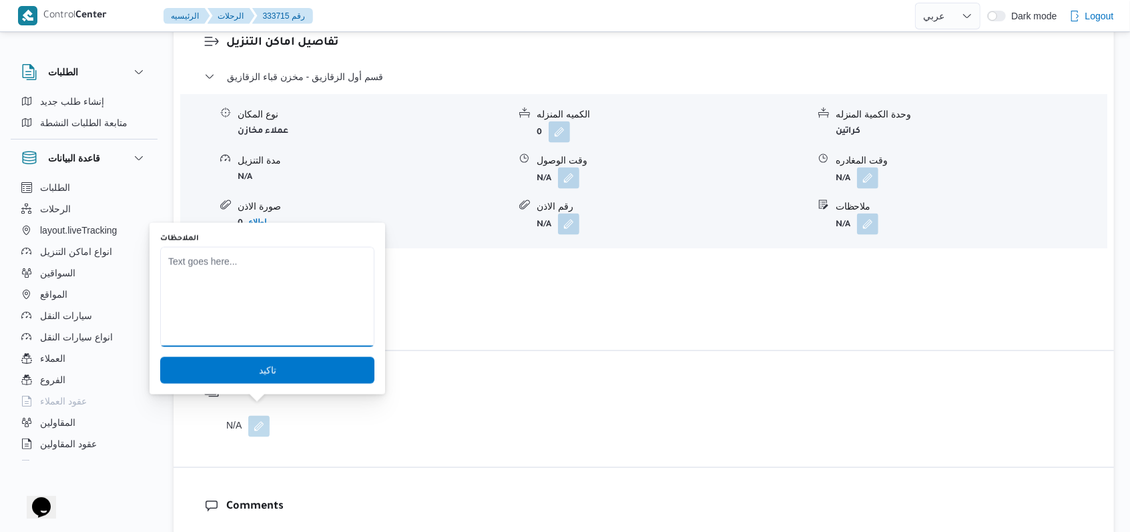
click at [284, 306] on textarea "الملاحظات" at bounding box center [267, 297] width 214 height 100
type textarea "السيارة حدث بها عطل ولم يتم التسليم"
click at [261, 366] on span "تاكيد" at bounding box center [267, 370] width 17 height 16
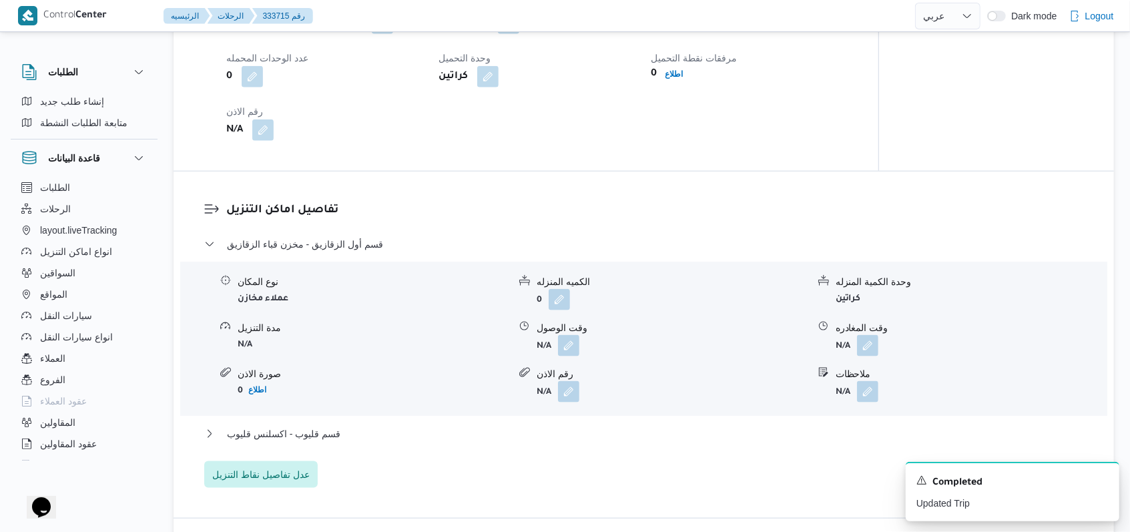
scroll to position [890, 0]
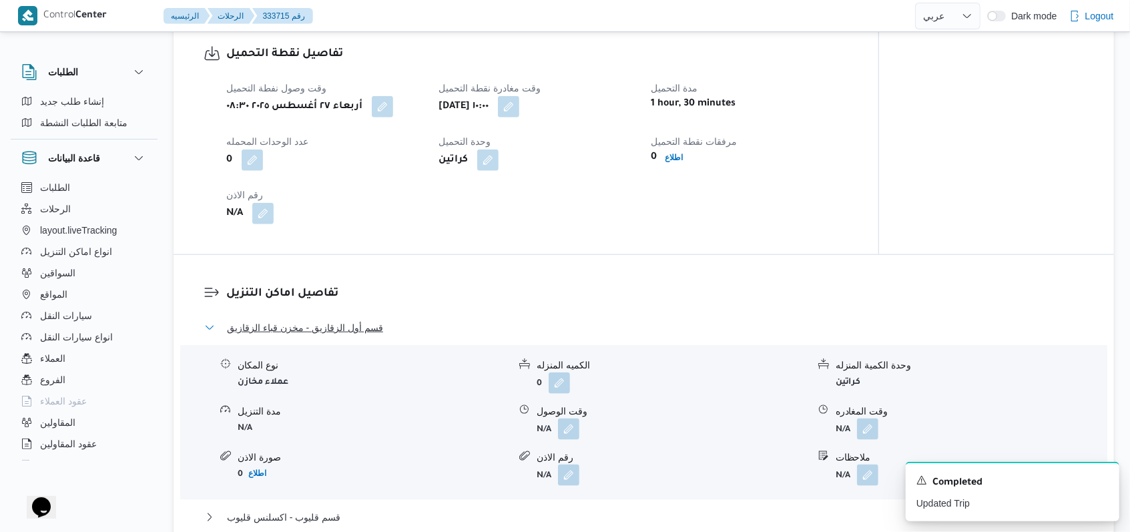
click at [382, 325] on button "قسم أول الزقازيق - مخزن قباء الزقازيق" at bounding box center [644, 328] width 880 height 16
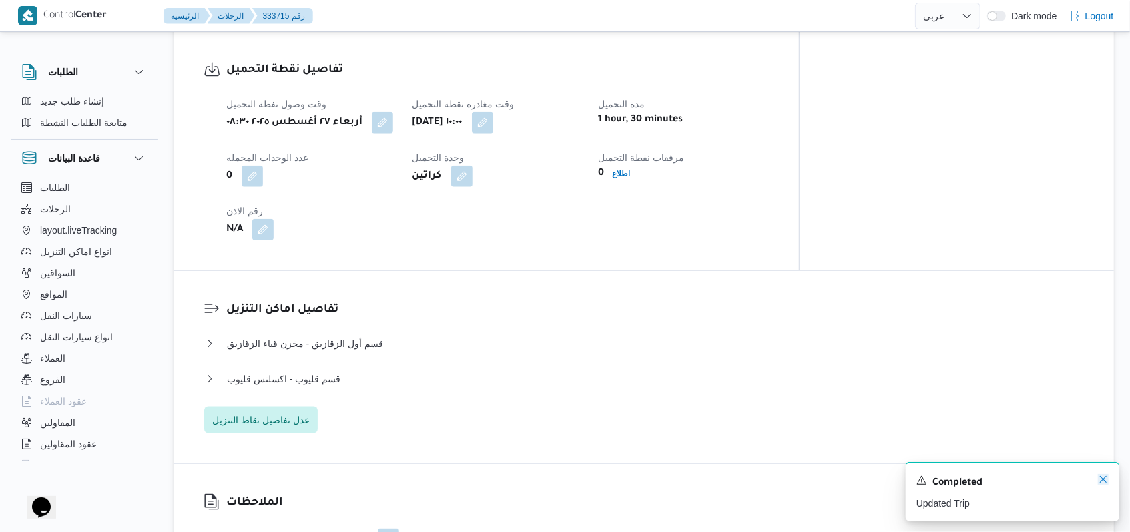
drag, startPoint x: 1100, startPoint y: 483, endPoint x: 1034, endPoint y: 476, distance: 65.7
click at [1101, 483] on icon "Dismiss toast" at bounding box center [1103, 479] width 11 height 11
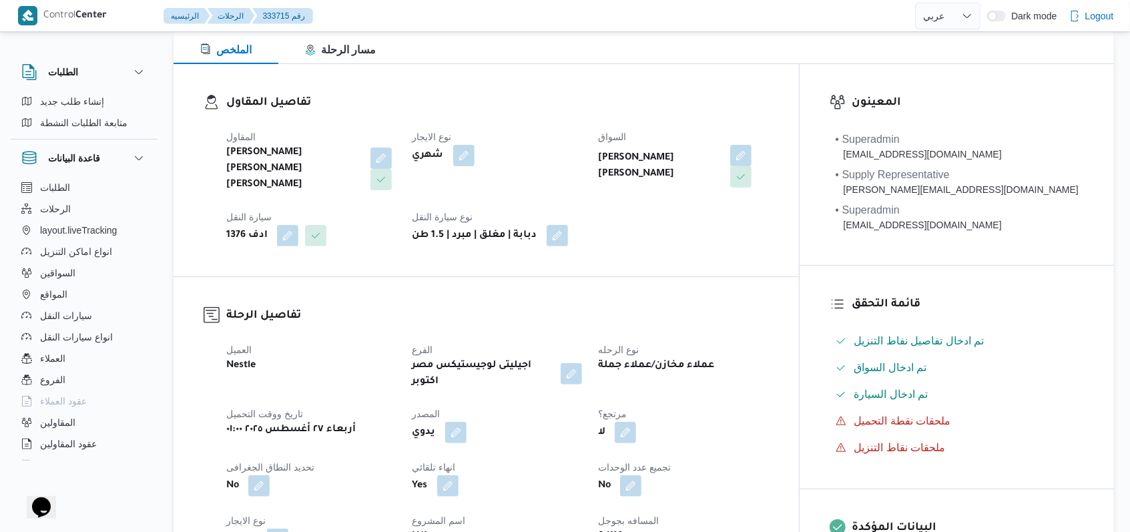
scroll to position [0, 0]
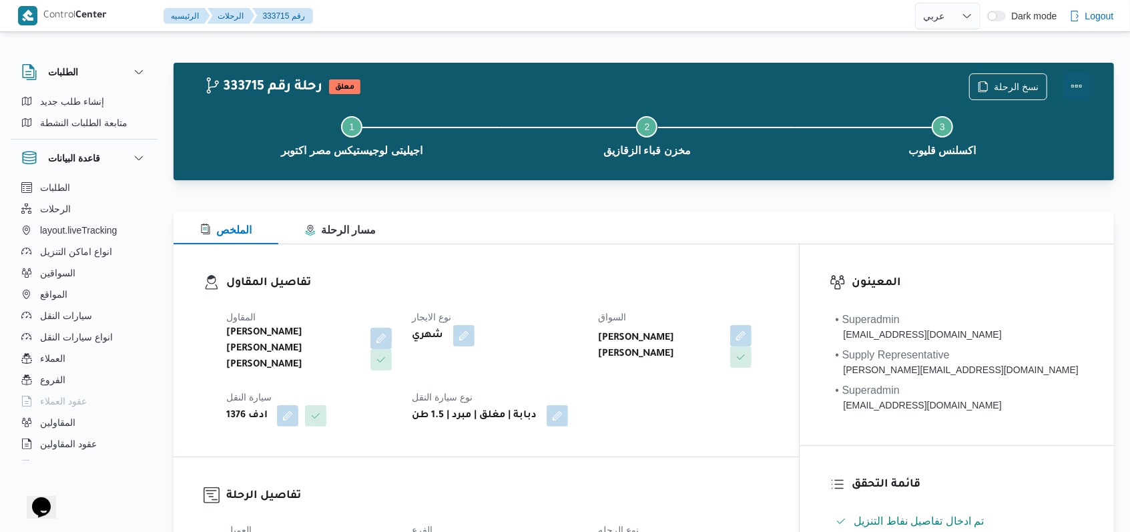
click at [1078, 87] on button "Actions" at bounding box center [1076, 86] width 27 height 27
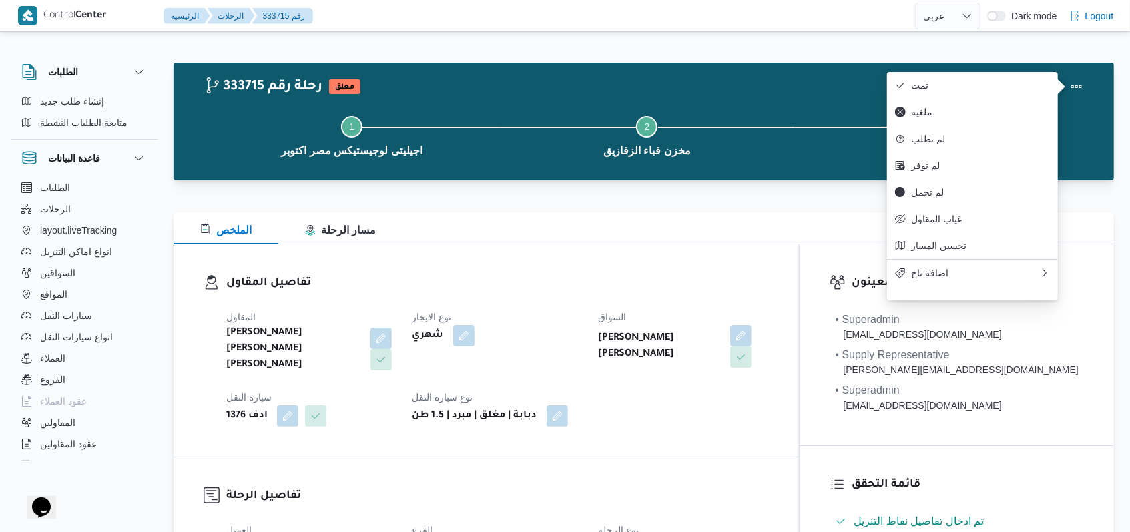
click at [583, 315] on dt "نوع الايجار" at bounding box center [497, 317] width 170 height 16
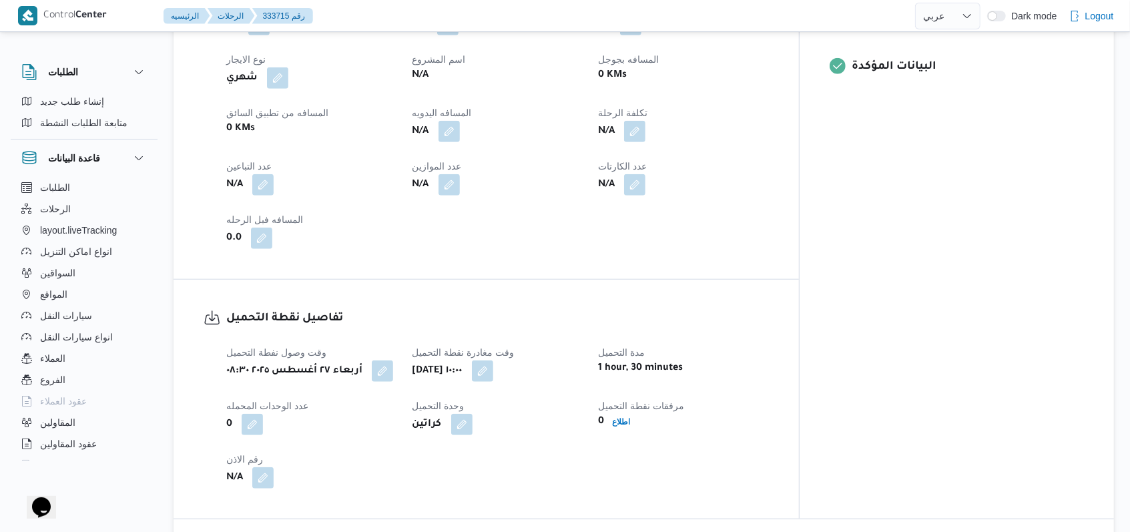
scroll to position [801, 0]
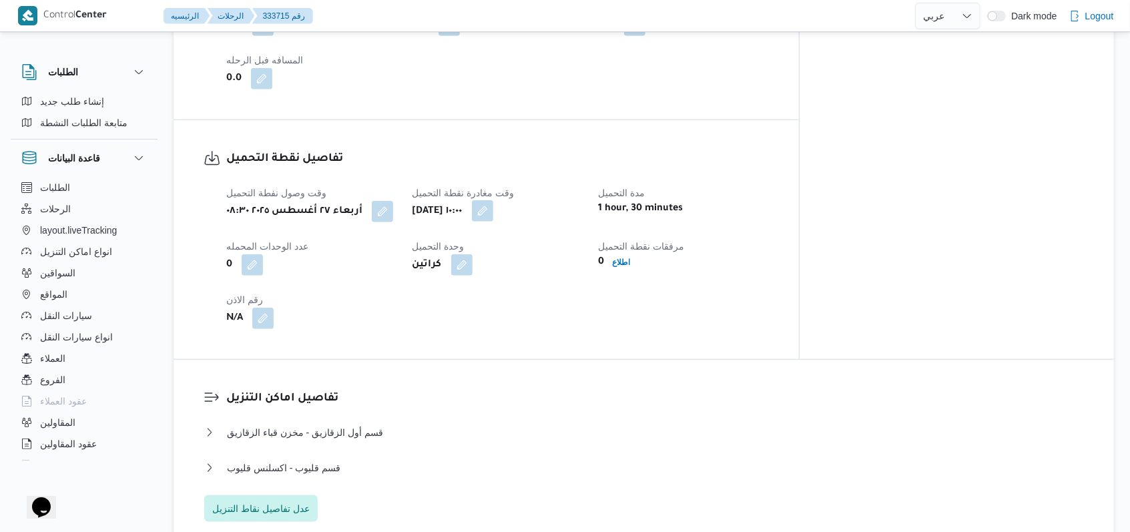
click at [493, 200] on button "button" at bounding box center [482, 210] width 21 height 21
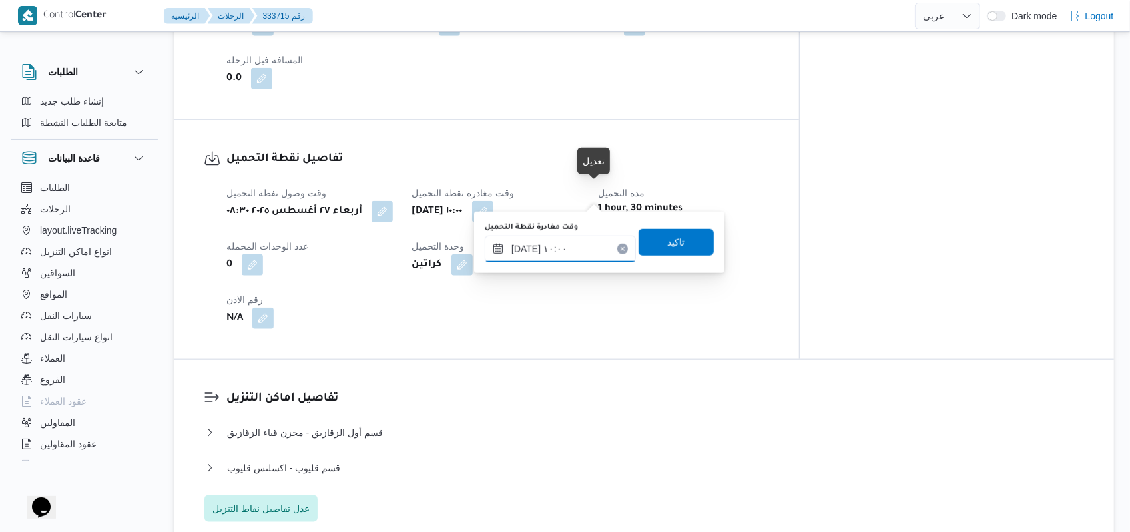
click at [581, 256] on input "[DATE] ١٠:٠٠" at bounding box center [560, 249] width 151 height 27
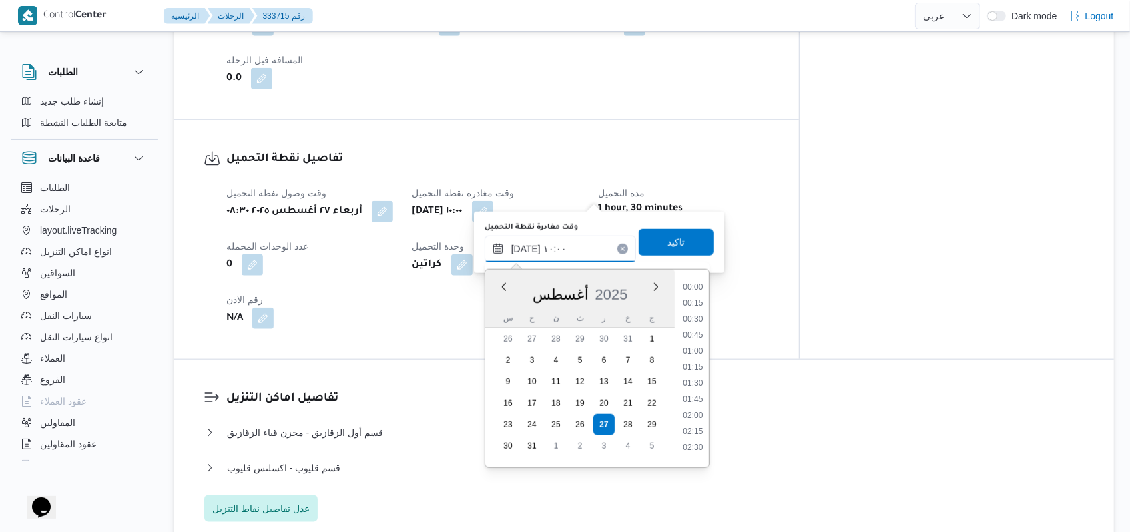
scroll to position [549, 0]
click at [700, 436] on li "11:00" at bounding box center [692, 442] width 31 height 13
type input "[DATE] ١١:٠٠"
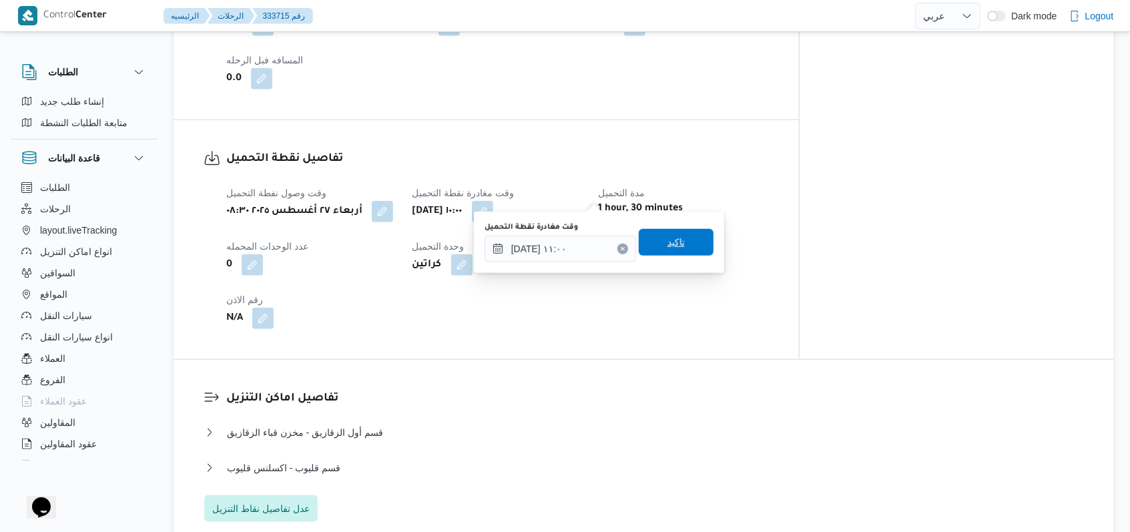
click at [677, 236] on span "تاكيد" at bounding box center [676, 242] width 75 height 27
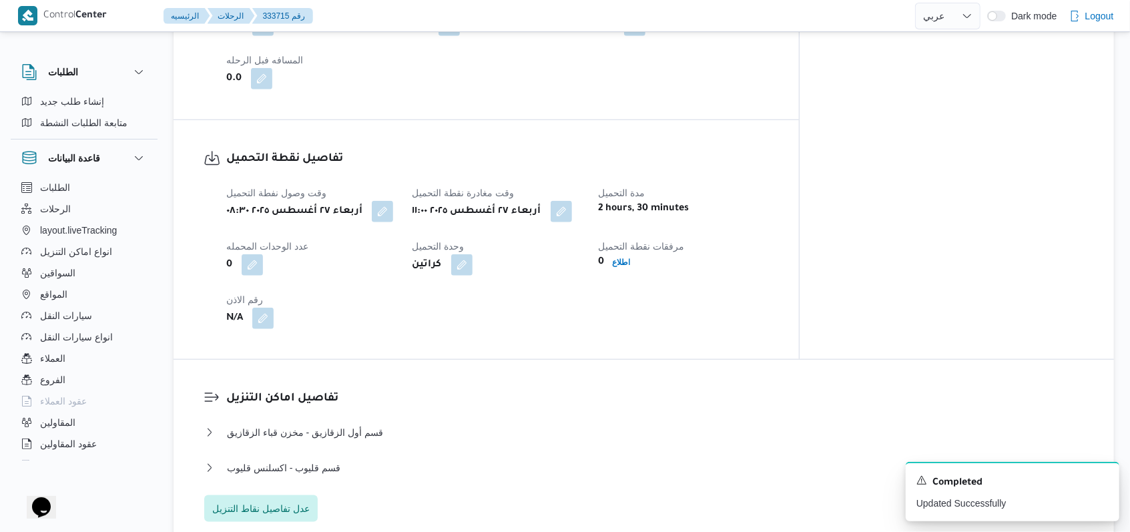
click at [577, 300] on div "وقت وصول نفطة التحميل [DATE] ٠٨:٣٠ وقت مغادرة نقطة التحميل [DATE] ١١:٠٠ مدة الت…" at bounding box center [497, 257] width 559 height 160
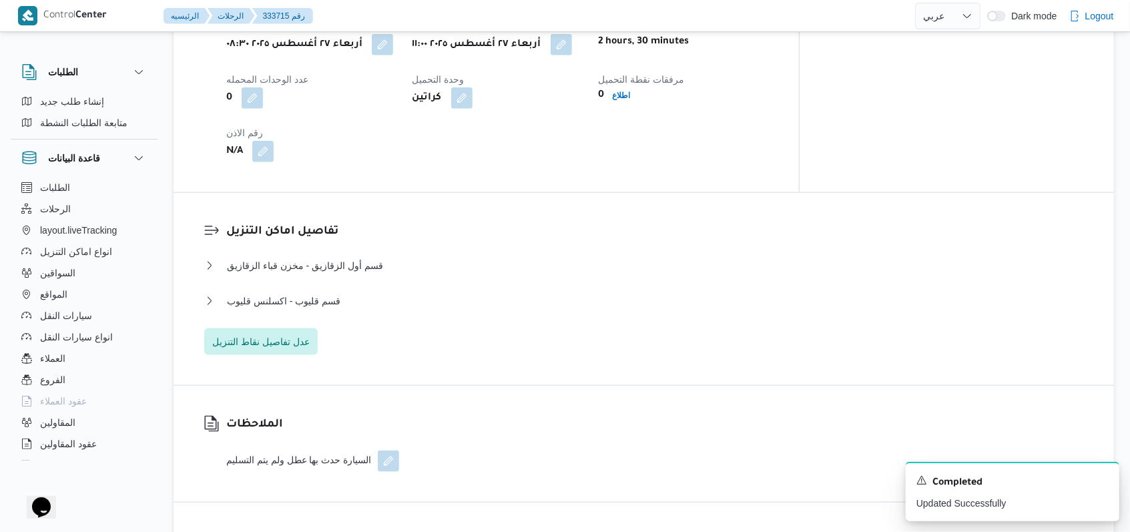
scroll to position [978, 0]
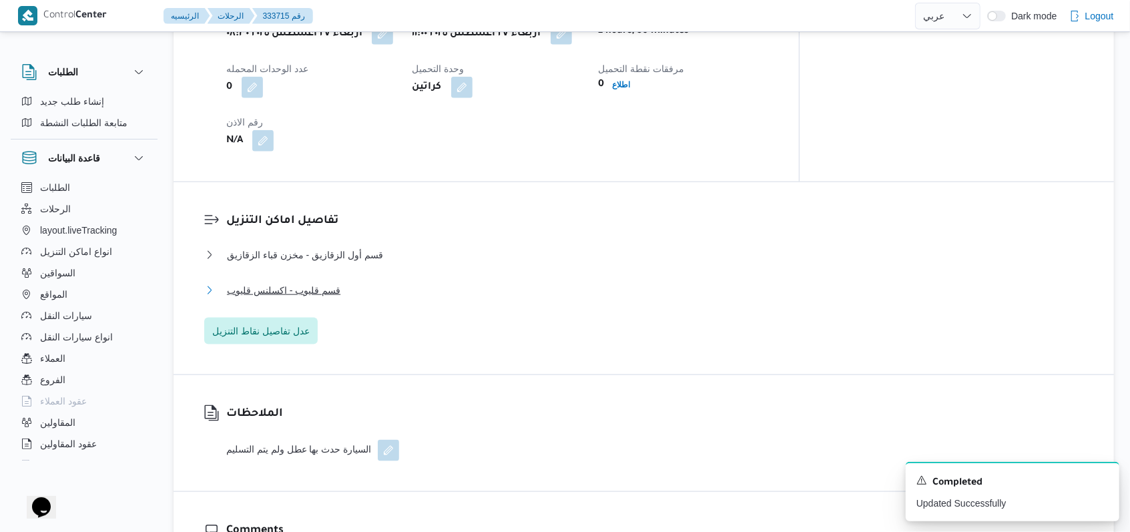
click at [307, 282] on span "قسم قليوب - اكسلنس قليوب" at bounding box center [283, 290] width 113 height 16
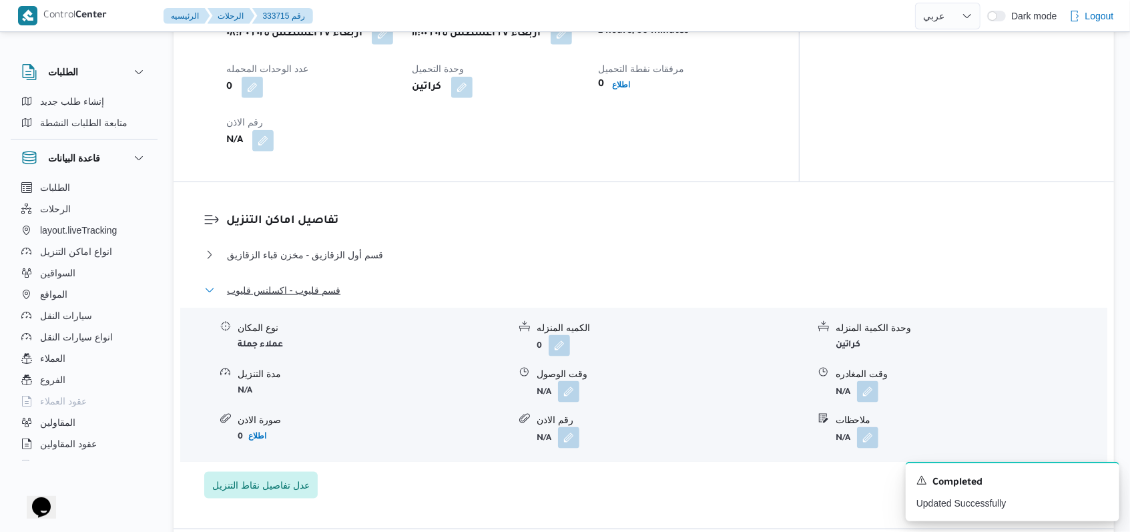
click at [307, 282] on span "قسم قليوب - اكسلنس قليوب" at bounding box center [283, 290] width 113 height 16
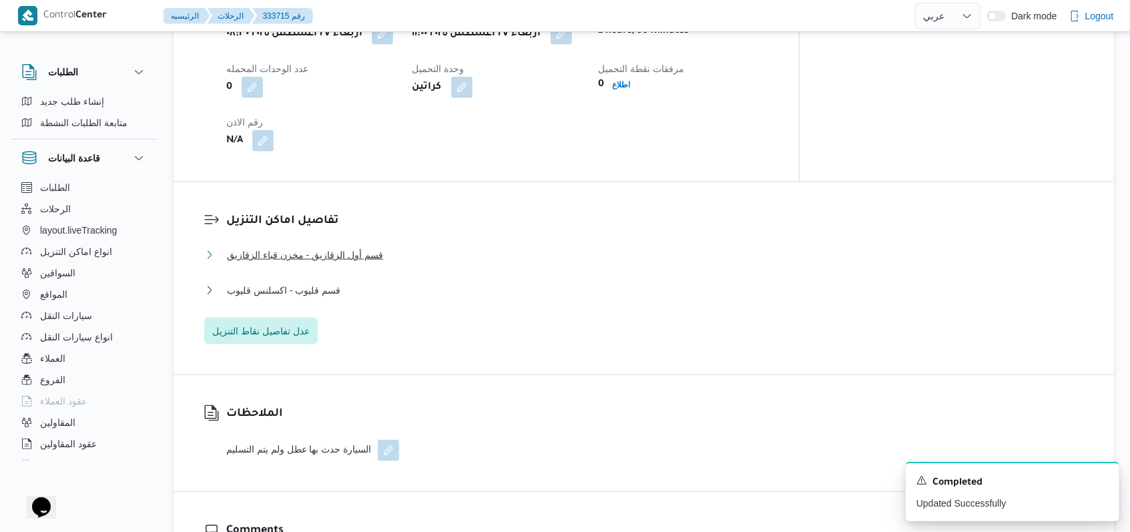
click at [331, 247] on span "قسم أول الزقازيق - مخزن قباء الزقازيق" at bounding box center [305, 255] width 156 height 16
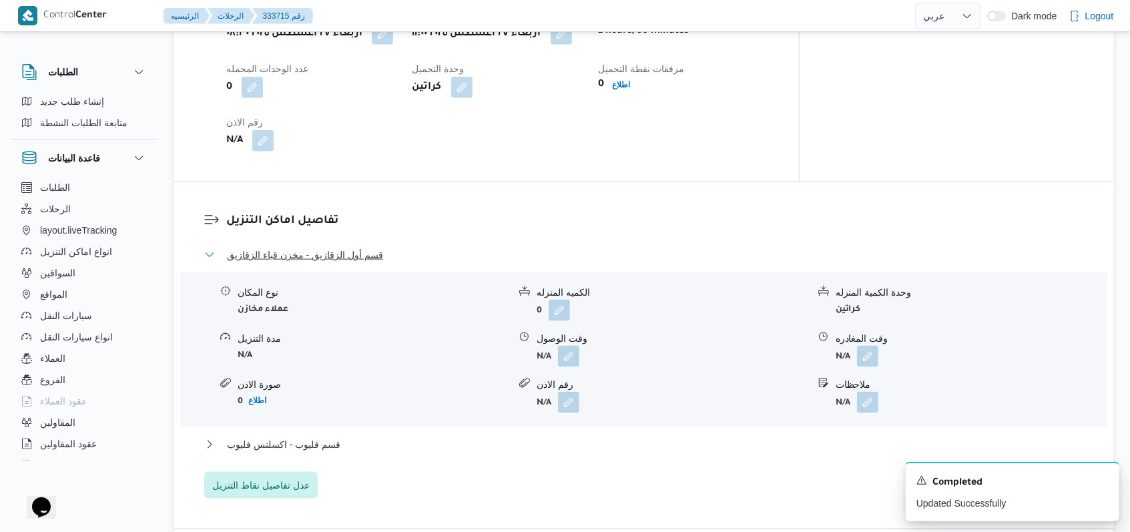
click at [331, 247] on span "قسم أول الزقازيق - مخزن قباء الزقازيق" at bounding box center [305, 255] width 156 height 16
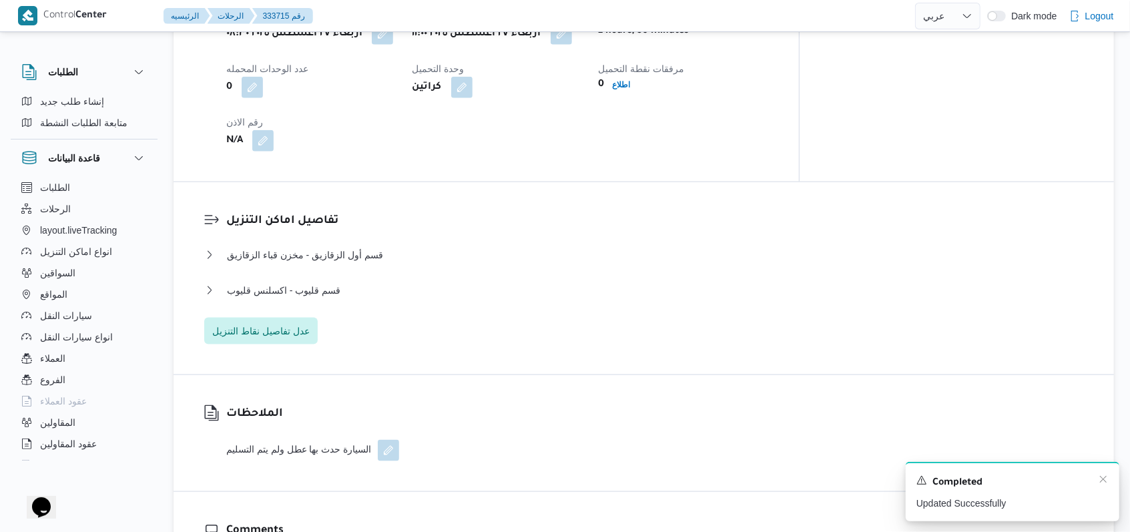
click at [1097, 481] on div "Completed" at bounding box center [1012, 482] width 192 height 17
click at [1101, 482] on icon "Dismiss toast" at bounding box center [1103, 479] width 11 height 11
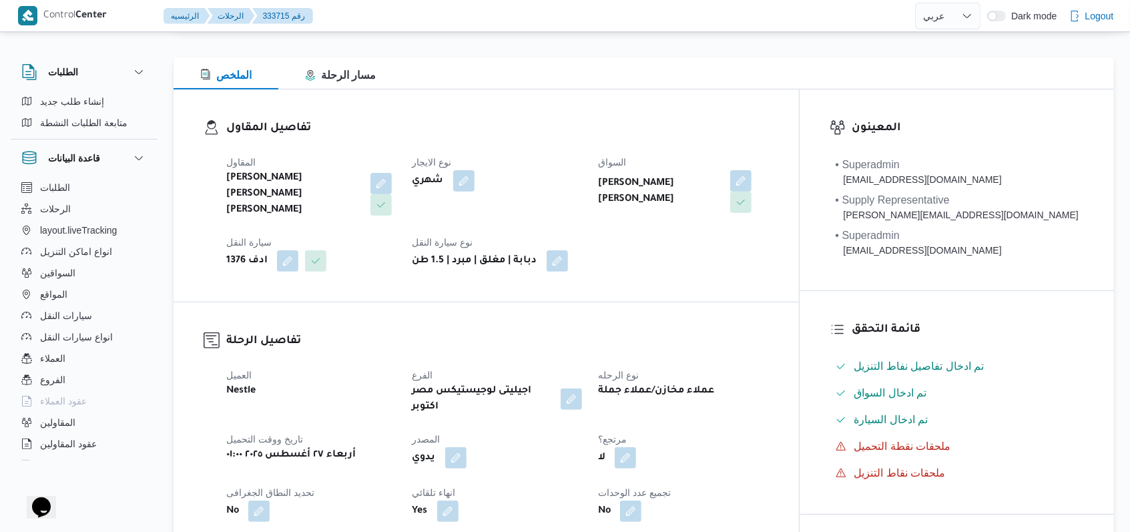
scroll to position [0, 0]
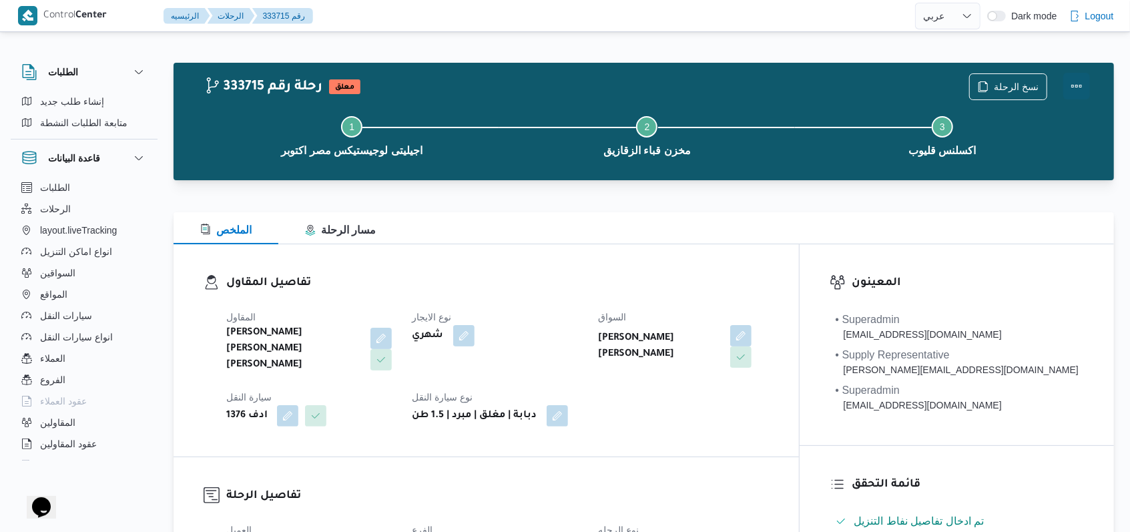
click at [1087, 82] on button "Actions" at bounding box center [1076, 86] width 27 height 27
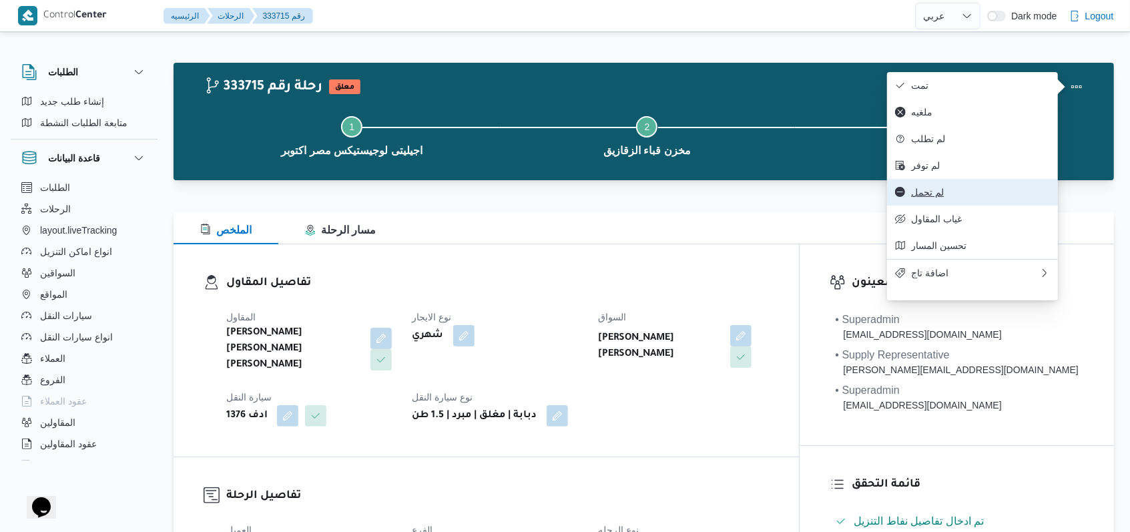
click at [936, 206] on button "لم تحمل" at bounding box center [972, 192] width 171 height 27
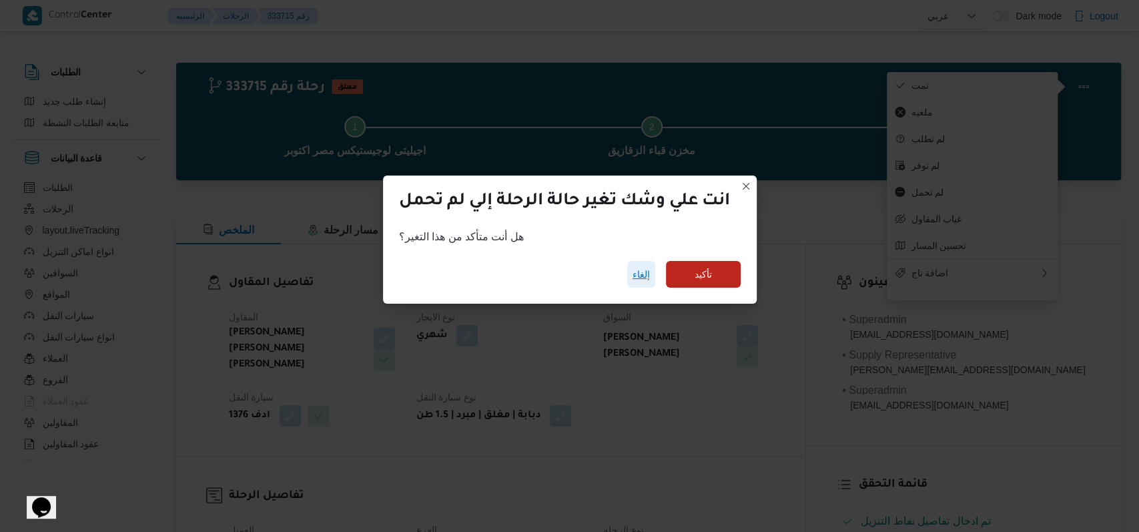
click at [630, 274] on span "إلغاء" at bounding box center [641, 274] width 28 height 27
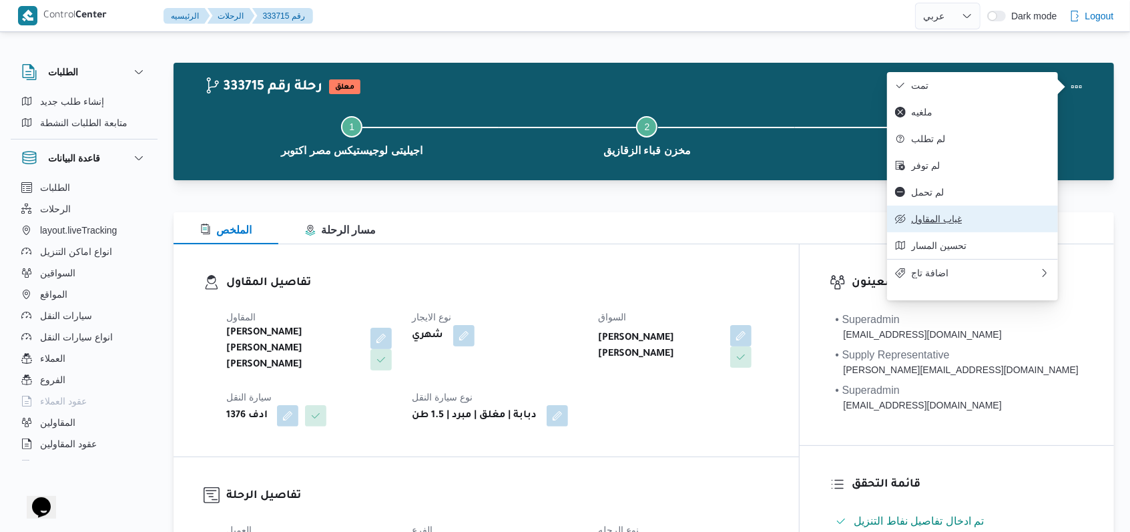
click at [951, 224] on span "غياب المقاول" at bounding box center [980, 219] width 139 height 11
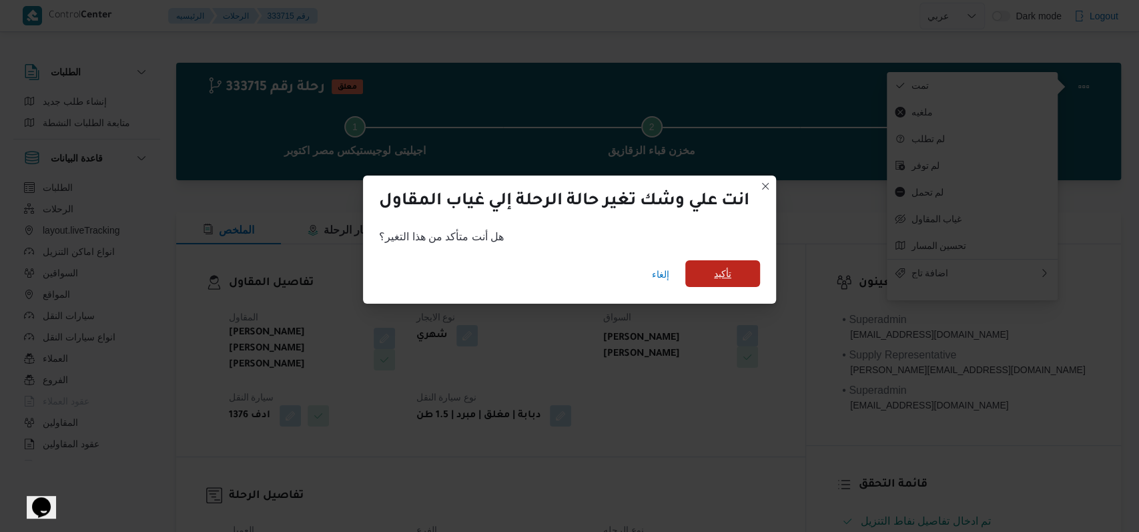
click at [728, 274] on span "تأكيد" at bounding box center [722, 274] width 17 height 16
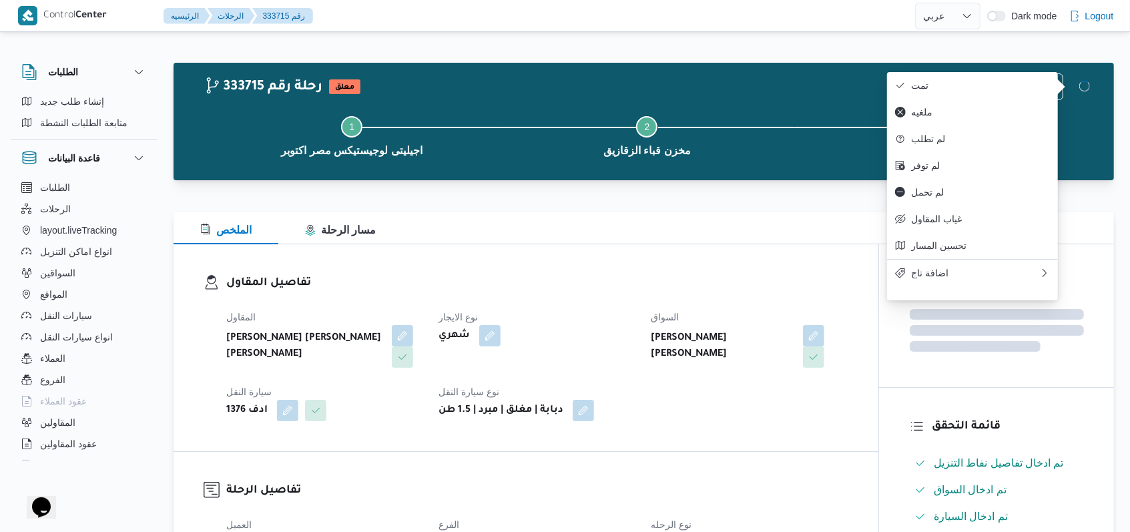
click at [606, 276] on h3 "تفاصيل المقاول" at bounding box center [537, 283] width 622 height 18
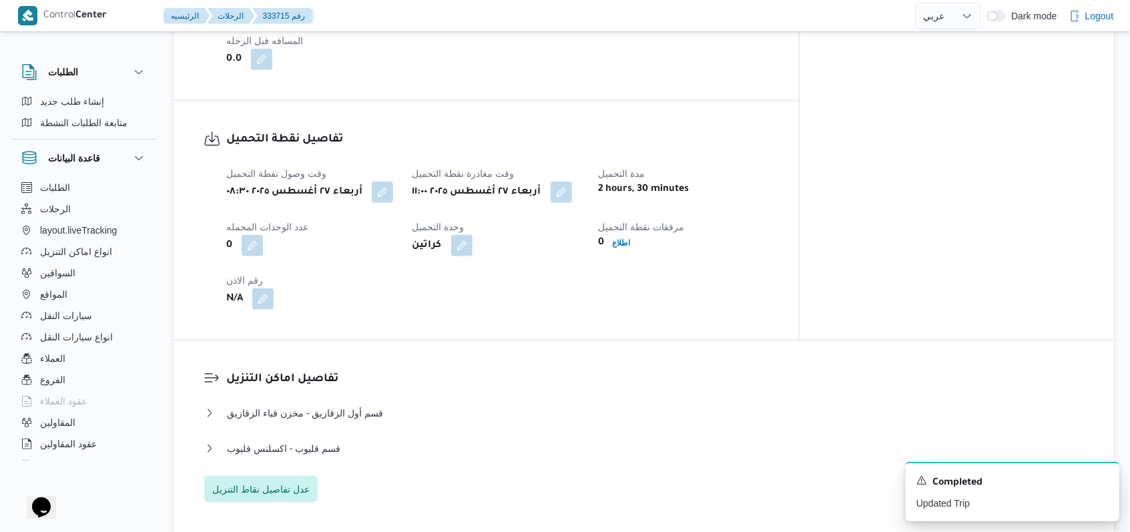
scroll to position [1068, 0]
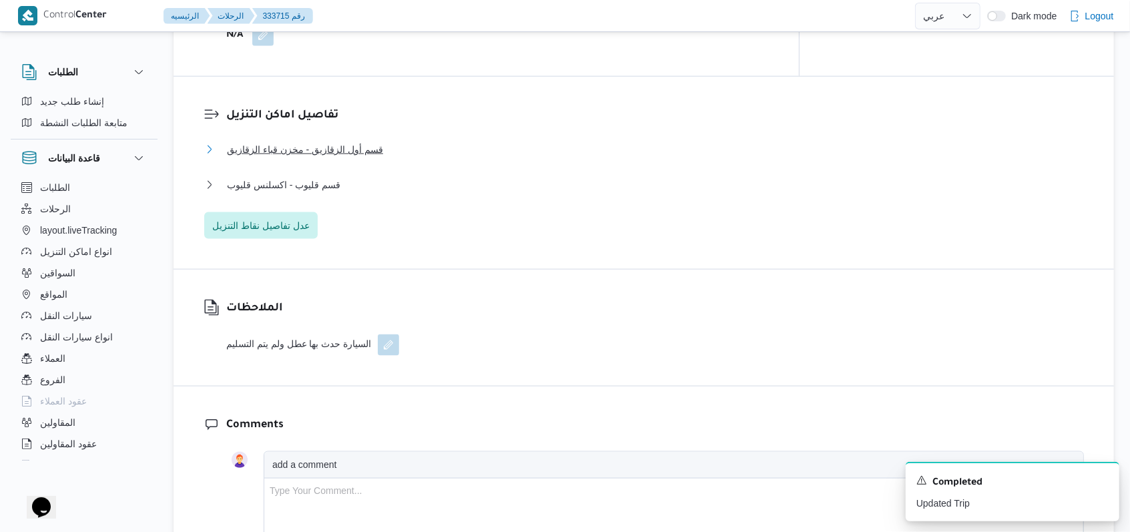
click at [336, 146] on span "قسم أول الزقازيق - مخزن قباء الزقازيق" at bounding box center [305, 149] width 156 height 16
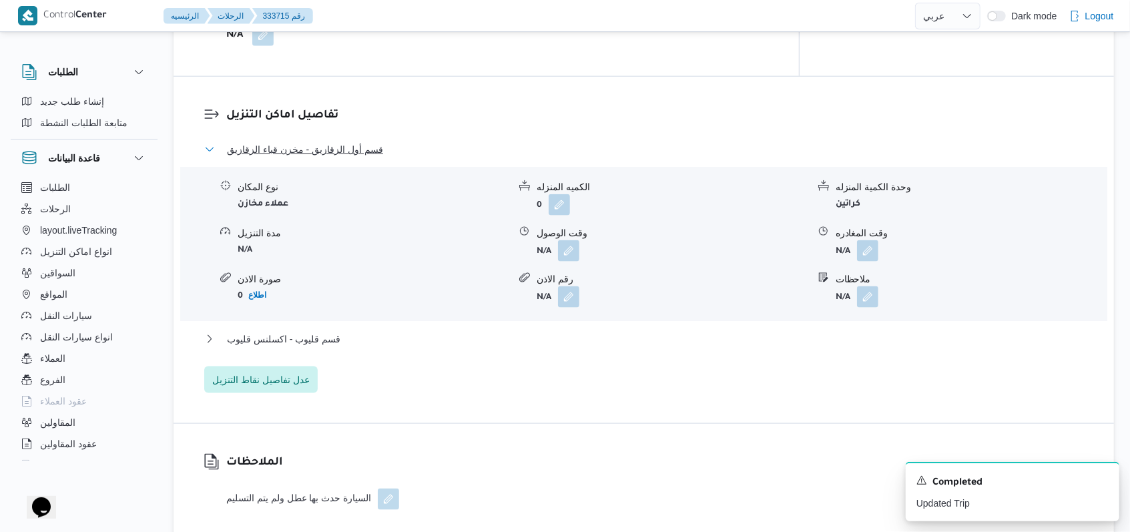
click at [336, 146] on span "قسم أول الزقازيق - مخزن قباء الزقازيق" at bounding box center [305, 149] width 156 height 16
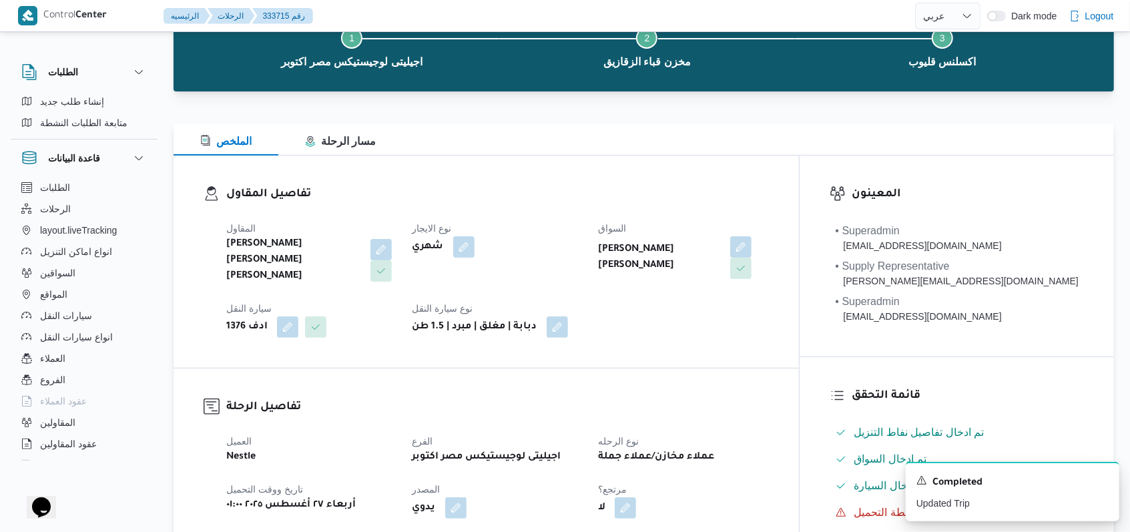
scroll to position [0, 0]
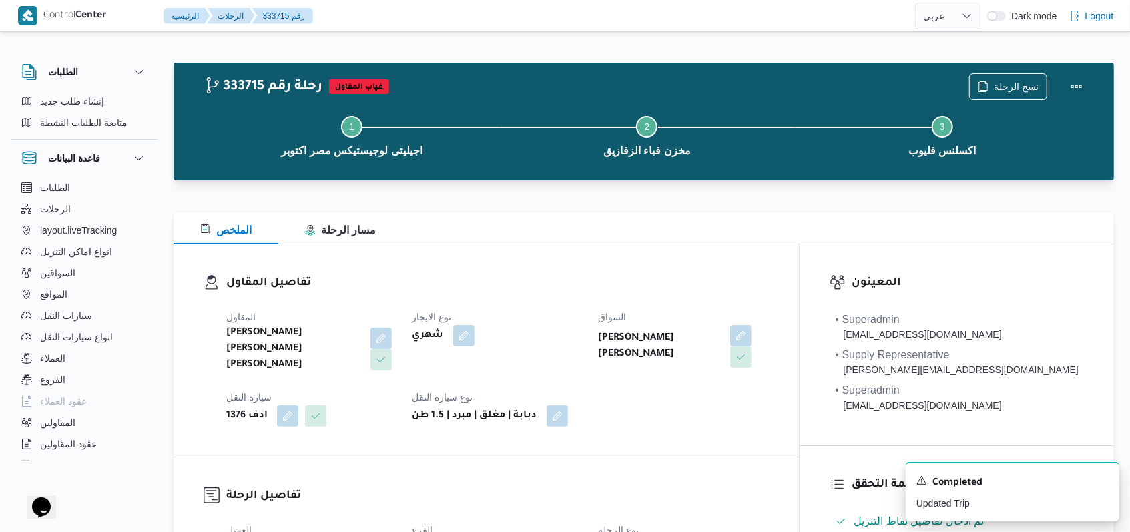
click at [584, 340] on div "شهري" at bounding box center [497, 336] width 173 height 24
select select "ar"
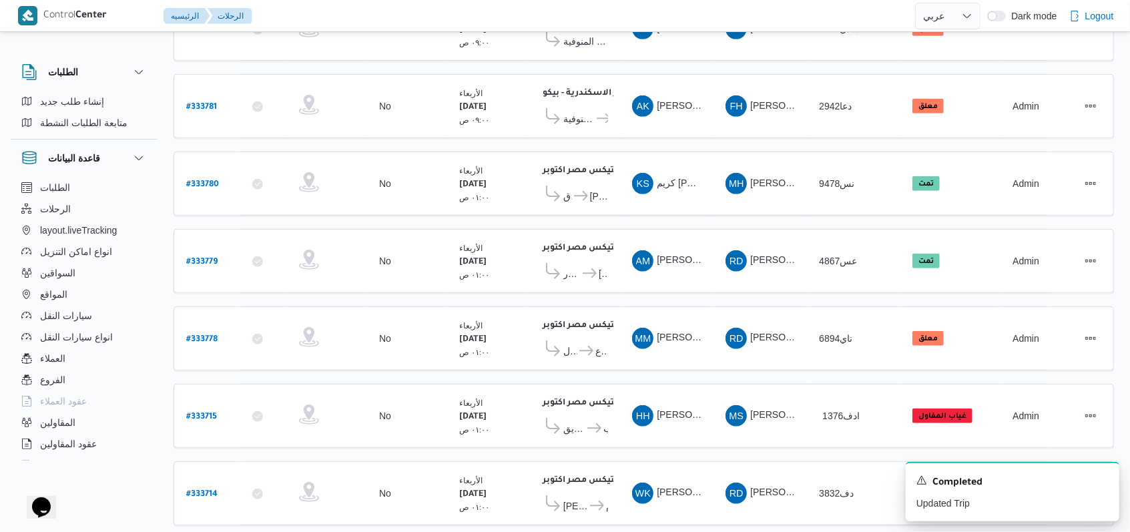
scroll to position [448, 0]
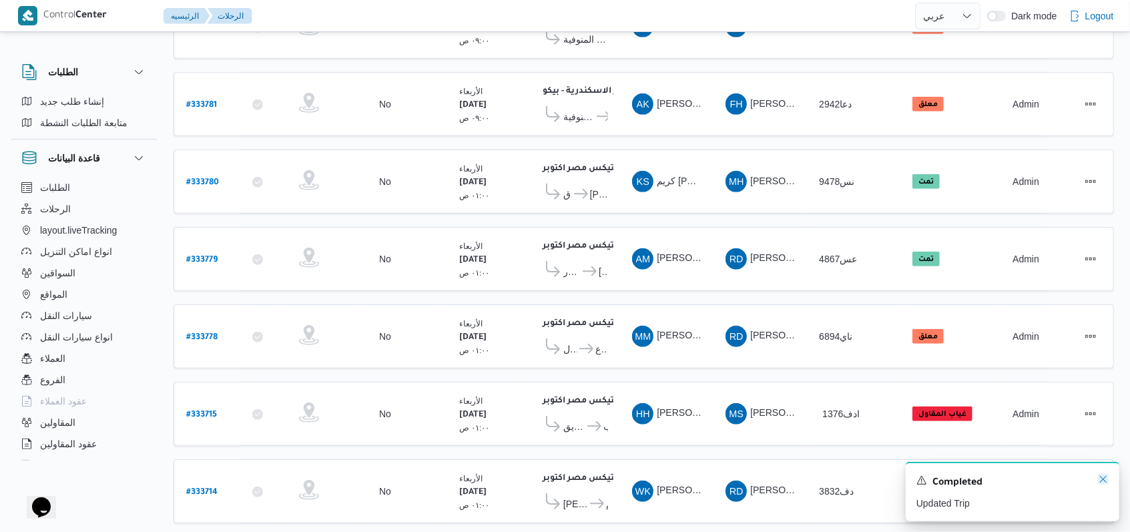
click at [1100, 485] on icon "Dismiss toast" at bounding box center [1103, 479] width 11 height 11
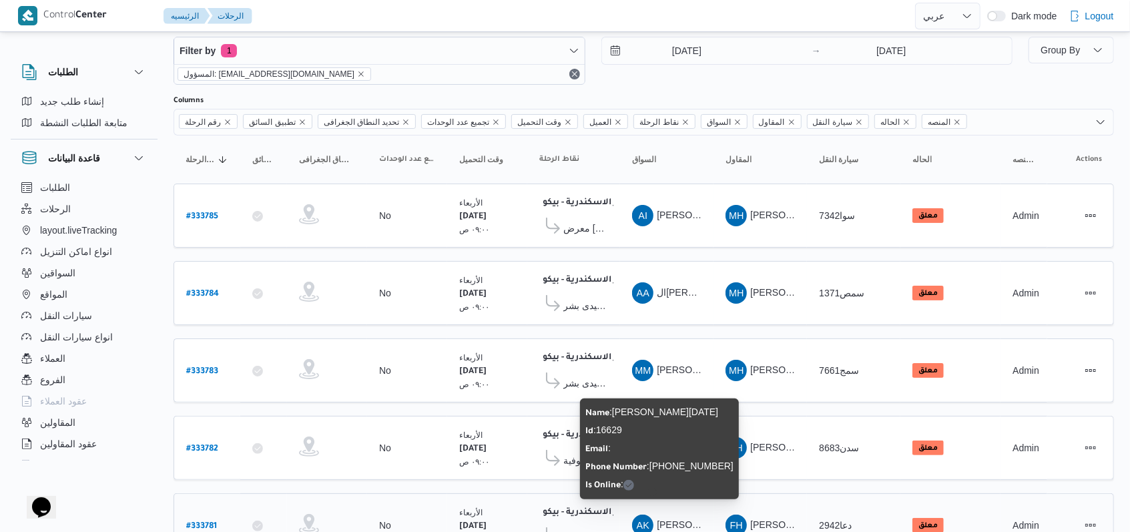
scroll to position [0, 0]
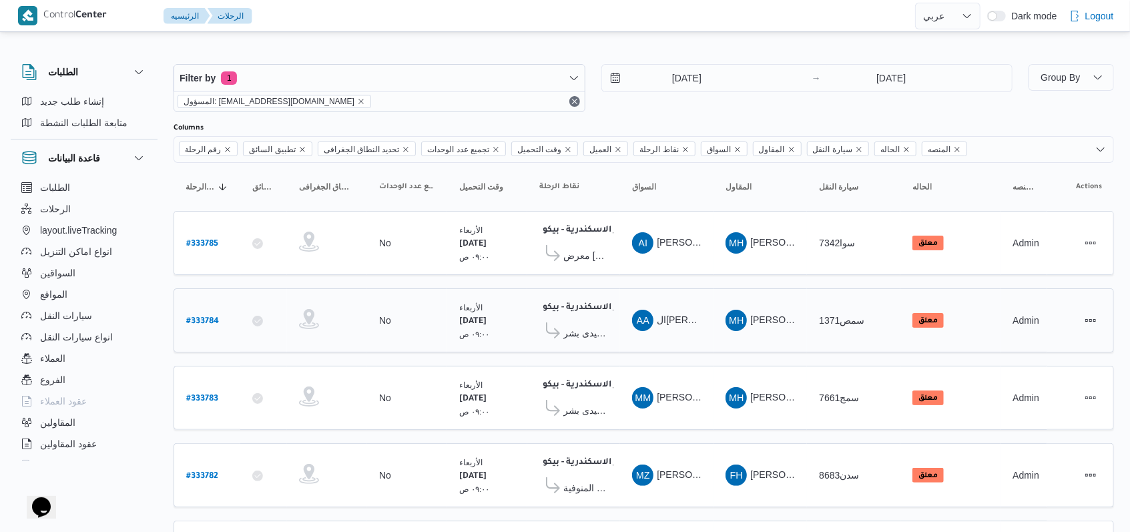
click at [208, 317] on b "# 333784" at bounding box center [202, 321] width 33 height 9
select select "ar"
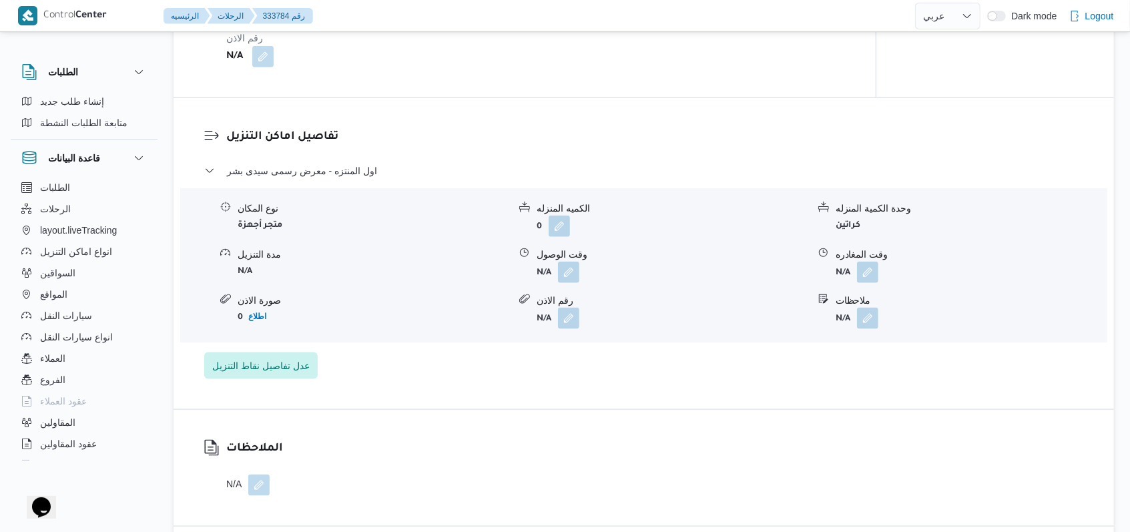
scroll to position [801, 0]
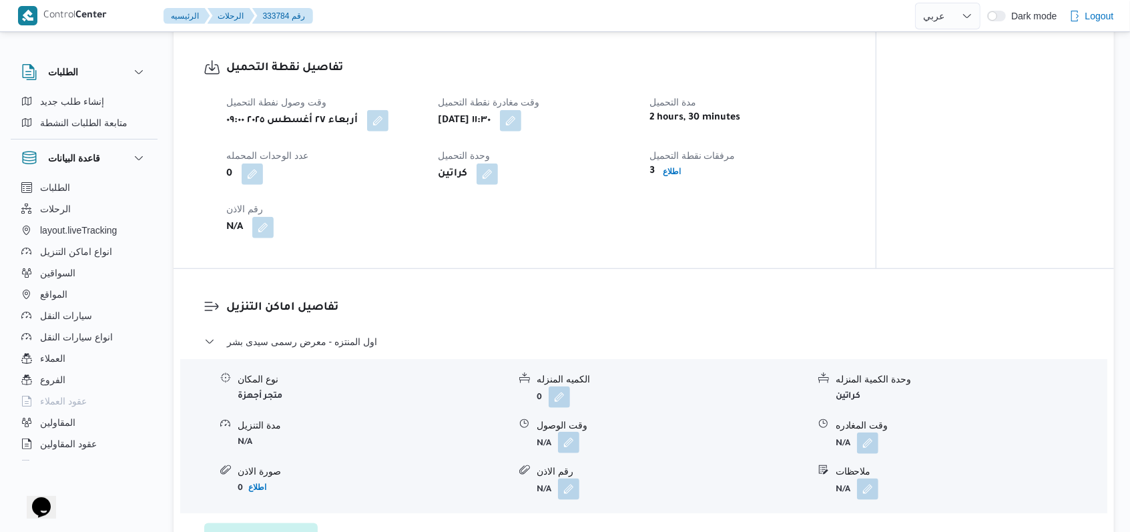
click at [565, 453] on button "button" at bounding box center [568, 442] width 21 height 21
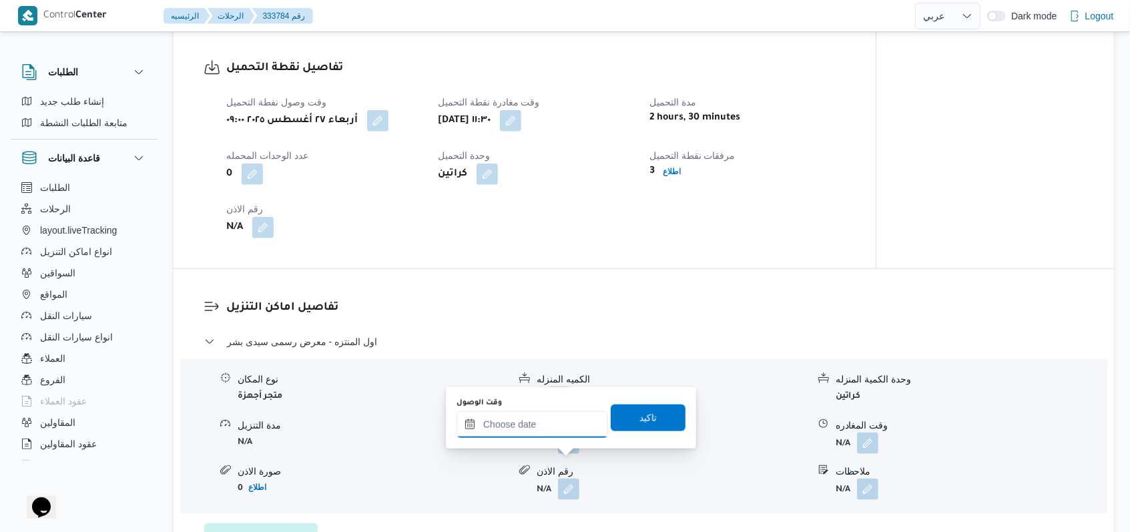
click at [535, 428] on input "وقت الوصول" at bounding box center [531, 424] width 151 height 27
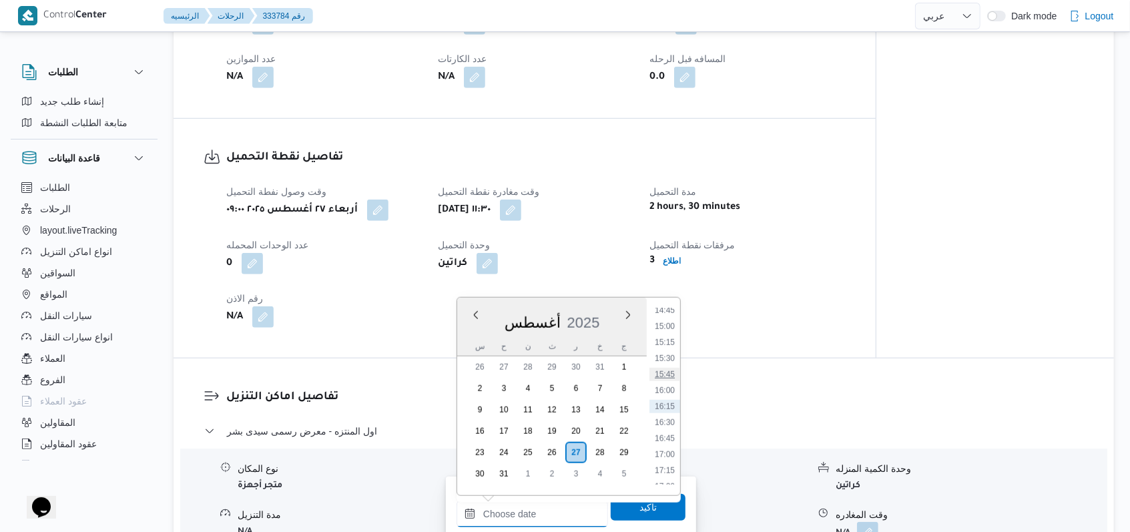
scroll to position [771, 0]
click at [666, 328] on li "12:15" at bounding box center [664, 328] width 31 height 13
type input "[DATE] ١٢:١٥"
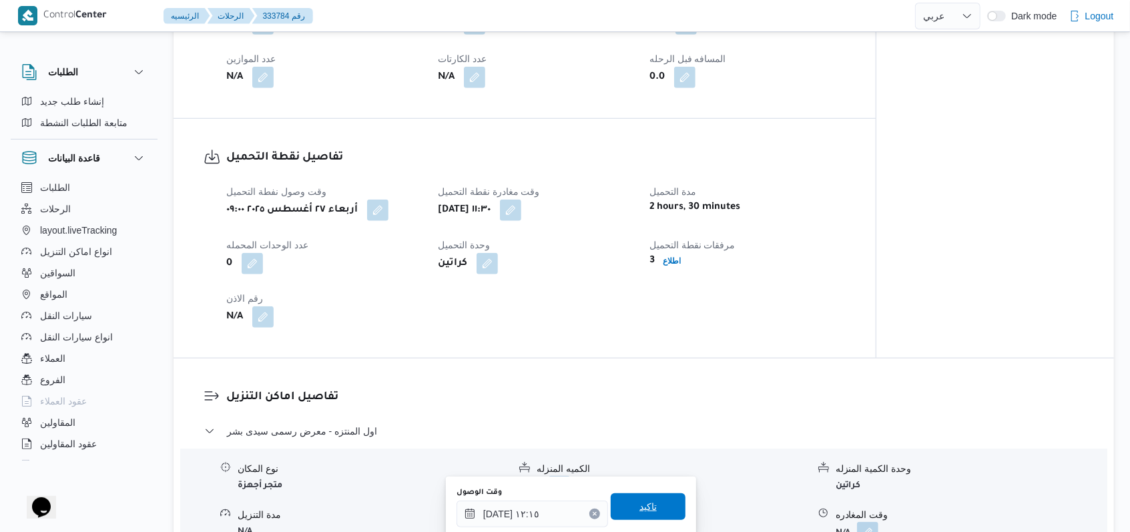
click at [624, 502] on span "تاكيد" at bounding box center [648, 506] width 75 height 27
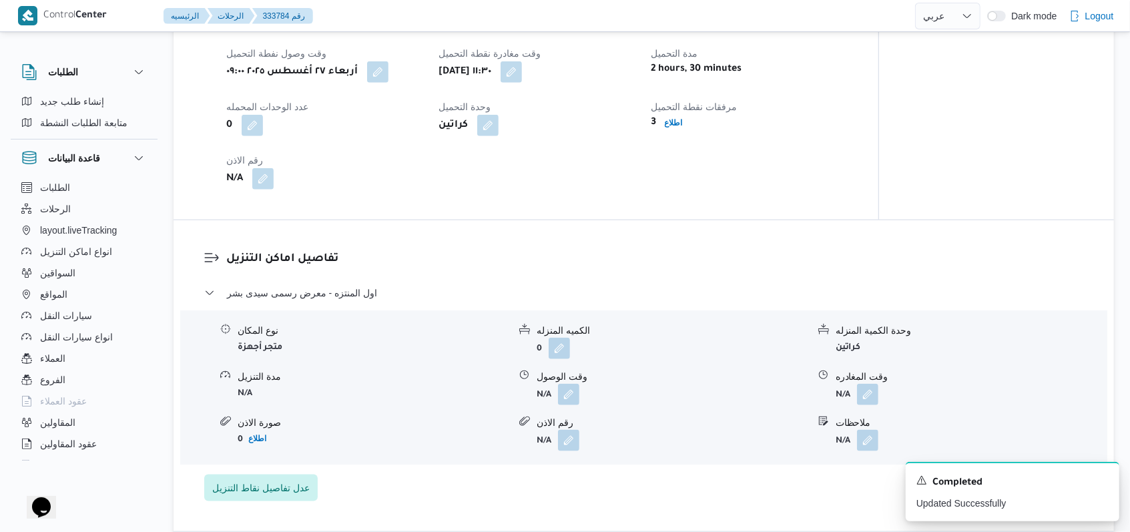
scroll to position [978, 0]
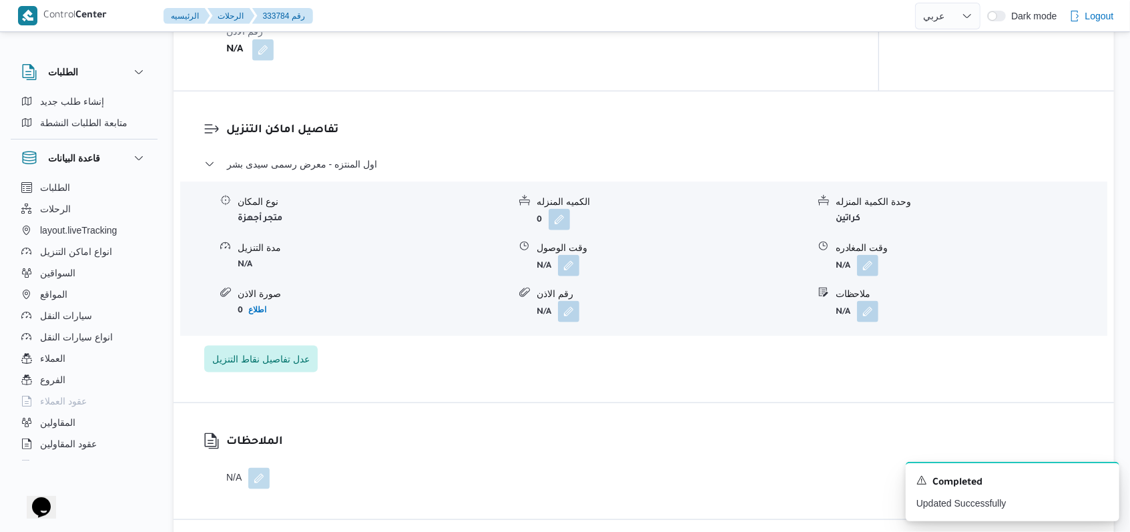
click at [853, 276] on span at bounding box center [864, 265] width 28 height 21
click at [868, 276] on button "button" at bounding box center [867, 264] width 21 height 21
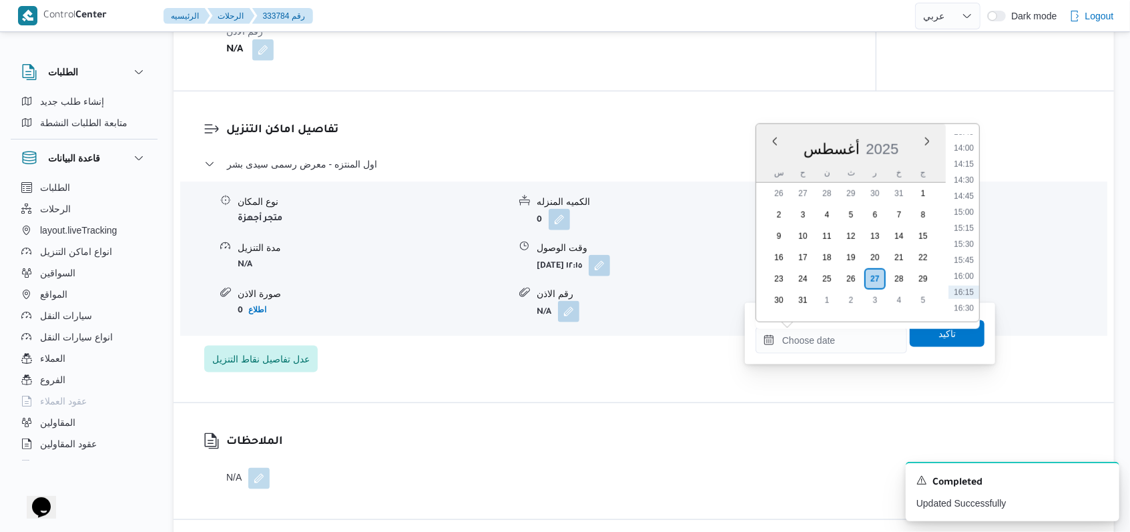
scroll to position [771, 0]
click at [966, 260] on li "14:00" at bounding box center [963, 266] width 31 height 13
type input "[DATE] ١٤:٠٠"
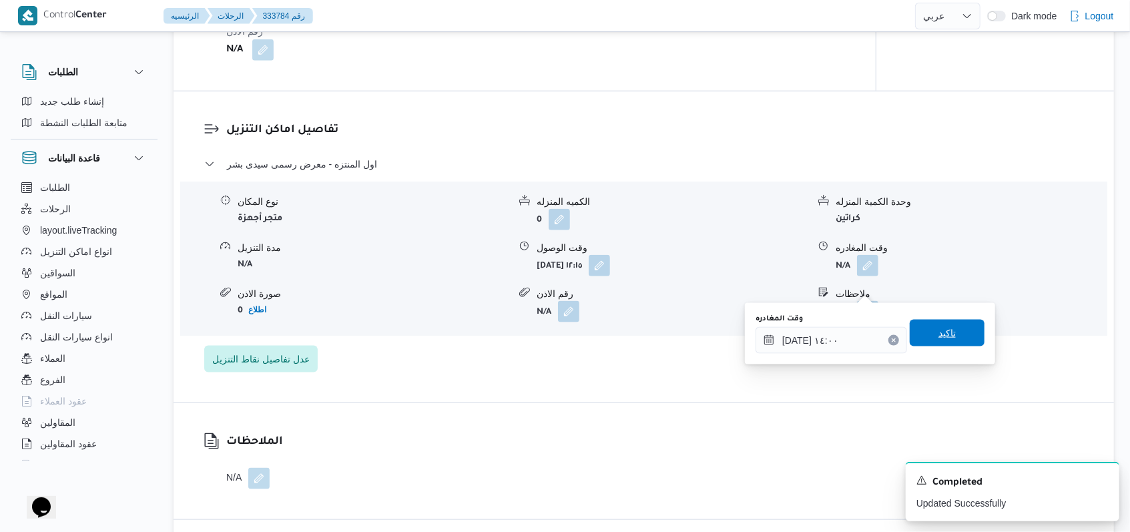
click at [946, 329] on span "تاكيد" at bounding box center [947, 333] width 75 height 27
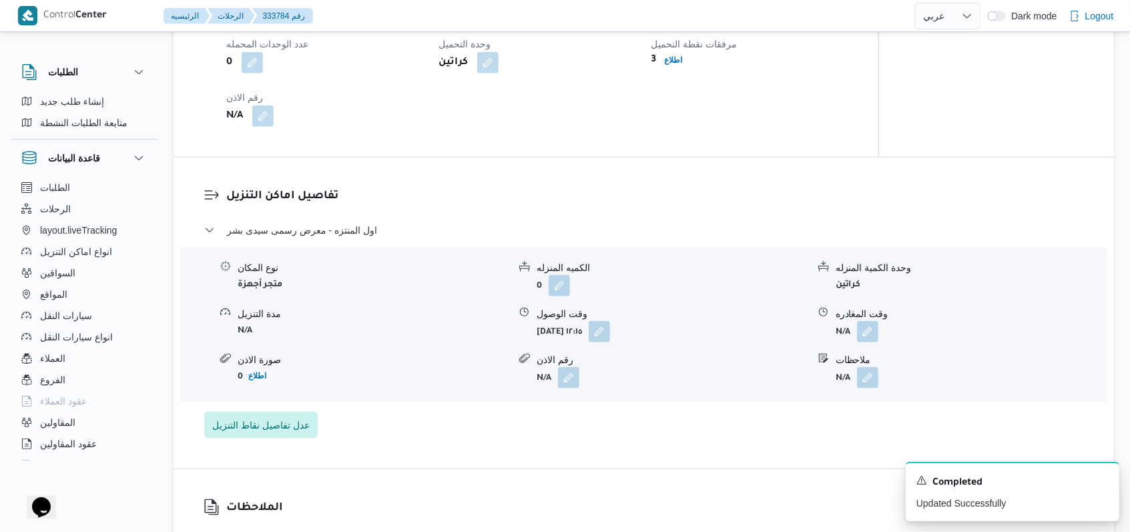
scroll to position [623, 0]
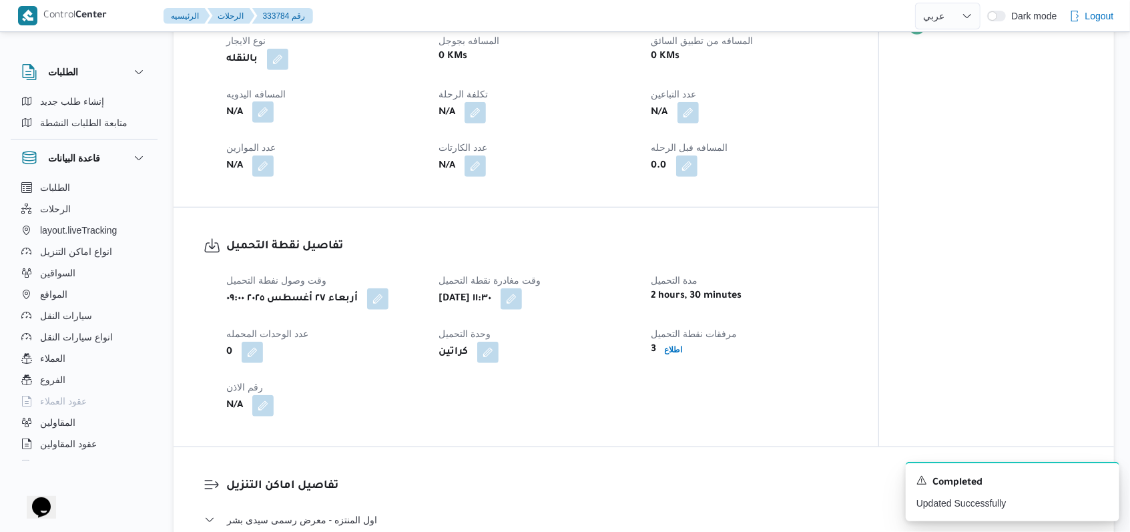
click at [260, 123] on button "button" at bounding box center [262, 111] width 21 height 21
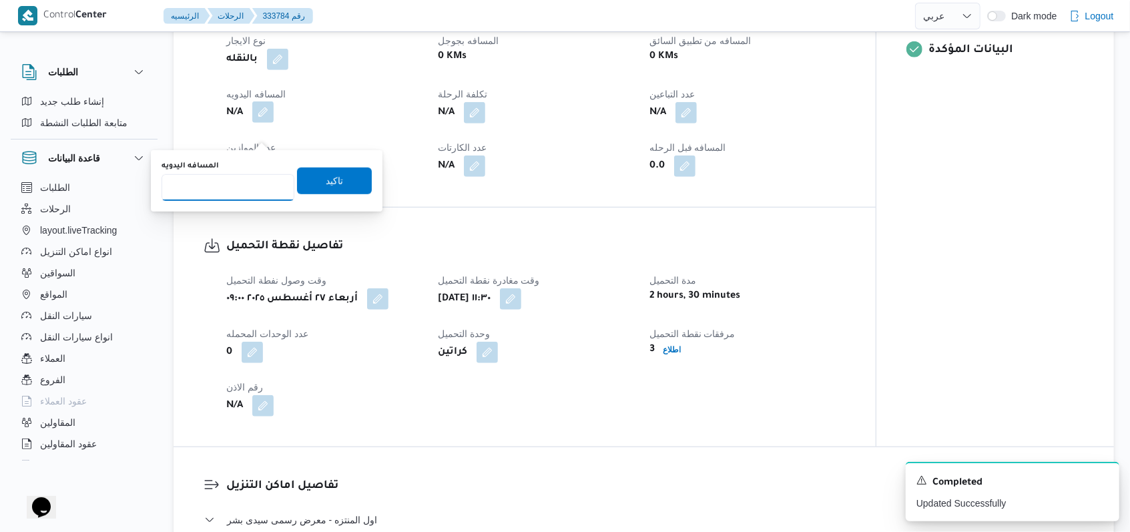
click at [230, 184] on input "المسافه اليدويه" at bounding box center [228, 187] width 133 height 27
type input "1"
type input "24"
click at [348, 172] on span "تاكيد" at bounding box center [334, 181] width 75 height 27
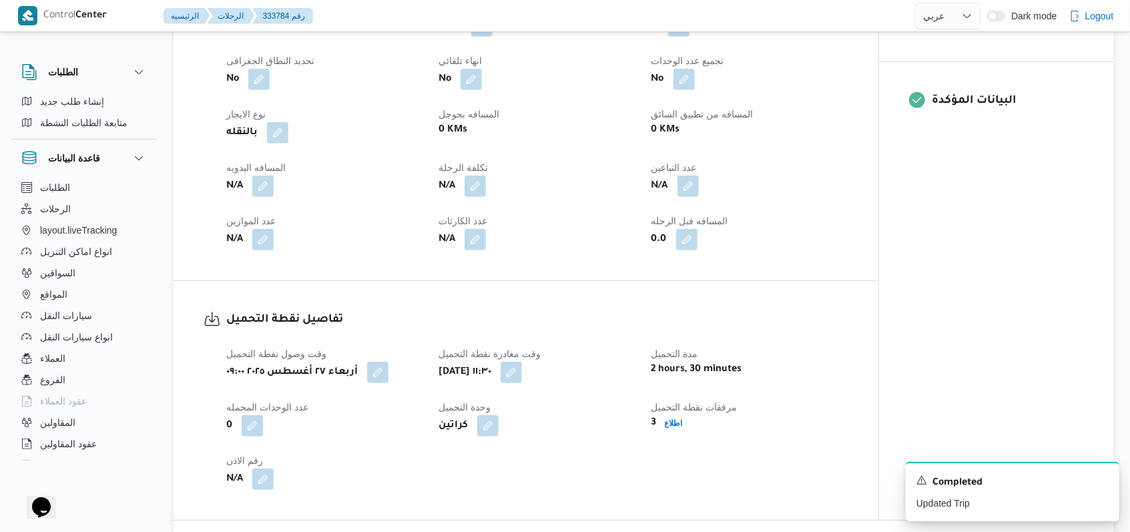
scroll to position [0, 0]
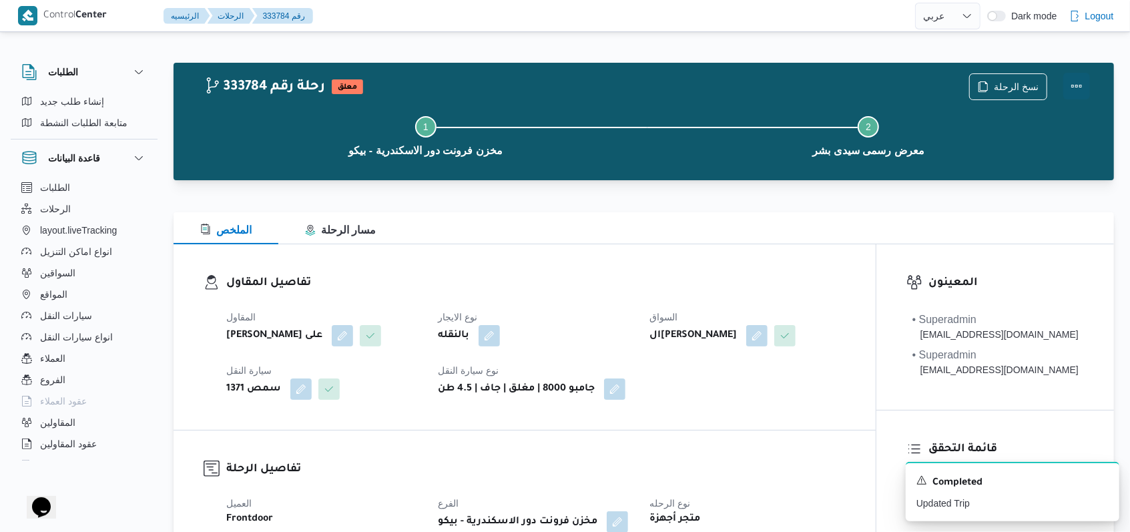
click at [1078, 87] on button "Actions" at bounding box center [1076, 86] width 27 height 27
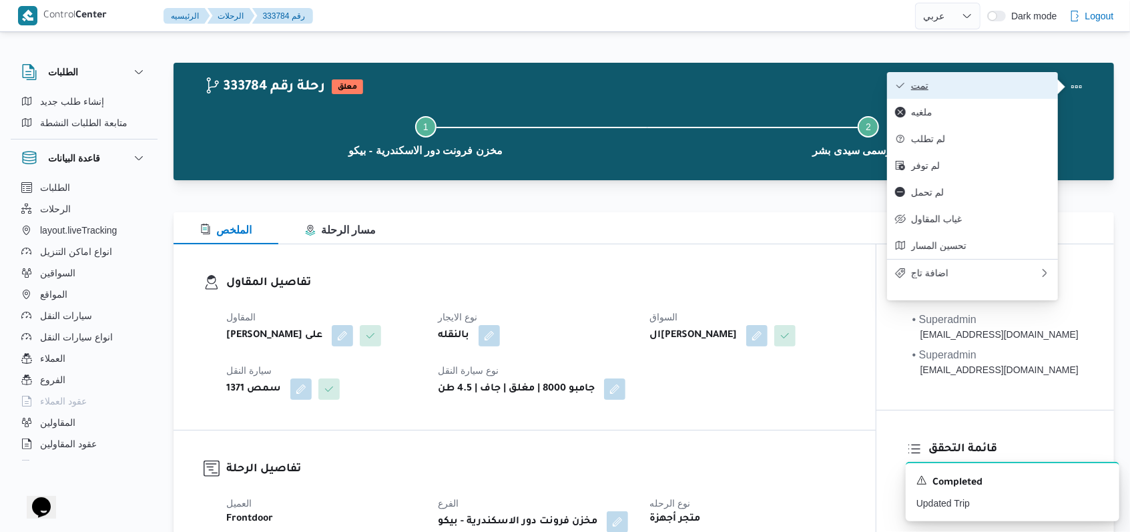
click at [1017, 85] on span "تمت" at bounding box center [980, 85] width 139 height 11
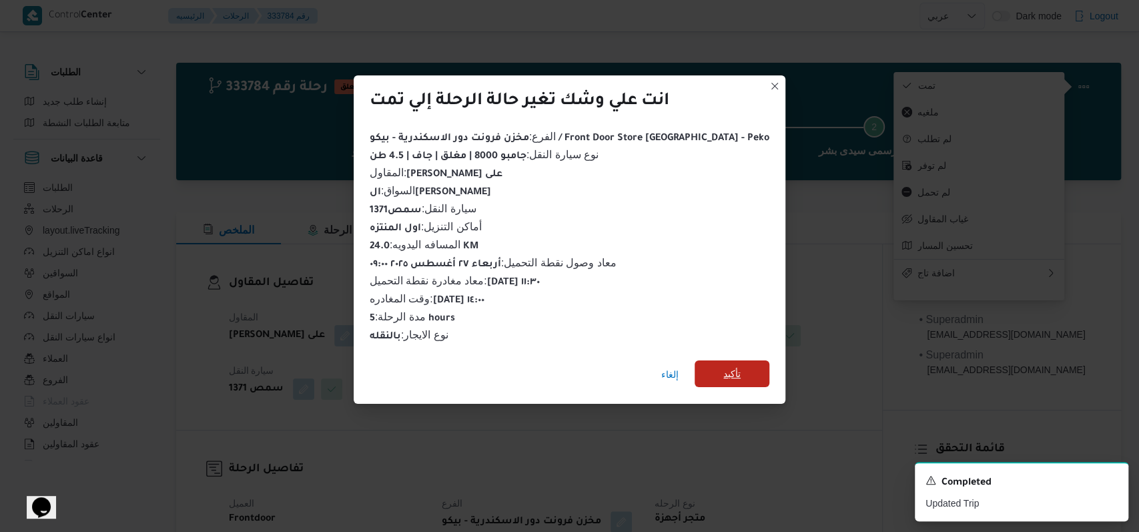
click at [723, 366] on span "تأكيد" at bounding box center [731, 374] width 17 height 16
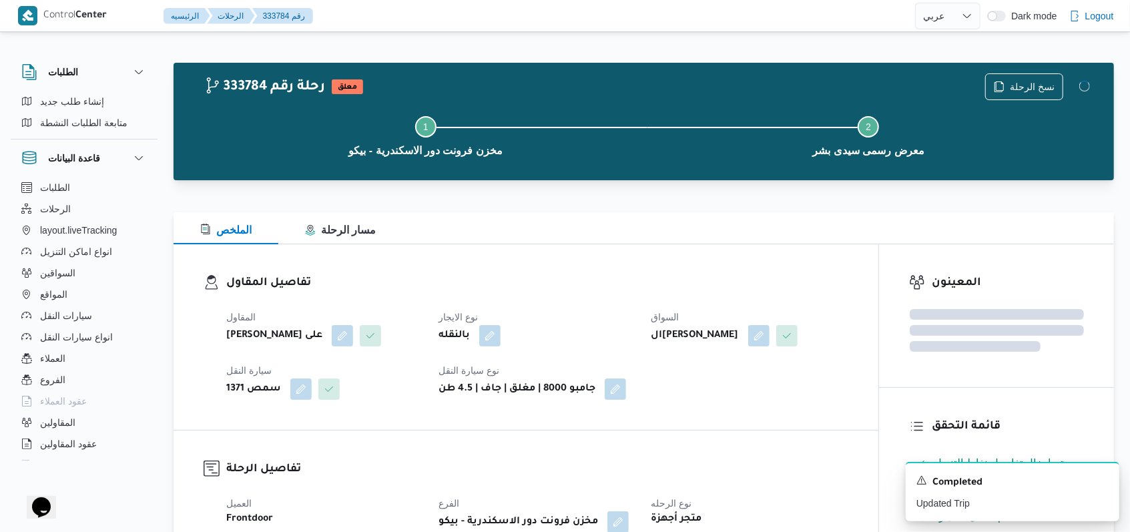
click at [598, 298] on dl "تفاصيل المقاول المقاول [PERSON_NAME] على نوع الايجار بالنقله السواق ال[PERSON_N…" at bounding box center [537, 336] width 622 height 125
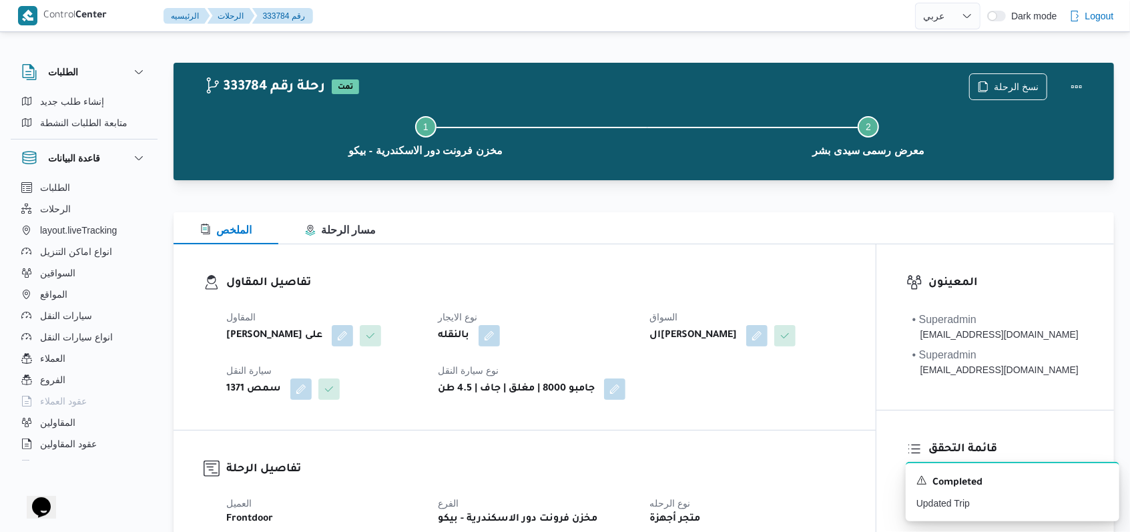
select select "ar"
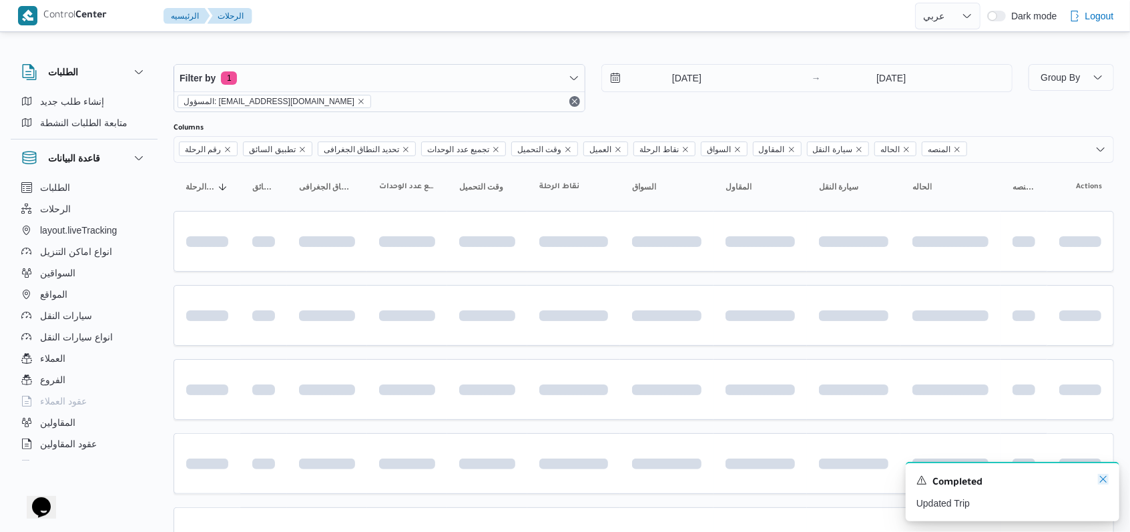
click at [1104, 481] on icon "Dismiss toast" at bounding box center [1103, 479] width 11 height 11
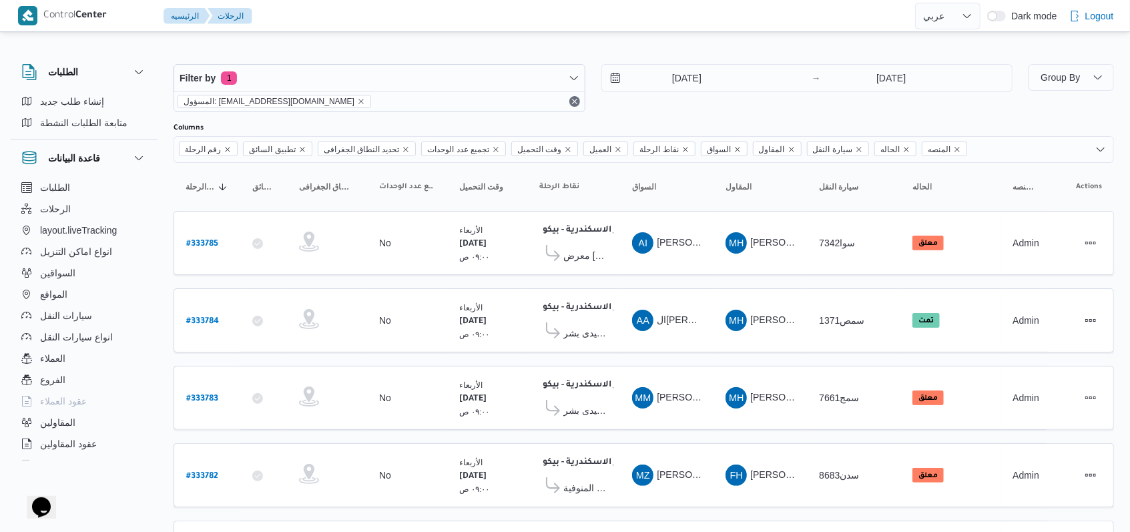
click at [210, 394] on b "# 333783" at bounding box center [202, 398] width 32 height 9
select select "ar"
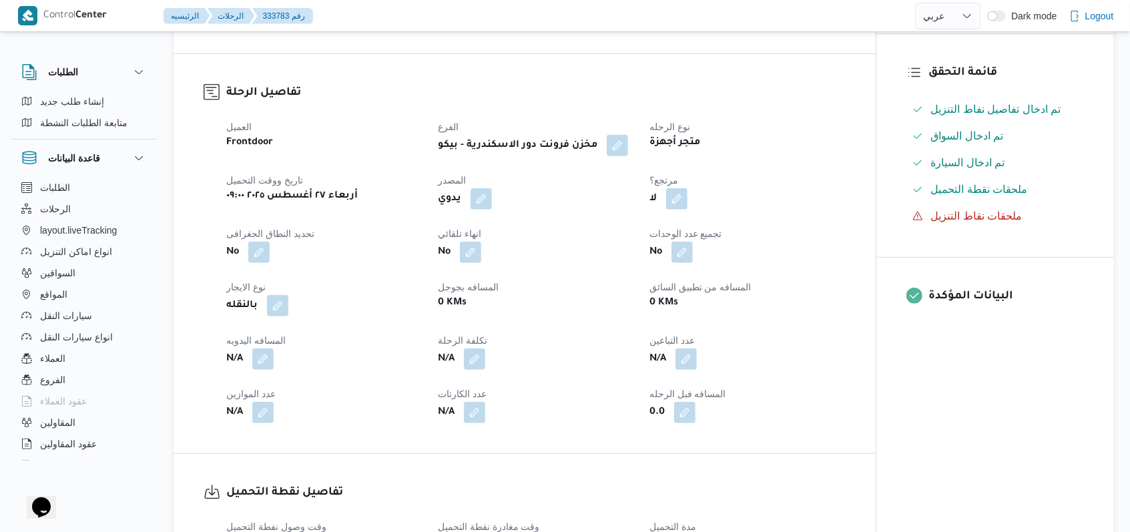
scroll to position [534, 0]
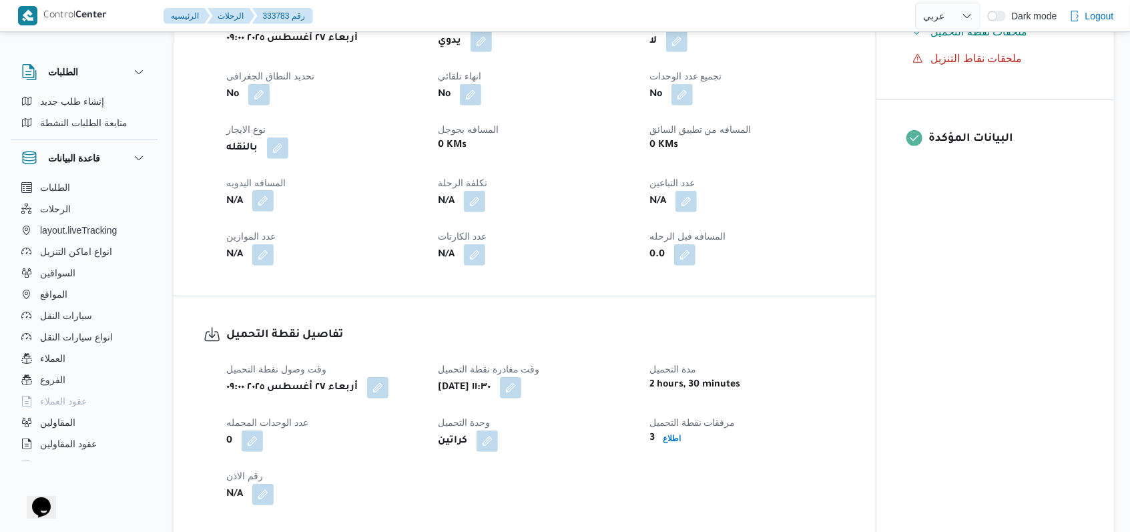
click at [264, 195] on button "button" at bounding box center [262, 200] width 21 height 21
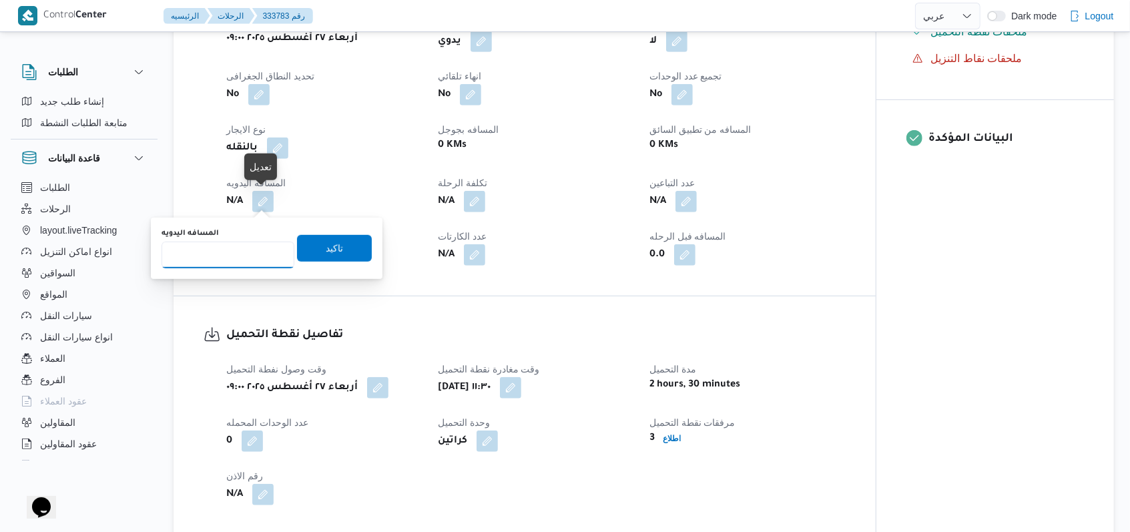
click at [230, 266] on input "المسافه اليدويه" at bounding box center [228, 255] width 133 height 27
type input "24"
click at [297, 252] on span "تاكيد" at bounding box center [334, 247] width 75 height 27
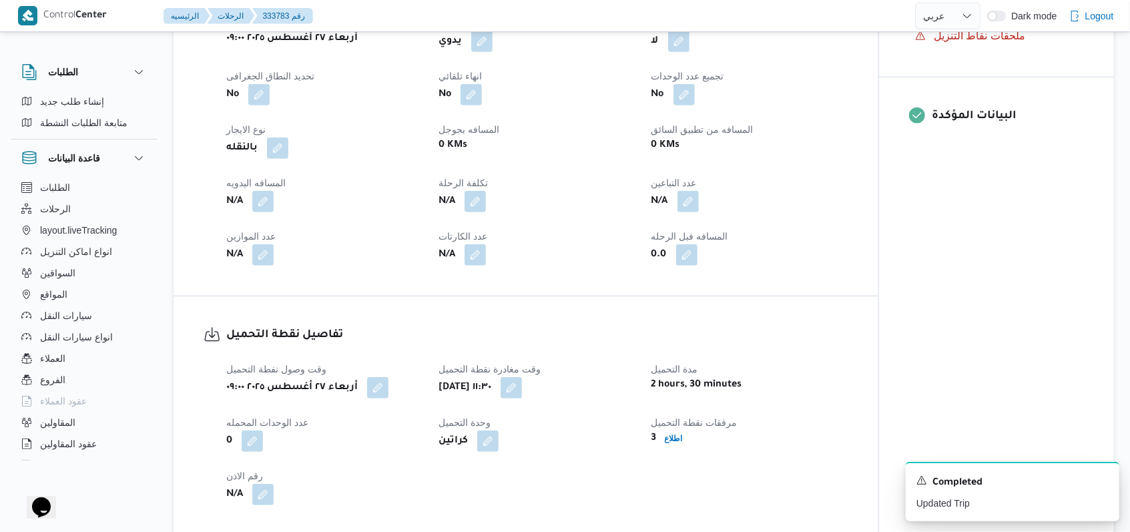
scroll to position [801, 0]
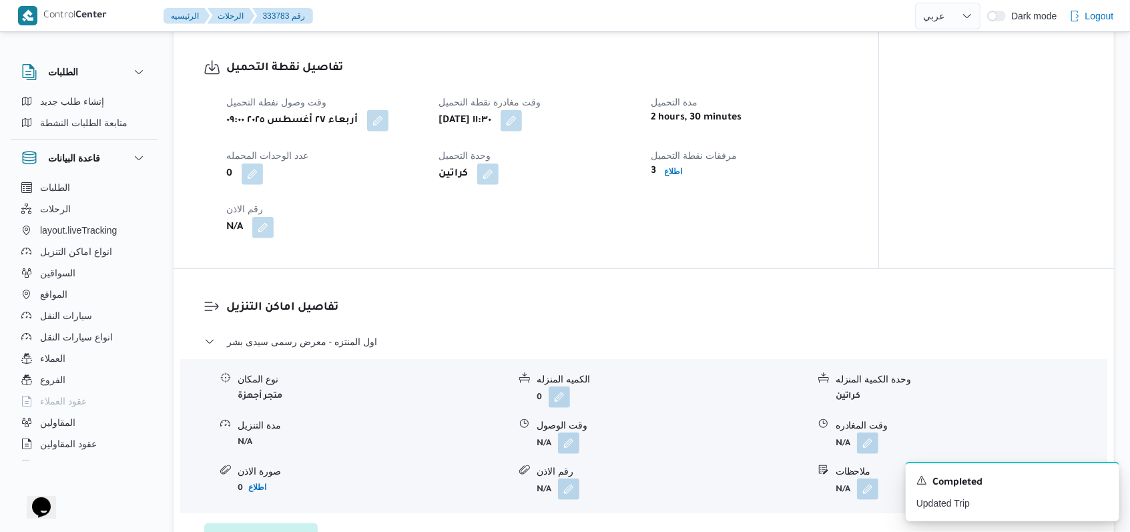
click at [577, 444] on button "button" at bounding box center [568, 442] width 21 height 21
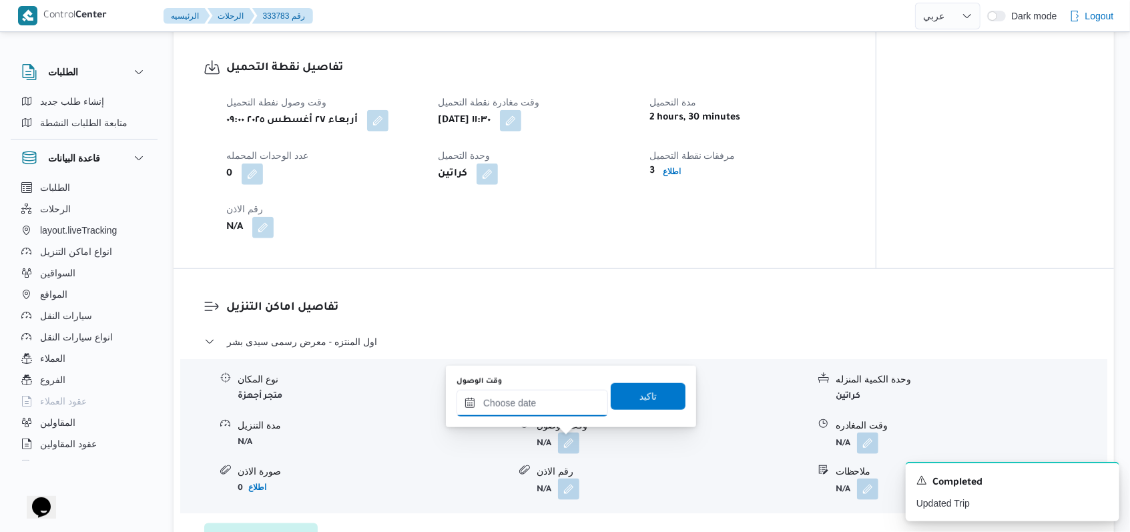
click at [559, 402] on input "وقت الوصول" at bounding box center [531, 403] width 151 height 27
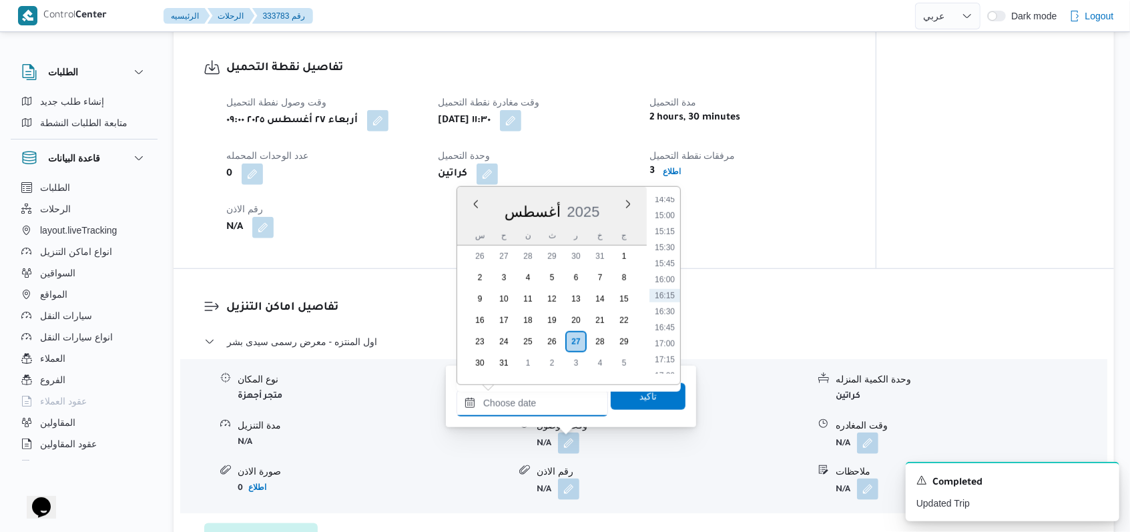
scroll to position [683, 0]
click at [673, 304] on li "12:15" at bounding box center [664, 306] width 31 height 13
type input "[DATE] ١٢:١٥"
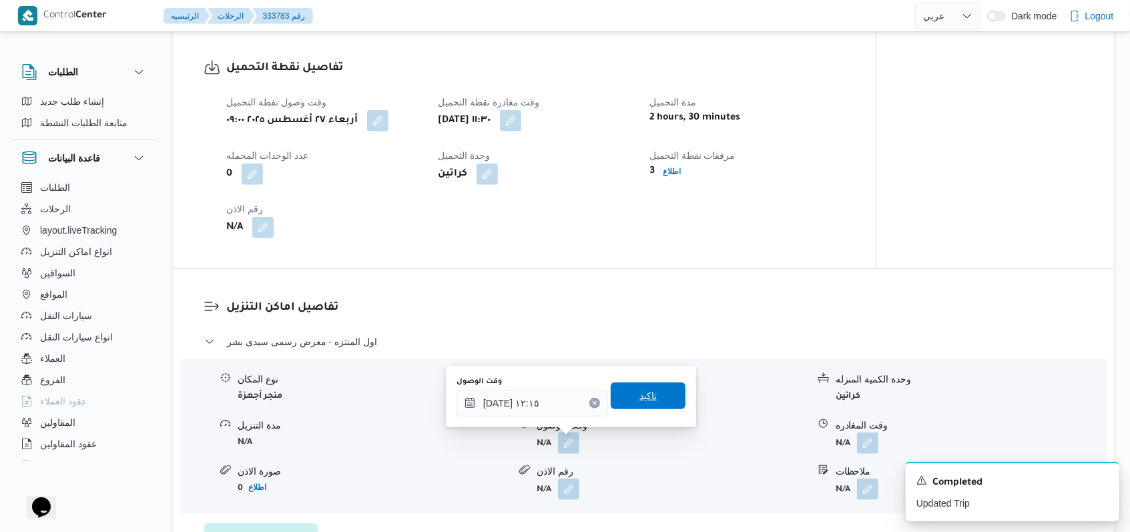
click at [645, 400] on span "تاكيد" at bounding box center [647, 396] width 17 height 16
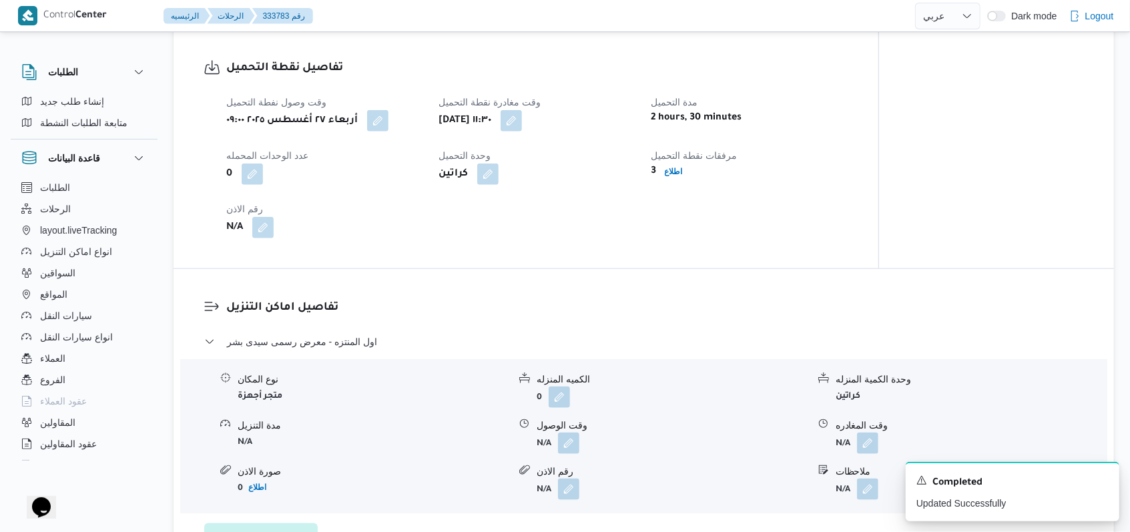
scroll to position [978, 0]
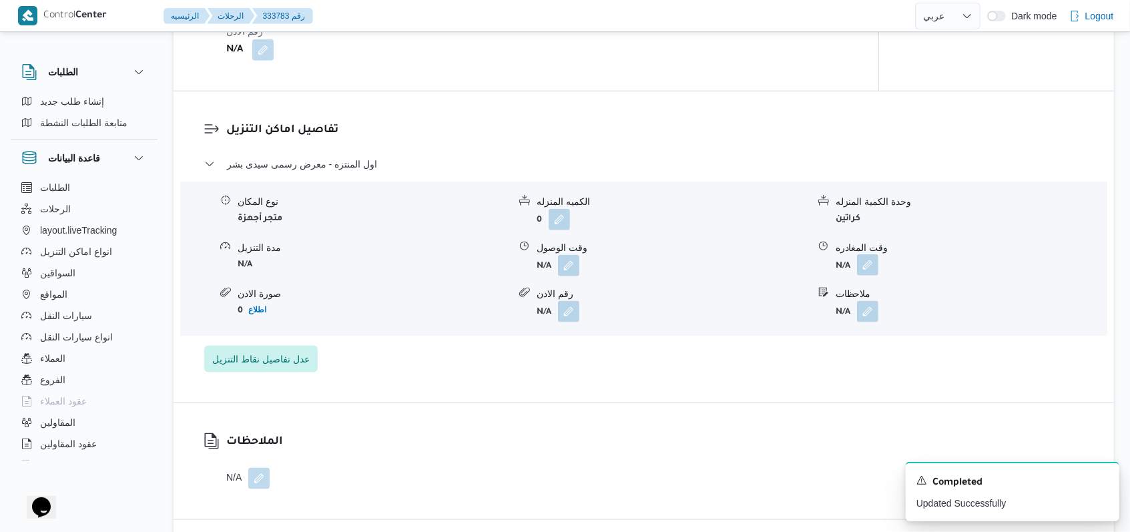
click at [870, 267] on button "button" at bounding box center [867, 264] width 21 height 21
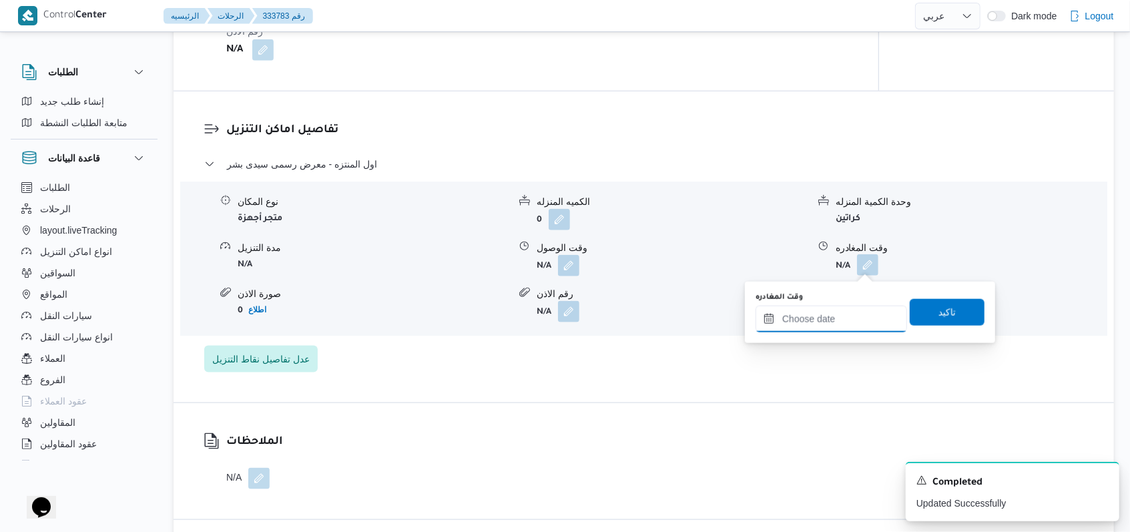
click at [846, 322] on input "وقت المغادره" at bounding box center [830, 319] width 151 height 27
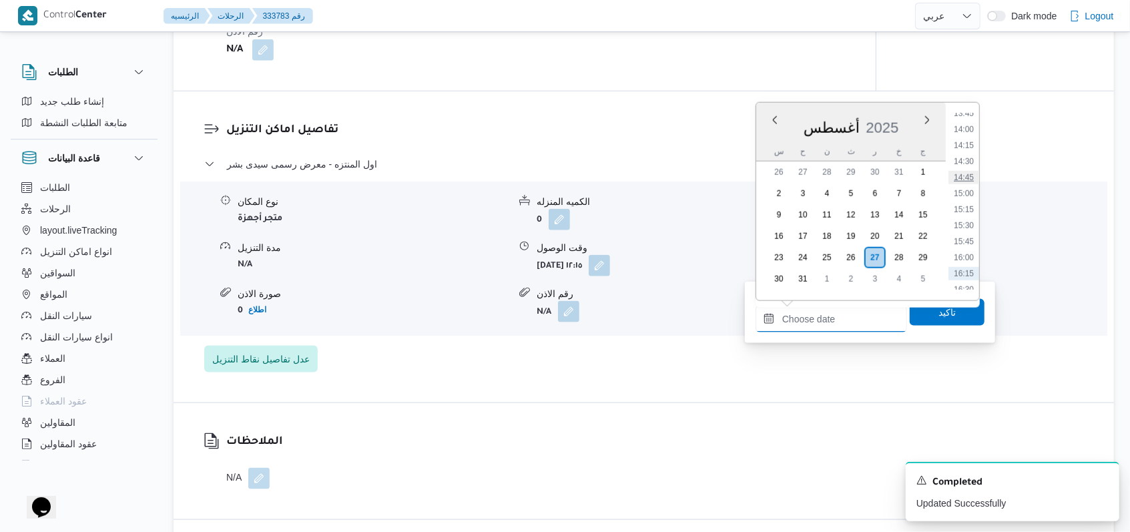
scroll to position [860, 0]
click at [969, 191] on li "14:30" at bounding box center [963, 188] width 31 height 13
type input "[DATE] ١٤:٣٠"
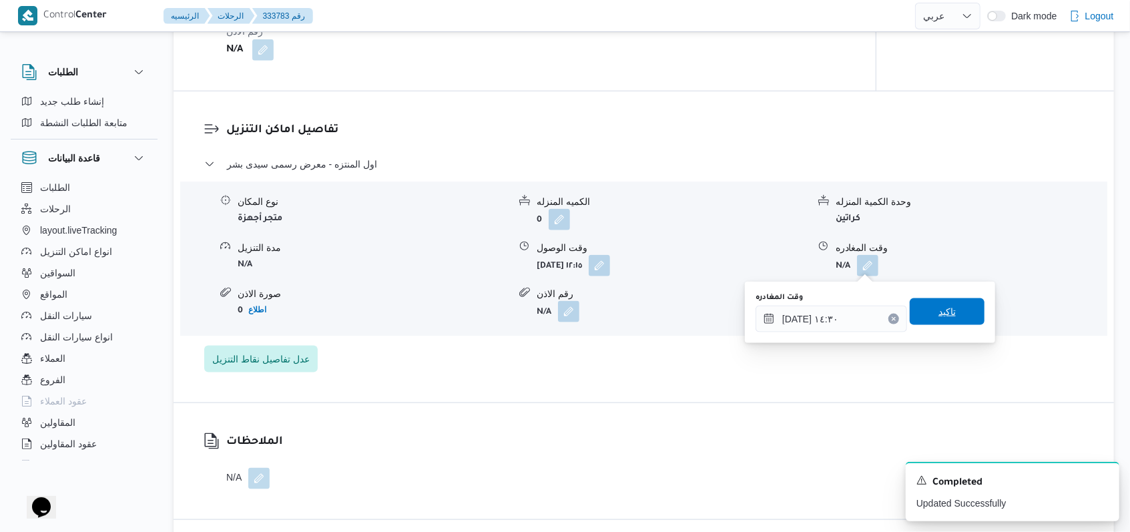
click at [952, 319] on span "تاكيد" at bounding box center [947, 311] width 75 height 27
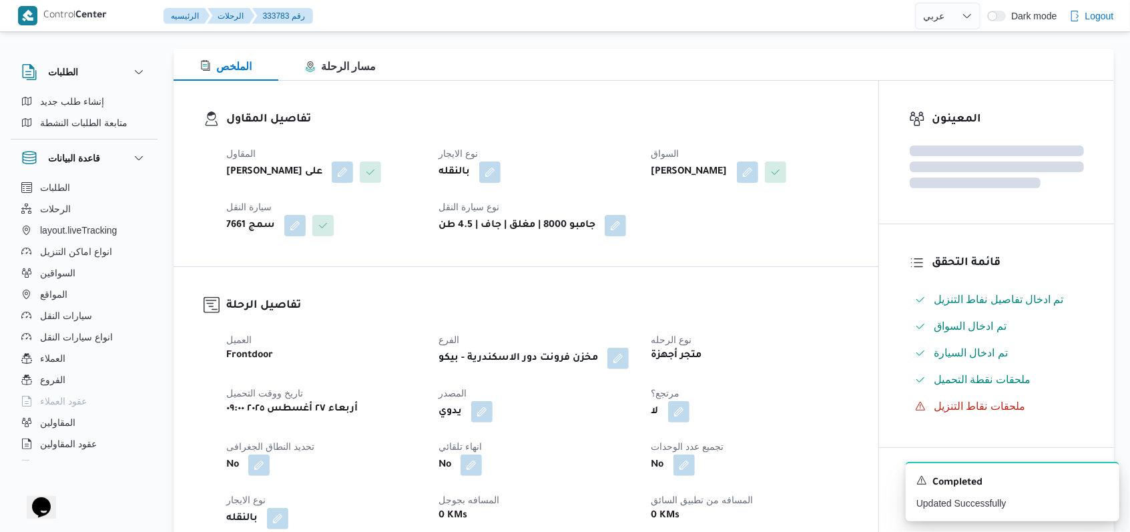
scroll to position [0, 0]
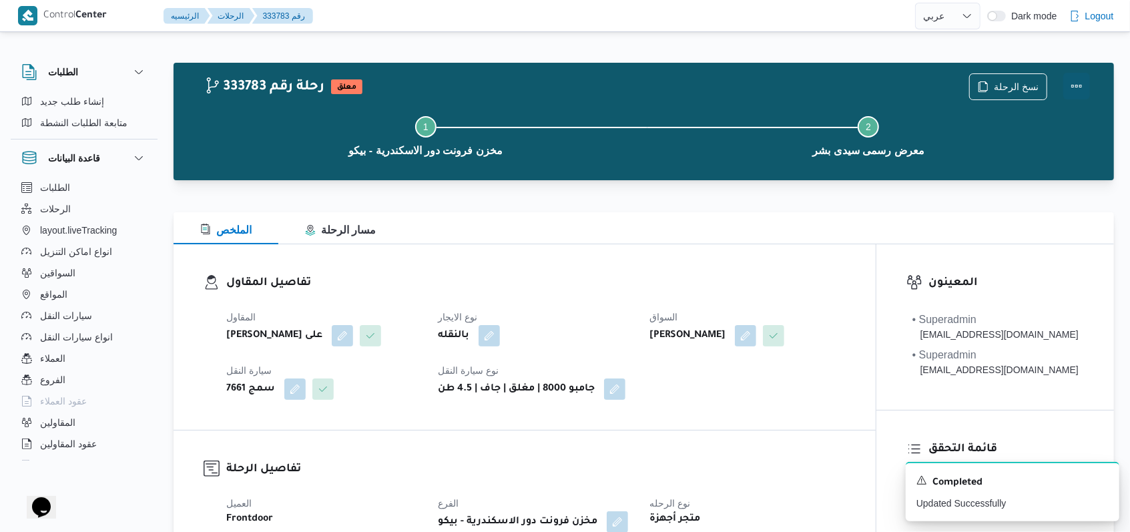
click at [1080, 83] on button "Actions" at bounding box center [1076, 86] width 27 height 27
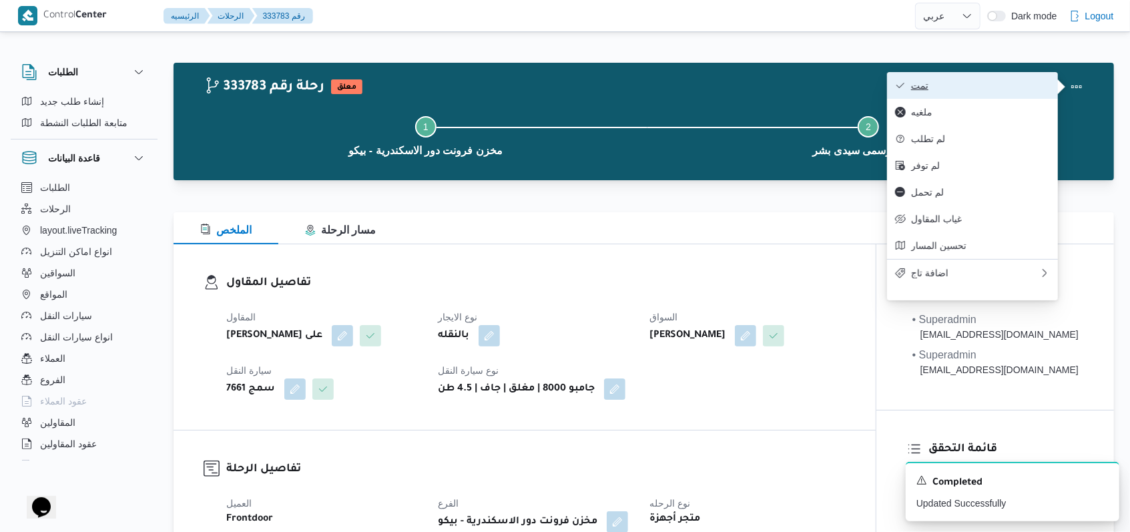
click at [1051, 83] on button "تمت" at bounding box center [972, 85] width 171 height 27
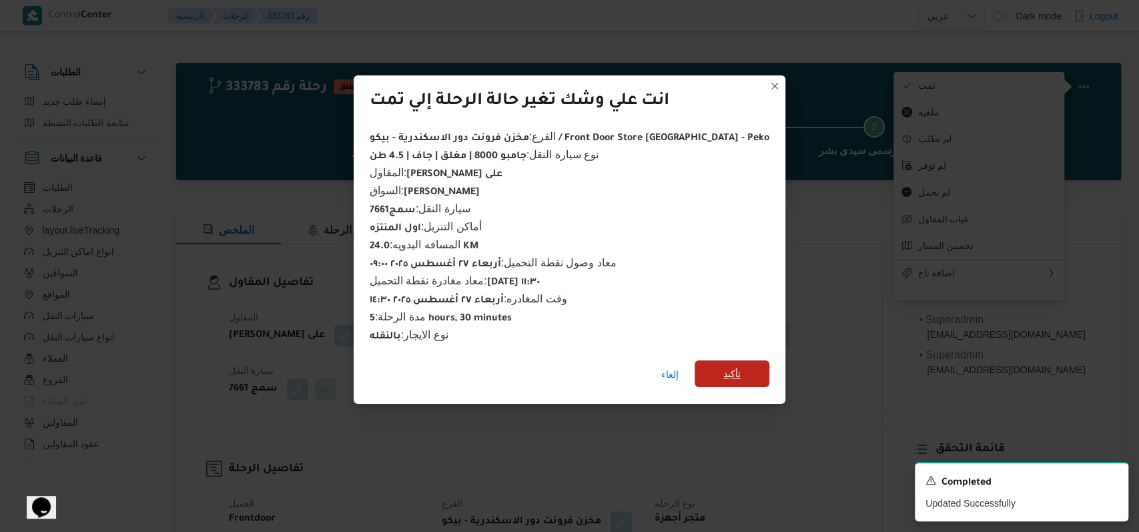
click at [732, 360] on span "تأكيد" at bounding box center [732, 373] width 75 height 27
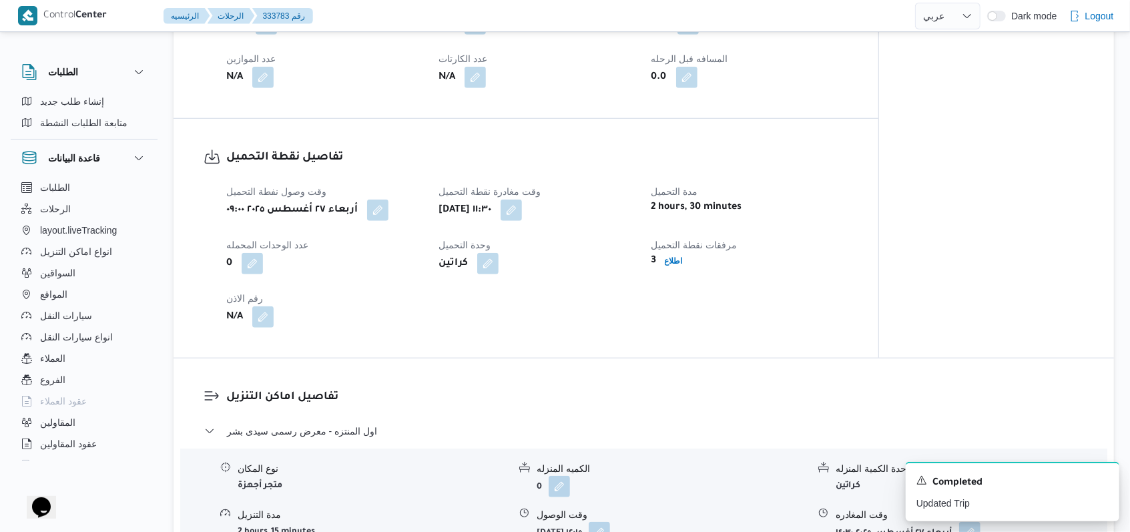
scroll to position [801, 0]
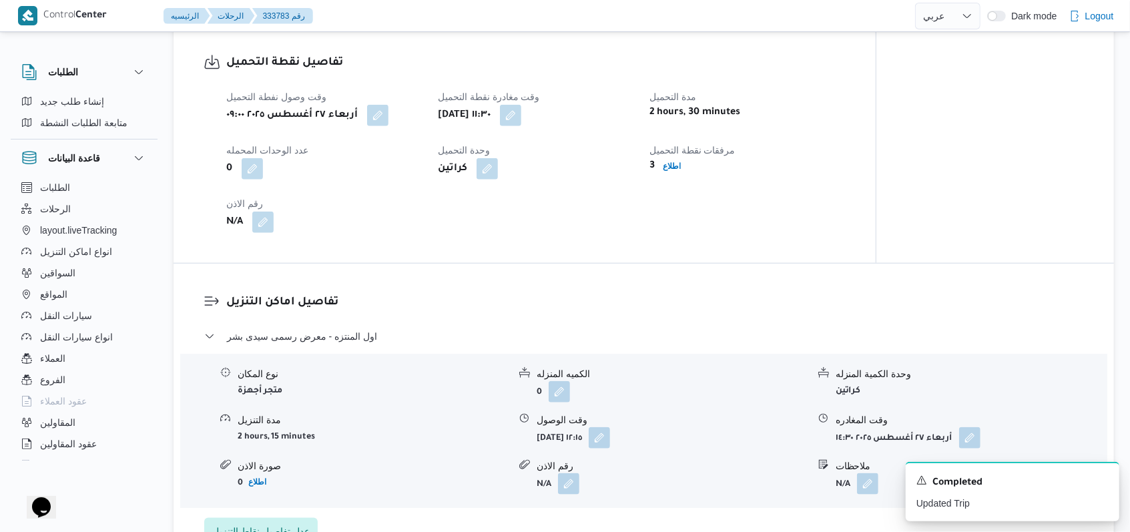
select select "ar"
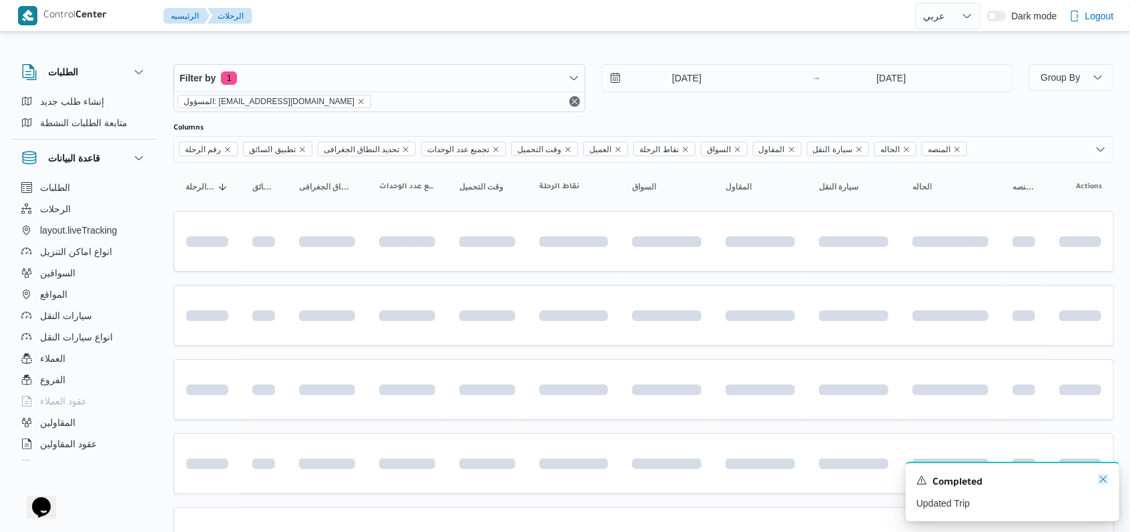
click at [1100, 483] on icon "Dismiss toast" at bounding box center [1103, 479] width 11 height 11
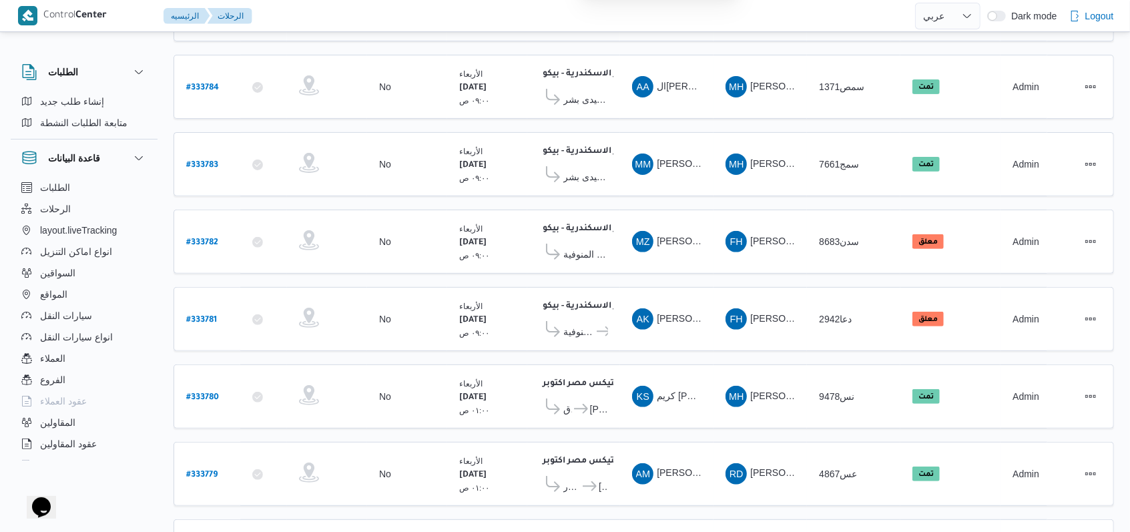
scroll to position [267, 0]
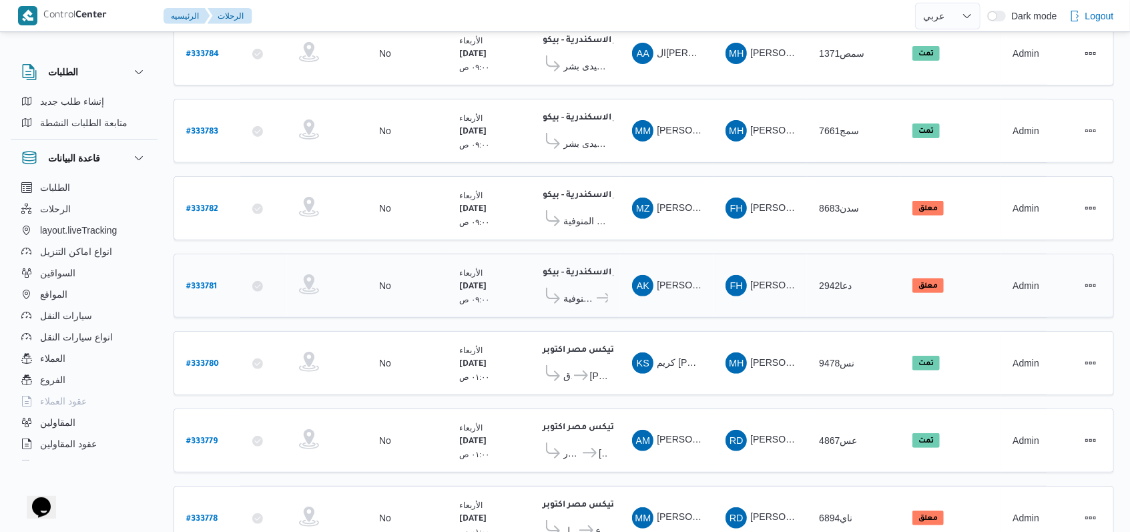
click at [570, 297] on div "مخزن فرونت دور الاسكندرية - بيكو ١١:٥٨ م معرض انوار المدينة ب[GEOGRAPHIC_DATA] …" at bounding box center [573, 286] width 79 height 56
click at [188, 282] on b "# 333781" at bounding box center [201, 286] width 31 height 9
select select "ar"
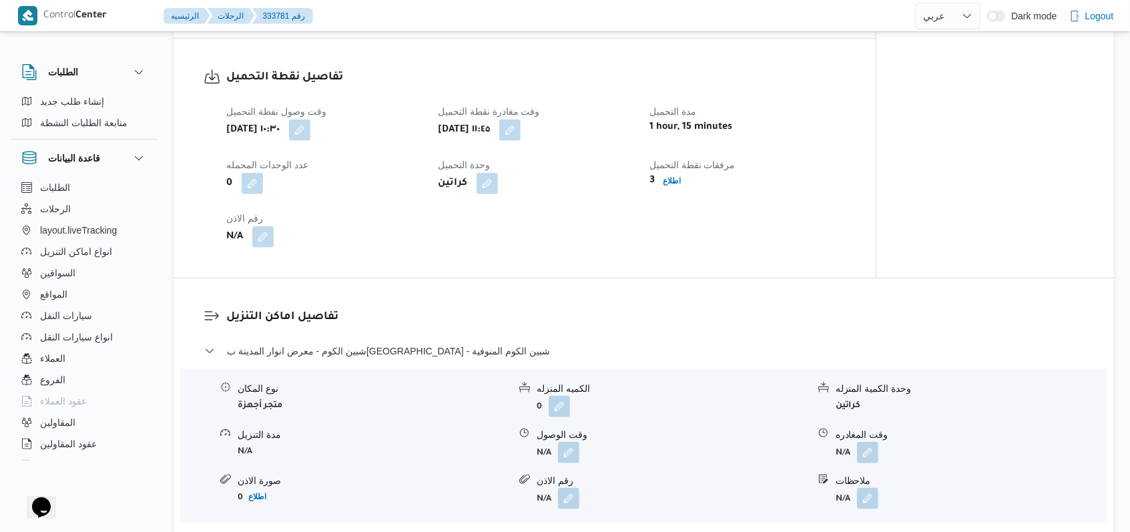
scroll to position [890, 0]
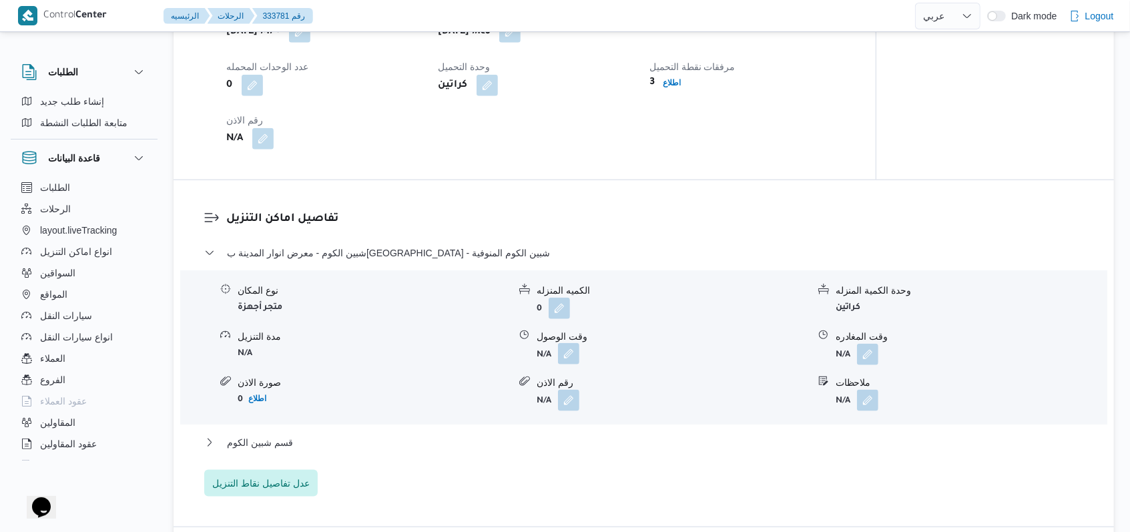
click at [571, 364] on button "button" at bounding box center [568, 353] width 21 height 21
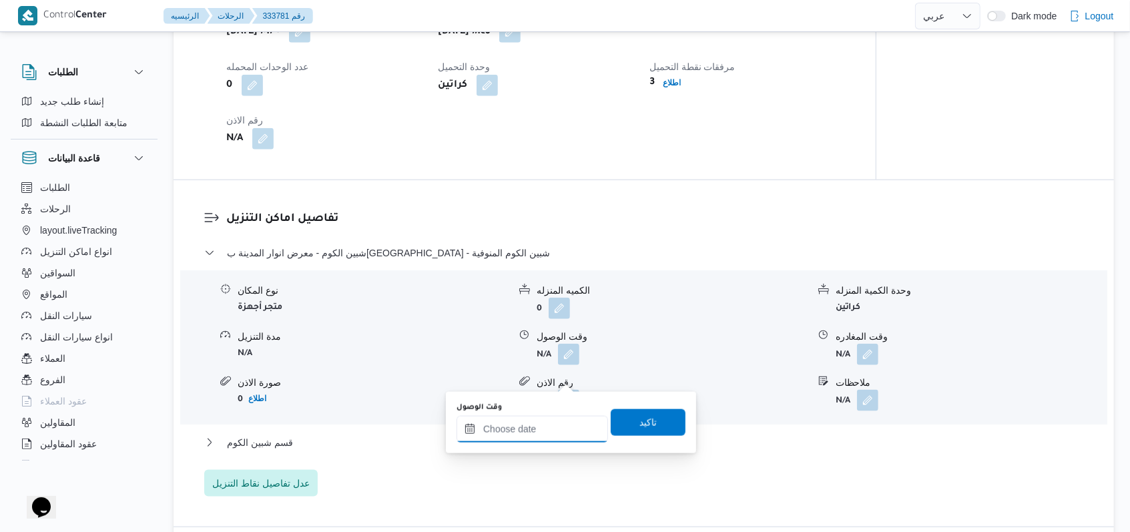
click at [543, 424] on input "وقت الوصول" at bounding box center [531, 429] width 151 height 27
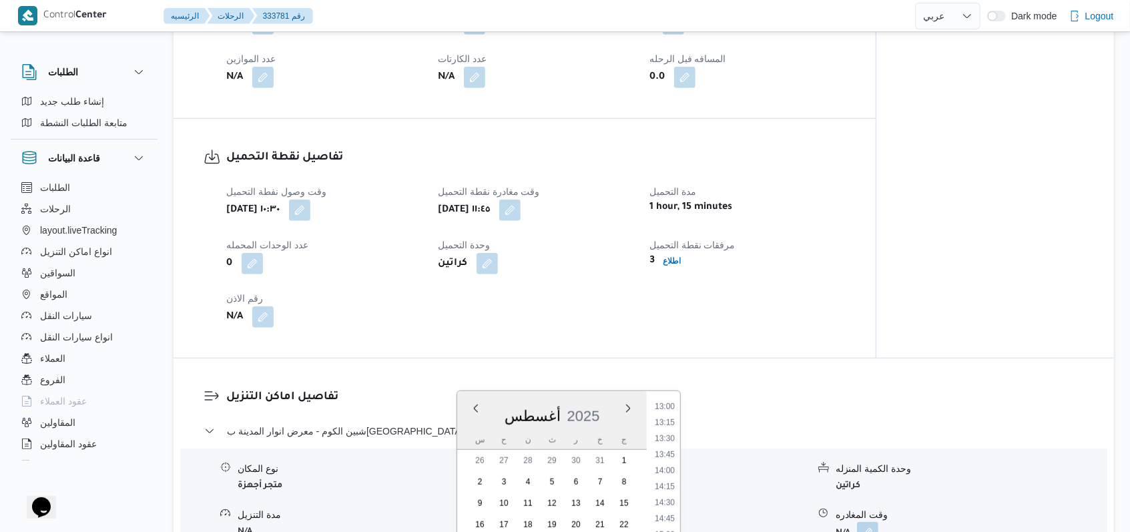
scroll to position [771, 0]
click at [665, 497] on li "13:30" at bounding box center [664, 501] width 31 height 13
type input "[DATE] ١٣:٣٠"
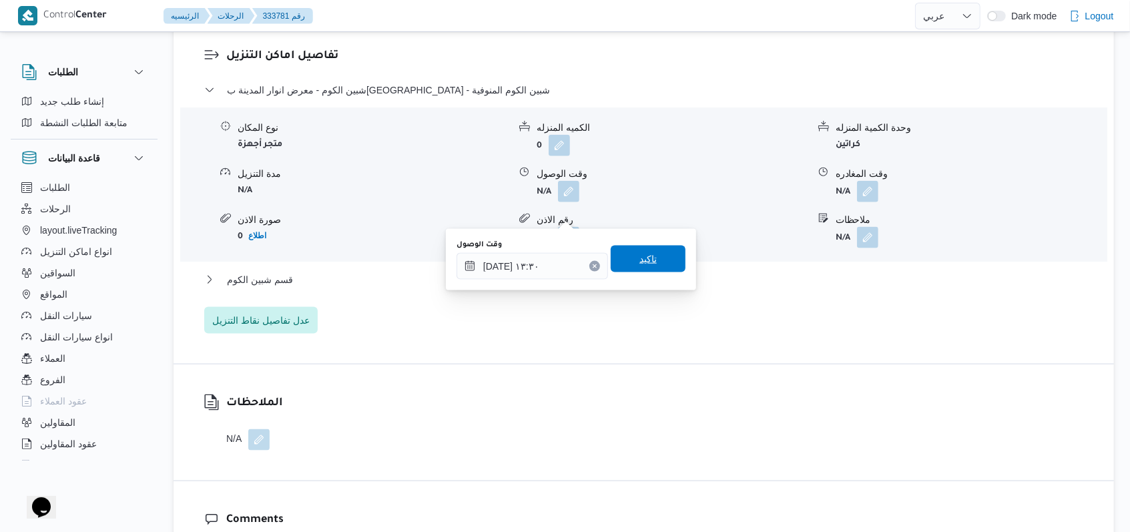
click at [651, 252] on span "تاكيد" at bounding box center [648, 259] width 75 height 27
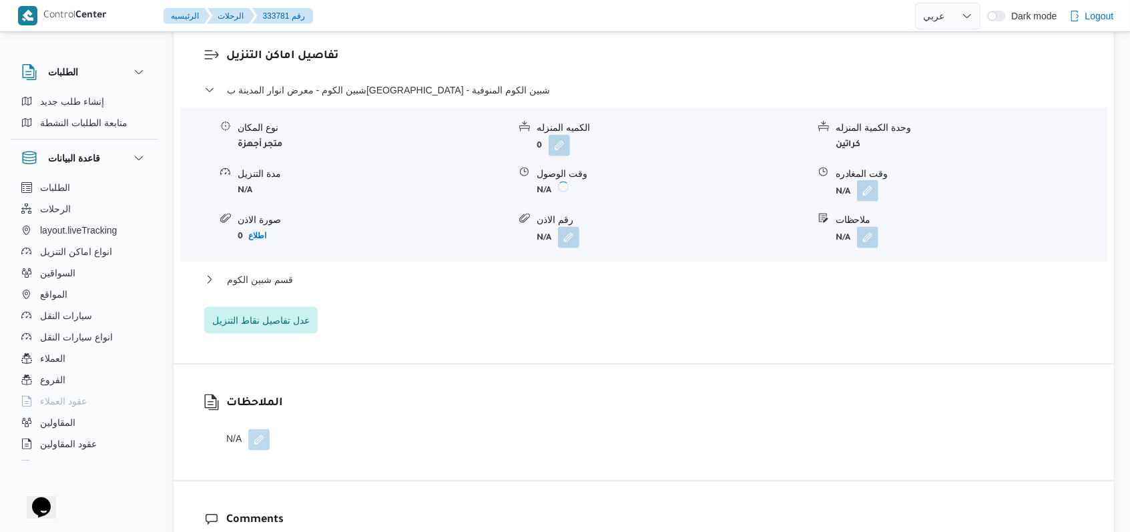
click at [866, 202] on button "button" at bounding box center [867, 190] width 21 height 21
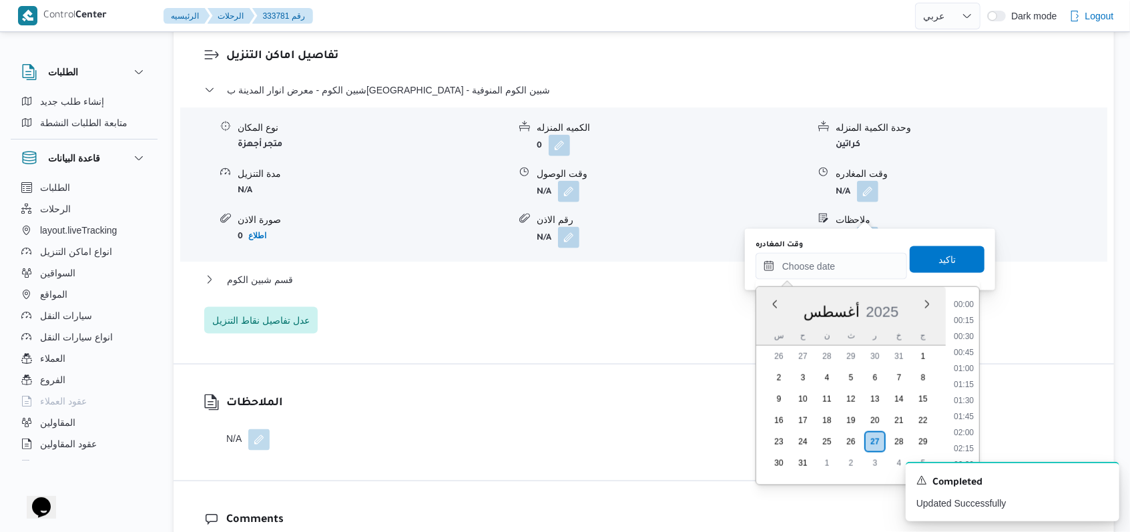
scroll to position [950, 0]
click at [967, 299] on li "14:45" at bounding box center [963, 299] width 31 height 13
type input "[DATE] ١٤:٤٥"
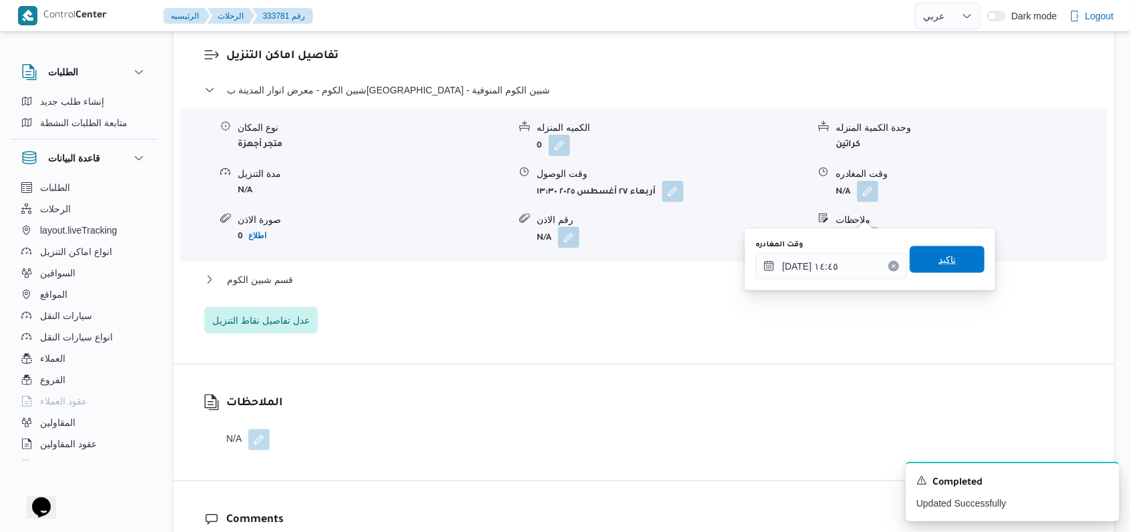
click at [962, 264] on span "تاكيد" at bounding box center [947, 259] width 75 height 27
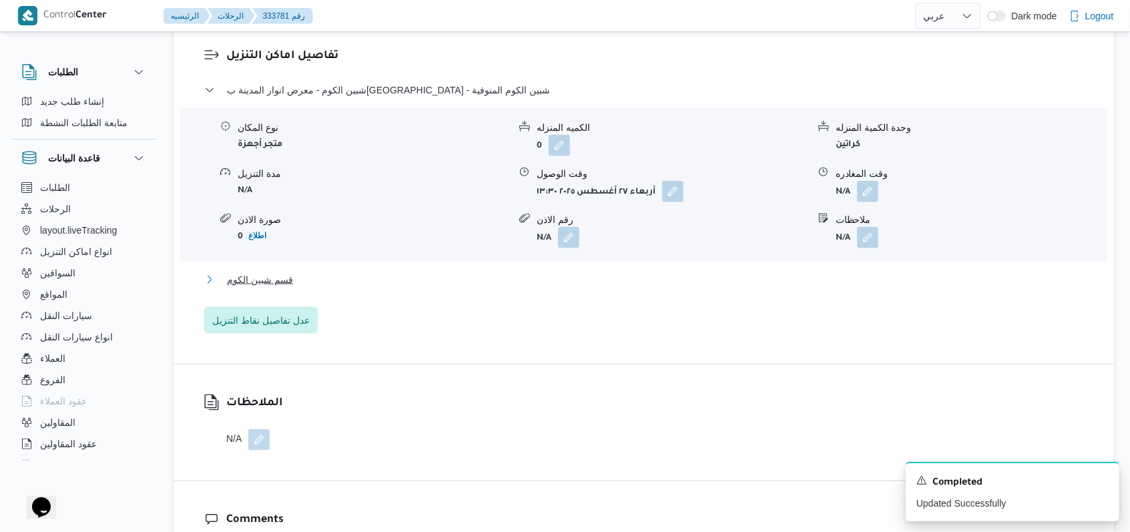
click at [283, 288] on span "قسم شبين الكوم" at bounding box center [260, 280] width 66 height 16
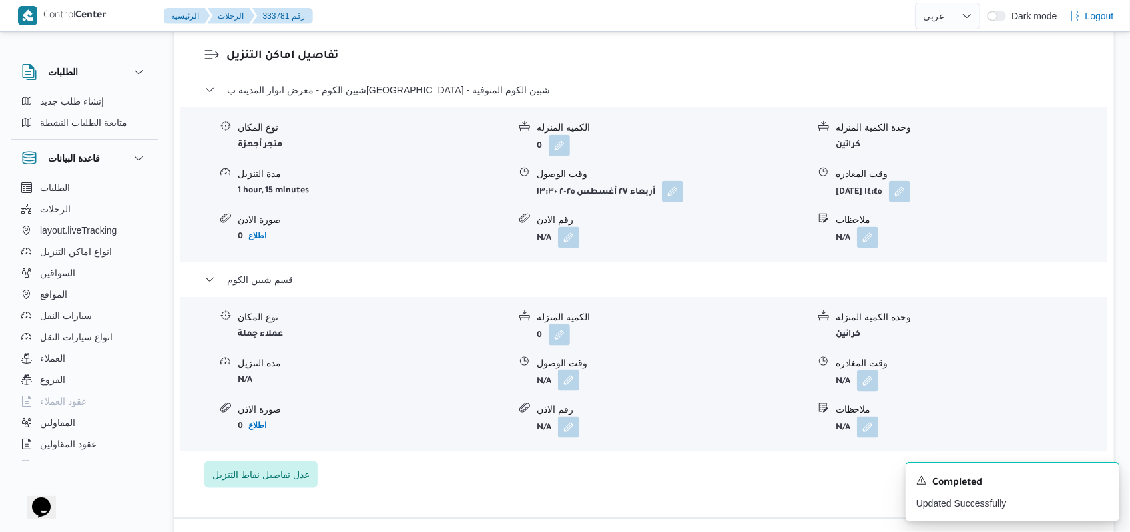
click at [573, 391] on button "button" at bounding box center [568, 380] width 21 height 21
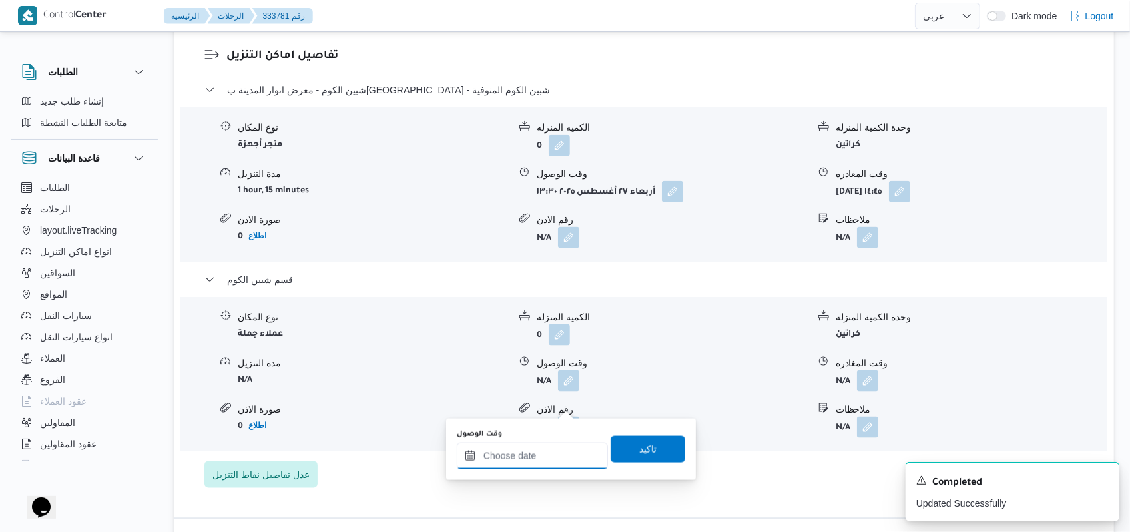
click at [549, 450] on input "وقت الوصول" at bounding box center [531, 455] width 151 height 27
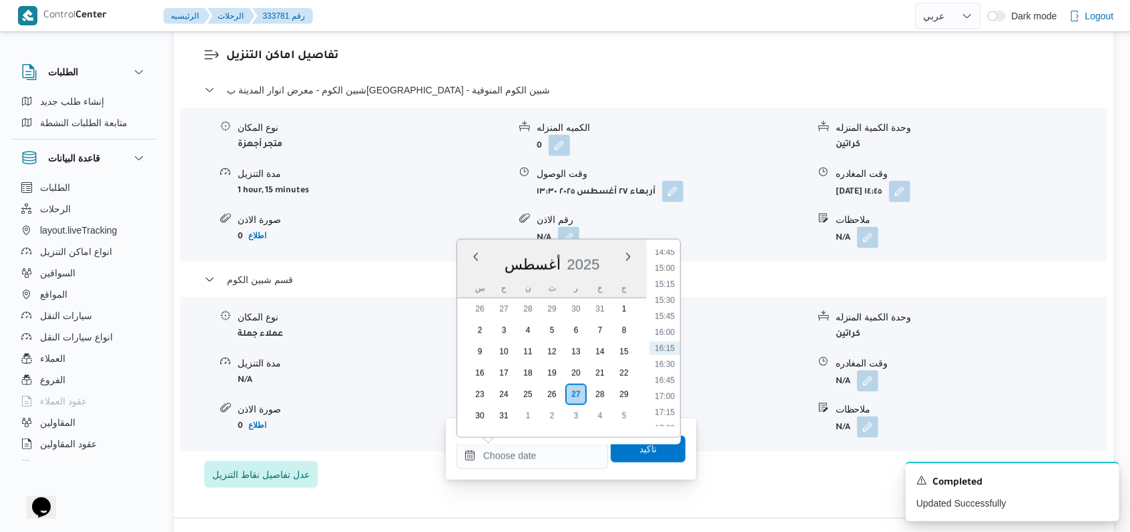
click at [668, 291] on ul "00:00 00:15 00:30 00:45 01:00 01:15 01:30 01:45 02:00 02:15 02:30 02:45 03:00 0…" at bounding box center [664, 338] width 31 height 176
click at [668, 288] on li "15:15" at bounding box center [664, 284] width 31 height 13
type input "[DATE] ١٥:١٥"
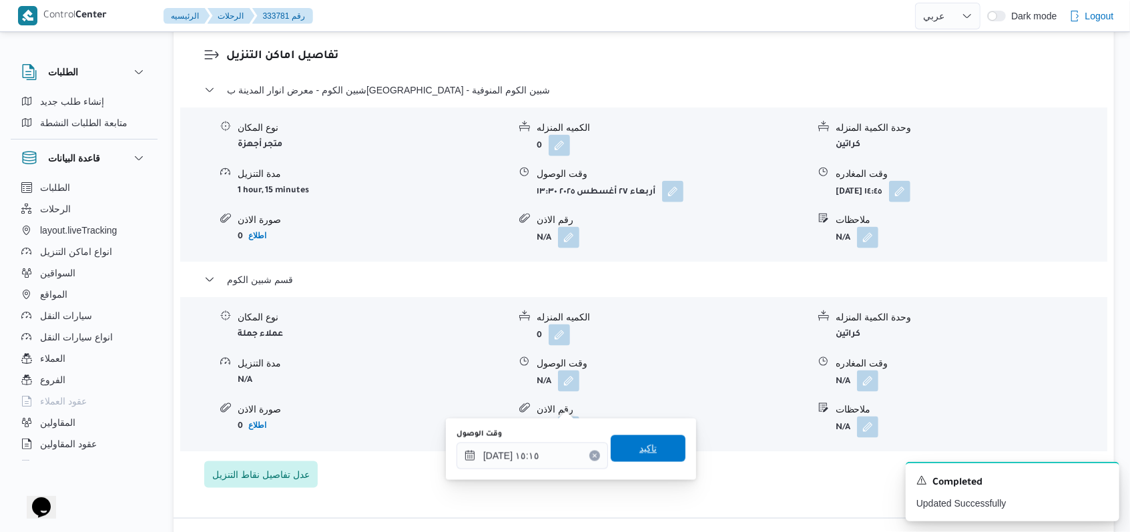
click at [658, 438] on span "تاكيد" at bounding box center [648, 448] width 75 height 27
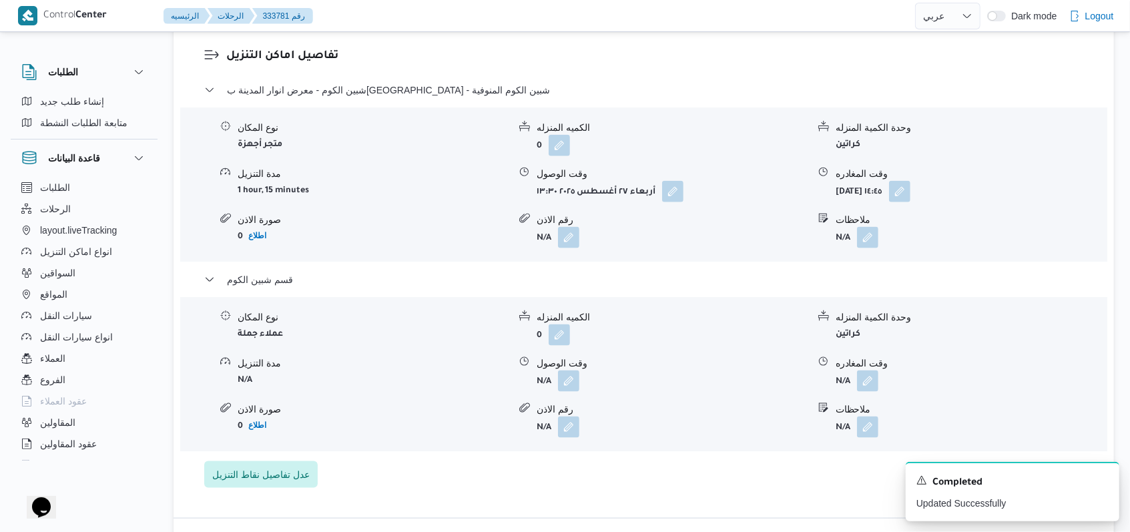
scroll to position [608, 0]
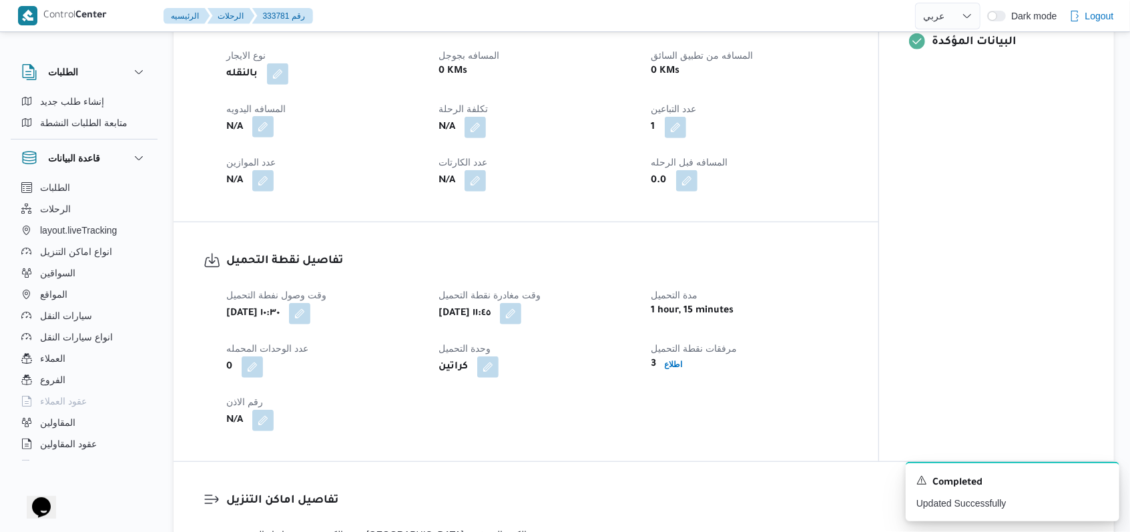
click at [270, 137] on button "button" at bounding box center [262, 126] width 21 height 21
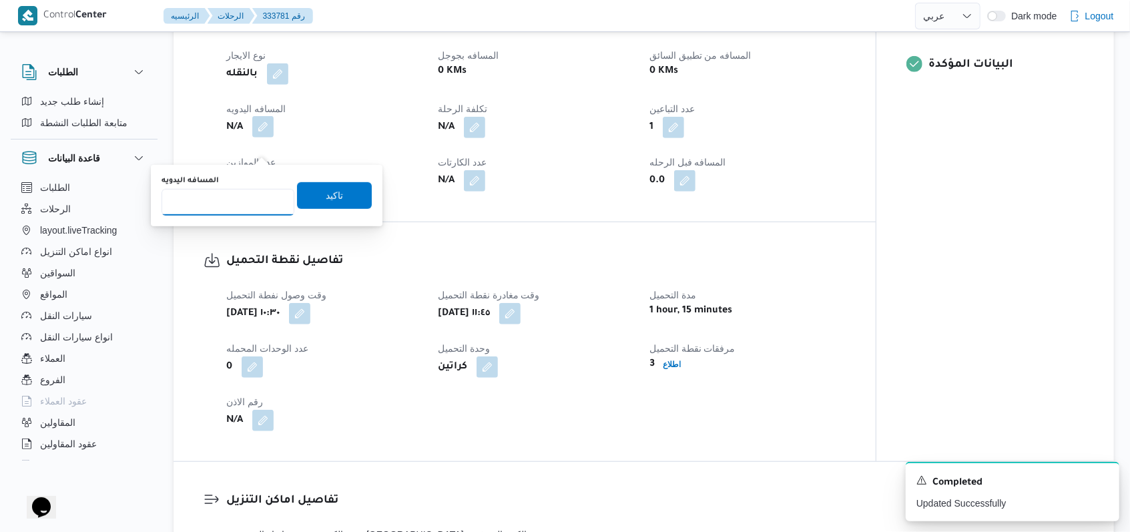
click at [234, 193] on input "المسافه اليدويه" at bounding box center [228, 202] width 133 height 27
type input "170"
click at [362, 189] on div "المسافه اليدويه 170 تاكيد" at bounding box center [266, 195] width 213 height 43
click at [350, 191] on span "تاكيد" at bounding box center [334, 195] width 75 height 27
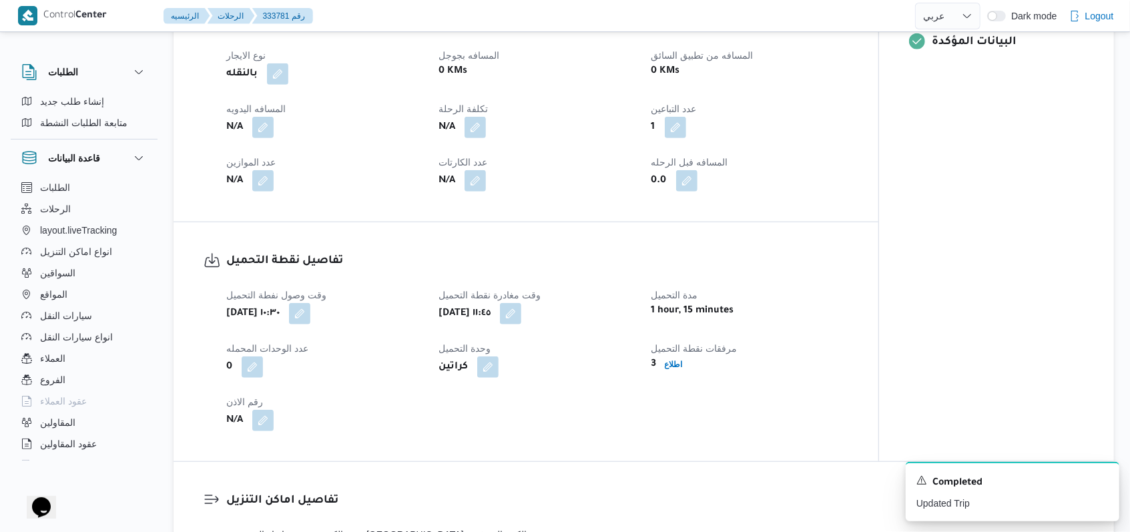
select select "ar"
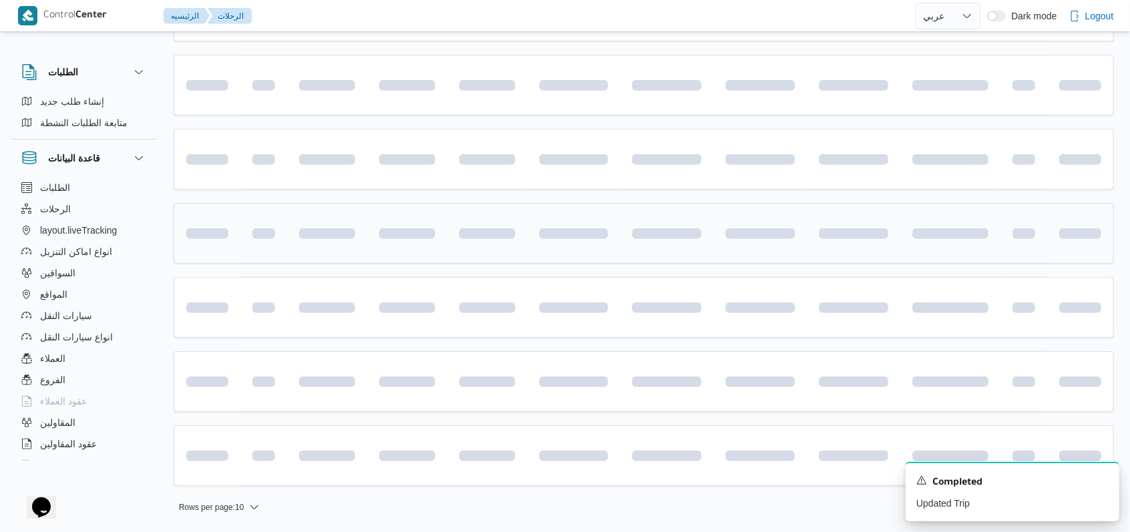
scroll to position [267, 0]
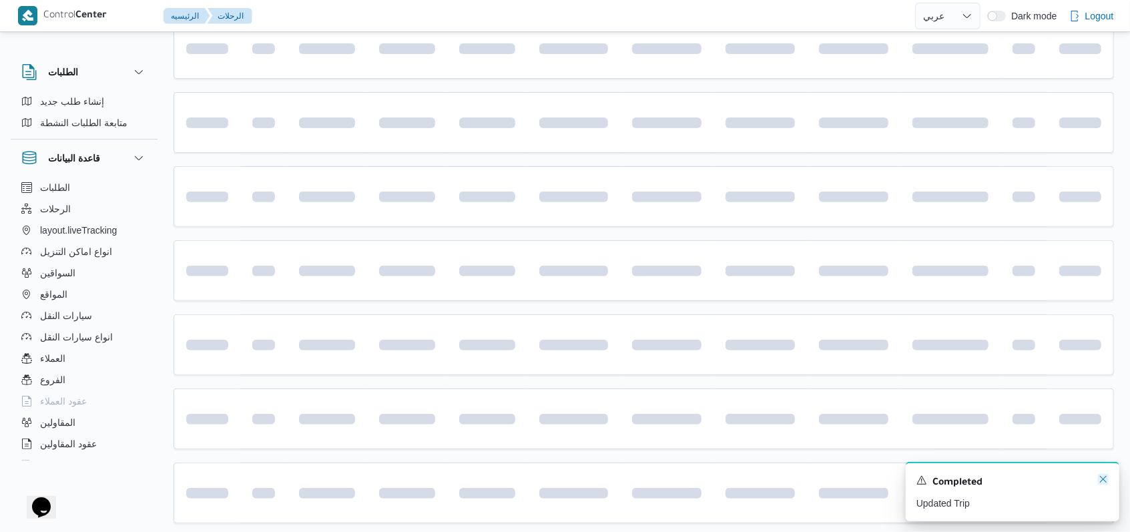
click at [1100, 484] on icon "Dismiss toast" at bounding box center [1103, 479] width 11 height 11
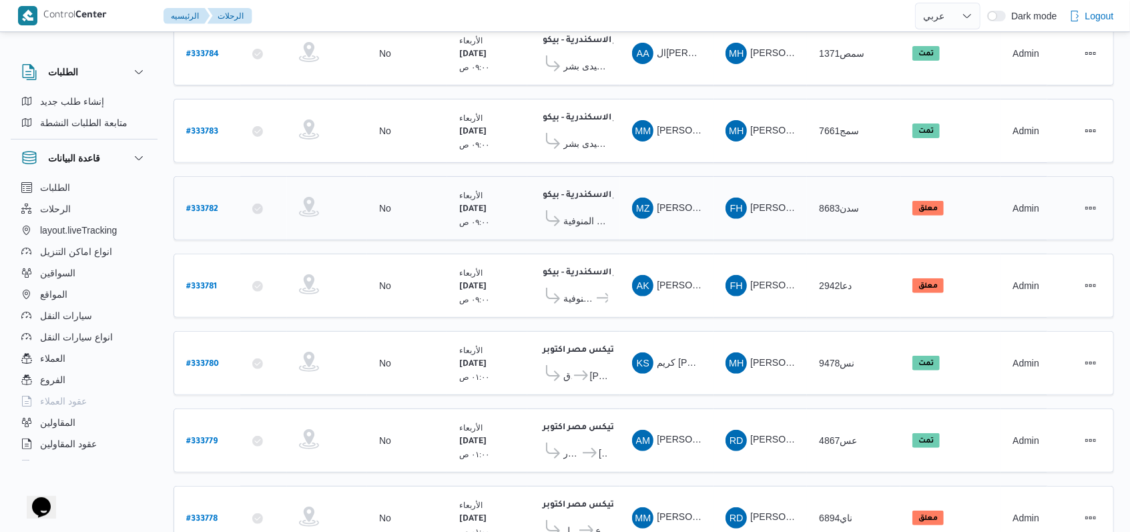
click at [215, 205] on b "# 333782" at bounding box center [202, 209] width 32 height 9
select select "ar"
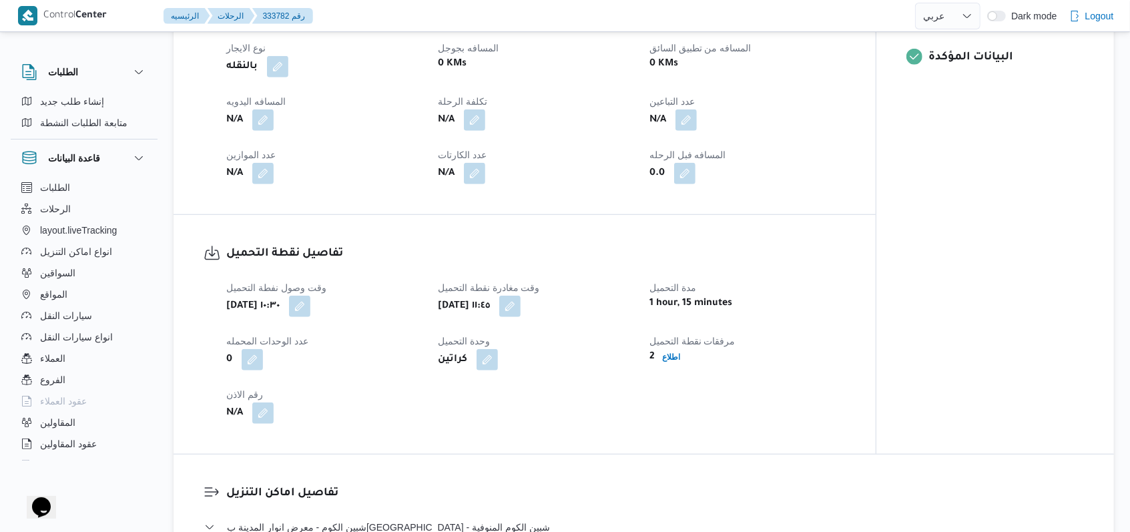
scroll to position [623, 0]
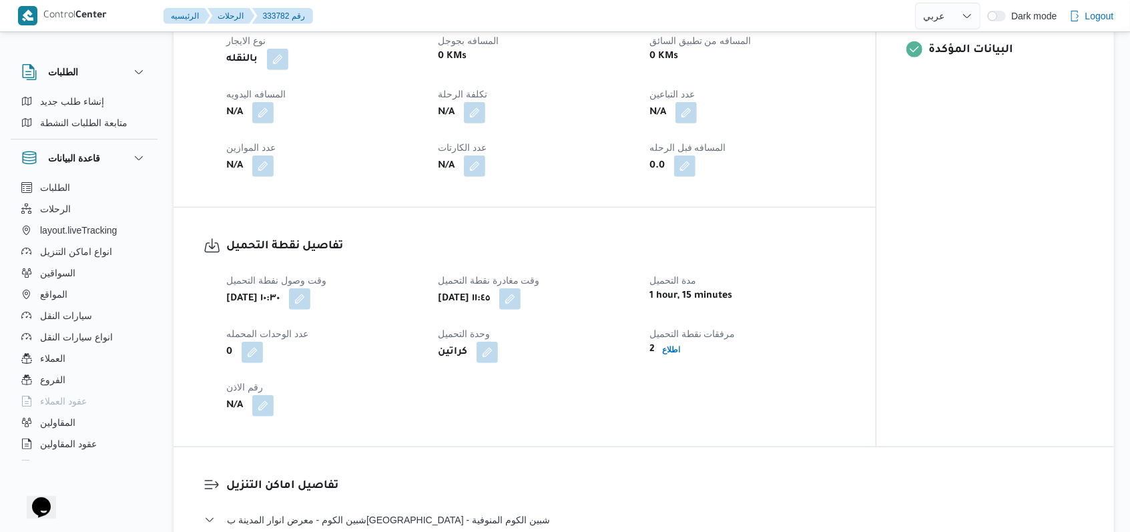
click at [275, 125] on div "N/A" at bounding box center [324, 113] width 198 height 24
click at [261, 123] on button "button" at bounding box center [262, 111] width 21 height 21
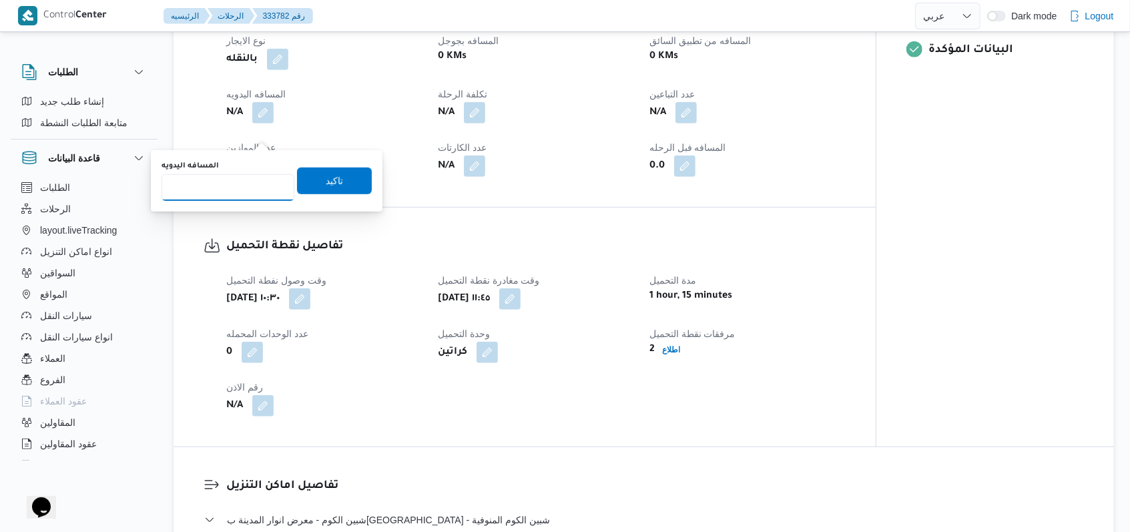
click at [216, 174] on input "المسافه اليدويه" at bounding box center [228, 187] width 133 height 27
type input "160"
click at [308, 175] on span "تاكيد" at bounding box center [334, 180] width 75 height 27
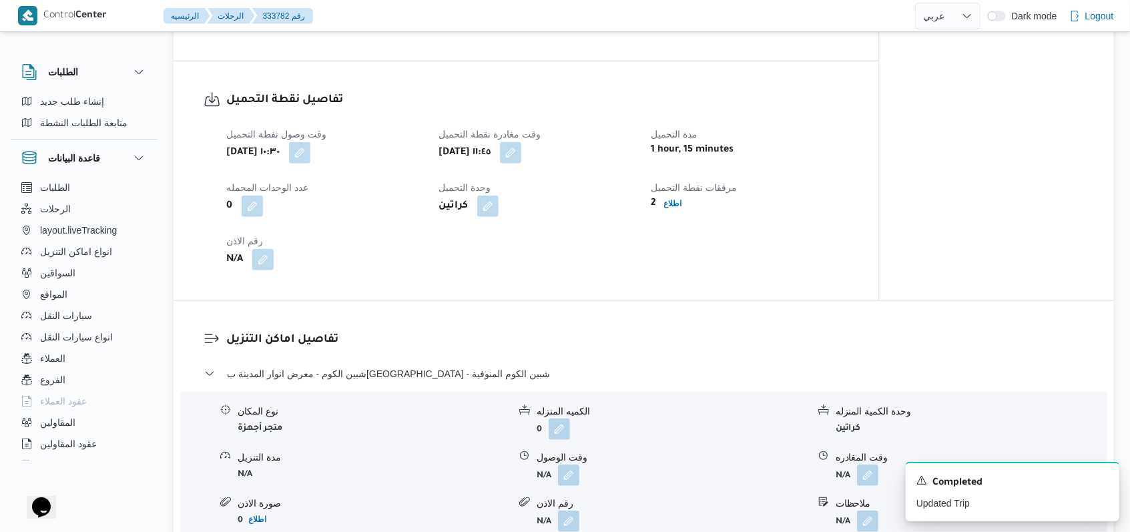
scroll to position [978, 0]
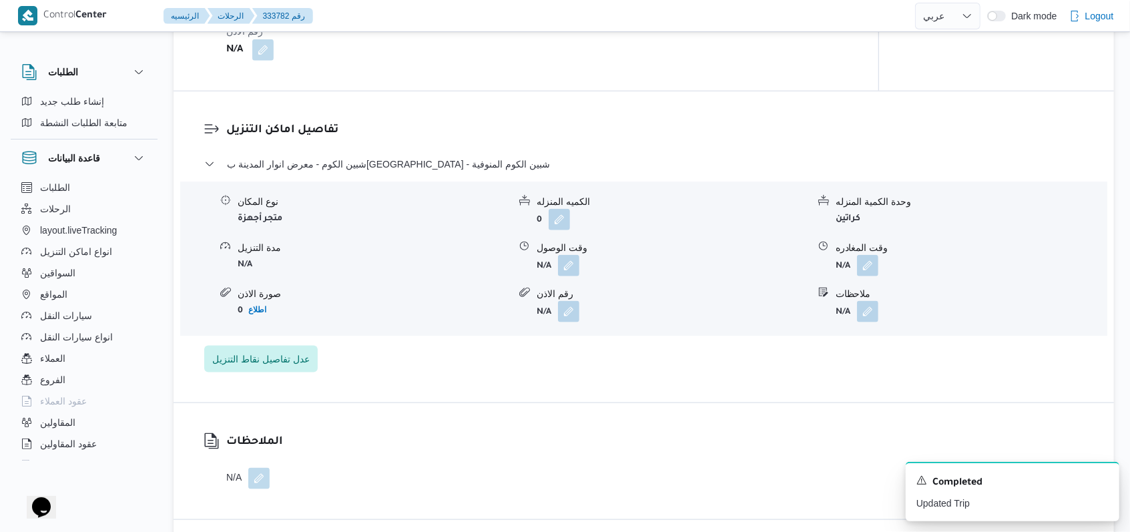
click at [571, 302] on div "نوع المكان متجر أجهزة الكميه المنزله 0 وحدة الكمية المنزله كراتين مدة التنزيل N…" at bounding box center [644, 258] width 938 height 151
click at [569, 276] on button "button" at bounding box center [568, 264] width 21 height 21
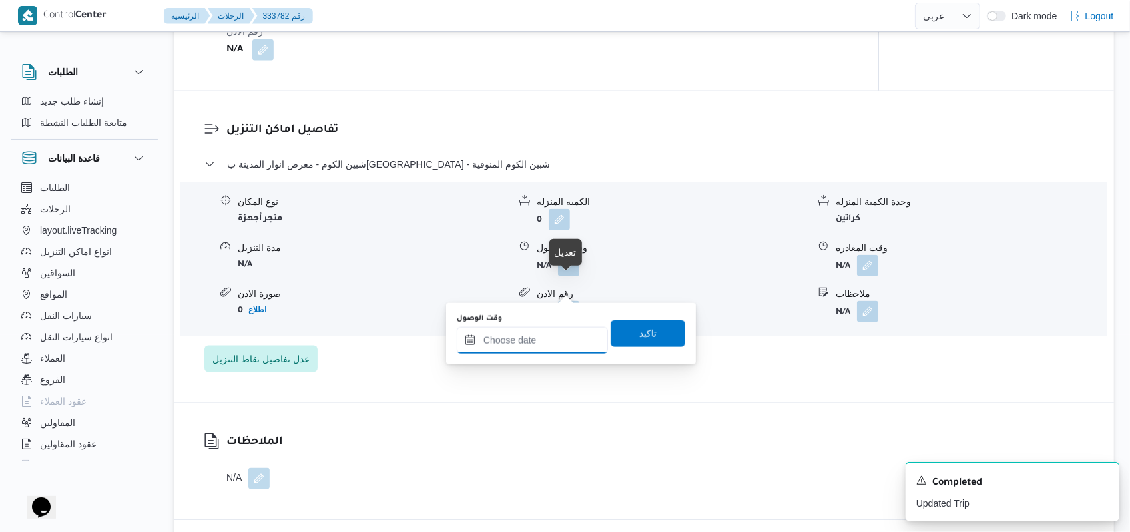
click at [551, 340] on input "وقت الوصول" at bounding box center [531, 340] width 151 height 27
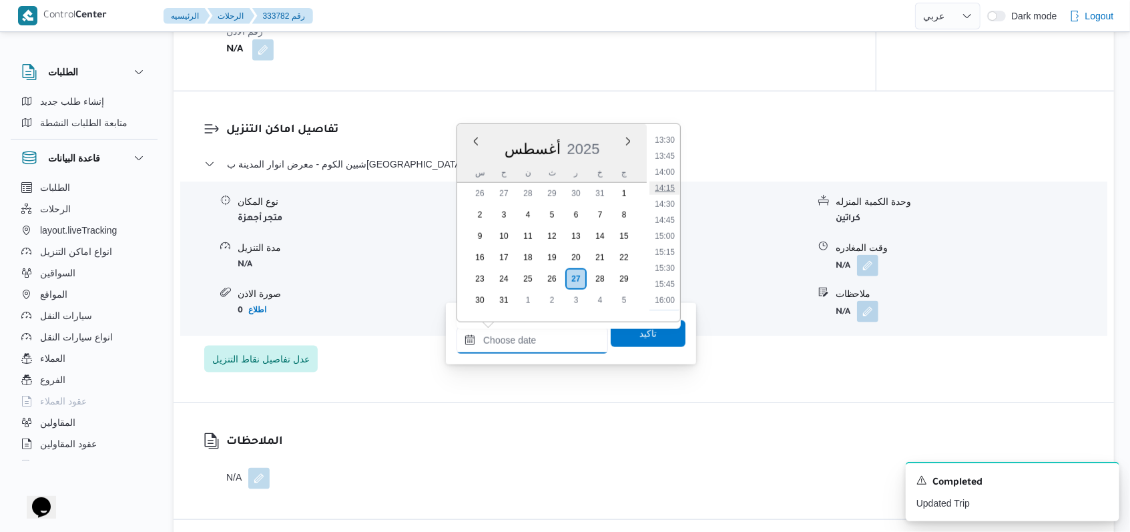
scroll to position [860, 0]
click at [671, 148] on li "13:30" at bounding box center [664, 145] width 31 height 13
type input "[DATE] ١٣:٣٠"
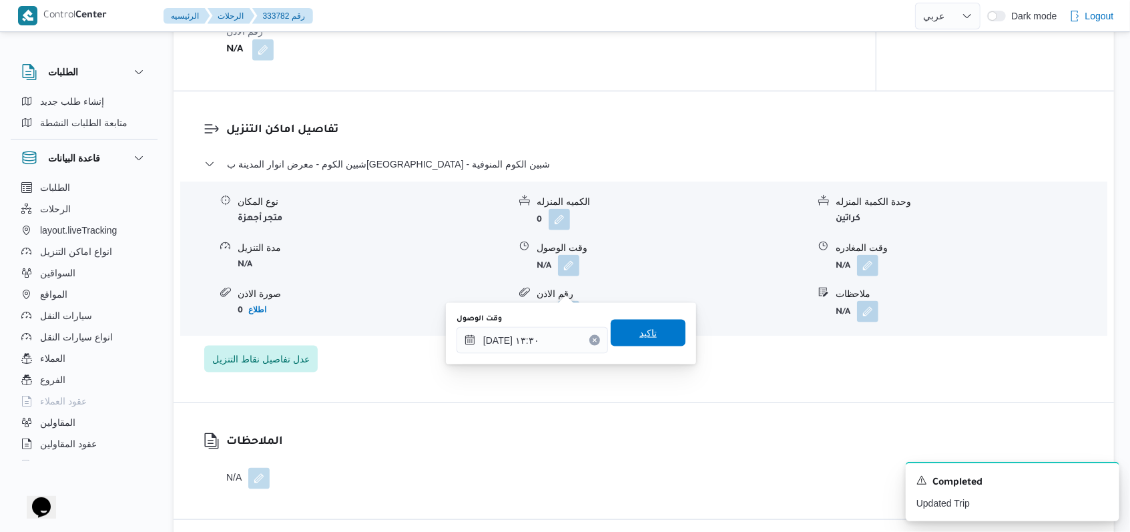
click at [648, 337] on span "تاكيد" at bounding box center [648, 333] width 75 height 27
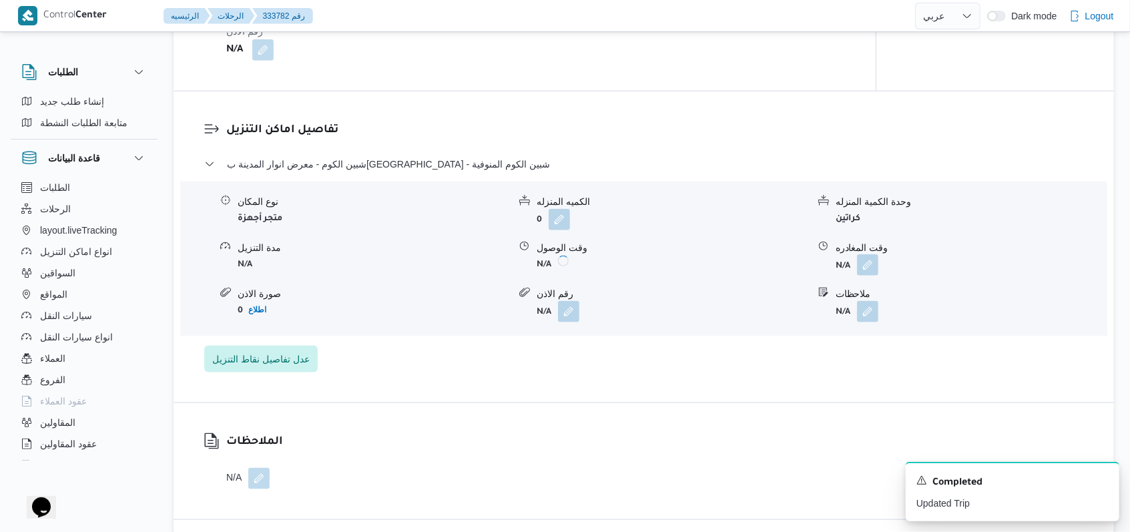
click at [865, 276] on button "button" at bounding box center [867, 264] width 21 height 21
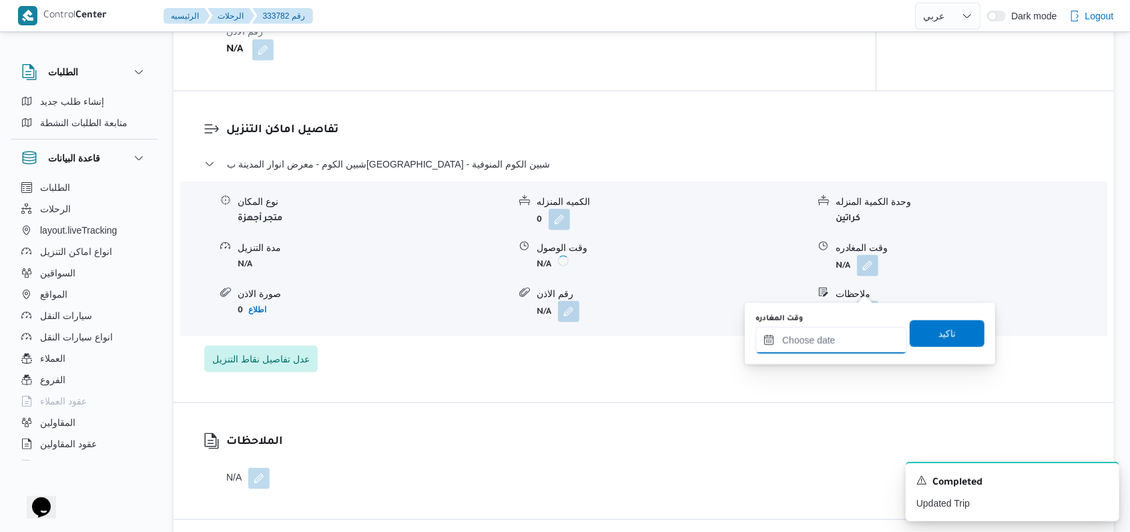
click at [841, 342] on input "وقت المغادره" at bounding box center [830, 340] width 151 height 27
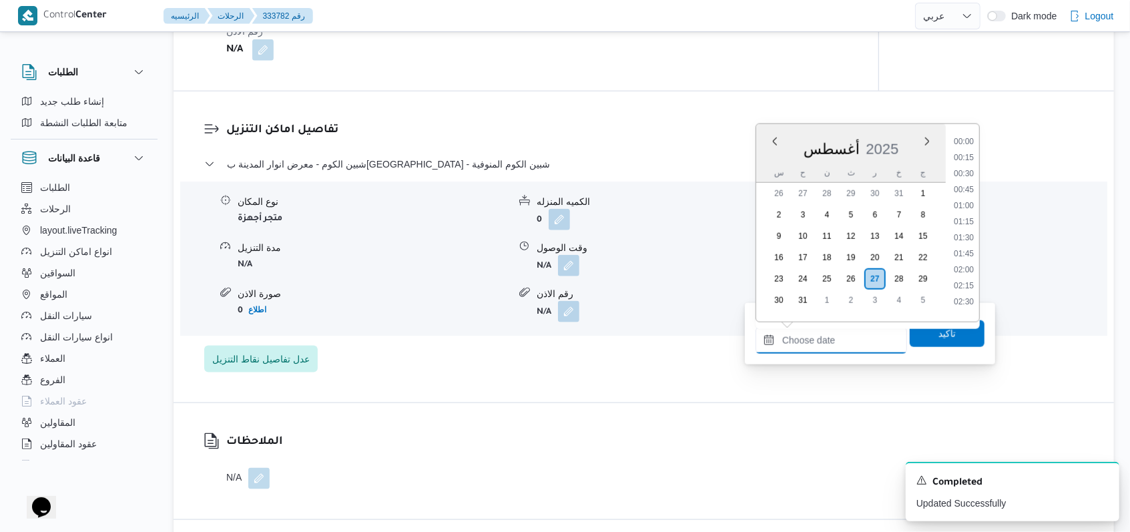
scroll to position [950, 0]
click at [968, 190] on li "15:30" at bounding box center [963, 184] width 31 height 13
type input "[DATE] ١٥:٣٠"
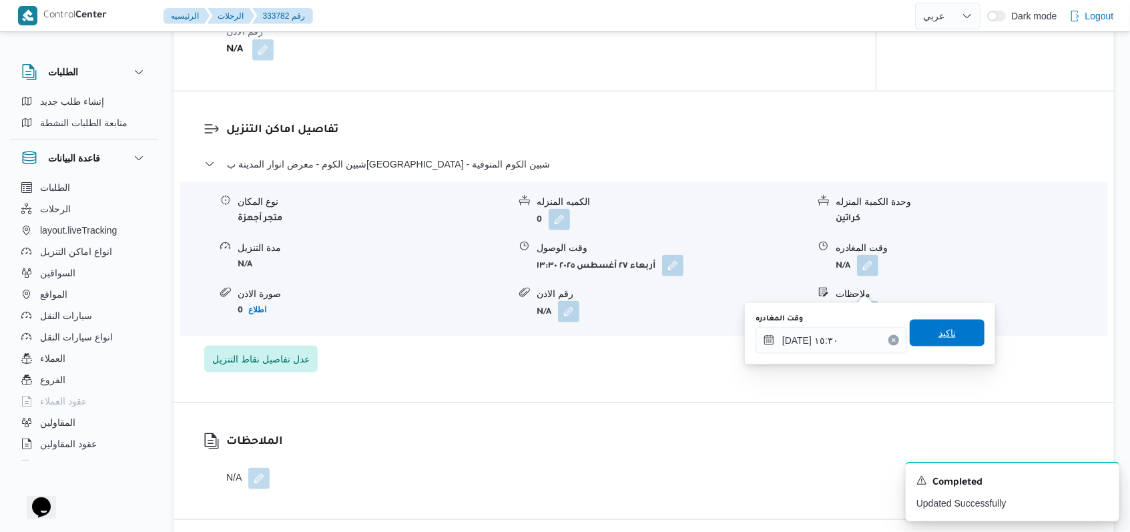
click at [954, 340] on span "تاكيد" at bounding box center [947, 333] width 75 height 27
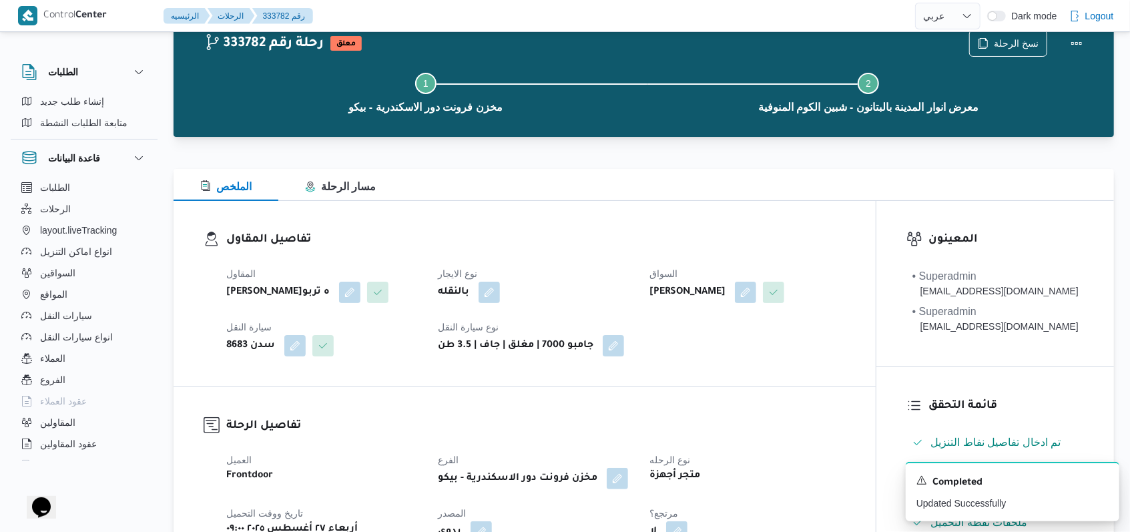
scroll to position [0, 0]
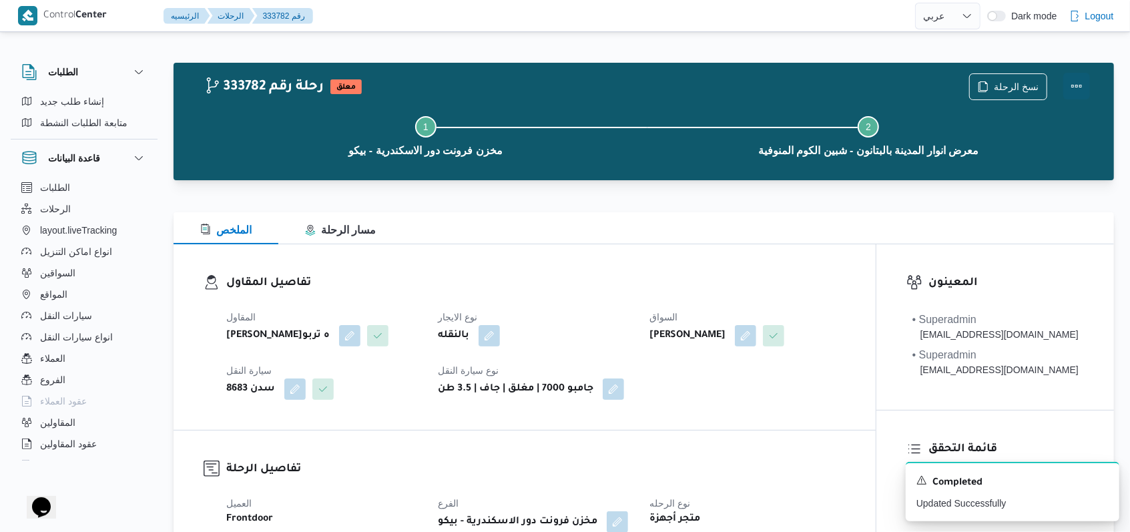
click at [1080, 81] on button "Actions" at bounding box center [1076, 86] width 27 height 27
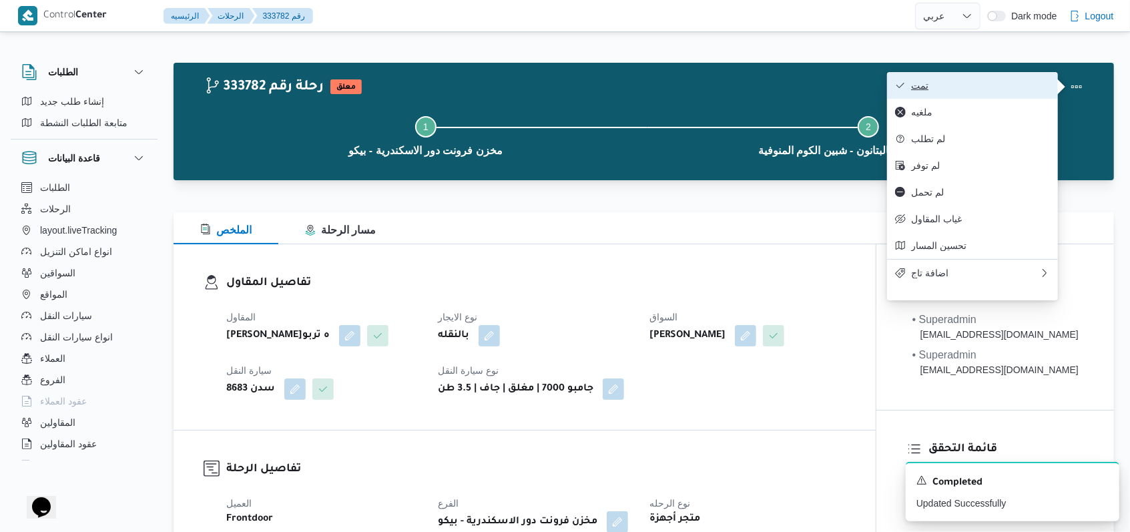
click at [977, 83] on span "تمت" at bounding box center [980, 85] width 139 height 11
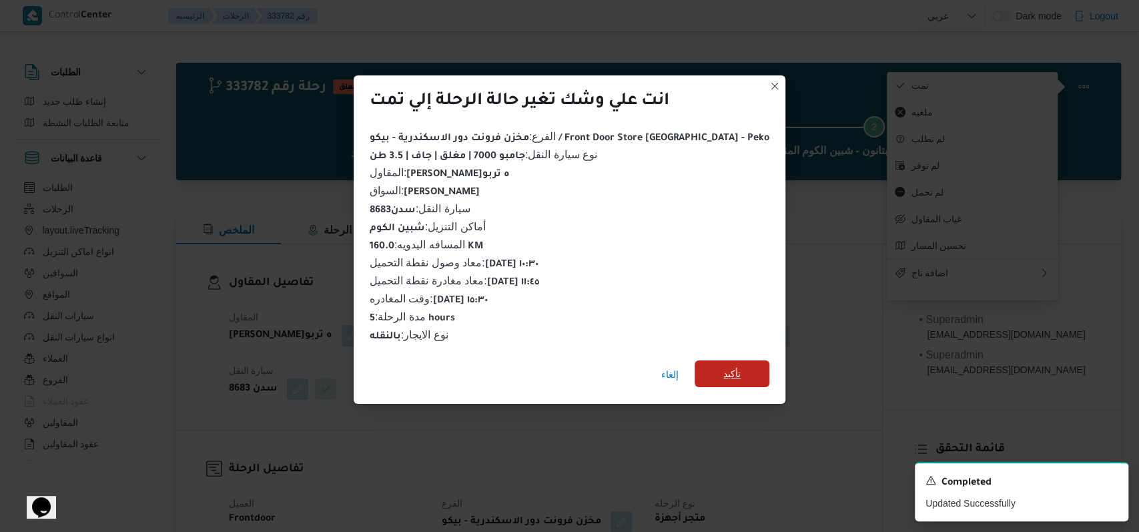
click at [711, 360] on span "تأكيد" at bounding box center [732, 373] width 75 height 27
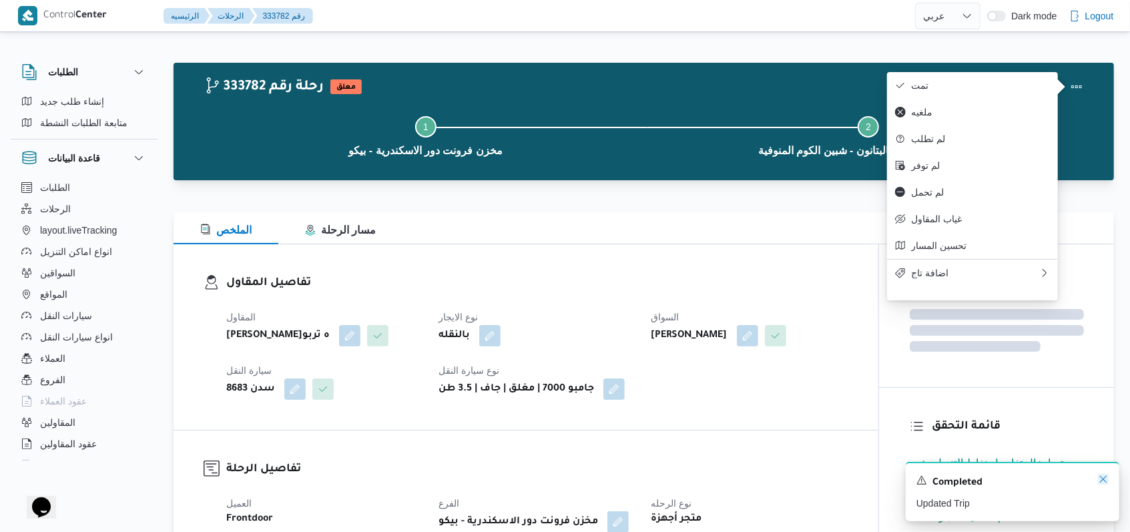
click at [1105, 481] on icon "Dismiss toast" at bounding box center [1103, 479] width 11 height 11
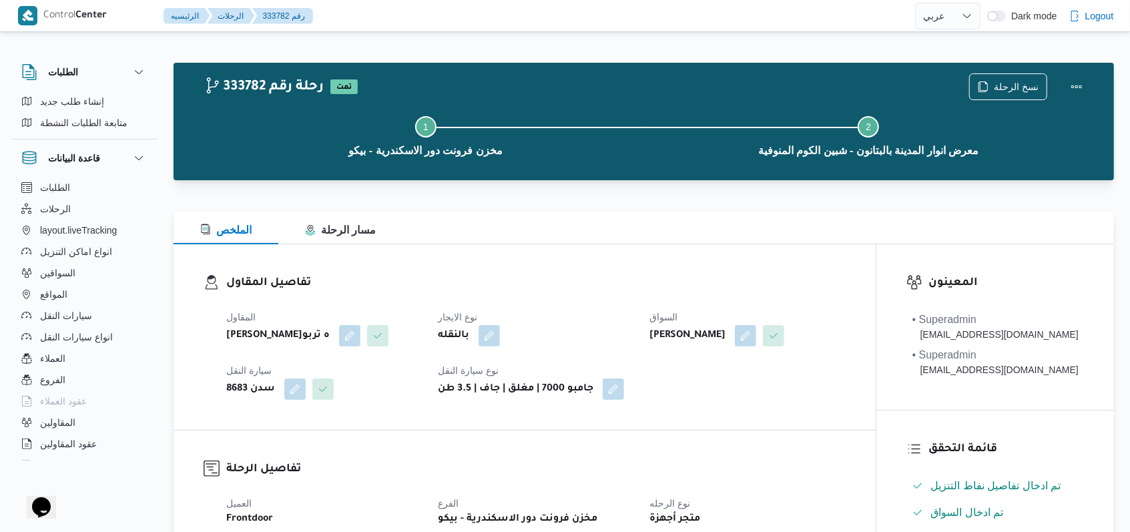
select select "ar"
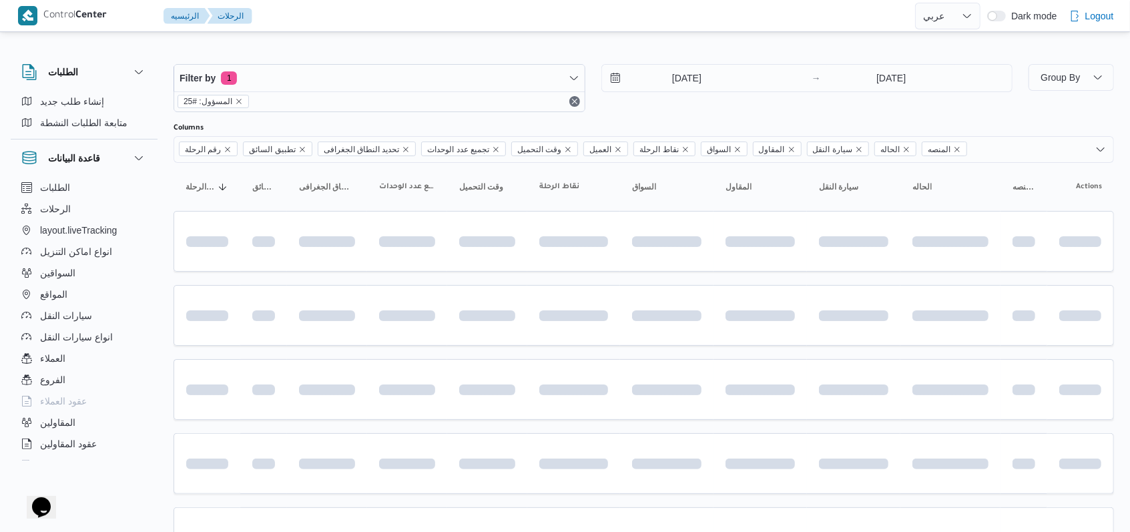
scroll to position [92, 0]
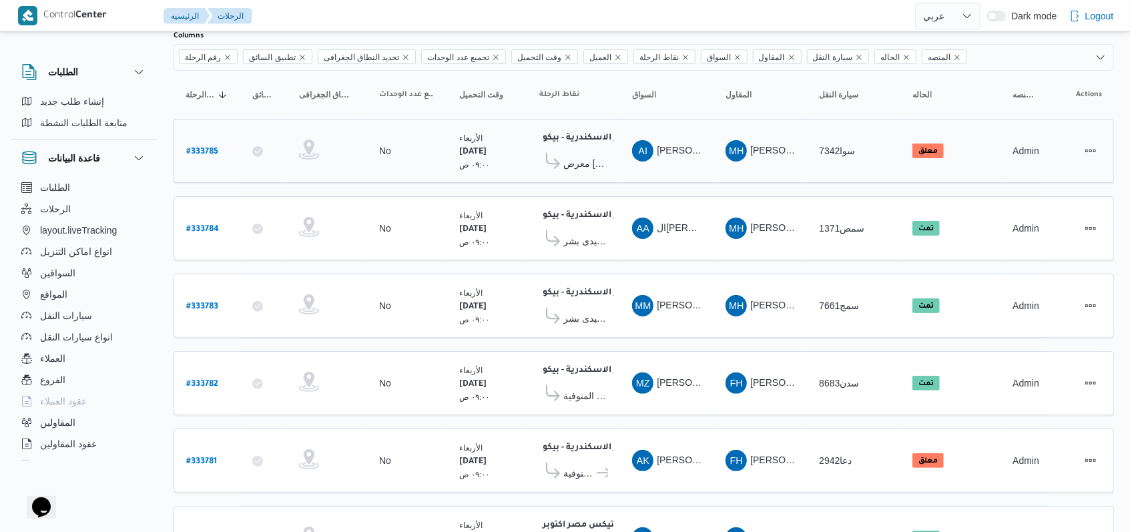
click at [216, 148] on b "# 333785" at bounding box center [202, 151] width 32 height 9
select select "ar"
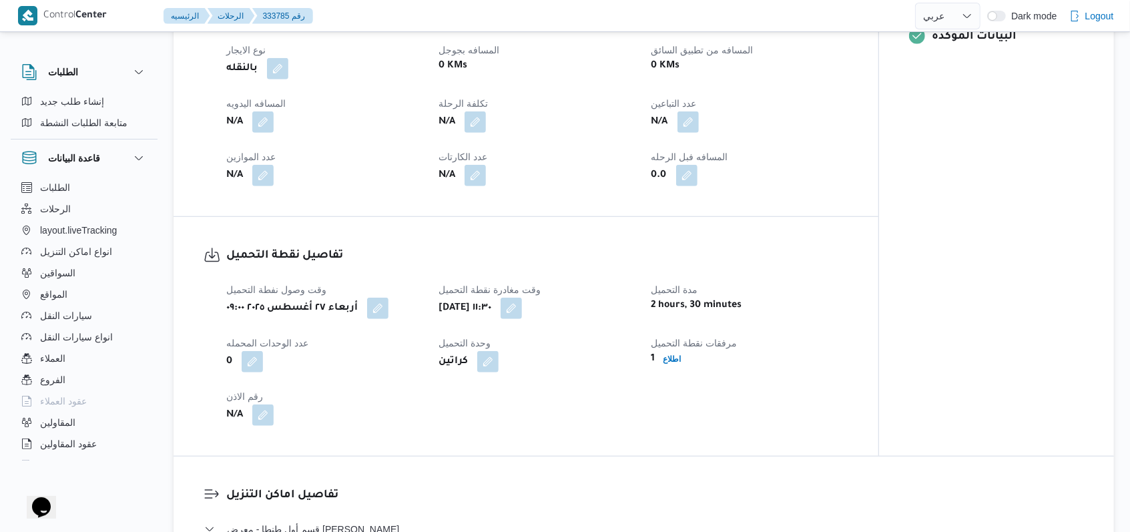
scroll to position [626, 0]
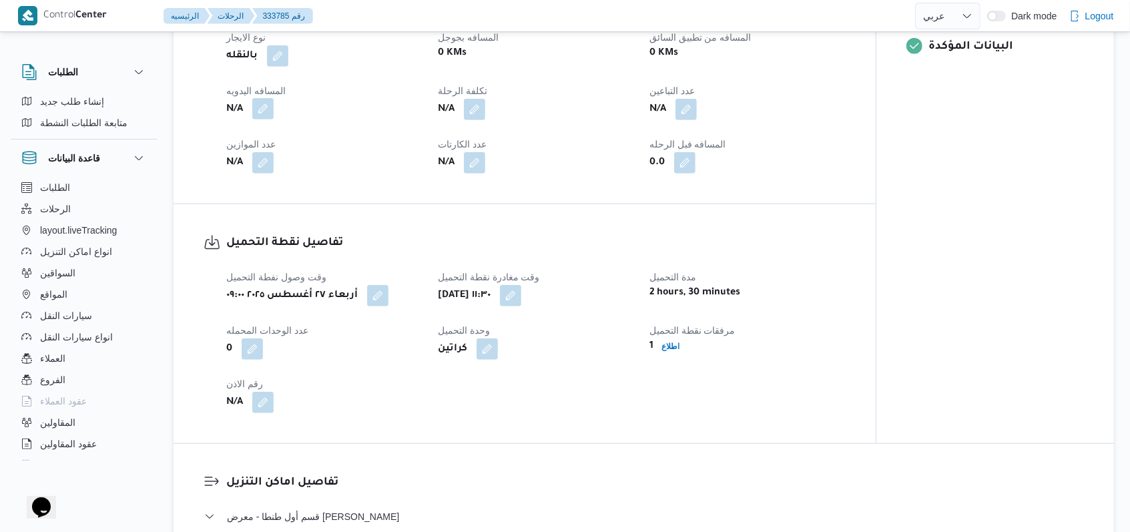
click at [259, 105] on button "button" at bounding box center [262, 108] width 21 height 21
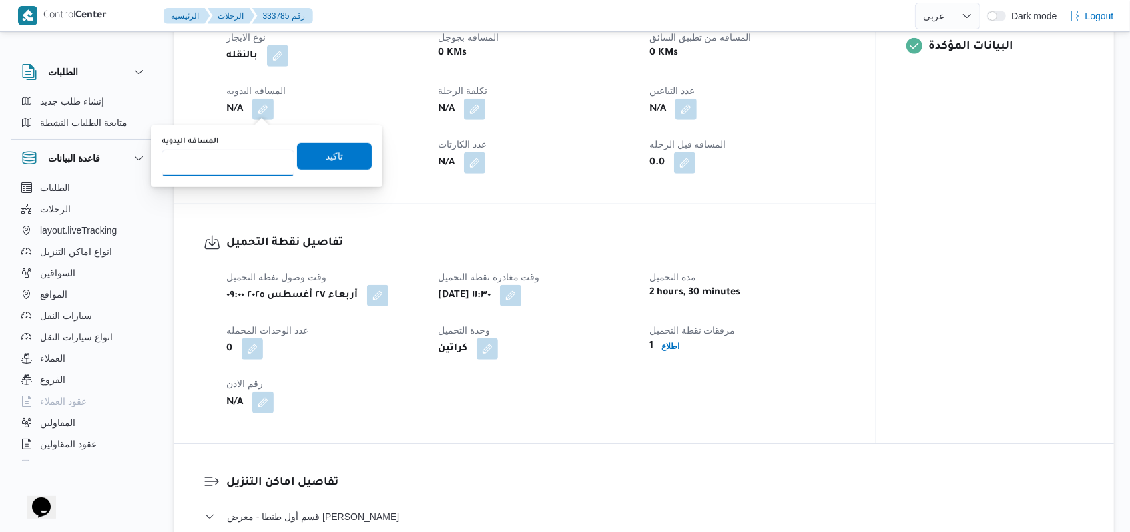
click at [214, 166] on input "المسافه اليدويه" at bounding box center [228, 162] width 133 height 27
type input "160"
click at [312, 160] on span "تاكيد" at bounding box center [334, 155] width 75 height 27
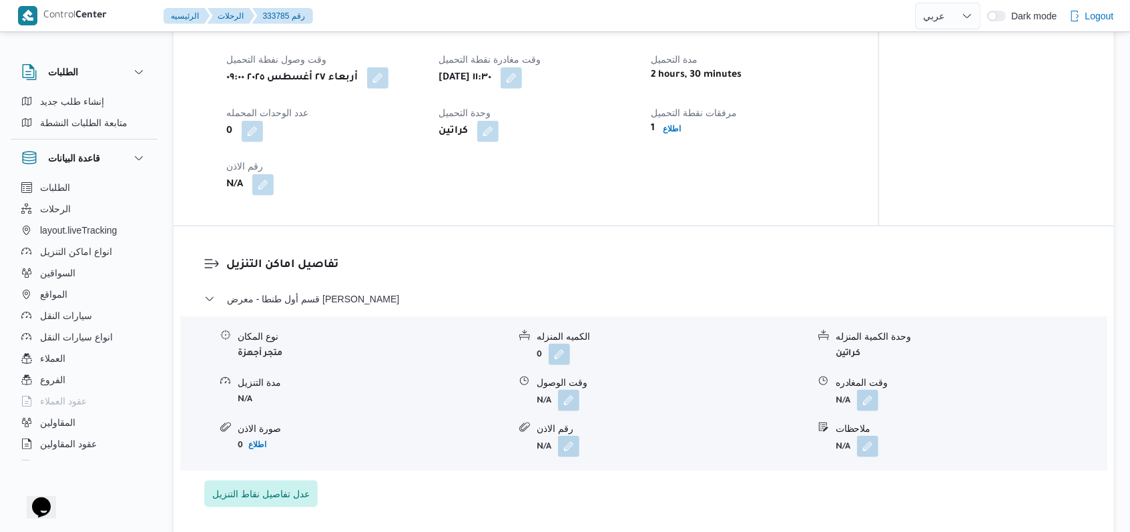
scroll to position [982, 0]
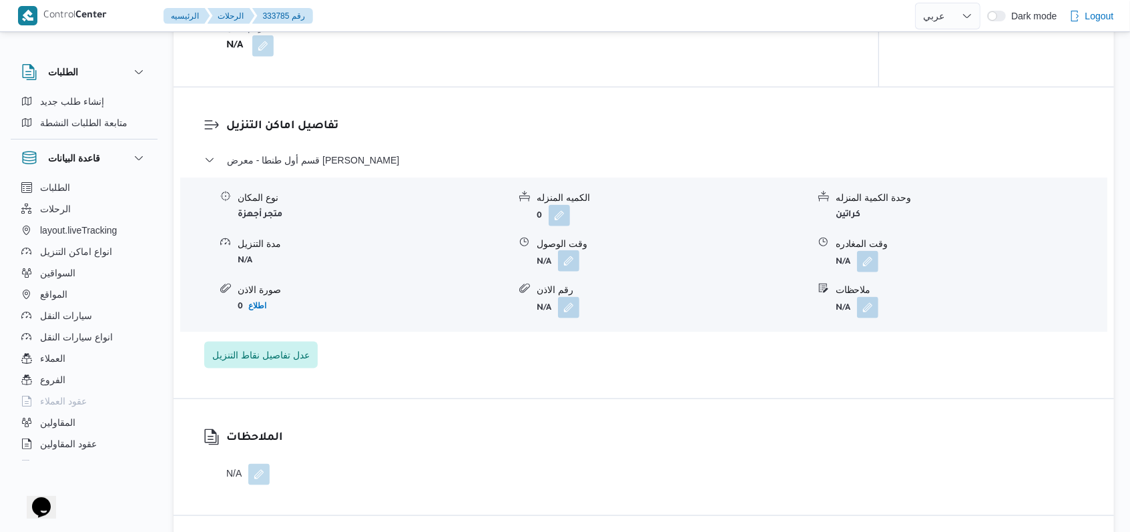
click at [572, 266] on button "button" at bounding box center [568, 260] width 21 height 21
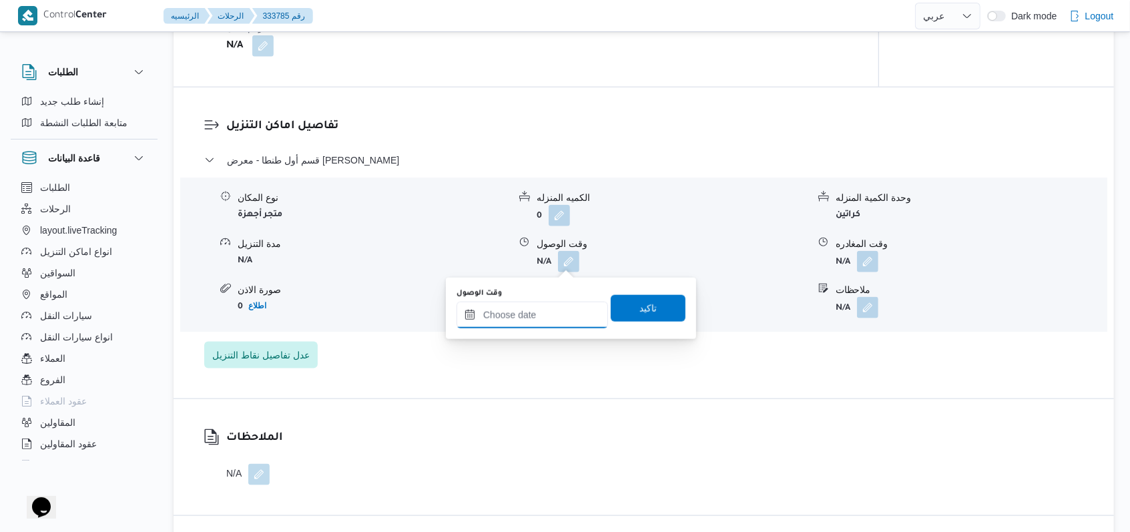
click at [543, 316] on input "وقت الوصول" at bounding box center [531, 315] width 151 height 27
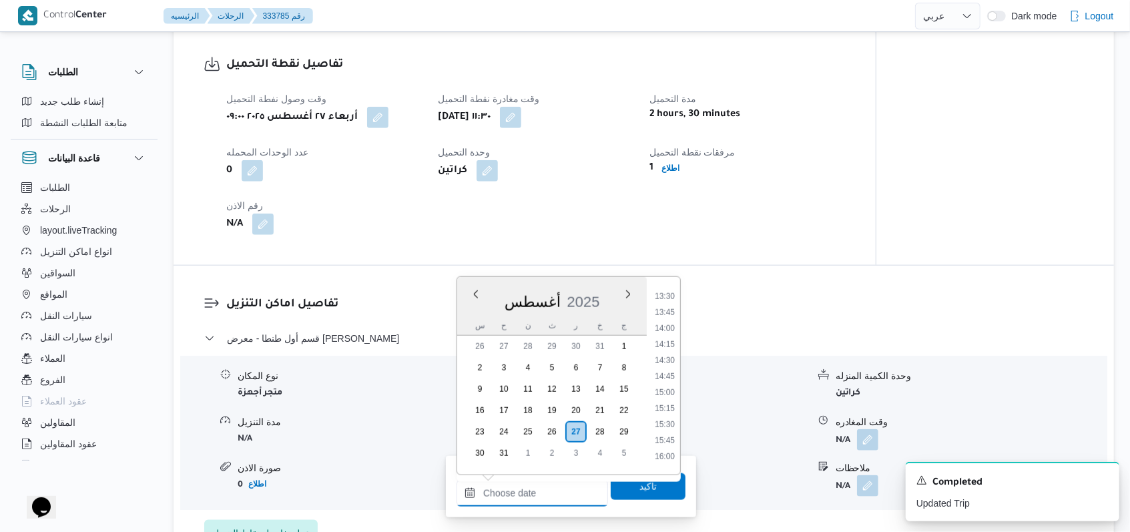
scroll to position [771, 0]
click at [671, 384] on li "13:30" at bounding box center [664, 387] width 31 height 13
type input "[DATE] ١٣:٣٠"
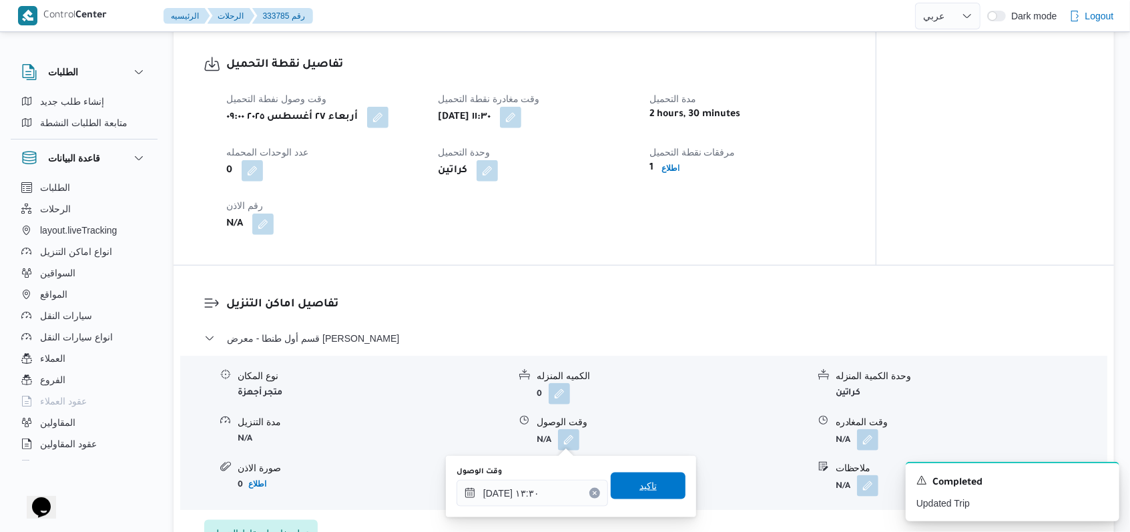
click at [651, 478] on span "تاكيد" at bounding box center [648, 486] width 75 height 27
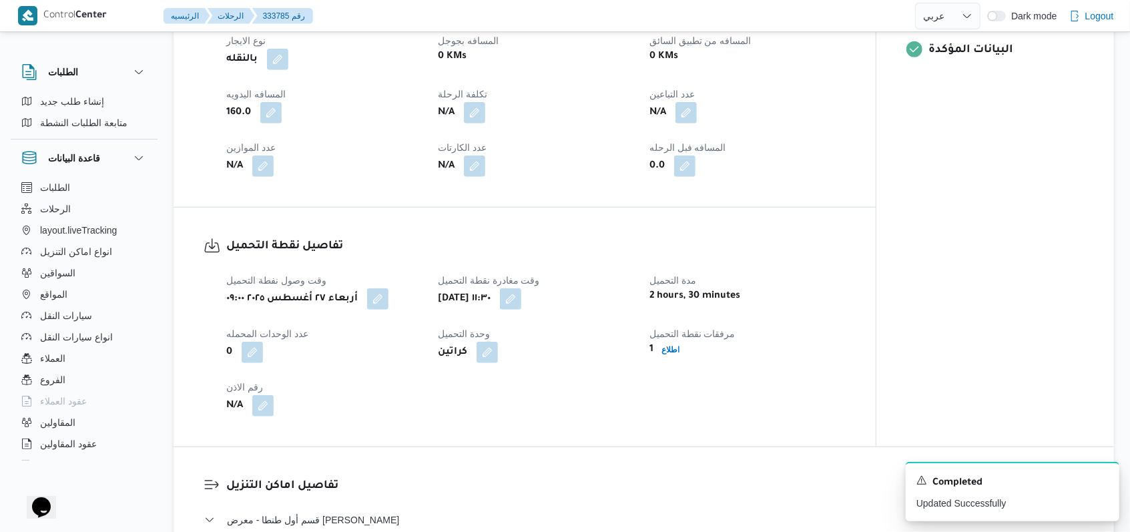
scroll to position [692, 0]
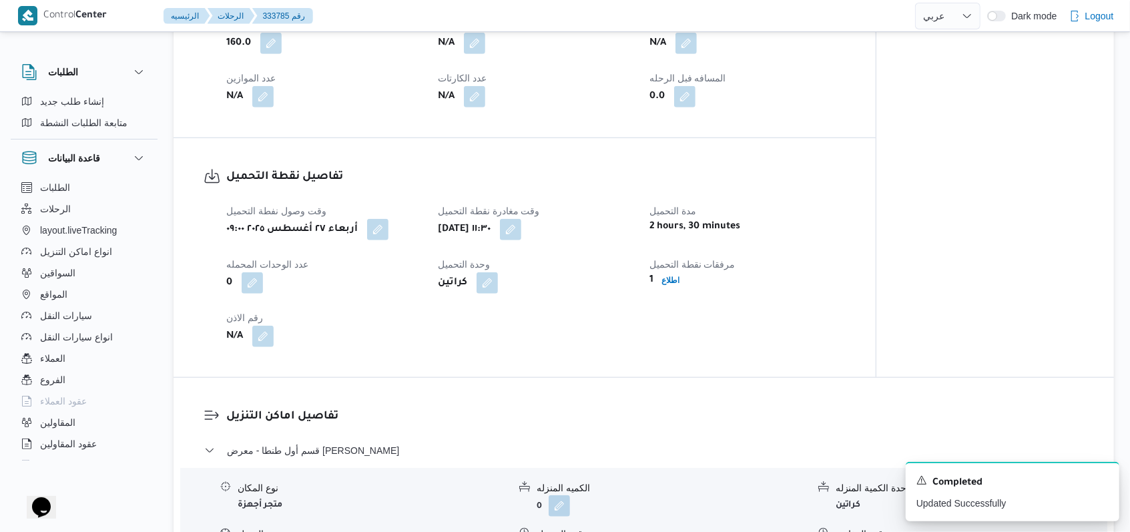
click at [870, 442] on div "قسم أول طنطا - معرض [PERSON_NAME]" at bounding box center [644, 454] width 880 height 25
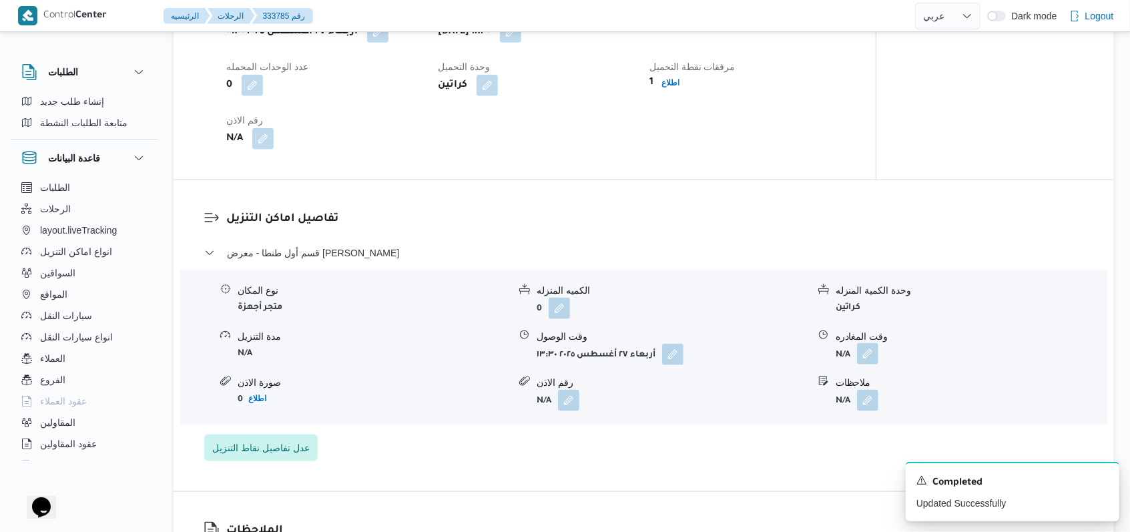
click at [870, 353] on button "button" at bounding box center [867, 353] width 21 height 21
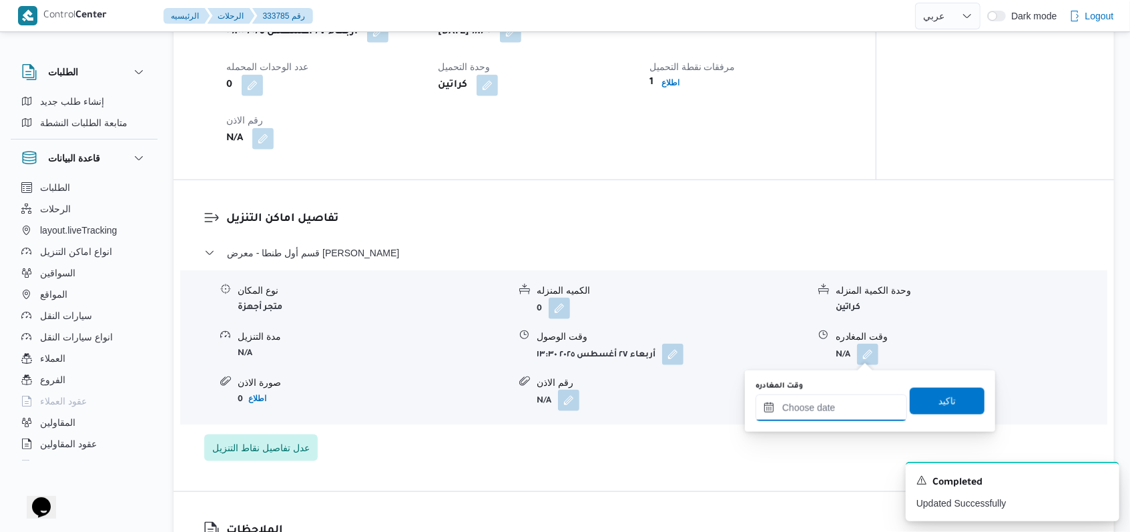
click at [840, 408] on input "وقت المغادره" at bounding box center [830, 407] width 151 height 27
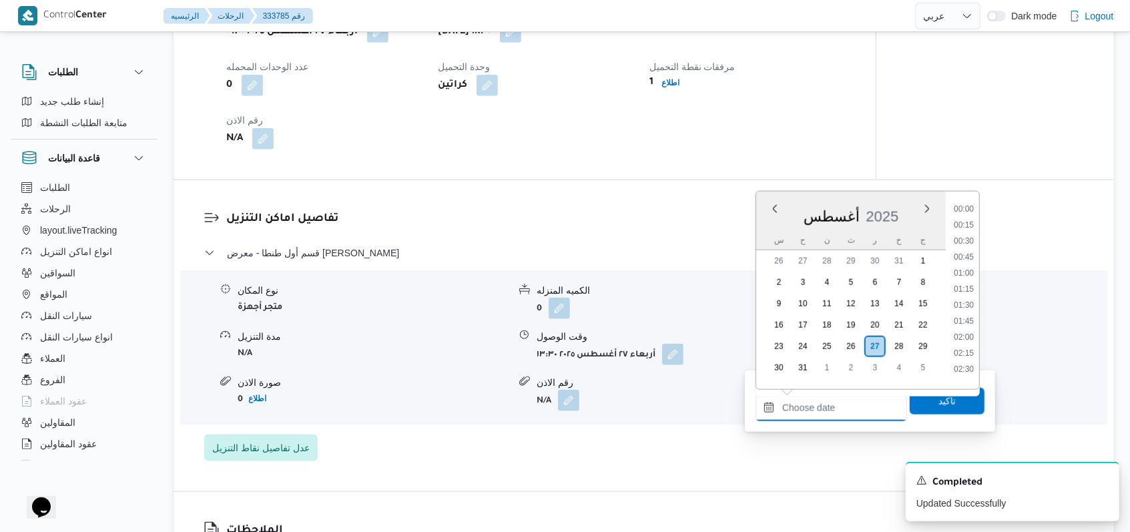
scroll to position [950, 0]
click at [974, 281] on li "16:00" at bounding box center [963, 284] width 31 height 13
type input "[DATE] ١٦:٠٠"
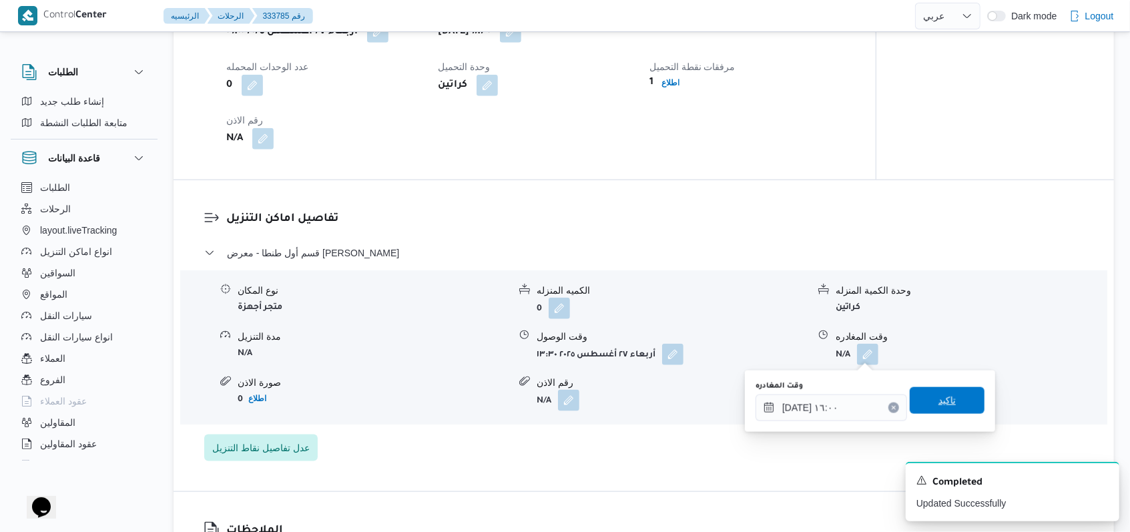
click at [934, 408] on span "تاكيد" at bounding box center [947, 400] width 75 height 27
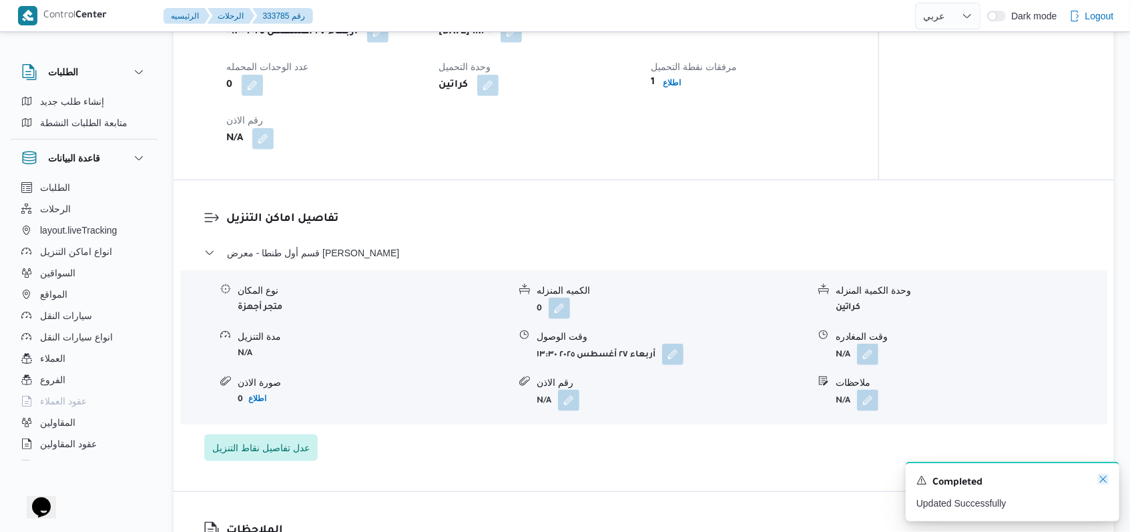
click at [1105, 485] on icon "Dismiss toast" at bounding box center [1103, 479] width 11 height 11
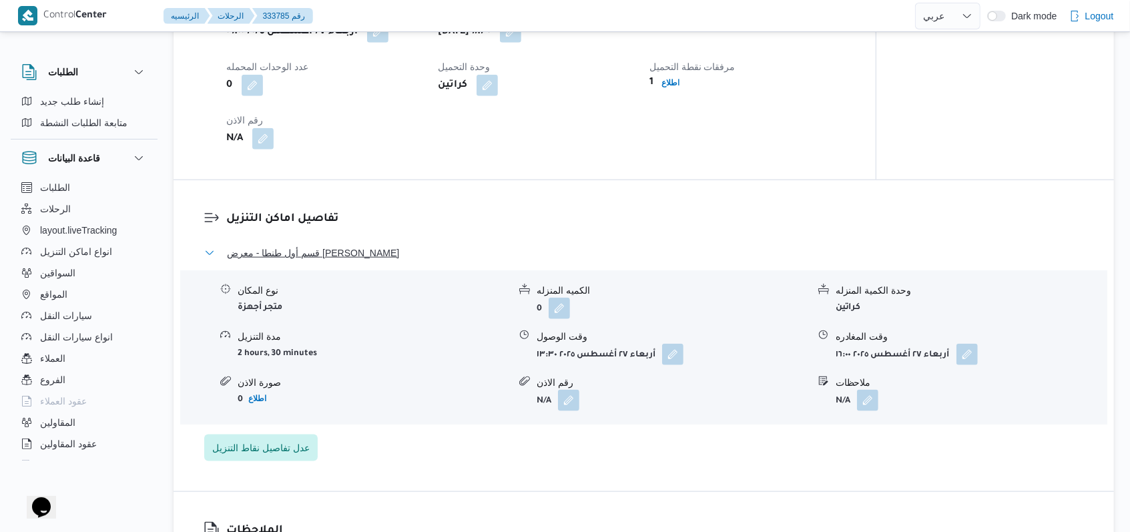
click at [368, 254] on span "قسم أول طنطا - معرض [PERSON_NAME]" at bounding box center [313, 253] width 172 height 16
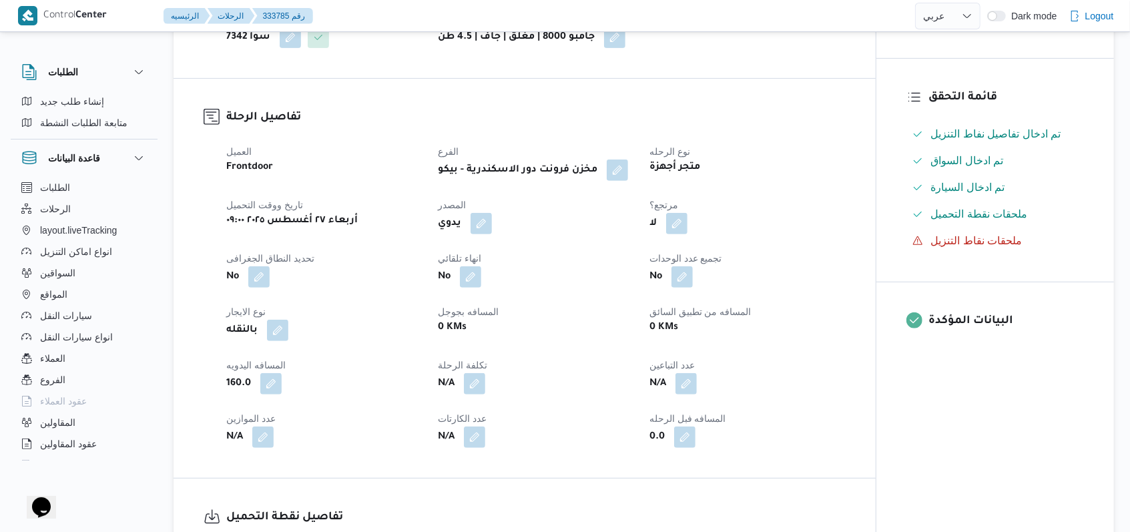
scroll to position [0, 0]
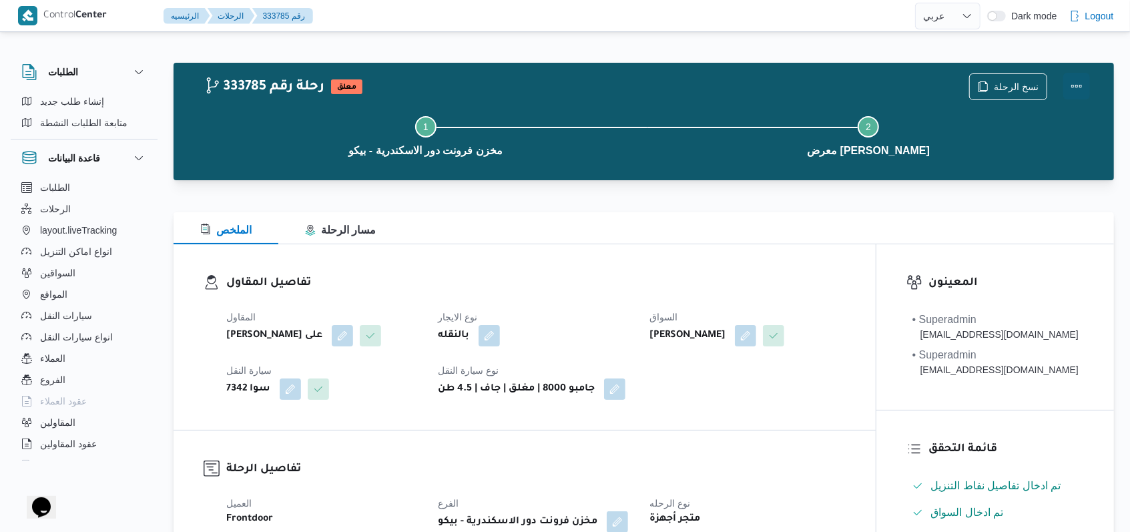
click at [1072, 90] on button "Actions" at bounding box center [1076, 86] width 27 height 27
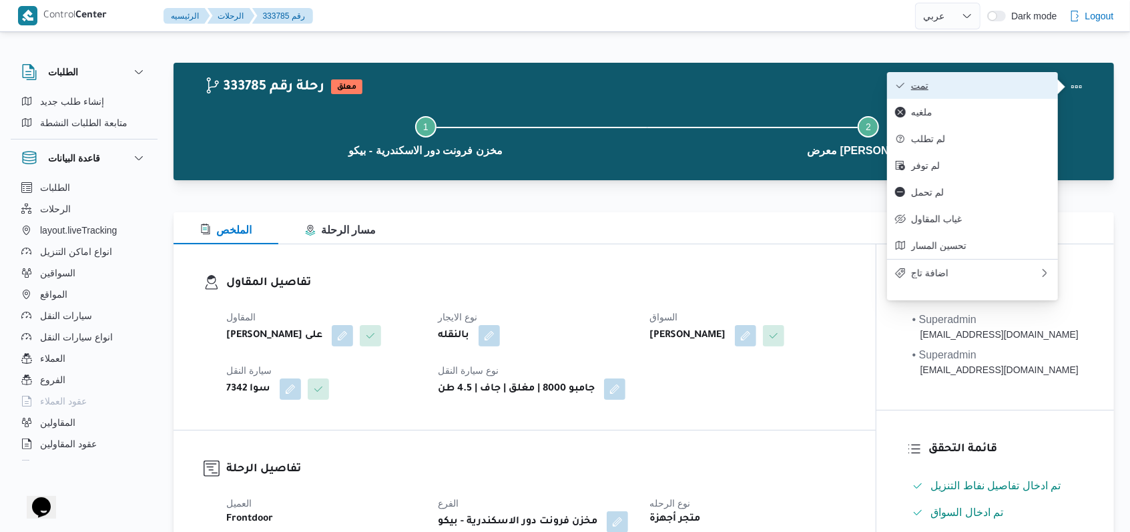
click at [1005, 84] on span "تمت" at bounding box center [980, 85] width 139 height 11
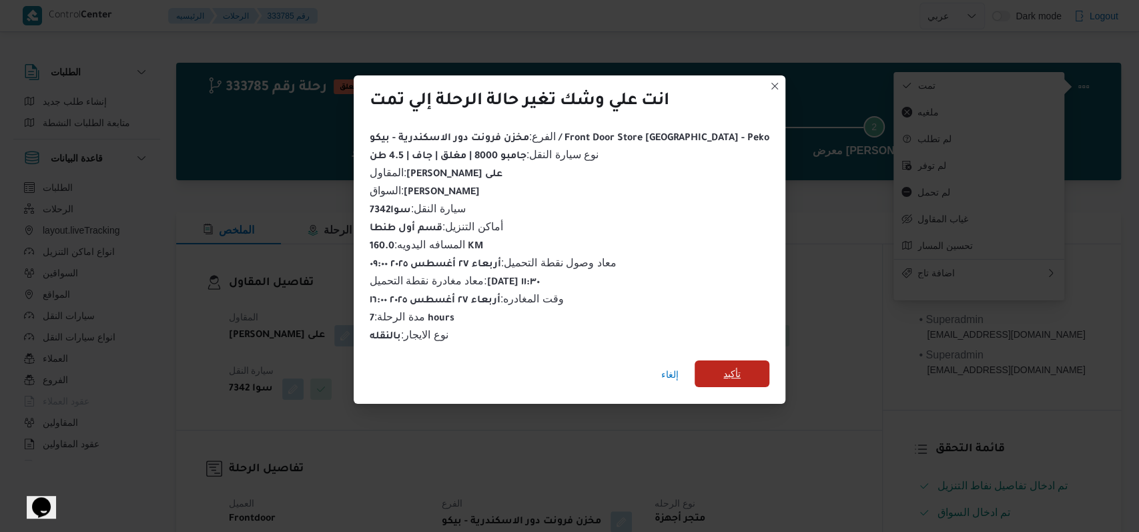
click at [695, 360] on span "تأكيد" at bounding box center [732, 373] width 75 height 27
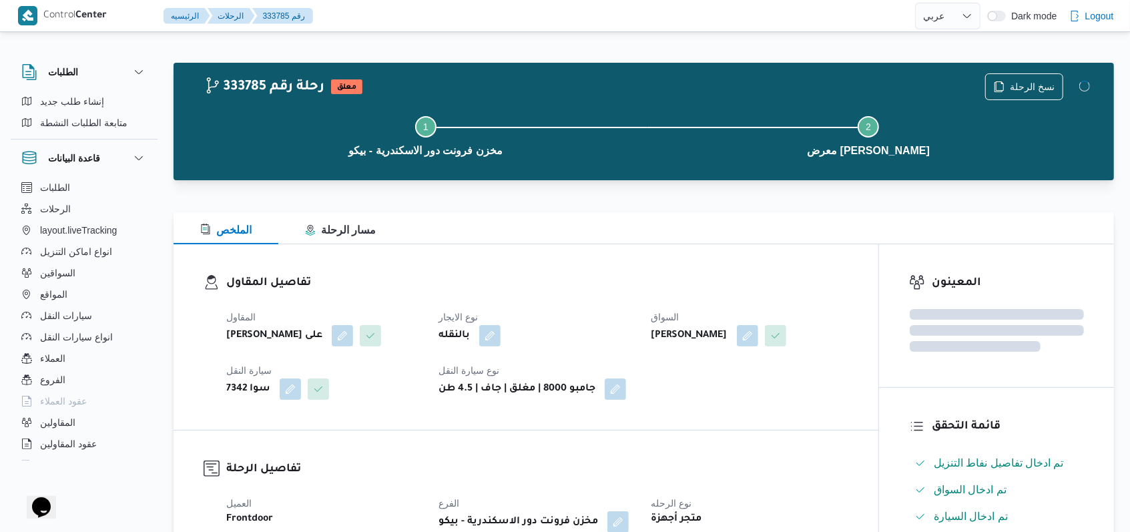
click at [595, 308] on div "المقاول [PERSON_NAME] على نوع الايجار بالنقله السواق [PERSON_NAME] سيارة النقل …" at bounding box center [537, 354] width 638 height 107
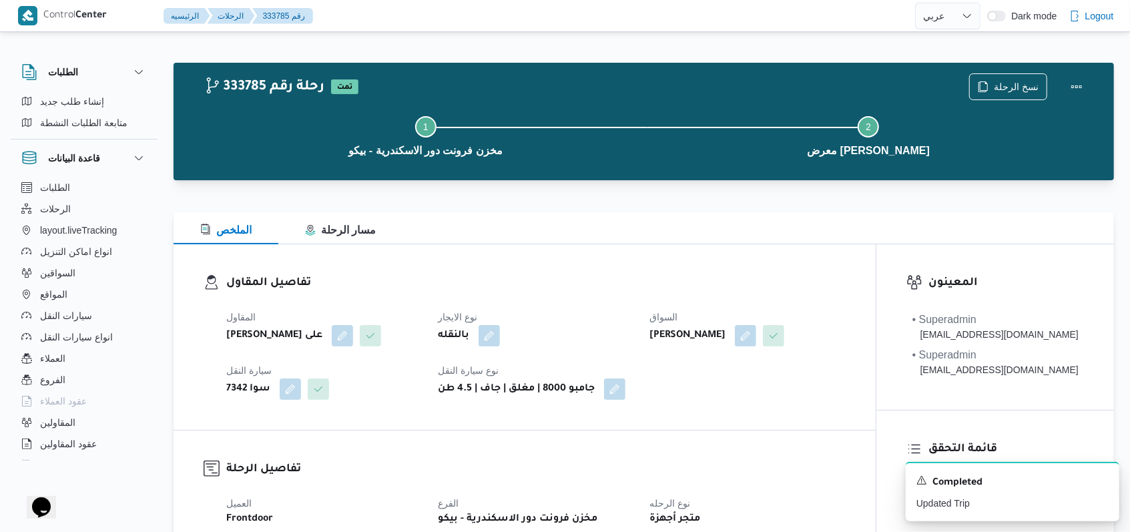
select select "ar"
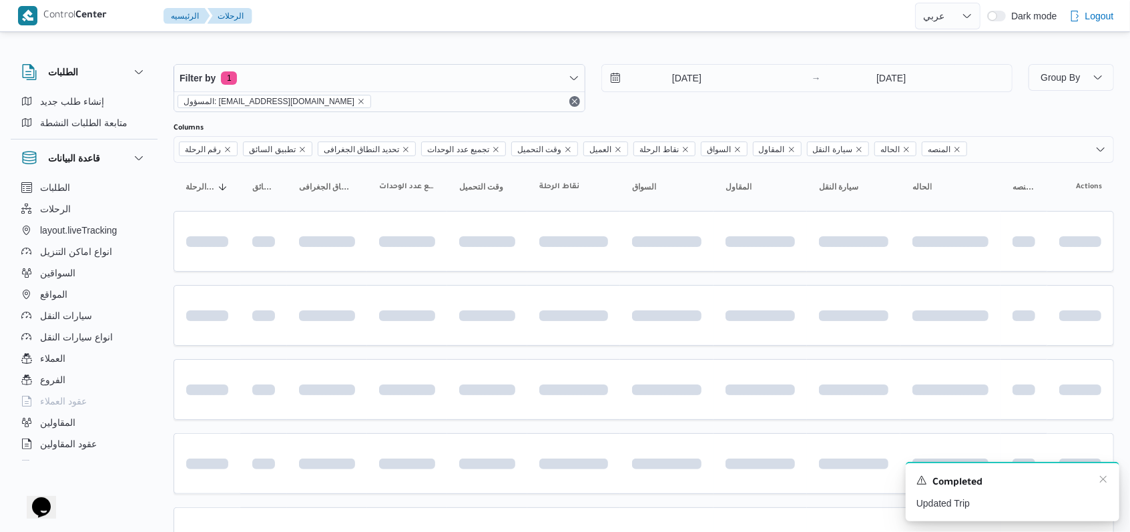
scroll to position [92, 0]
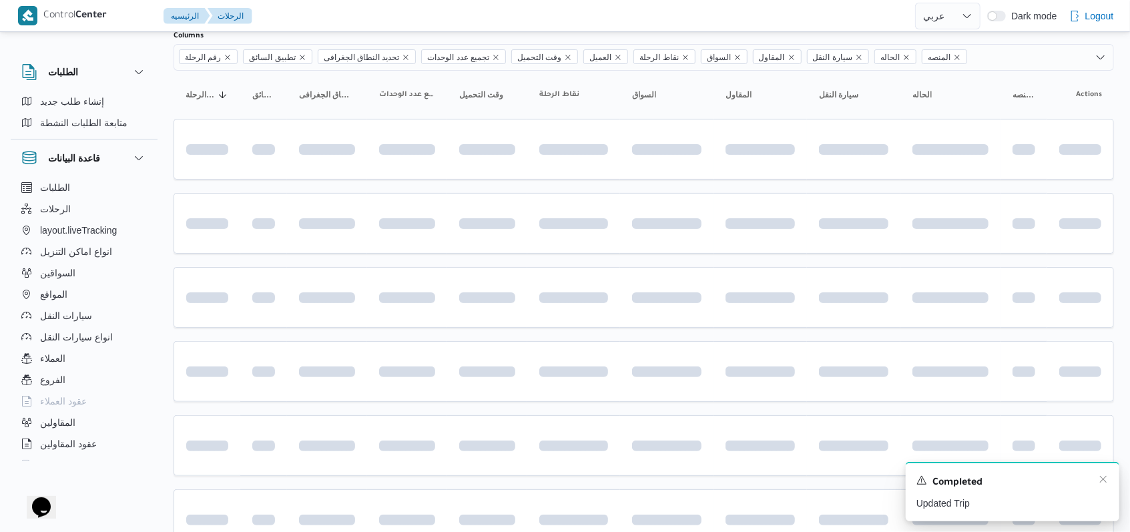
click at [1109, 483] on div "A new notification appears Completed Updated Trip" at bounding box center [1013, 491] width 214 height 59
click at [1104, 482] on icon "Dismiss toast" at bounding box center [1103, 479] width 11 height 11
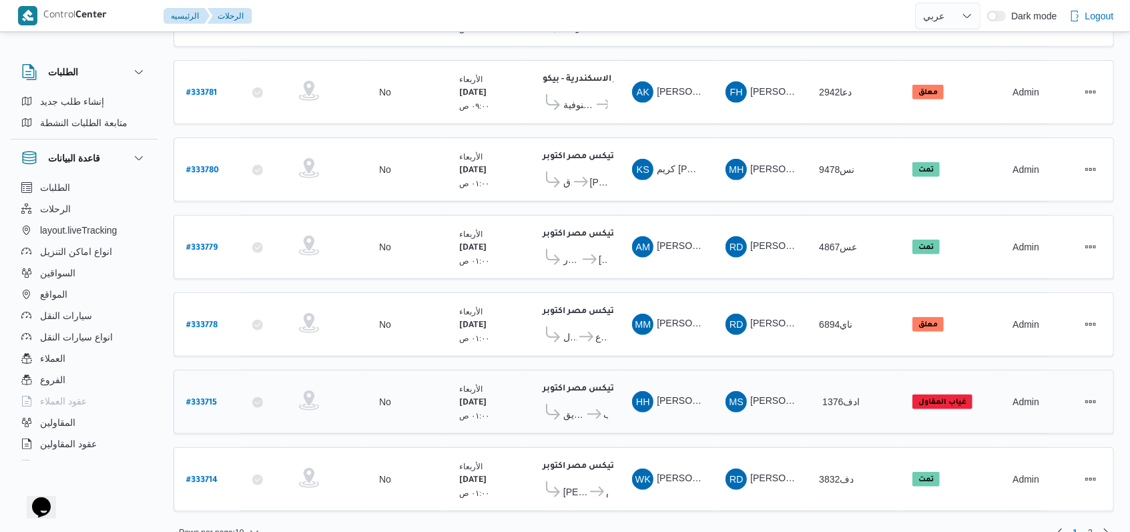
scroll to position [16, 0]
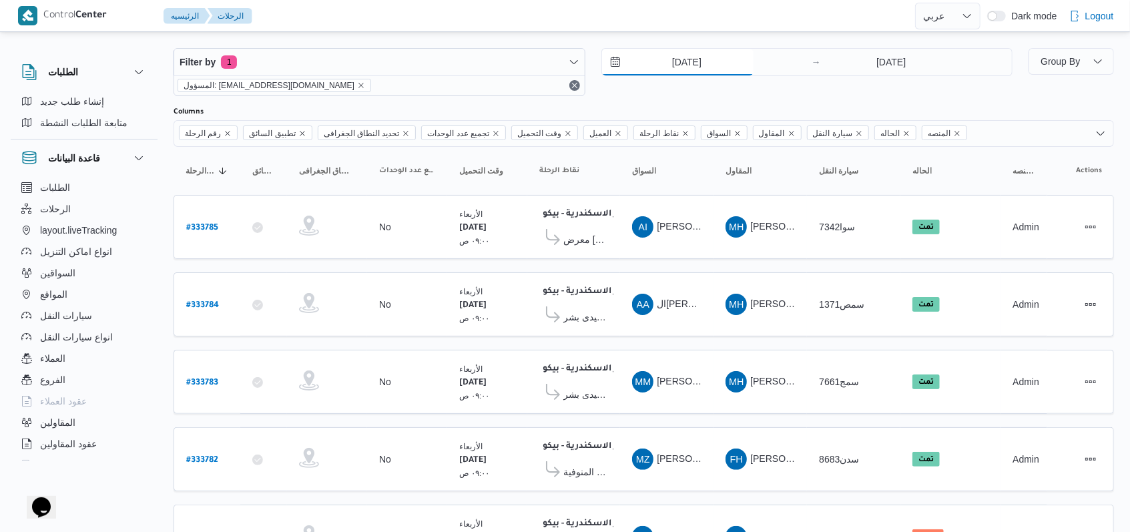
click at [682, 52] on input "[DATE]" at bounding box center [677, 62] width 151 height 27
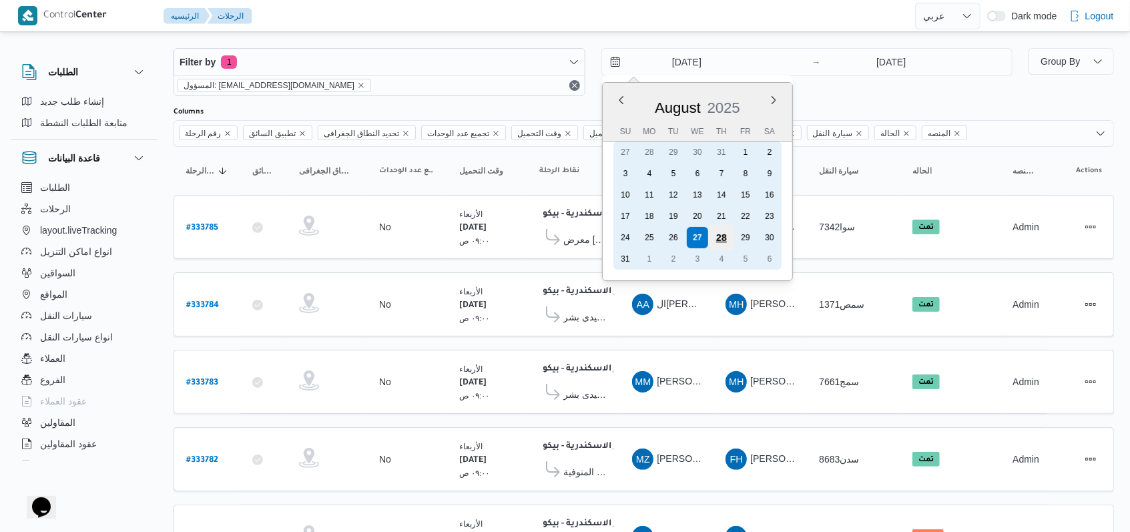
click at [717, 238] on div "28" at bounding box center [720, 237] width 25 height 25
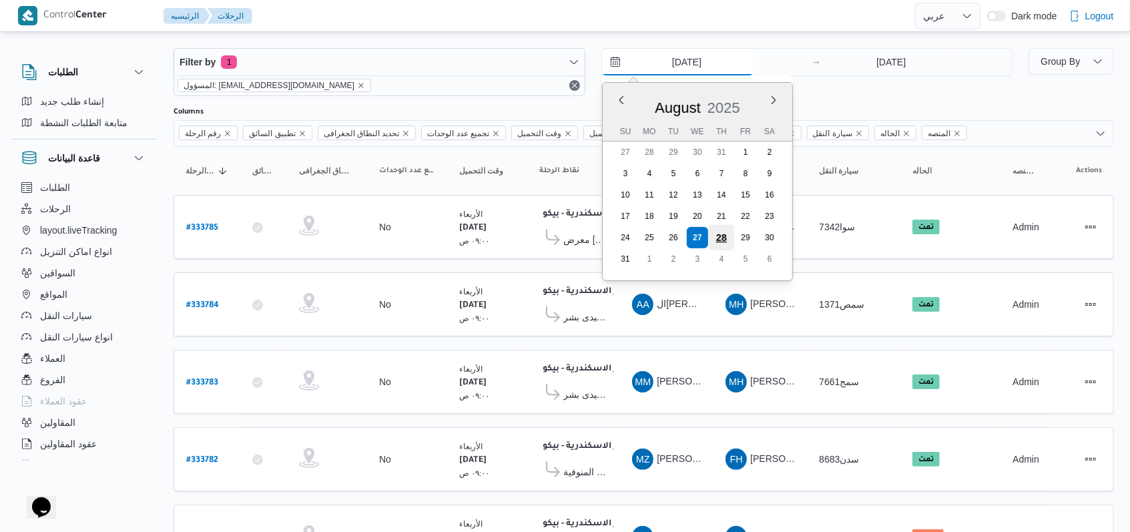
type input "[DATE]"
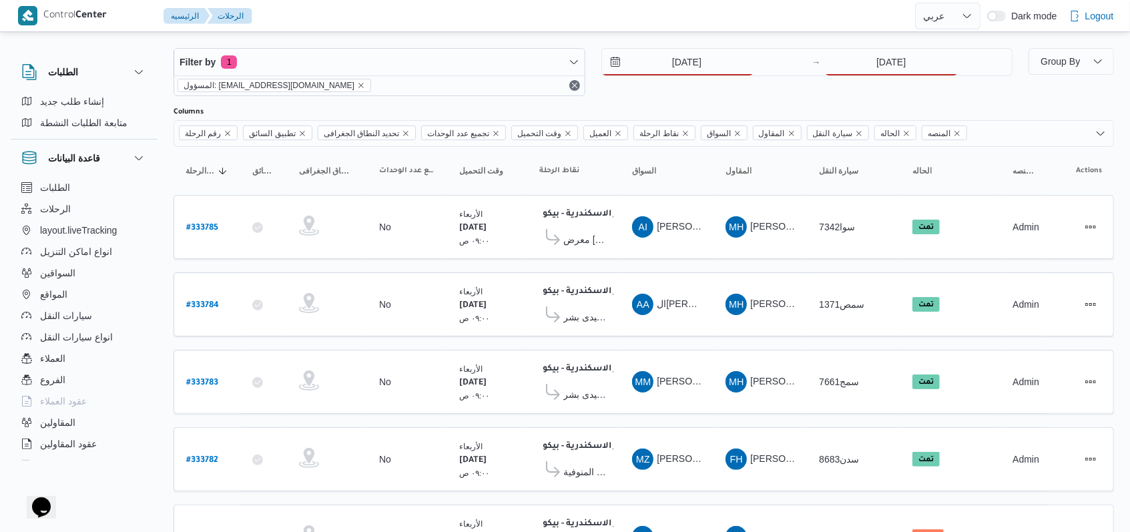
click at [911, 35] on div at bounding box center [644, 37] width 940 height 21
click at [897, 63] on input "[DATE]" at bounding box center [891, 62] width 133 height 27
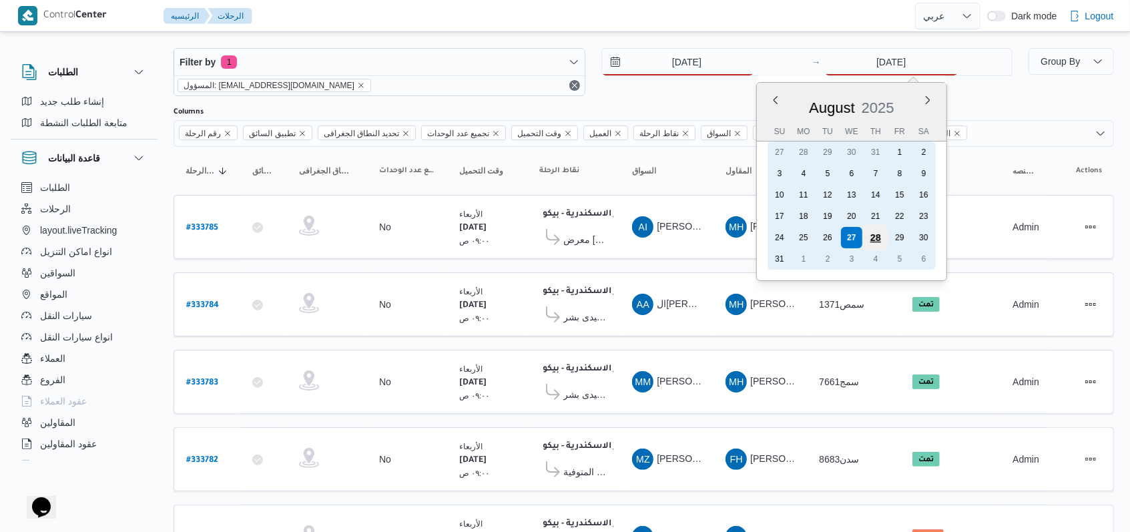
click at [873, 236] on div "28" at bounding box center [875, 237] width 25 height 25
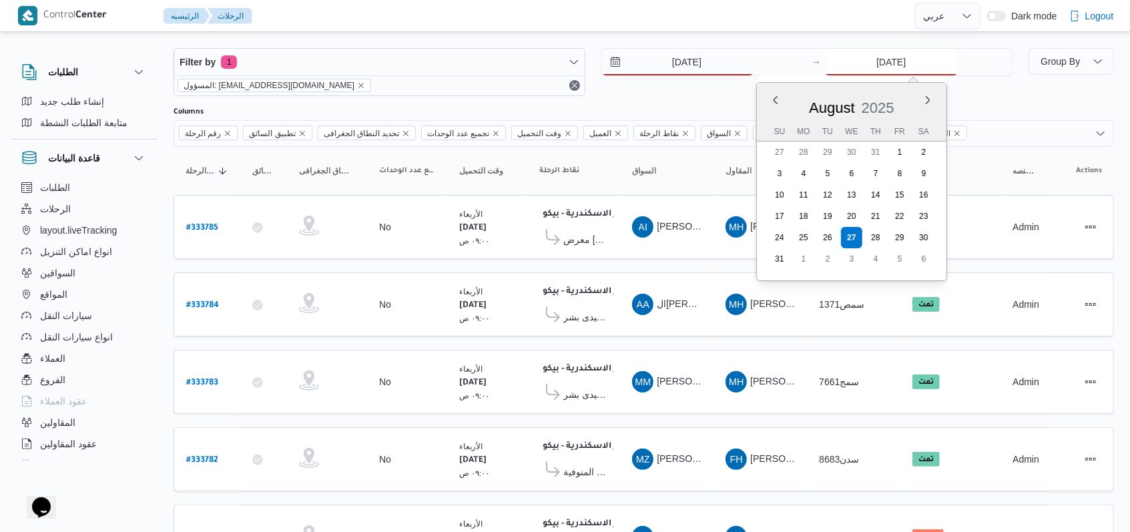
type input "[DATE]"
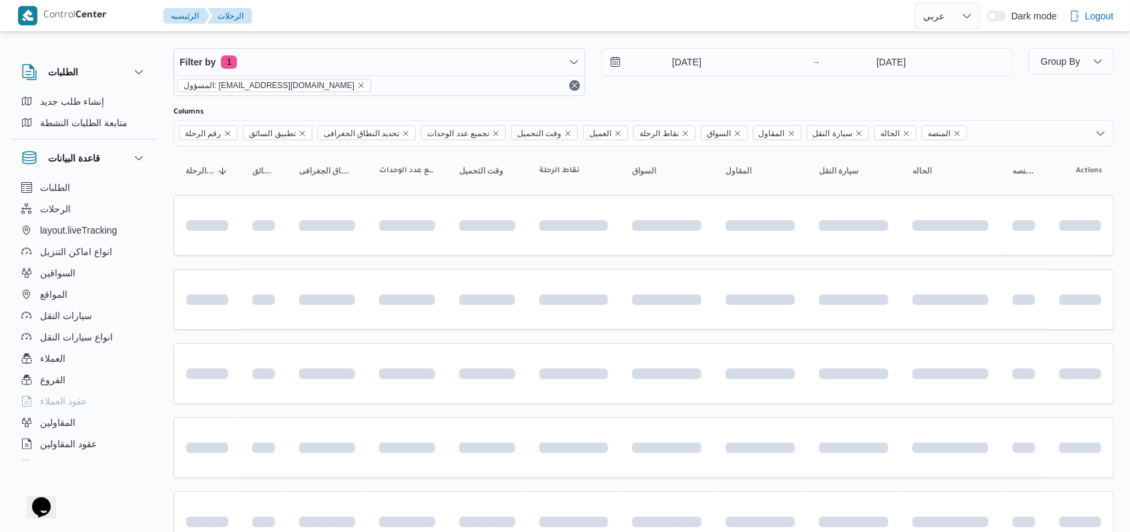
click at [695, 90] on div "[DATE] → [DATE]" at bounding box center [807, 72] width 412 height 48
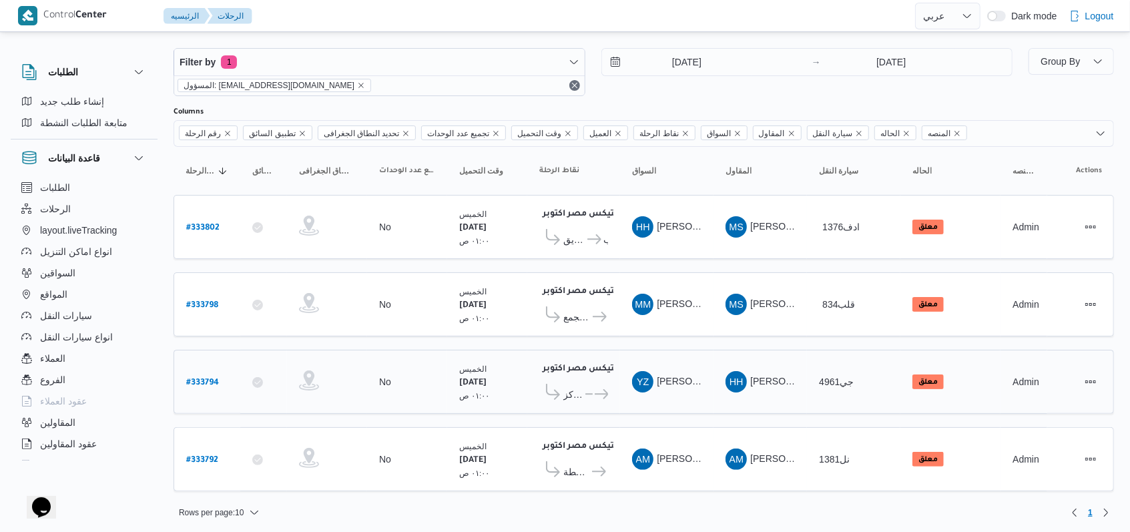
scroll to position [11, 0]
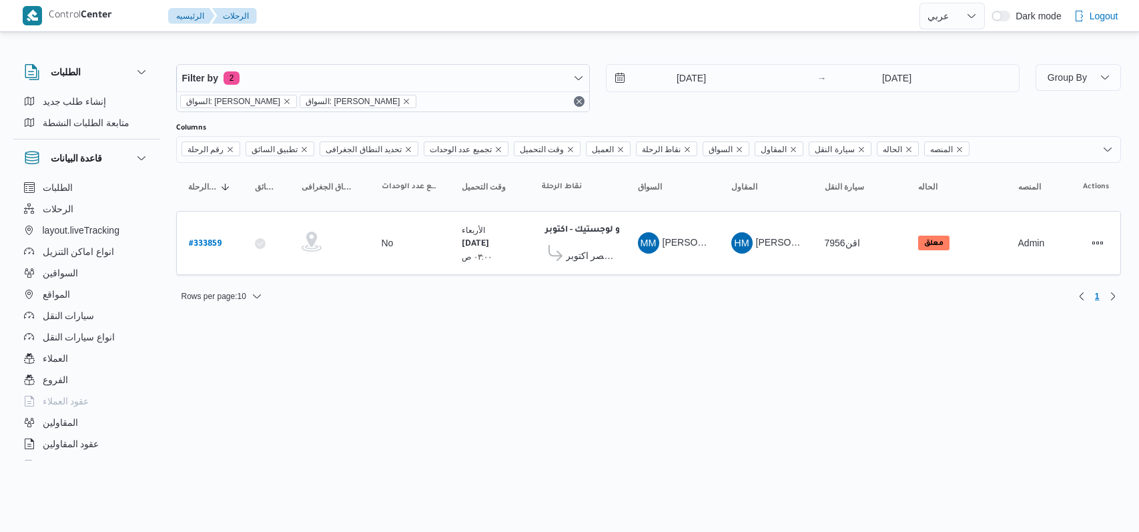
select select "ar"
click at [206, 242] on b "# 333859" at bounding box center [205, 244] width 33 height 9
select select "ar"
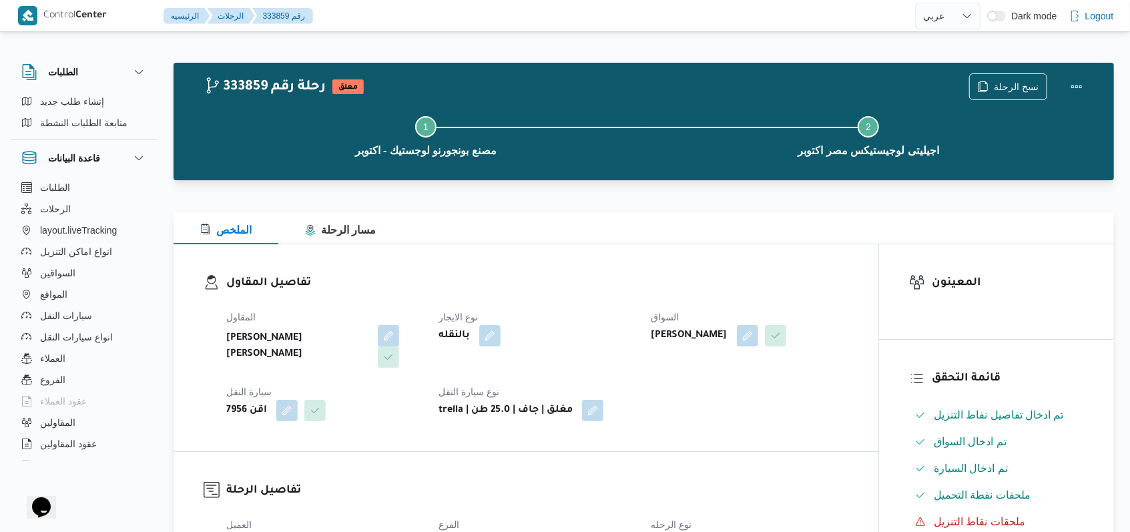
click at [574, 318] on dt "نوع الايجار" at bounding box center [536, 317] width 196 height 16
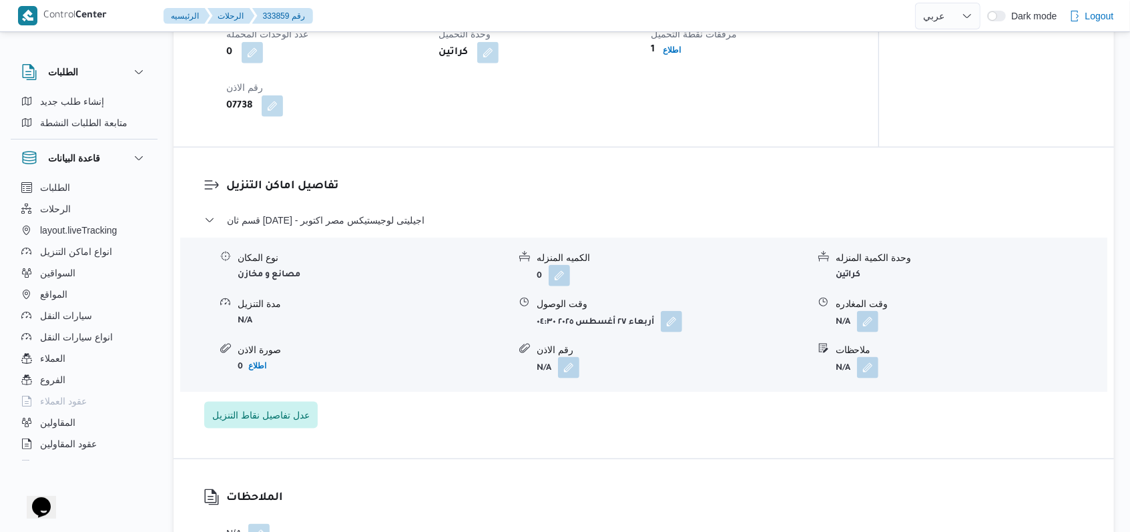
scroll to position [890, 0]
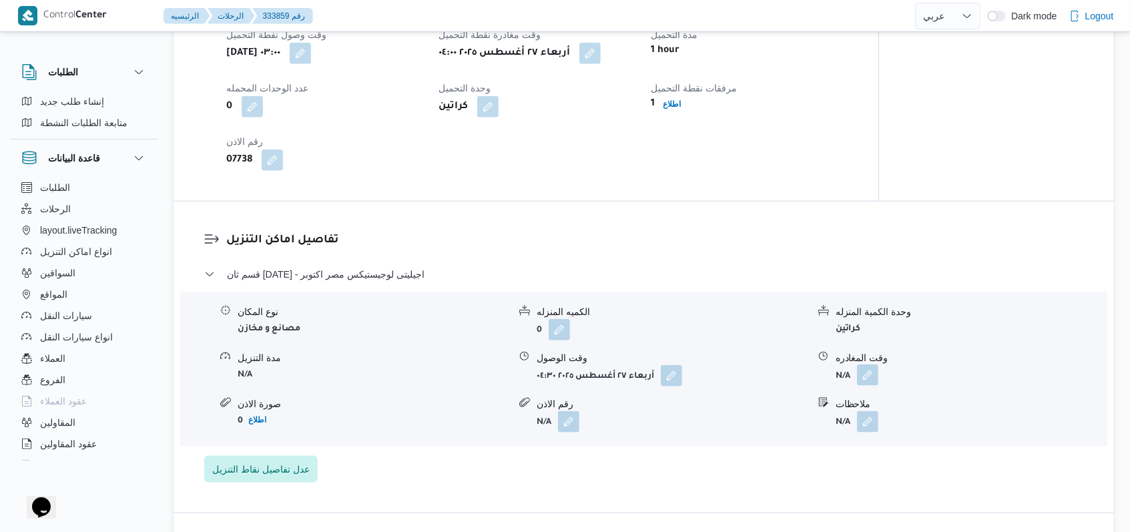
click at [866, 364] on button "button" at bounding box center [867, 374] width 21 height 21
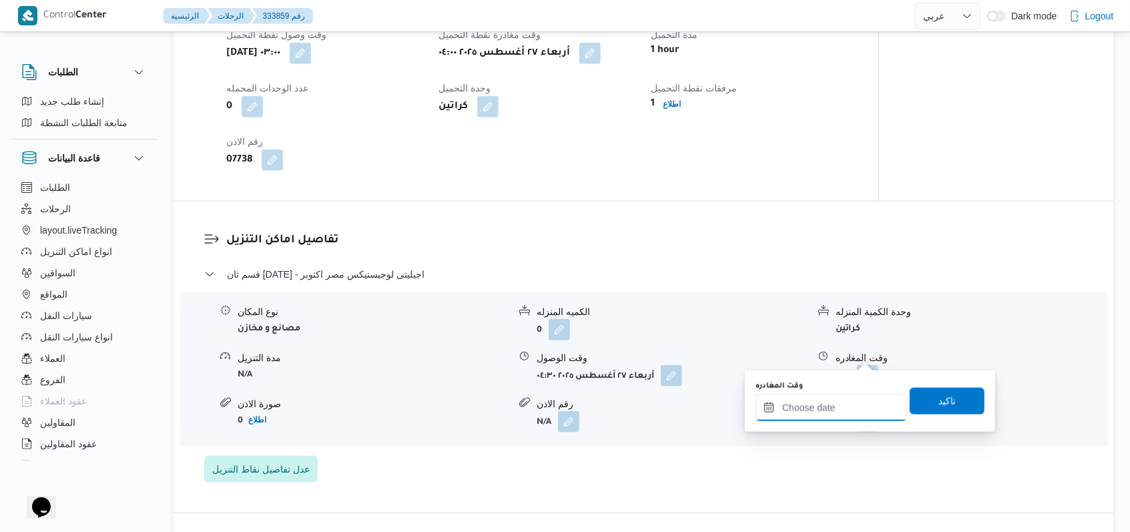
click at [842, 398] on div at bounding box center [830, 407] width 151 height 27
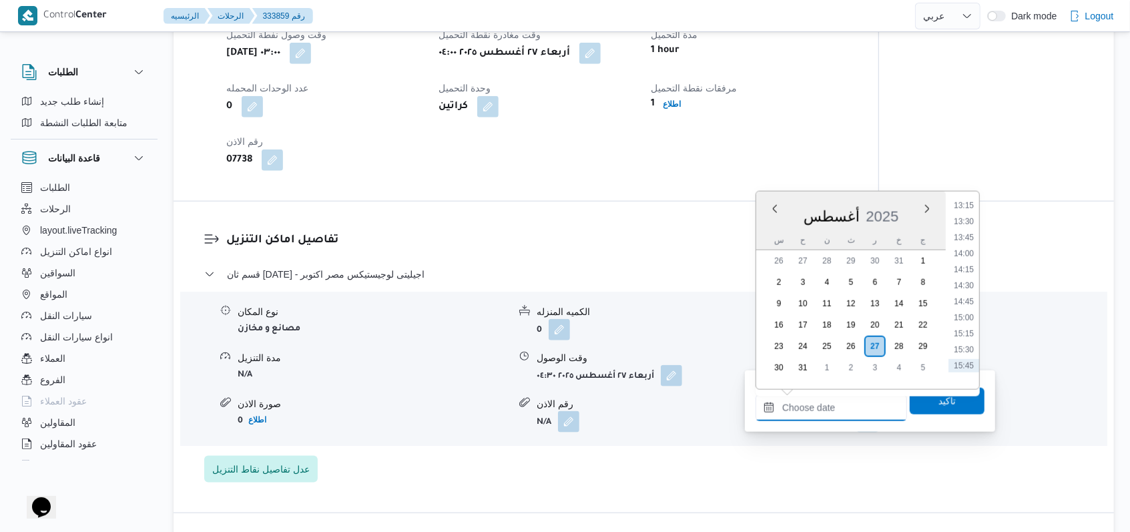
scroll to position [828, 0]
click at [966, 278] on li "14:00" at bounding box center [963, 277] width 31 height 13
type input "[DATE] ١٤:٠٠"
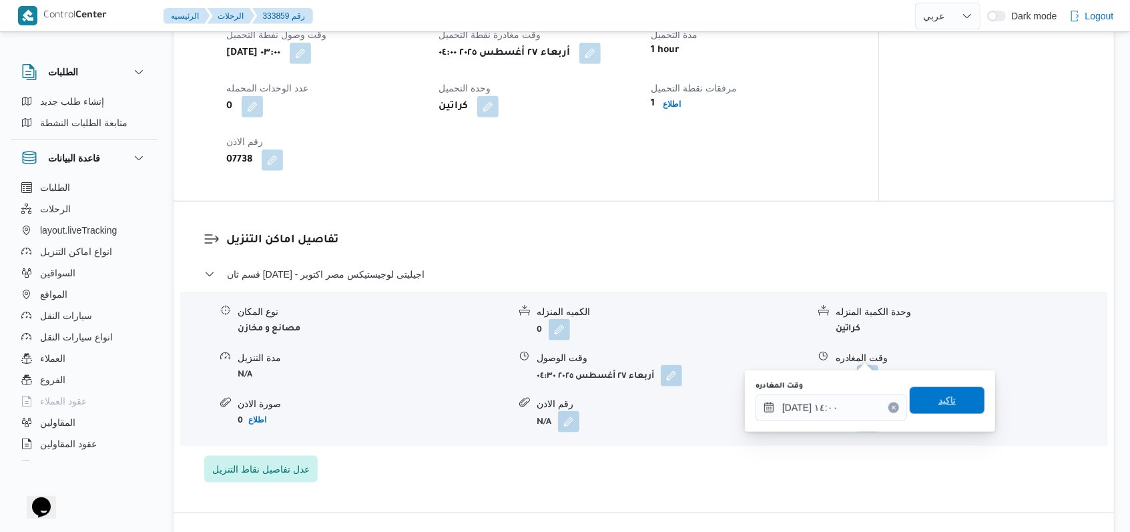
click at [952, 414] on div "تاكيد" at bounding box center [947, 401] width 75 height 27
click at [952, 408] on span "تاكيد" at bounding box center [947, 400] width 75 height 27
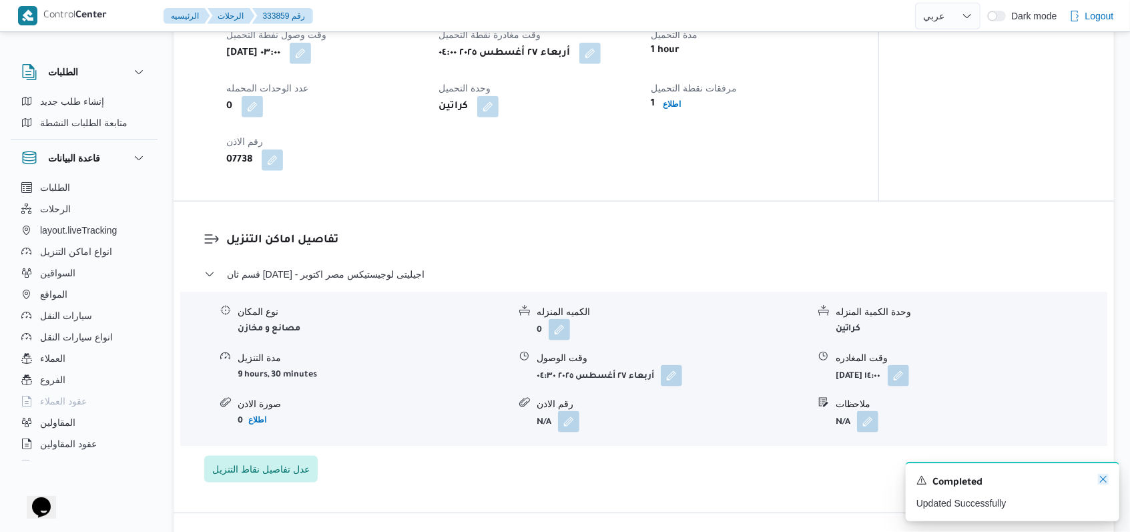
click at [1101, 481] on icon "Dismiss toast" at bounding box center [1103, 479] width 11 height 11
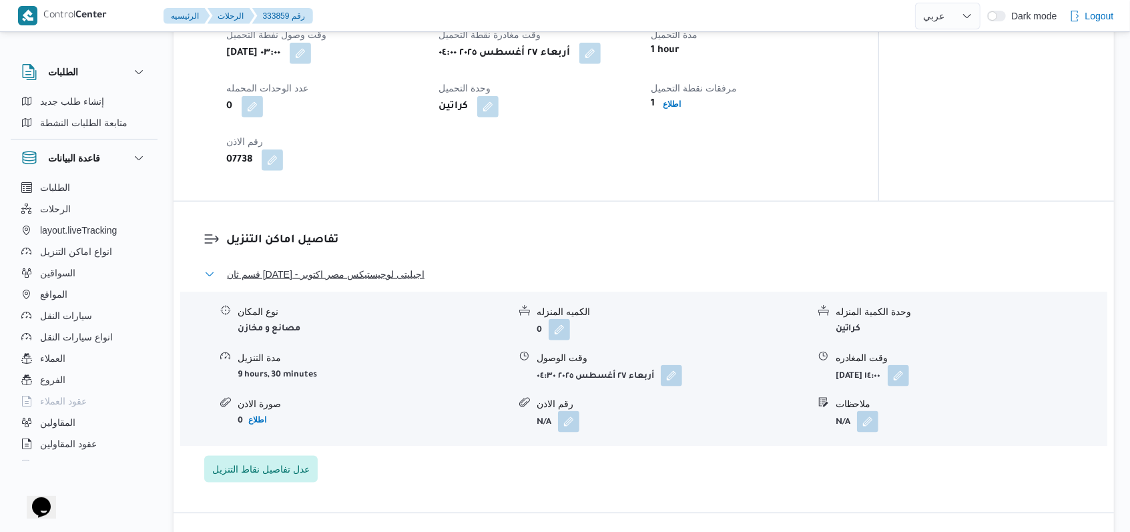
click at [363, 266] on span "قسم ثان 6 أكتوبر - اجيليتى لوجيستيكس مصر اكتوبر" at bounding box center [326, 274] width 198 height 16
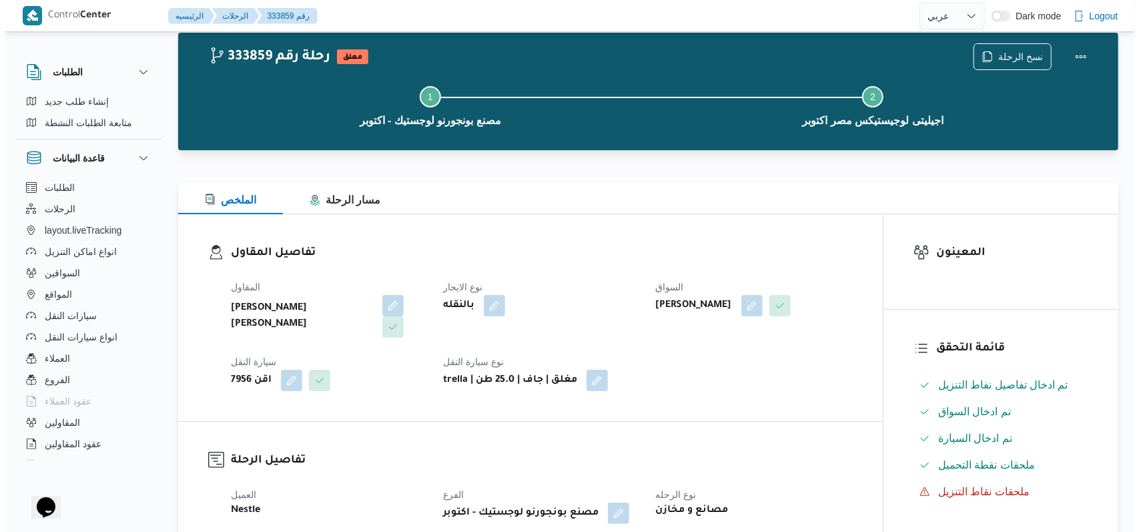
scroll to position [0, 0]
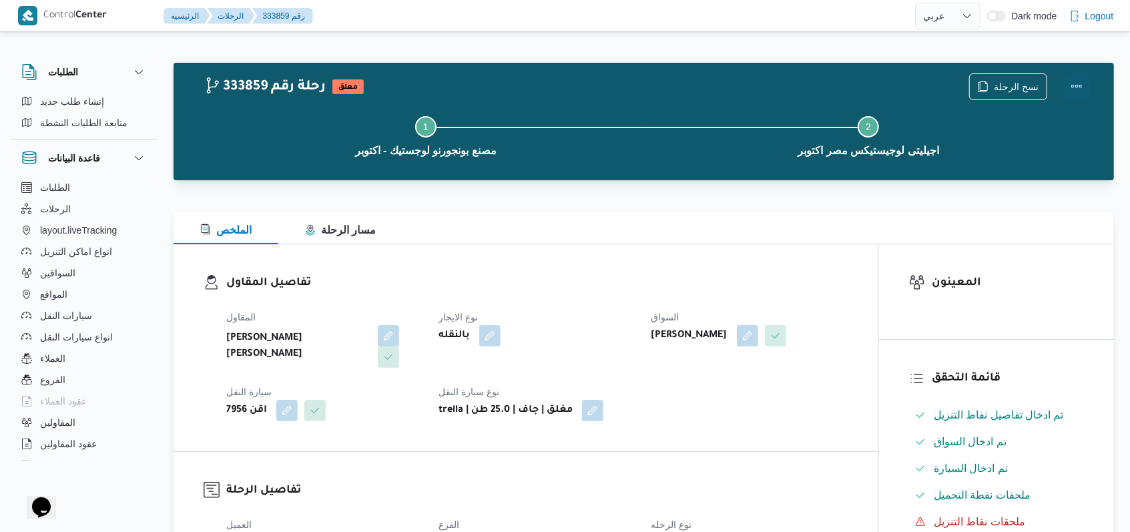
click at [1078, 84] on button "Actions" at bounding box center [1076, 86] width 27 height 27
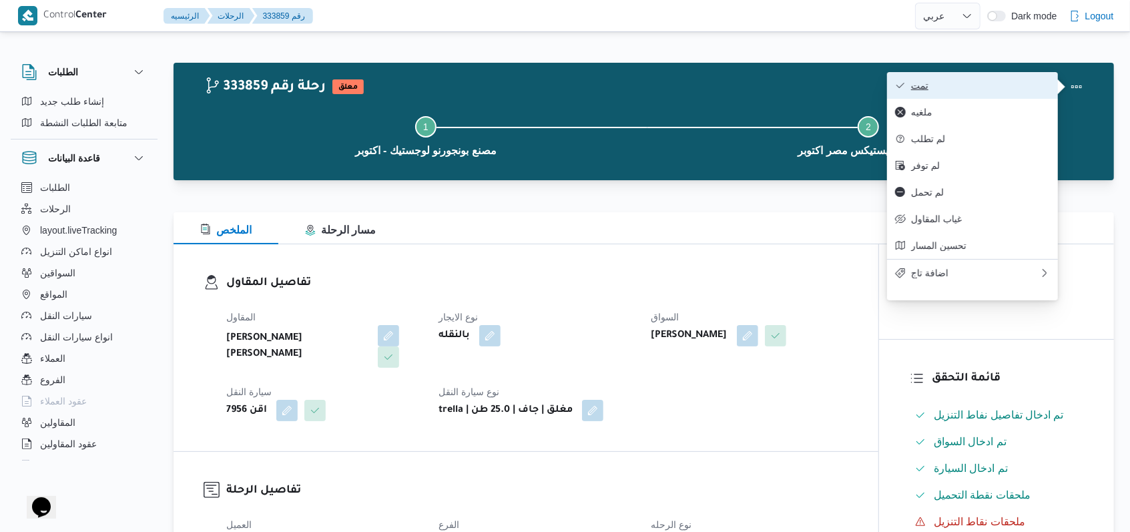
click at [1018, 83] on span "تمت" at bounding box center [980, 85] width 139 height 11
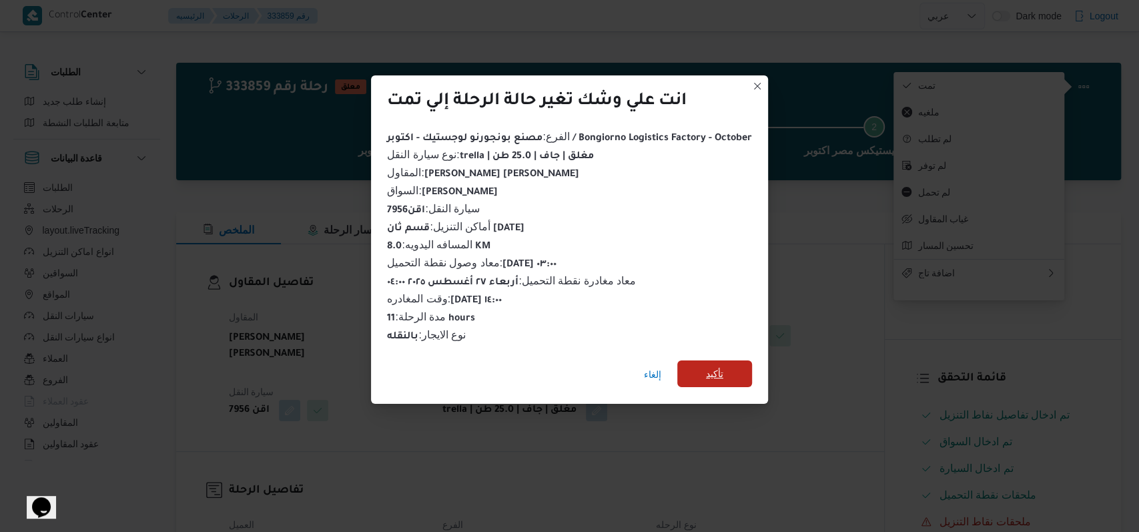
click at [726, 364] on span "تأكيد" at bounding box center [714, 373] width 75 height 27
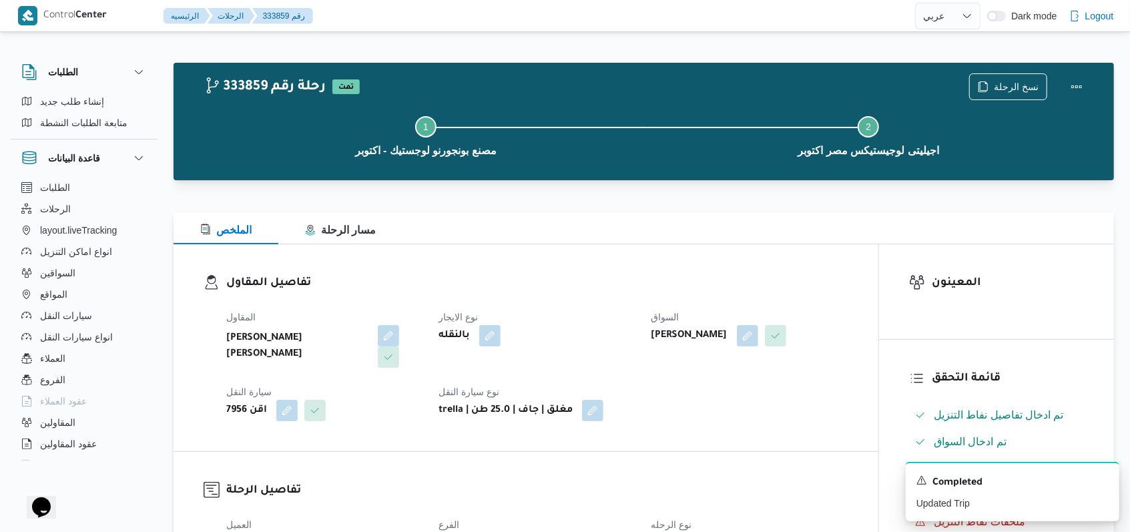
click at [1000, 93] on div "Step 1 is incomplete 1 مصنع بونجورنو لوجستيك - اكتوبر Step 2 is incomplete 2 اج…" at bounding box center [647, 134] width 902 height 85
click at [1017, 84] on span "نسخ الرحلة" at bounding box center [1016, 86] width 45 height 16
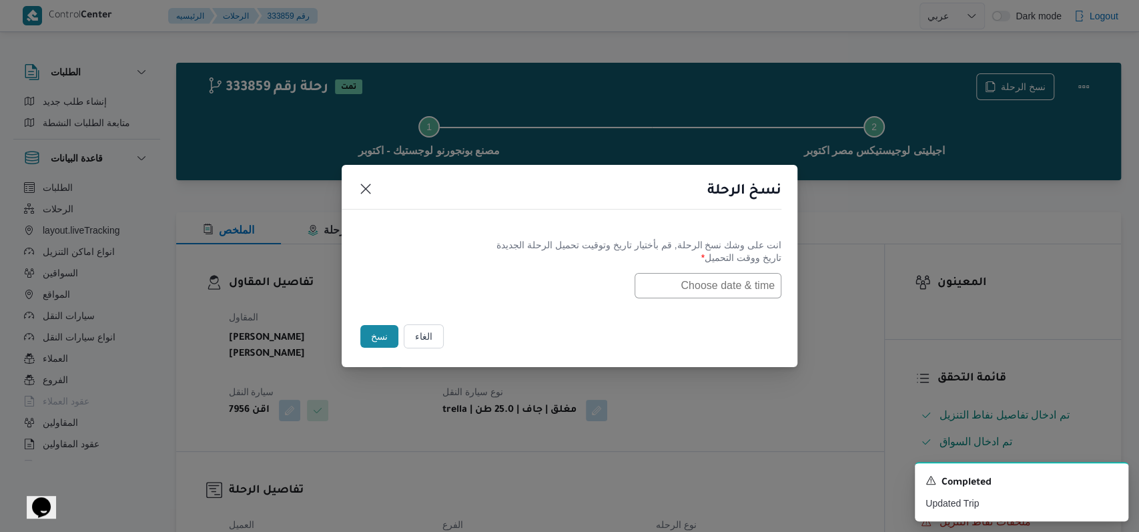
click at [677, 293] on input "text" at bounding box center [708, 285] width 147 height 25
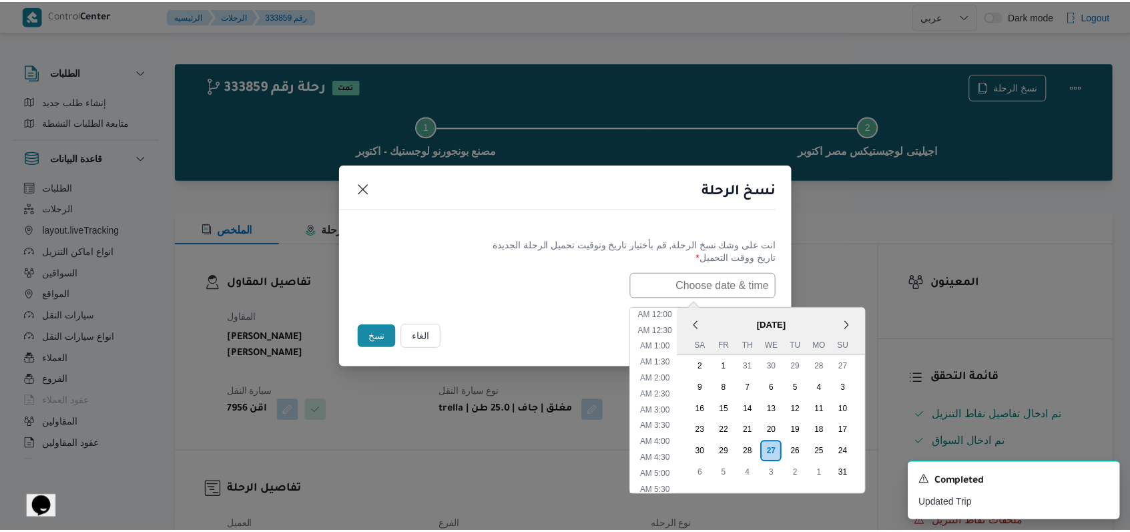
scroll to position [410, 0]
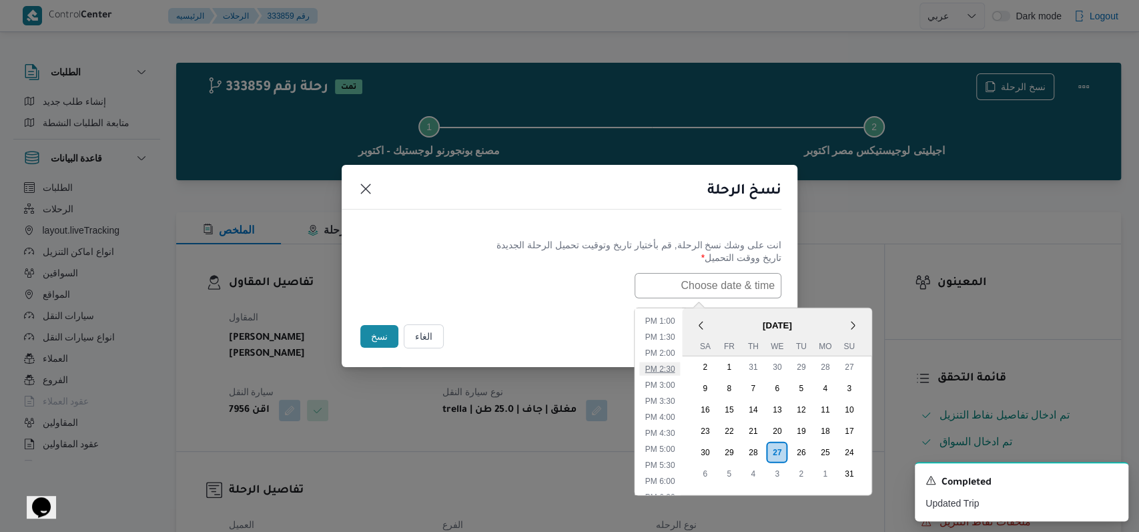
click at [675, 362] on li "2:30 PM" at bounding box center [660, 368] width 41 height 13
type input "27/08/2025 2:30PM"
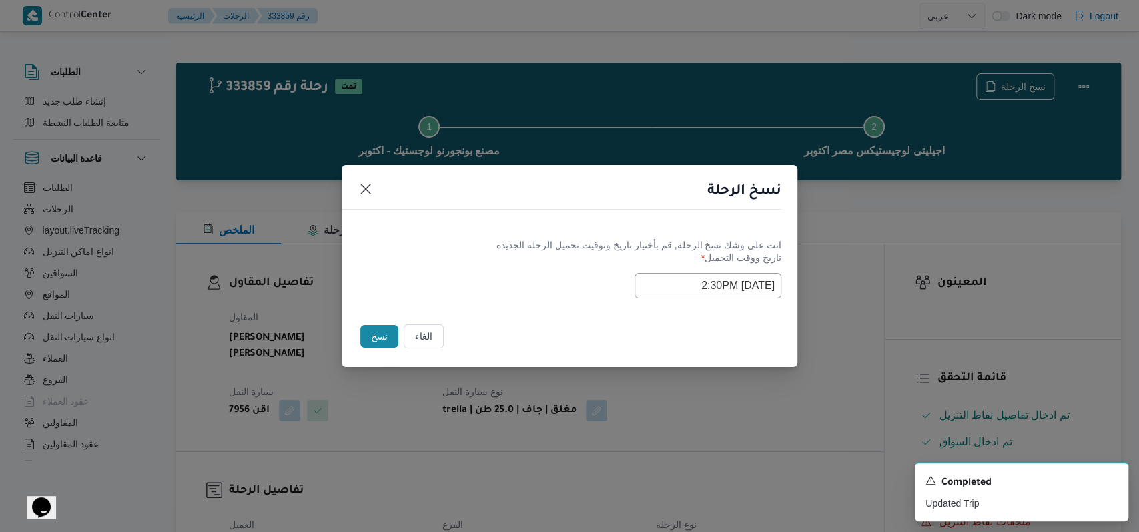
click at [378, 326] on button "نسخ" at bounding box center [379, 336] width 38 height 23
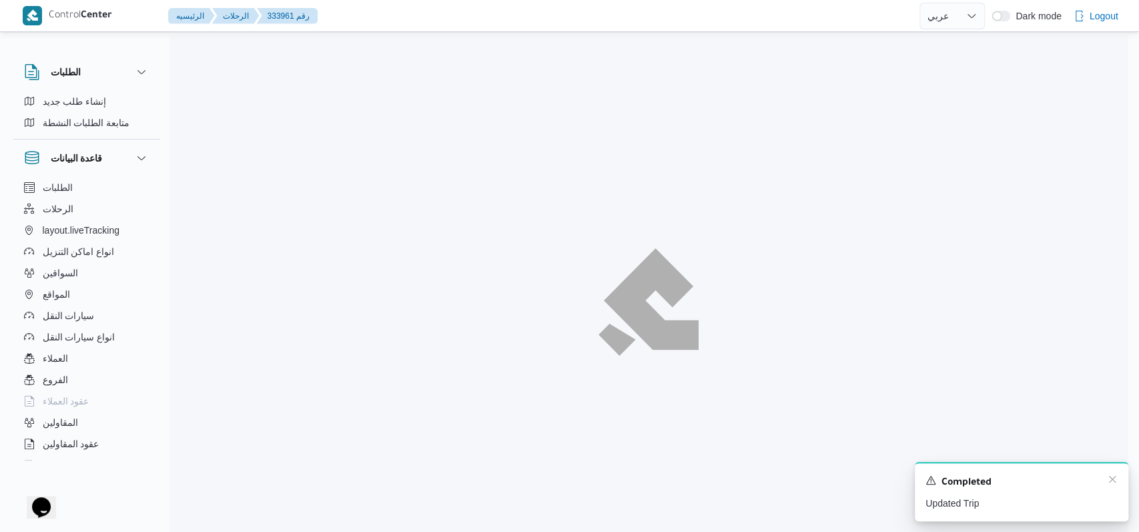
click at [1115, 483] on div "A new notification appears Completed Updated Trip" at bounding box center [1022, 491] width 214 height 59
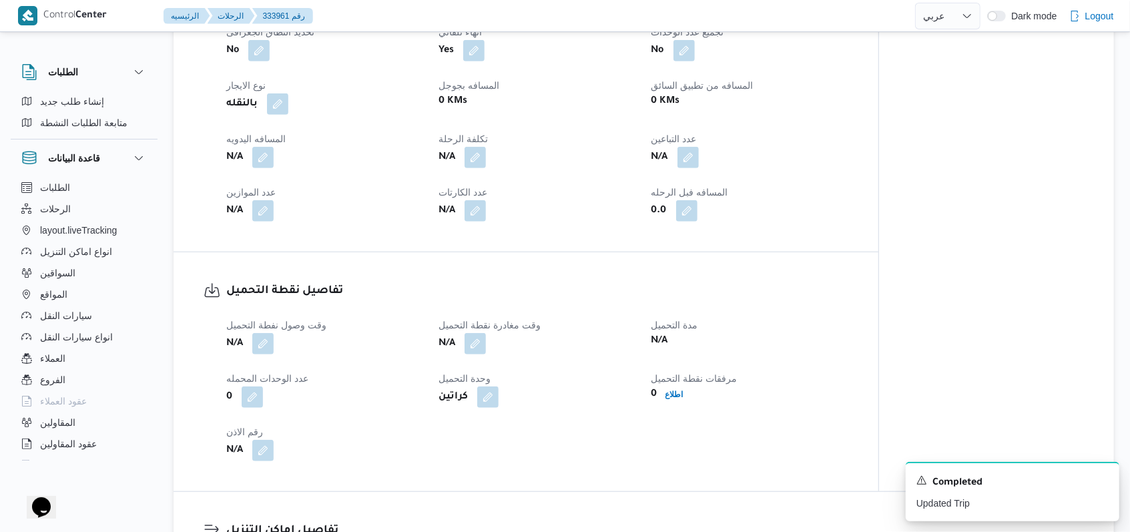
scroll to position [711, 0]
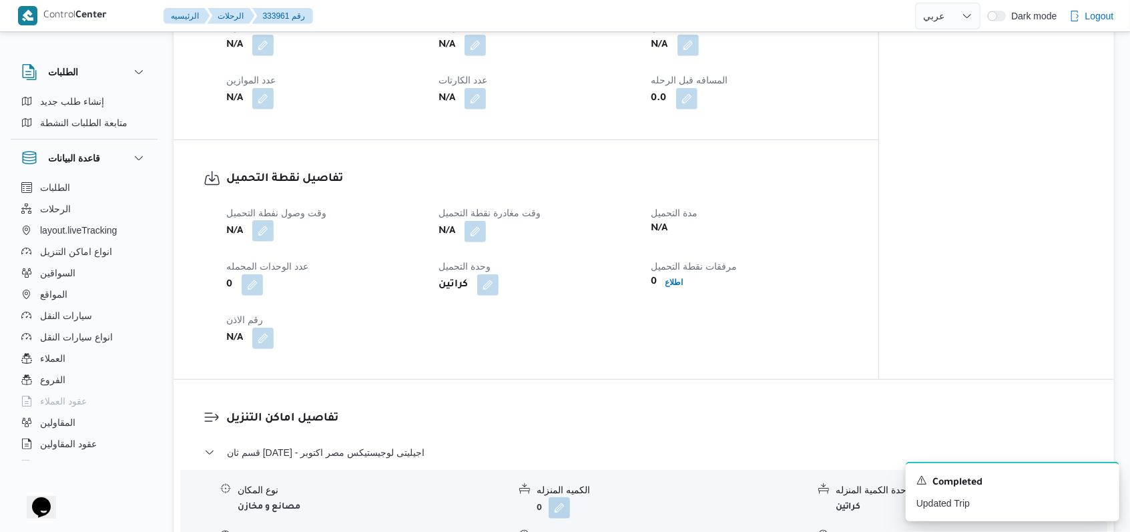
click at [259, 220] on button "button" at bounding box center [262, 230] width 21 height 21
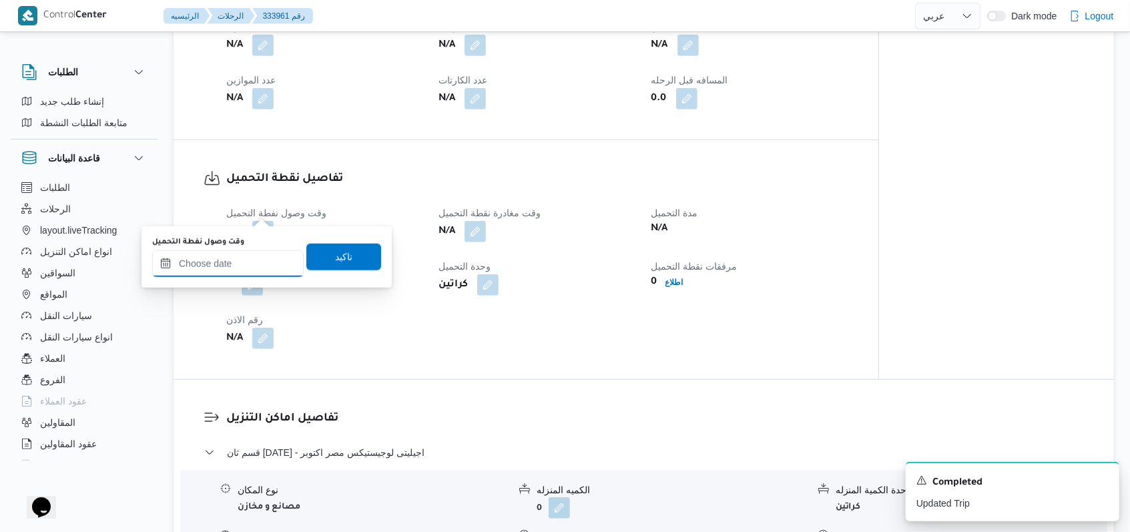
click at [240, 259] on input "وقت وصول نفطة التحميل" at bounding box center [227, 263] width 151 height 27
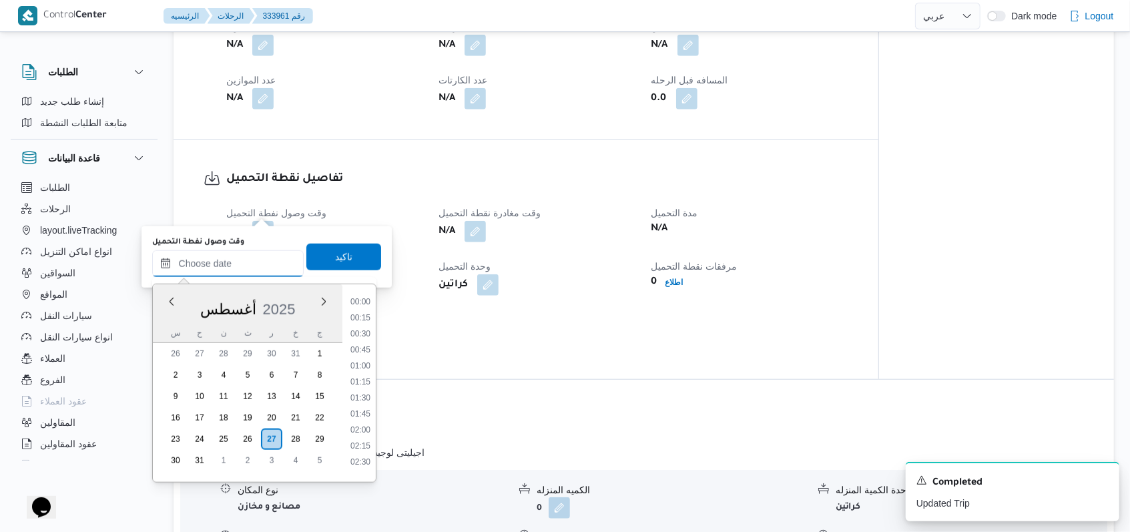
scroll to position [918, 0]
click at [363, 309] on li "14:30" at bounding box center [360, 312] width 31 height 13
type input "[DATE] ١٤:٣٠"
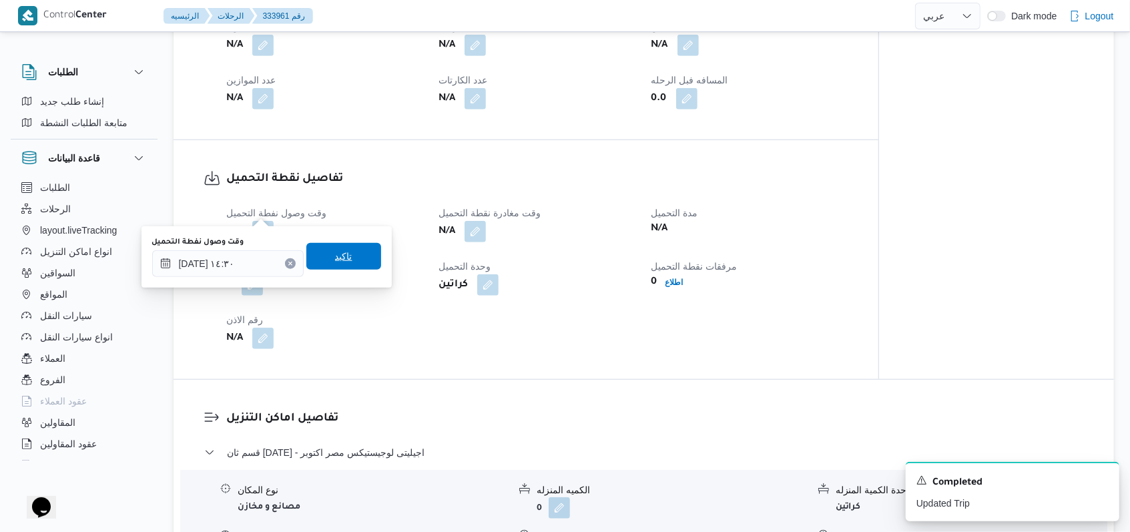
click at [358, 268] on span "تاكيد" at bounding box center [343, 256] width 75 height 27
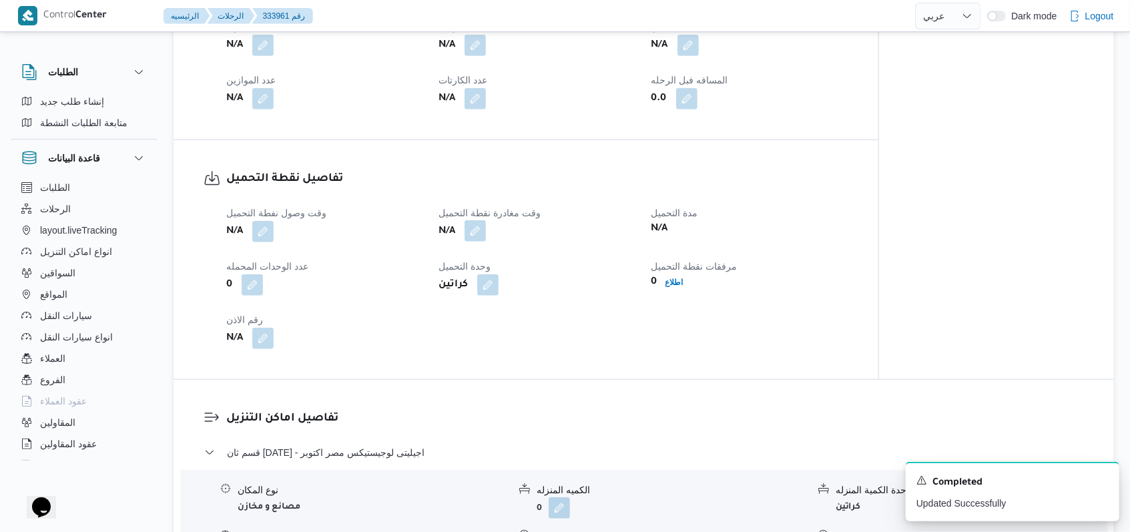
click at [475, 220] on button "button" at bounding box center [474, 230] width 21 height 21
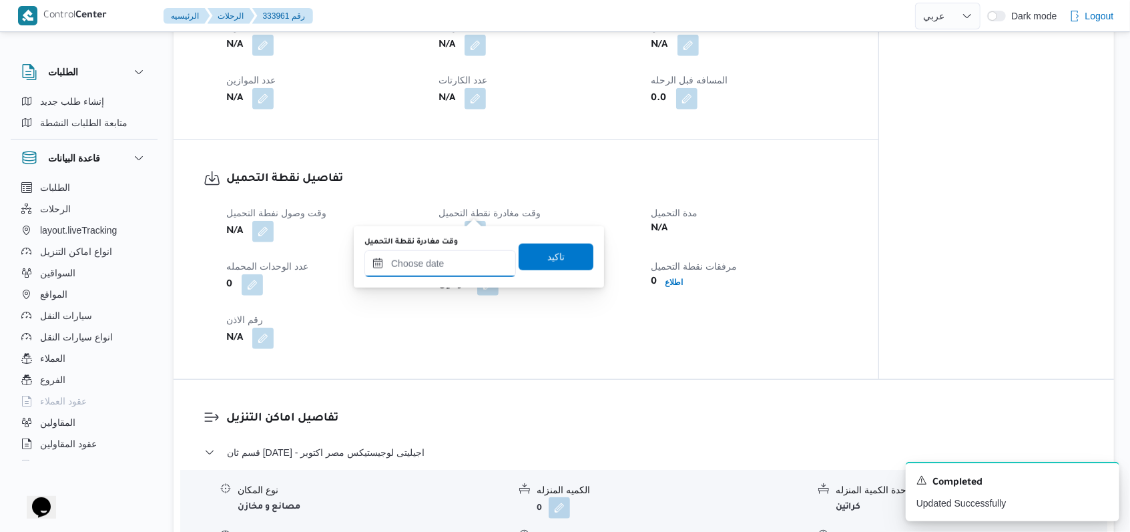
click at [462, 274] on input "وقت مغادرة نقطة التحميل" at bounding box center [439, 263] width 151 height 27
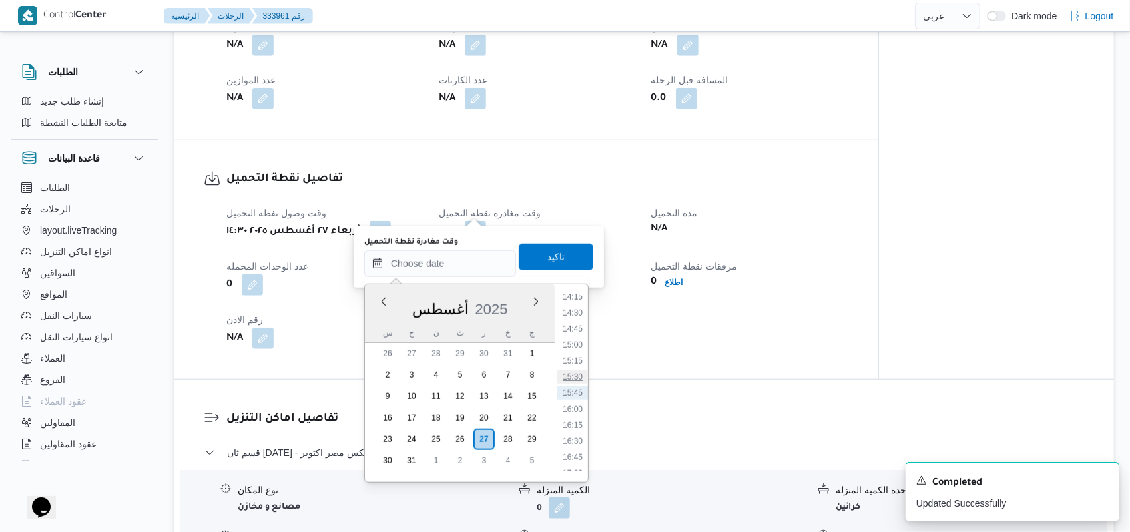
click at [567, 378] on li "15:30" at bounding box center [572, 376] width 31 height 13
type input "[DATE] ١٥:٣٠"
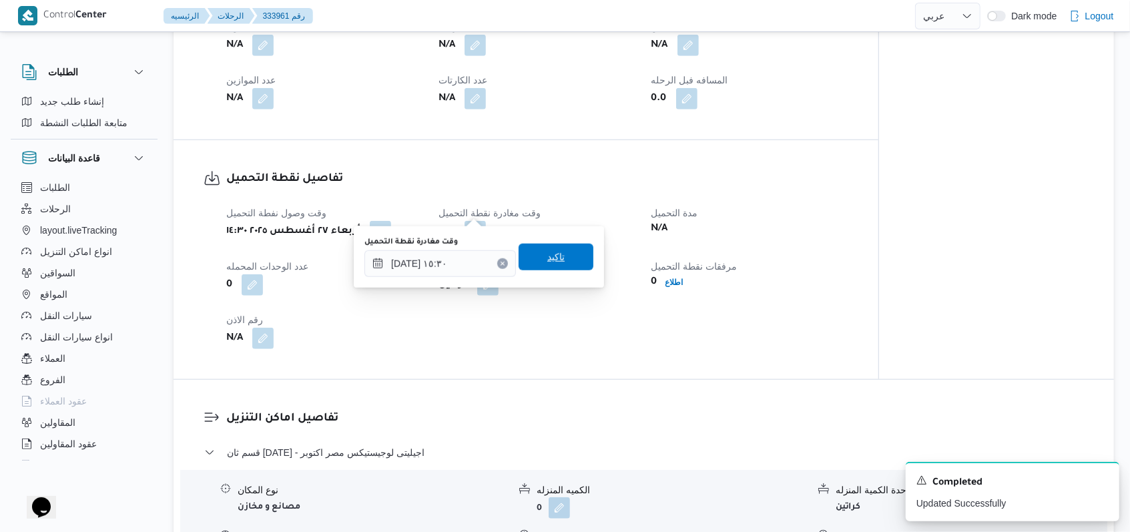
click at [548, 262] on span "تاكيد" at bounding box center [555, 257] width 17 height 16
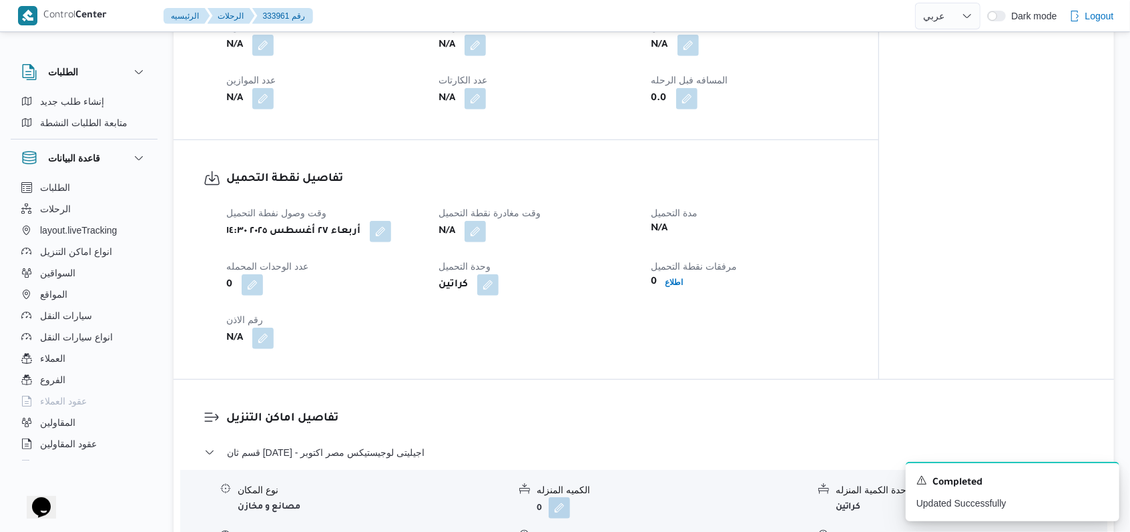
scroll to position [890, 0]
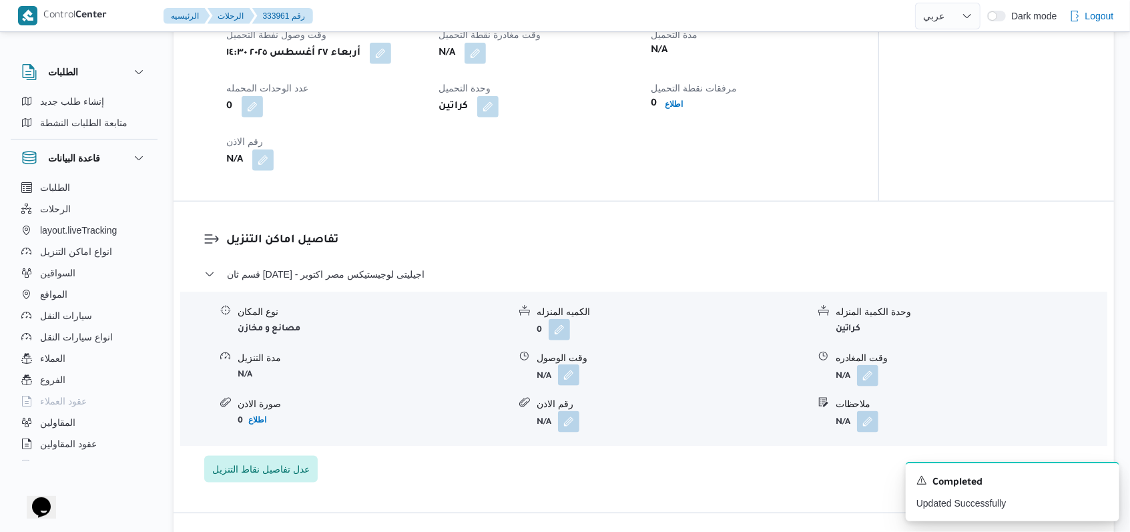
click at [569, 364] on button "button" at bounding box center [568, 374] width 21 height 21
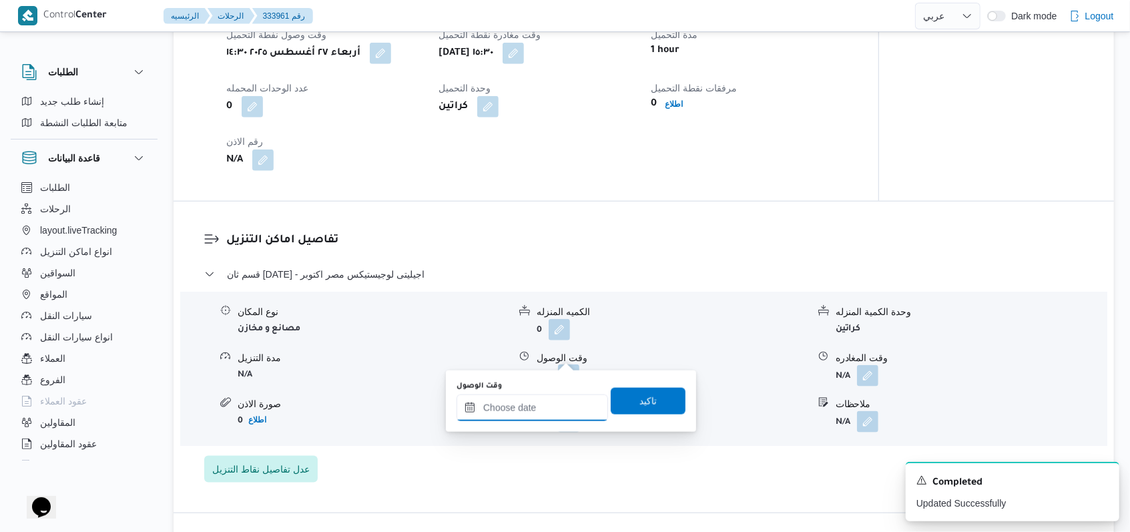
click at [557, 394] on input "وقت الوصول" at bounding box center [531, 407] width 151 height 27
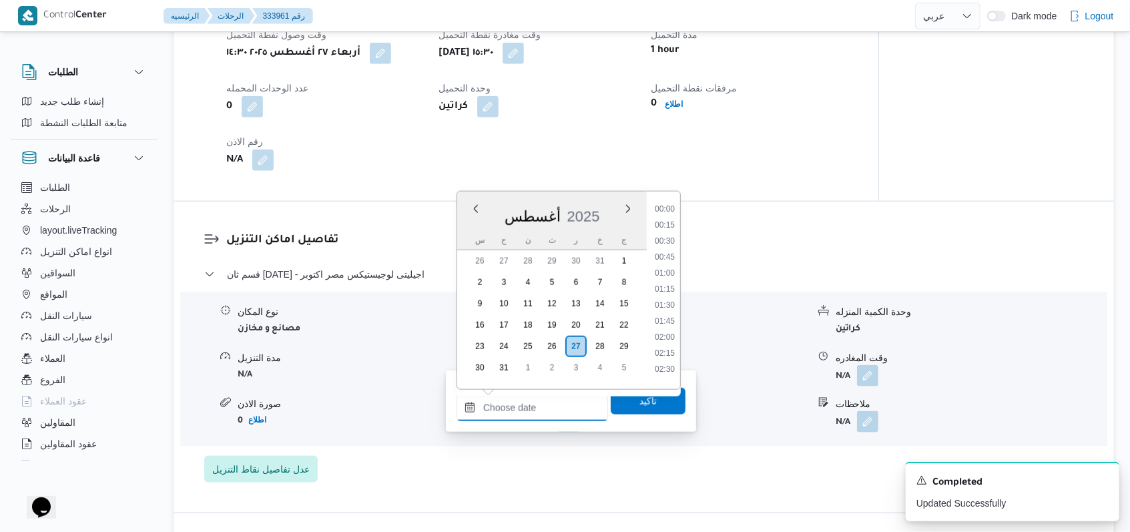
scroll to position [918, 0]
click at [740, 232] on h3 "تفاصيل اماكن التنزيل" at bounding box center [655, 241] width 858 height 18
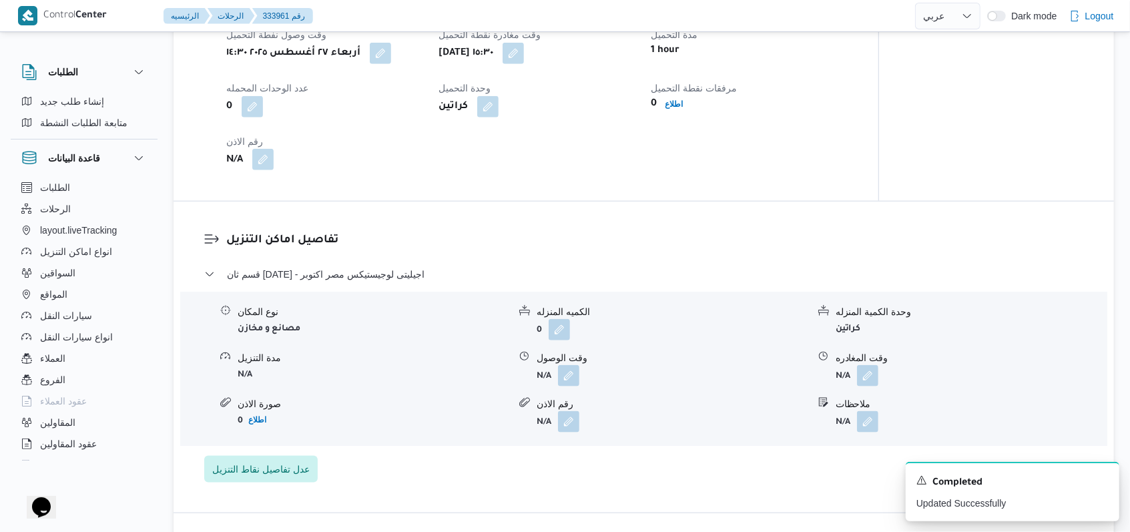
click at [258, 149] on button "button" at bounding box center [262, 159] width 21 height 21
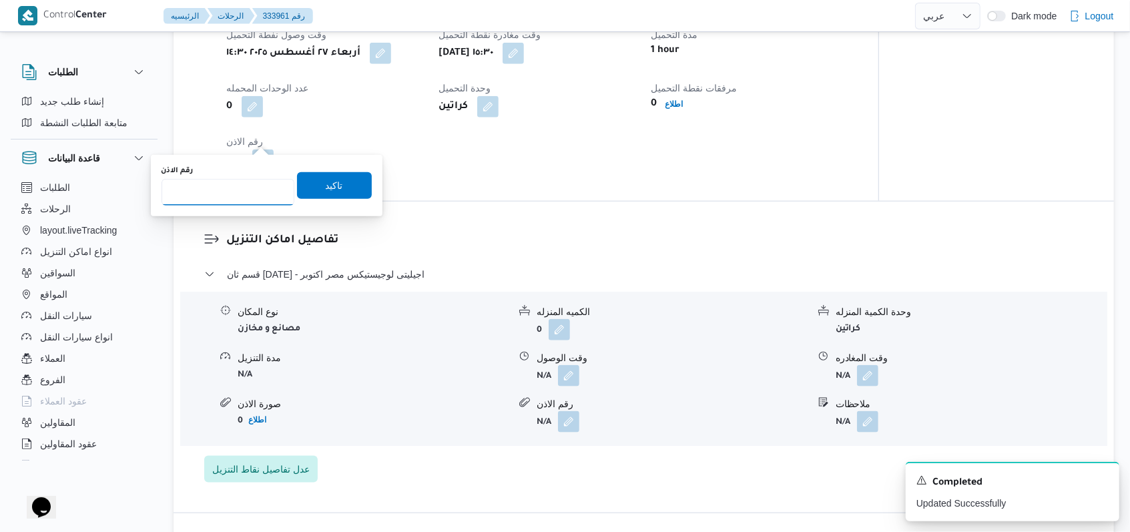
click at [212, 196] on input "رقم الاذن" at bounding box center [228, 192] width 133 height 27
type input "07740"
click at [310, 193] on span "تاكيد" at bounding box center [334, 185] width 75 height 27
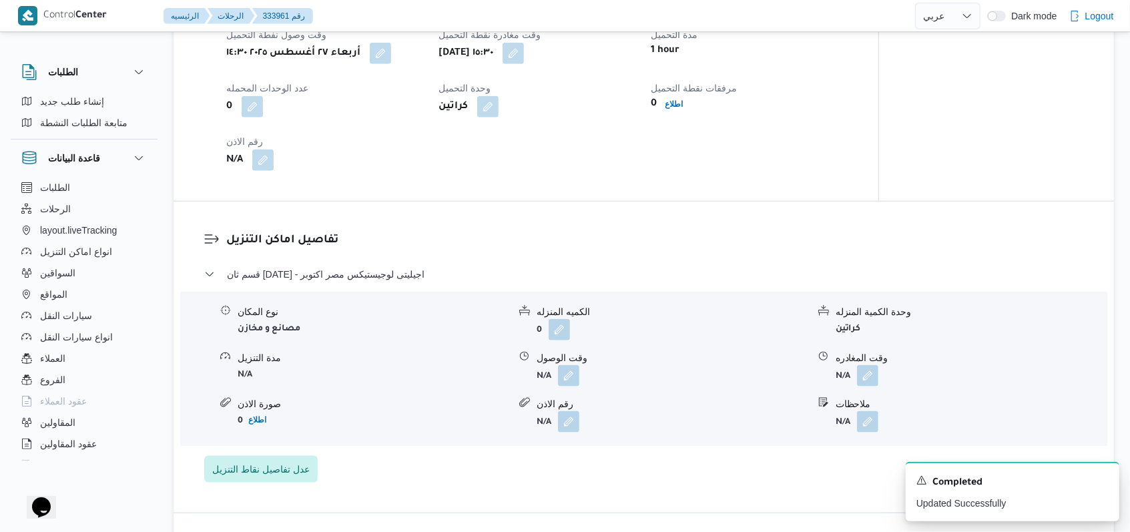
scroll to position [801, 0]
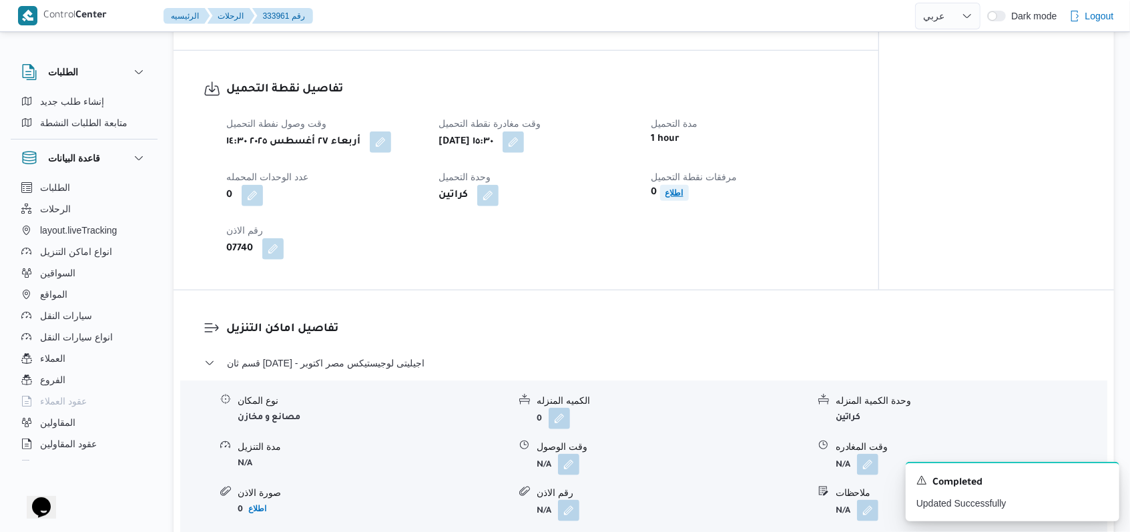
click at [683, 185] on span "اطلاع" at bounding box center [674, 193] width 29 height 16
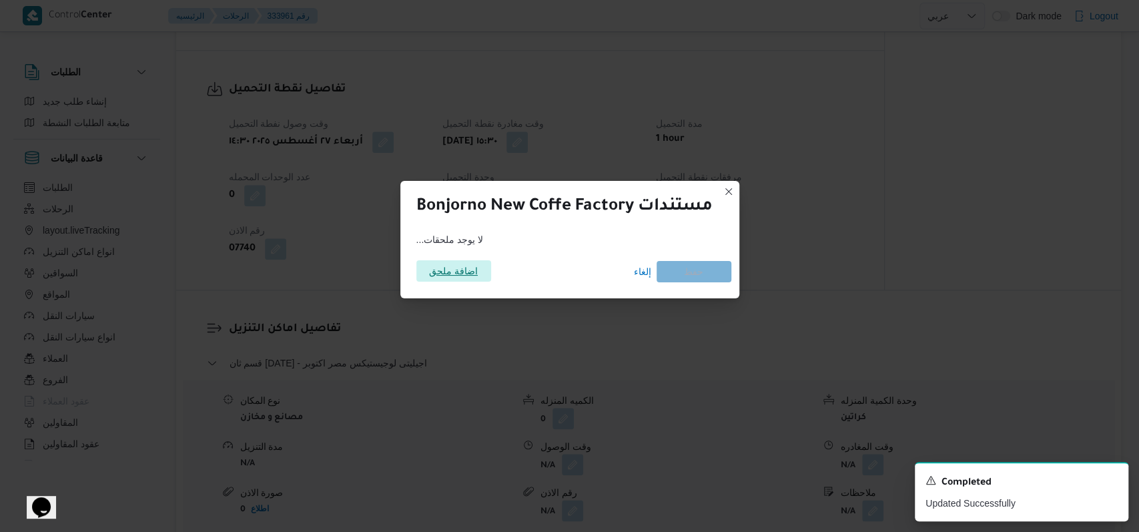
click at [454, 275] on span "اضافة ملحق" at bounding box center [453, 270] width 49 height 21
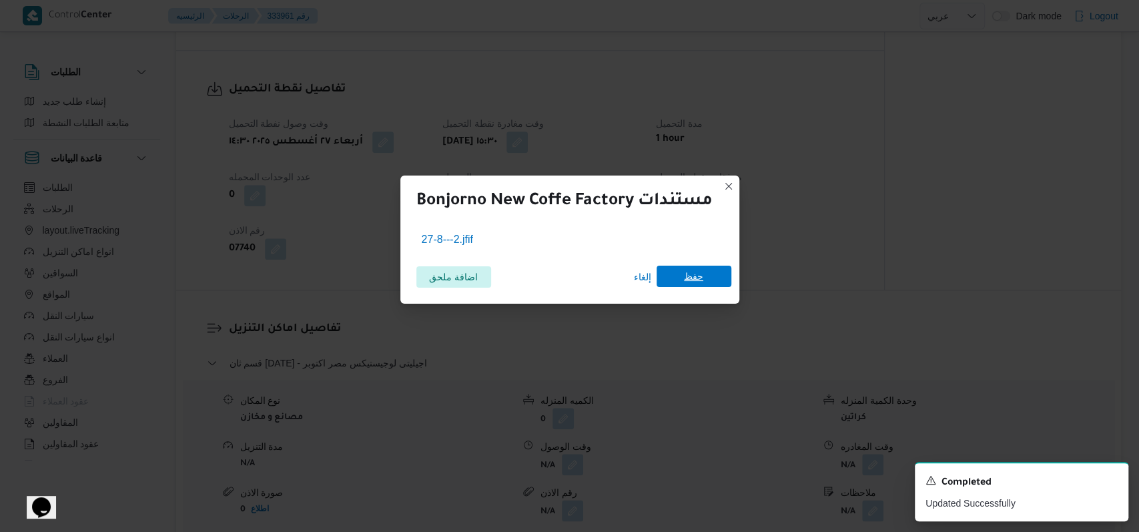
click at [716, 284] on span "حفظ" at bounding box center [694, 276] width 75 height 21
click at [1113, 477] on icon "Dismiss toast" at bounding box center [1112, 479] width 11 height 11
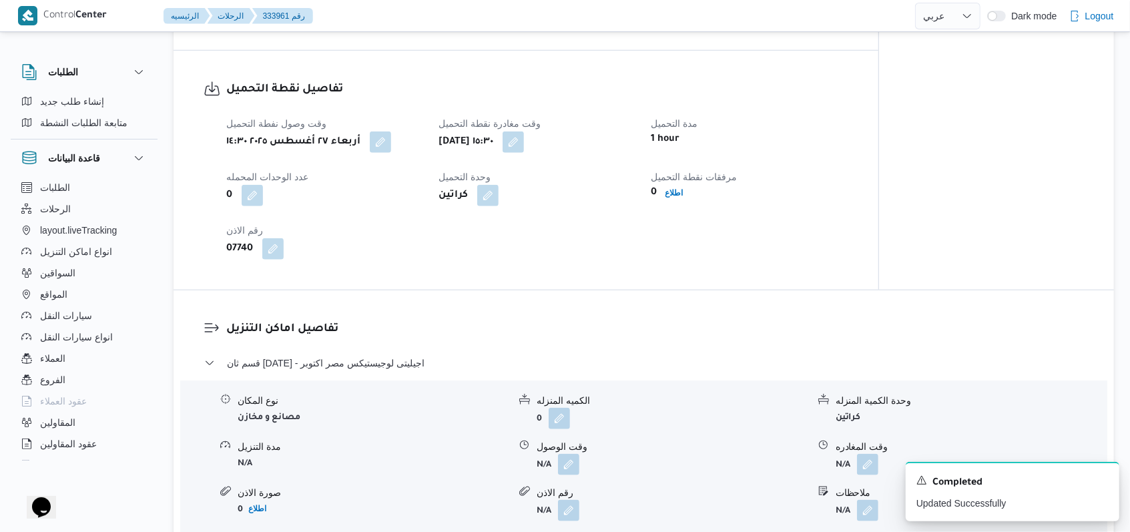
click at [364, 237] on div "07740" at bounding box center [324, 249] width 199 height 24
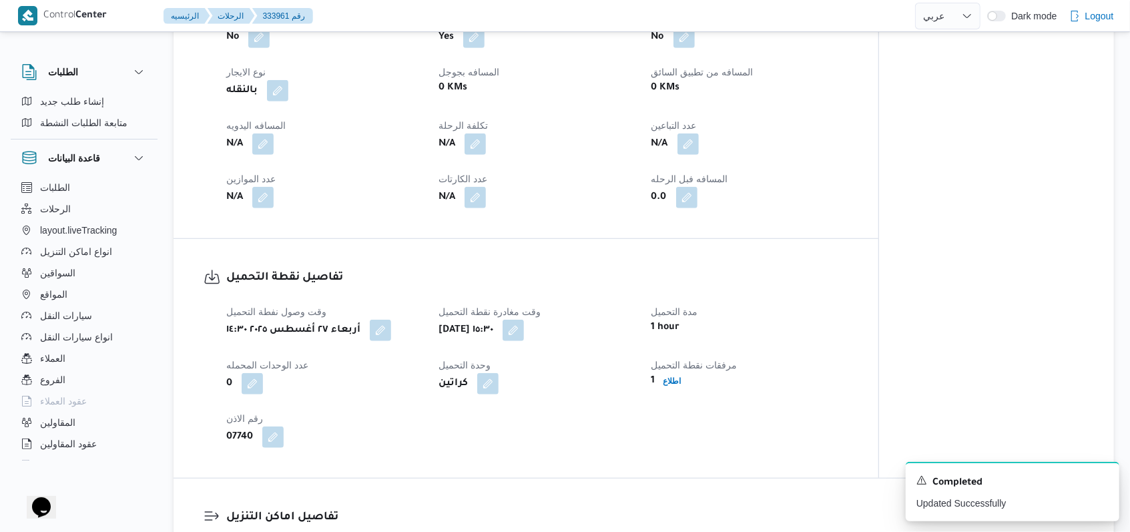
scroll to position [534, 0]
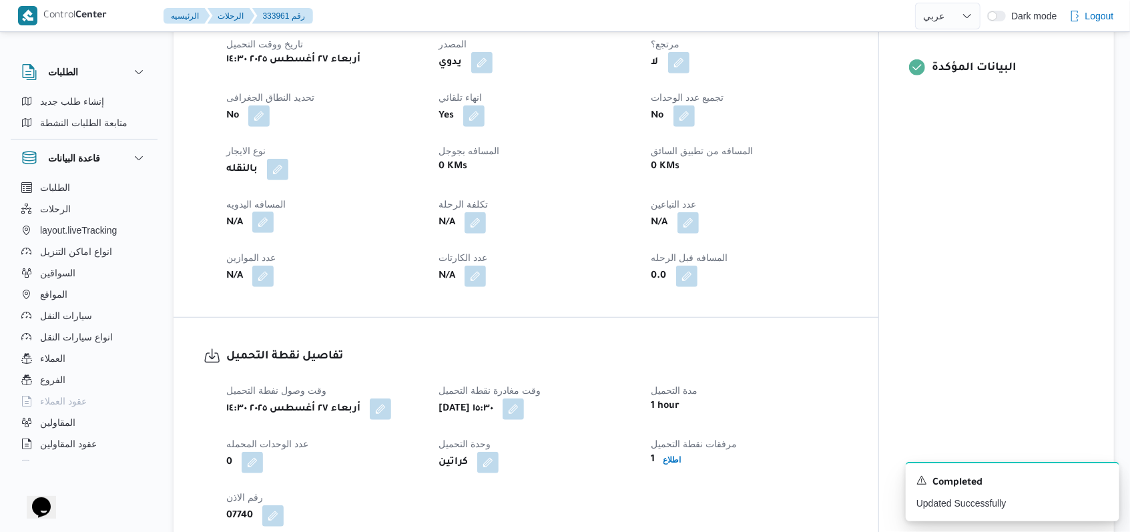
click at [266, 212] on button "button" at bounding box center [262, 222] width 21 height 21
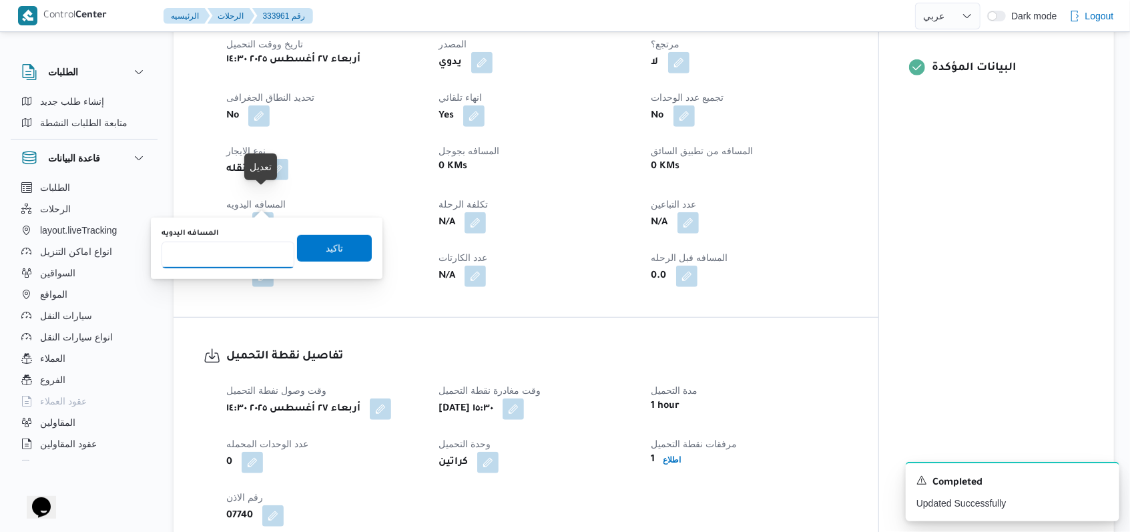
click at [233, 264] on input "المسافه اليدويه" at bounding box center [228, 255] width 133 height 27
type input "8"
drag, startPoint x: 306, startPoint y: 260, endPoint x: 315, endPoint y: 251, distance: 12.8
click at [310, 257] on span "تاكيد" at bounding box center [334, 248] width 75 height 27
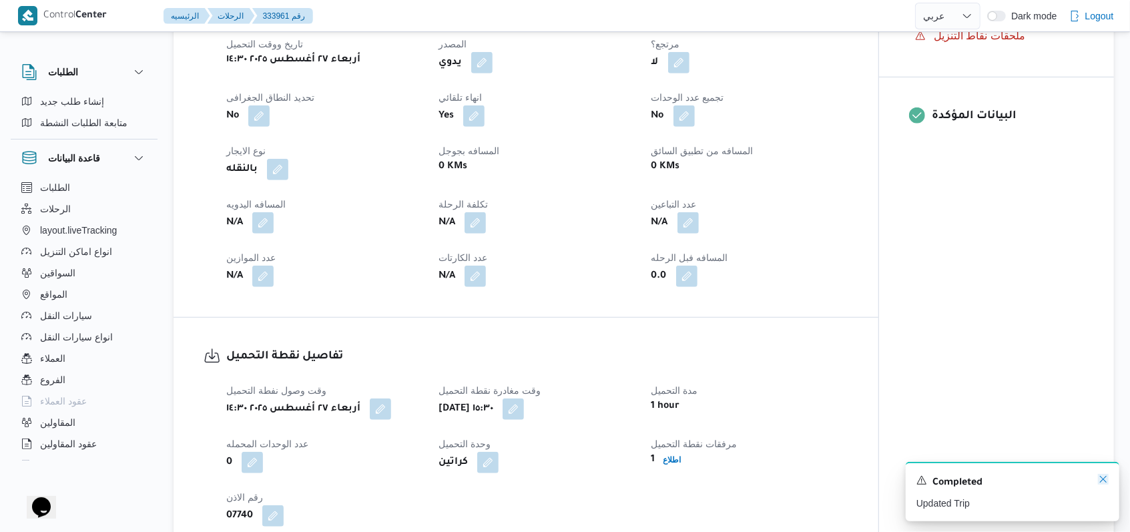
click at [1104, 483] on icon "Dismiss toast" at bounding box center [1103, 479] width 11 height 11
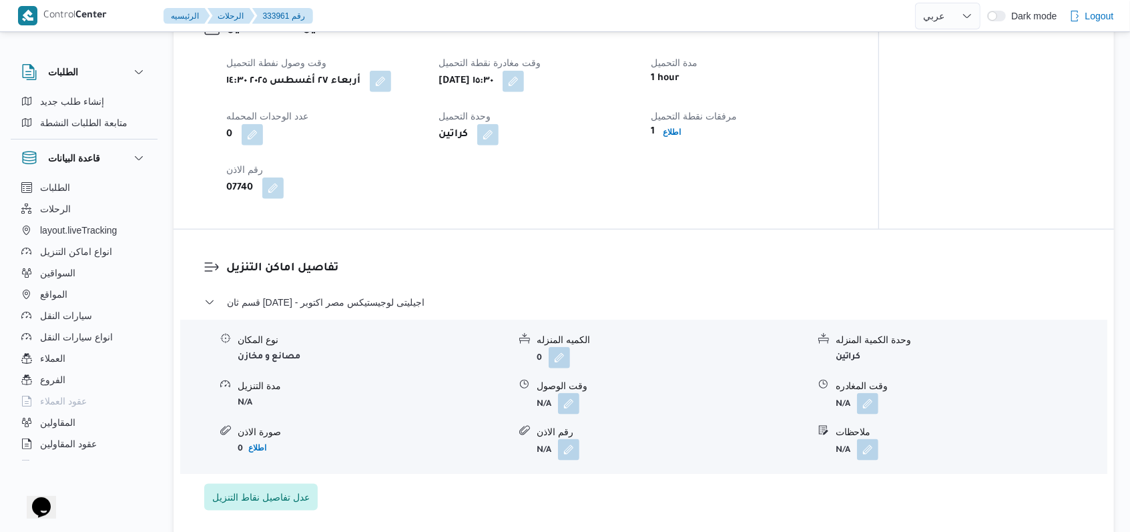
scroll to position [890, 0]
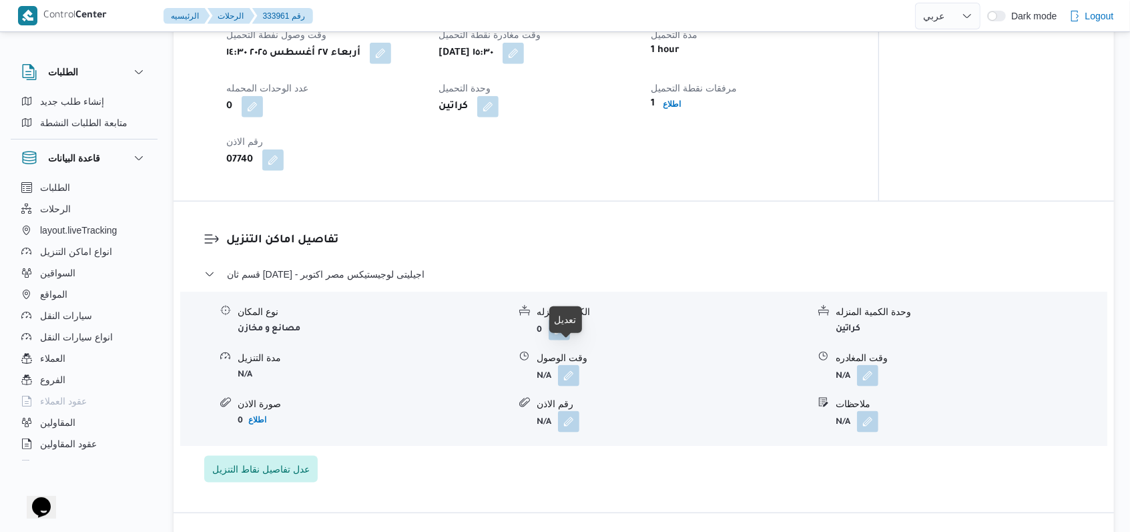
click at [570, 365] on button "button" at bounding box center [568, 375] width 21 height 21
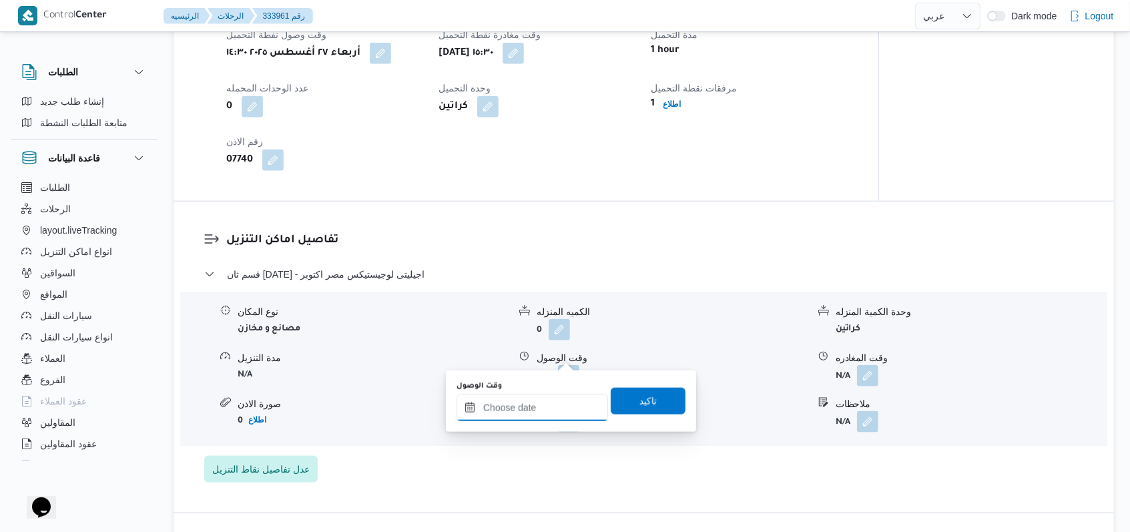
click at [540, 394] on div at bounding box center [531, 407] width 151 height 27
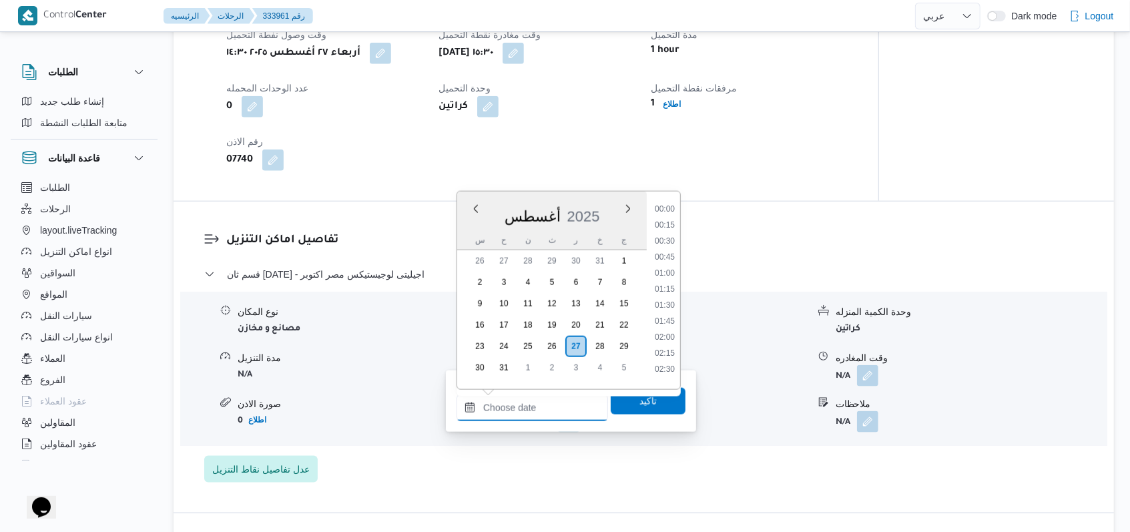
scroll to position [918, 0]
click at [660, 318] on li "16:00" at bounding box center [664, 316] width 31 height 13
type input "[DATE] ١٦:٠٠"
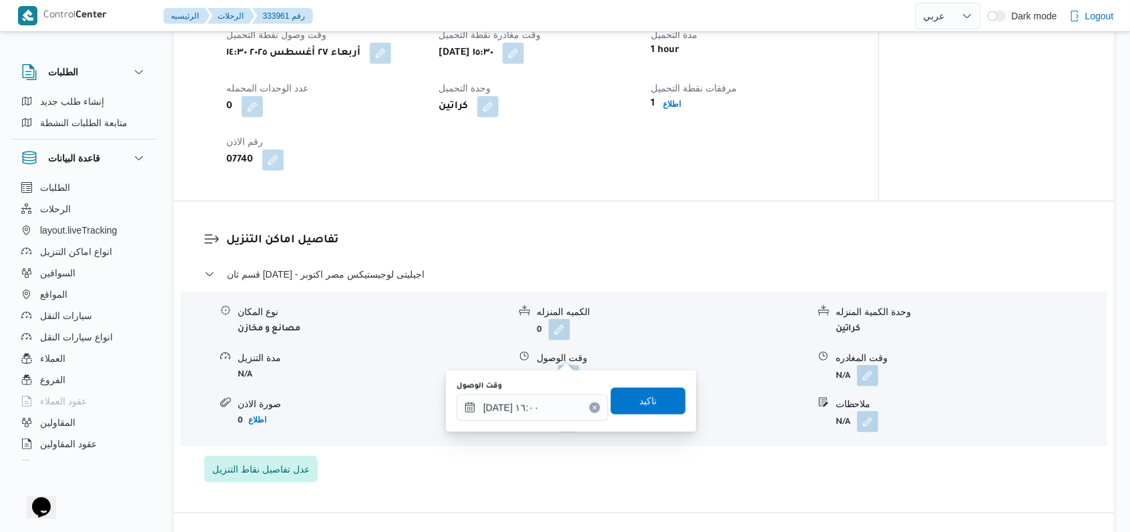
click at [644, 382] on div "وقت الوصول ٢٧/٠٨/٢٠٢٥ ١٦:٠٠ تاكيد" at bounding box center [571, 401] width 232 height 43
drag, startPoint x: 641, startPoint y: 395, endPoint x: 625, endPoint y: 408, distance: 20.3
click at [641, 396] on span "تاكيد" at bounding box center [647, 401] width 17 height 16
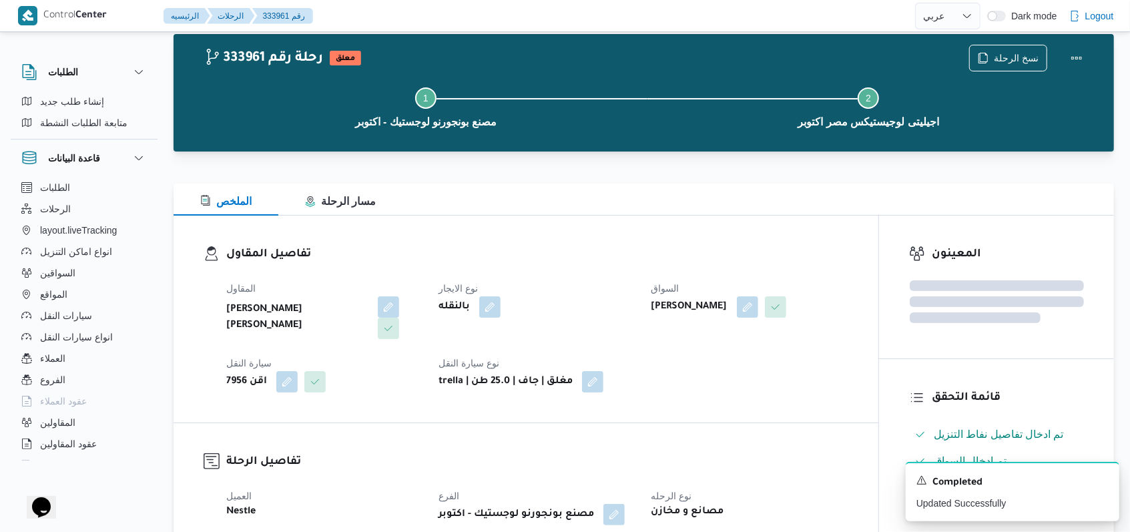
scroll to position [0, 0]
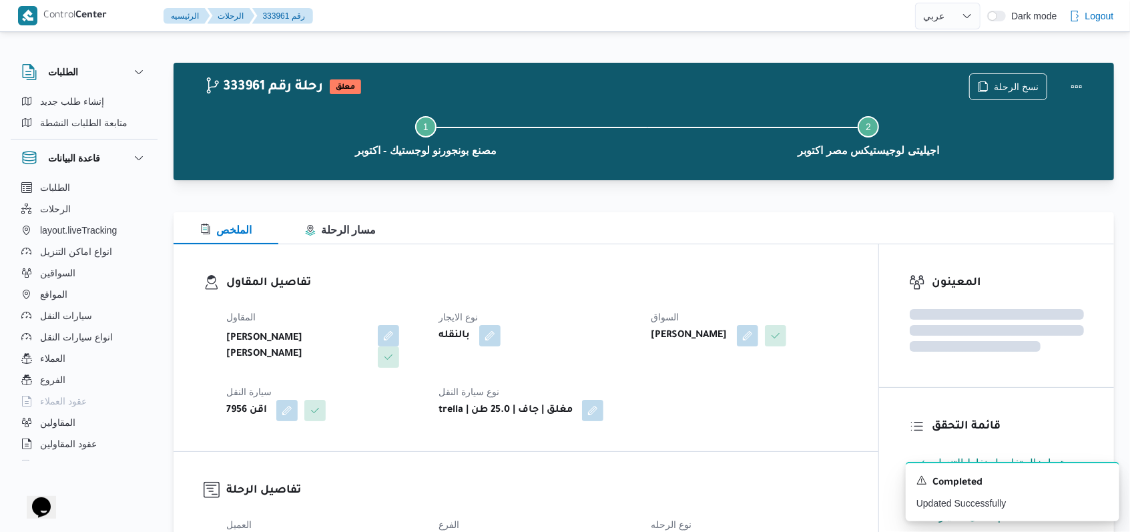
select select "ar"
click at [1109, 478] on div "A new notification appears Completed Updated Successfully" at bounding box center [1013, 491] width 214 height 59
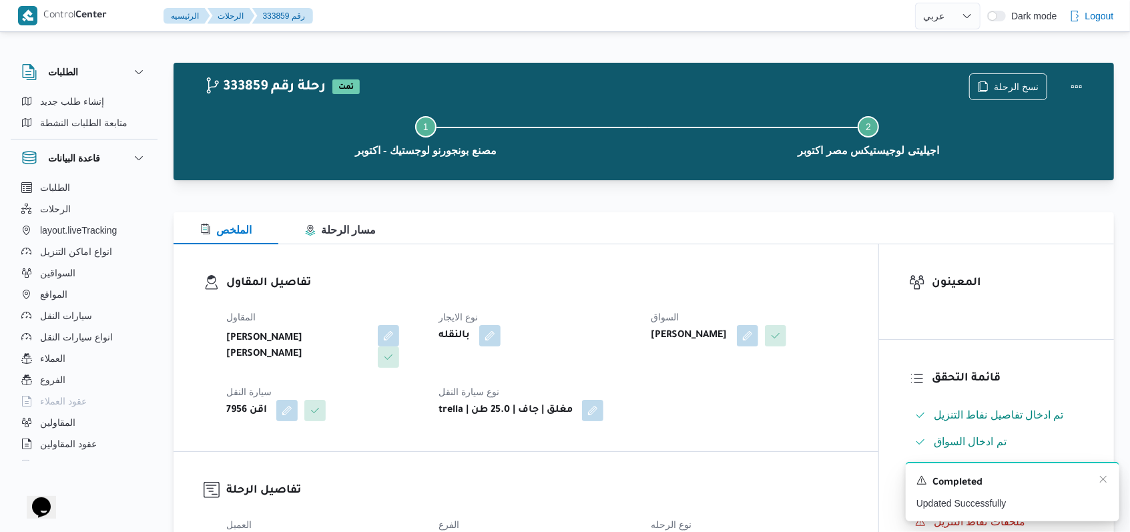
click at [1109, 479] on div "A new notification appears Completed Updated Successfully" at bounding box center [1013, 491] width 214 height 59
click at [1100, 479] on icon "Dismiss toast" at bounding box center [1103, 479] width 11 height 11
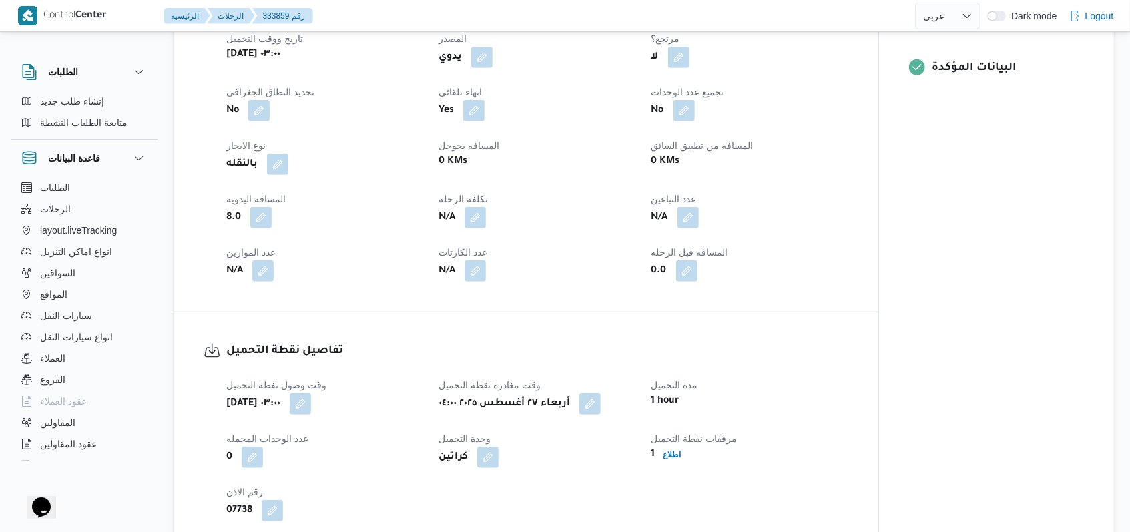
scroll to position [623, 0]
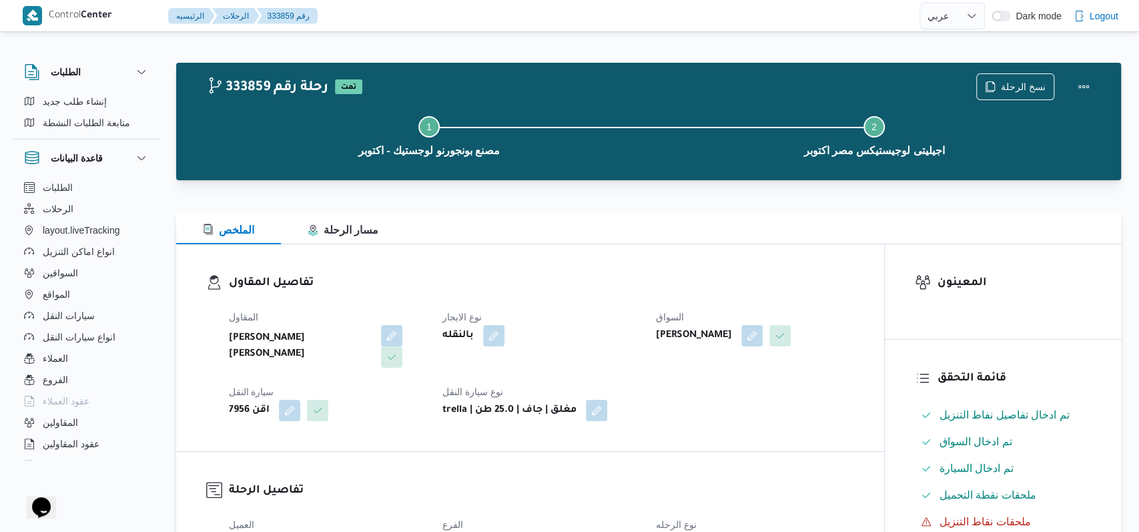
select select "ar"
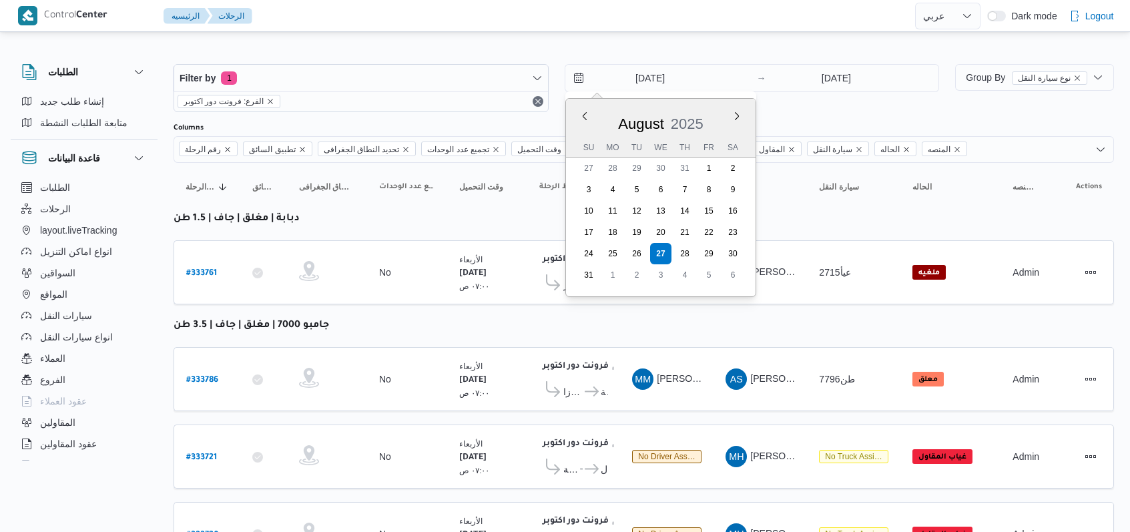
select select "ar"
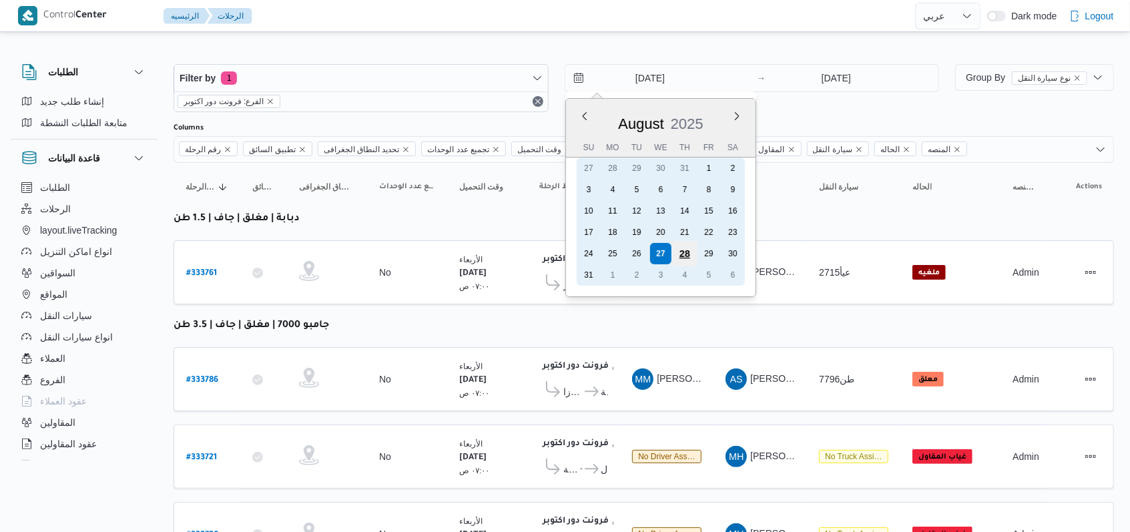
click at [678, 248] on div "28" at bounding box center [683, 253] width 25 height 25
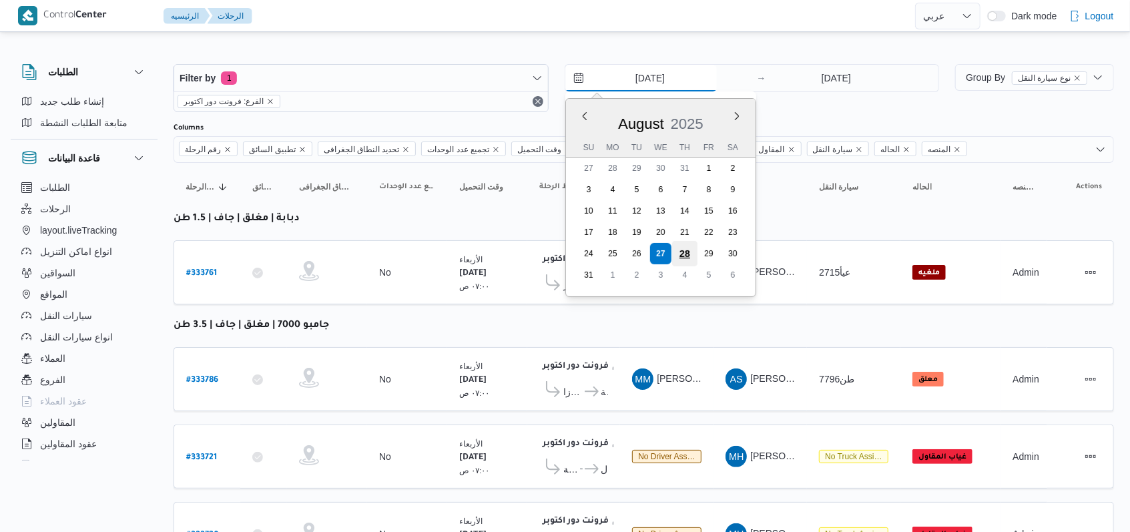
type input "[DATE]"
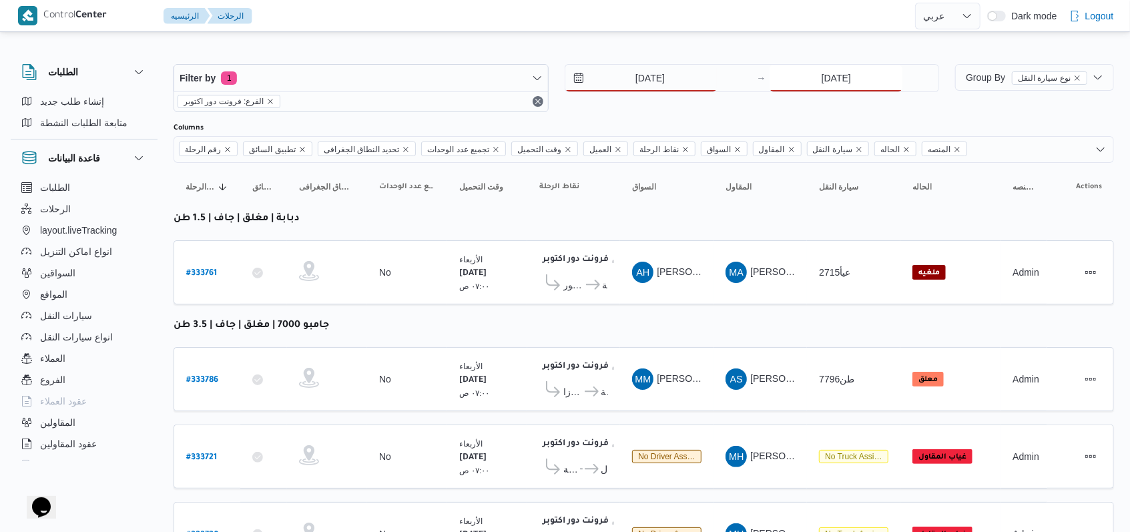
click at [850, 74] on input "[DATE]" at bounding box center [835, 78] width 133 height 27
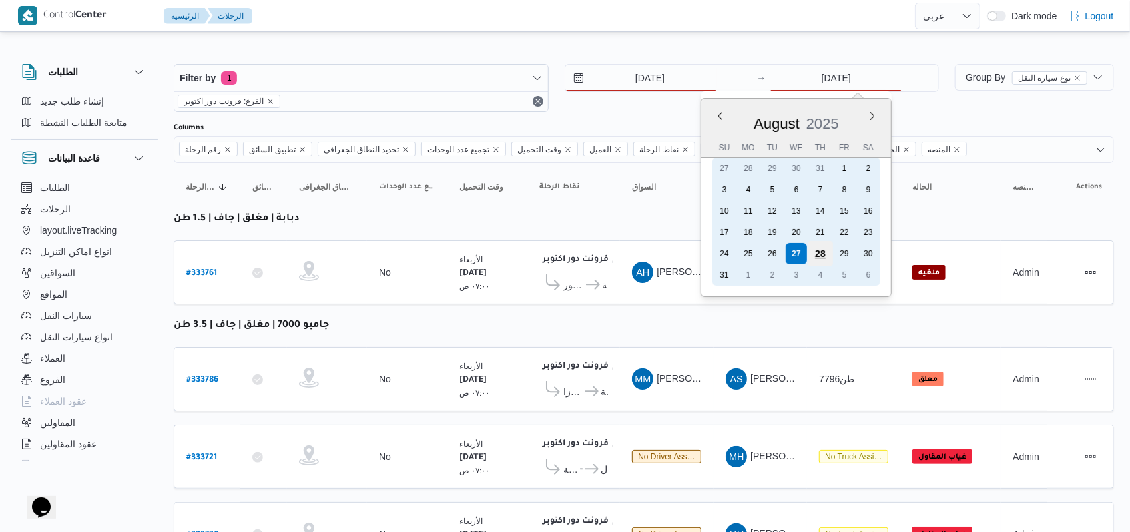
click at [822, 250] on div "28" at bounding box center [820, 253] width 25 height 25
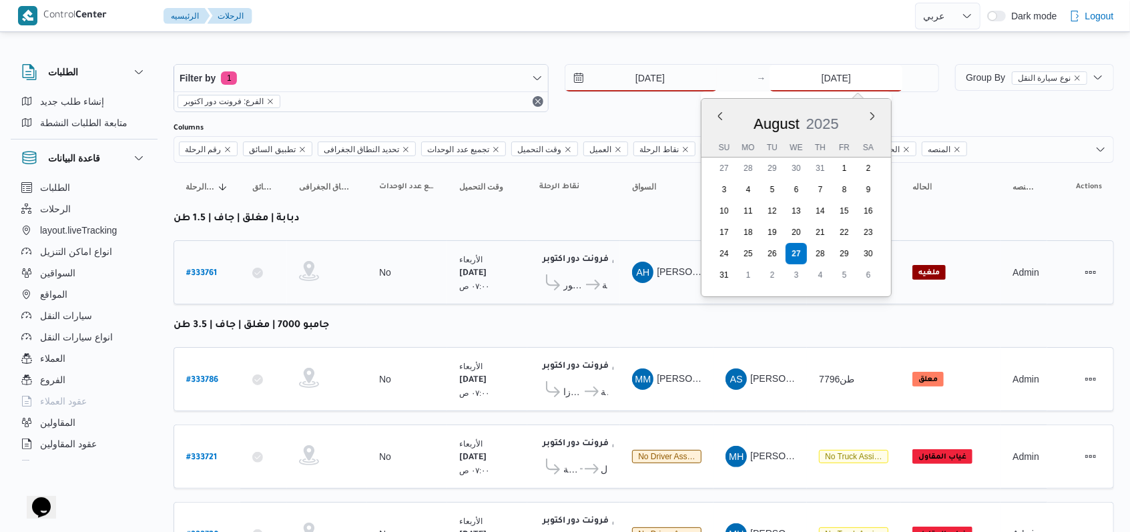
type input "[DATE]"
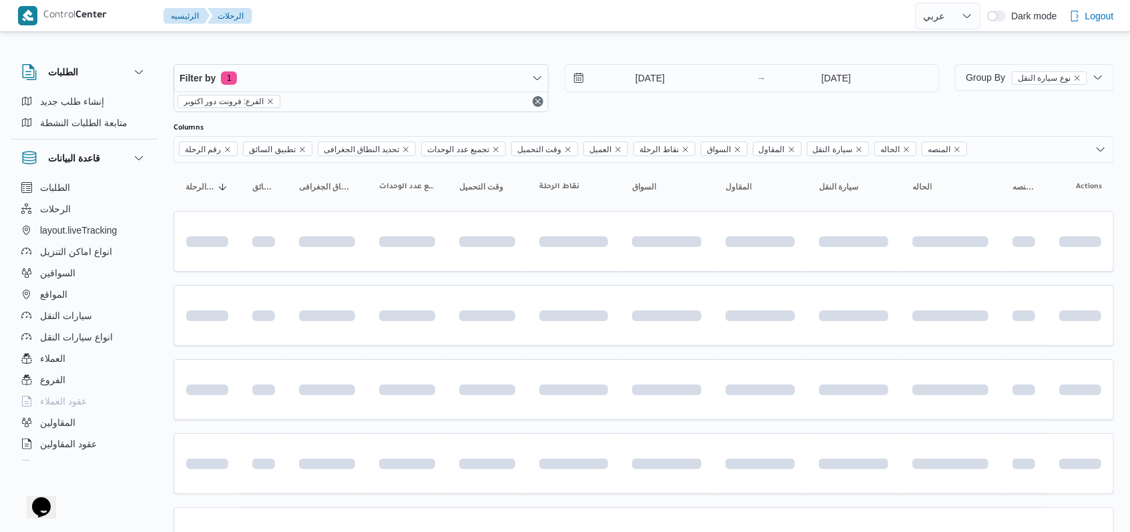
click at [673, 101] on div "[DATE] → [DATE]" at bounding box center [752, 88] width 375 height 48
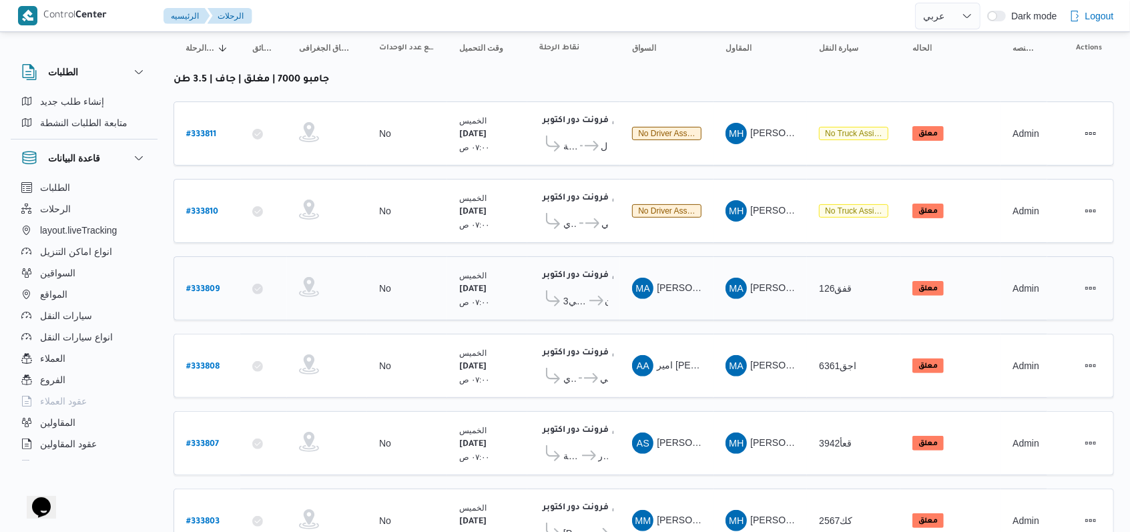
scroll to position [101, 0]
